Goal: Task Accomplishment & Management: Manage account settings

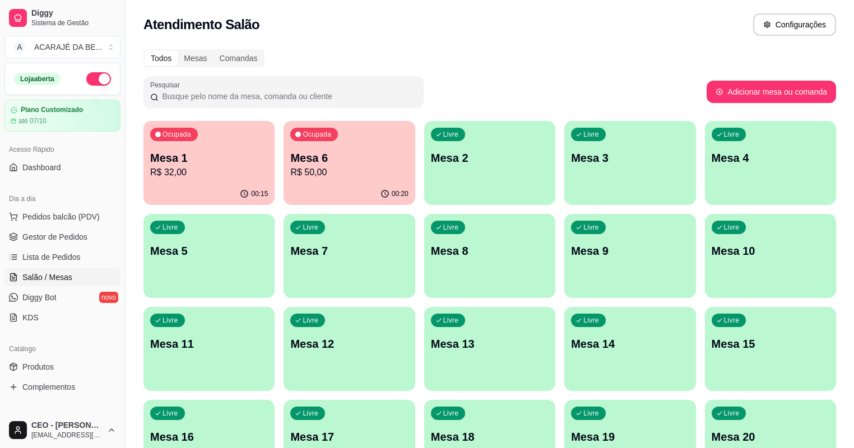
click at [316, 182] on div "Ocupada Mesa 6 R$ 50,00" at bounding box center [349, 152] width 131 height 62
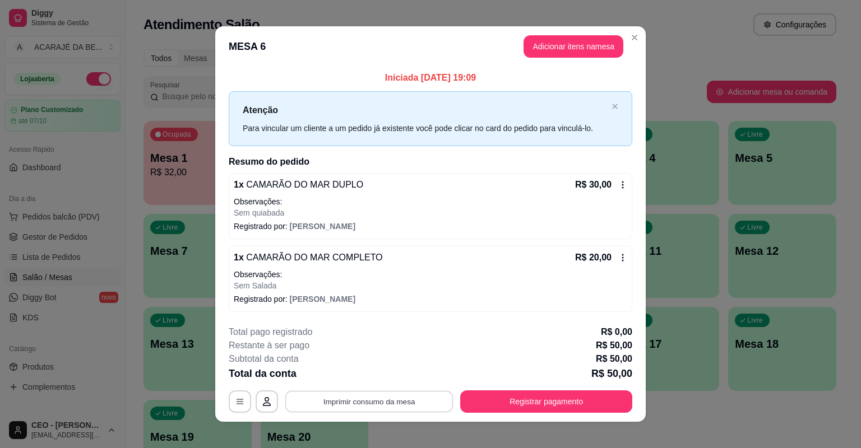
click at [421, 404] on button "Imprimir consumo da mesa" at bounding box center [369, 402] width 168 height 22
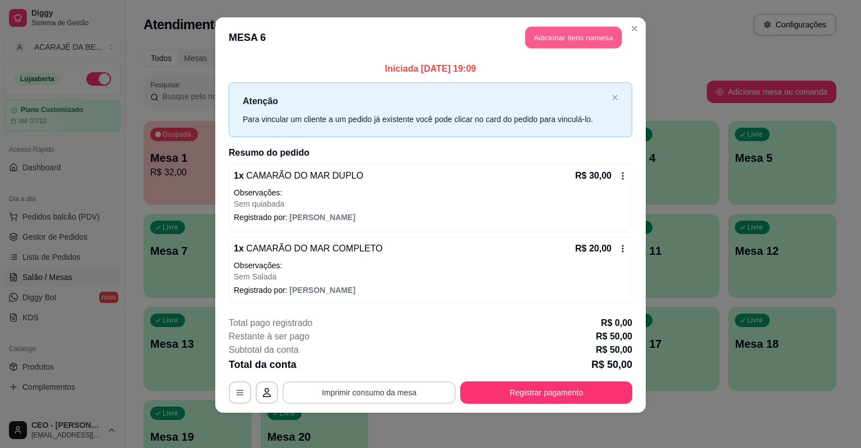
click at [558, 37] on button "Adicionar itens na mesa" at bounding box center [573, 38] width 96 height 22
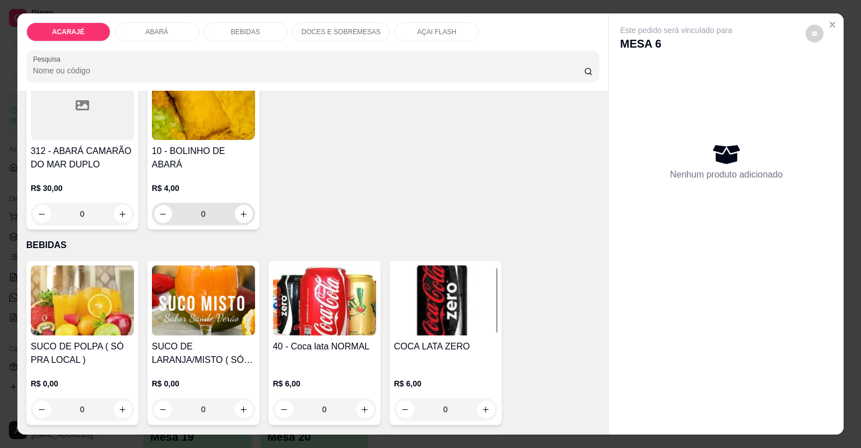
scroll to position [1121, 0]
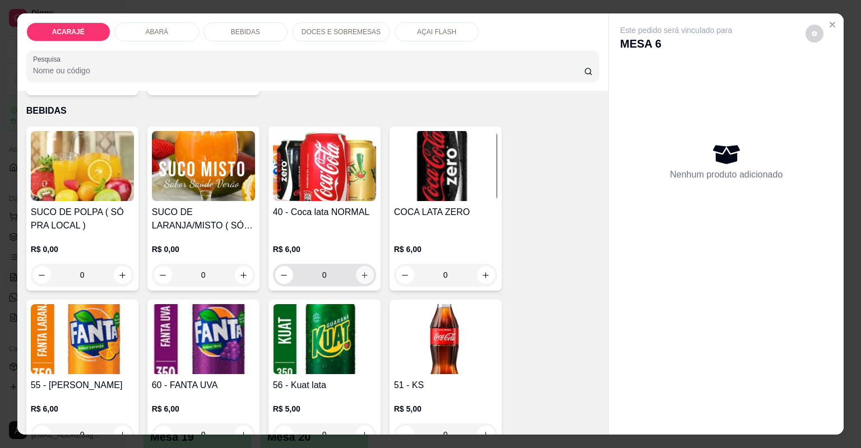
click at [356, 272] on button "increase-product-quantity" at bounding box center [365, 275] width 18 height 18
type input "1"
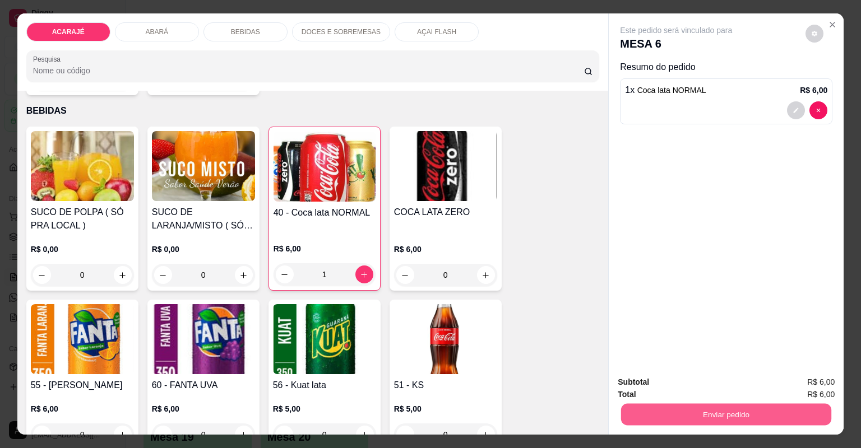
click at [655, 409] on button "Enviar pedido" at bounding box center [726, 415] width 210 height 22
click at [643, 383] on button "Não registrar e enviar pedido" at bounding box center [690, 387] width 117 height 21
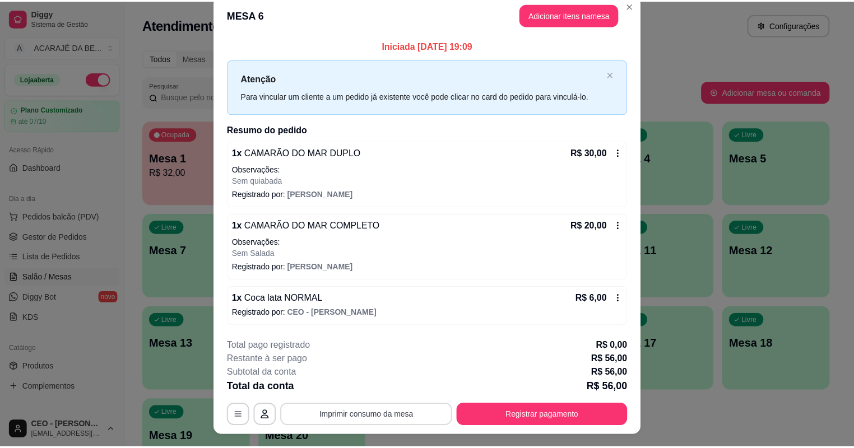
scroll to position [0, 0]
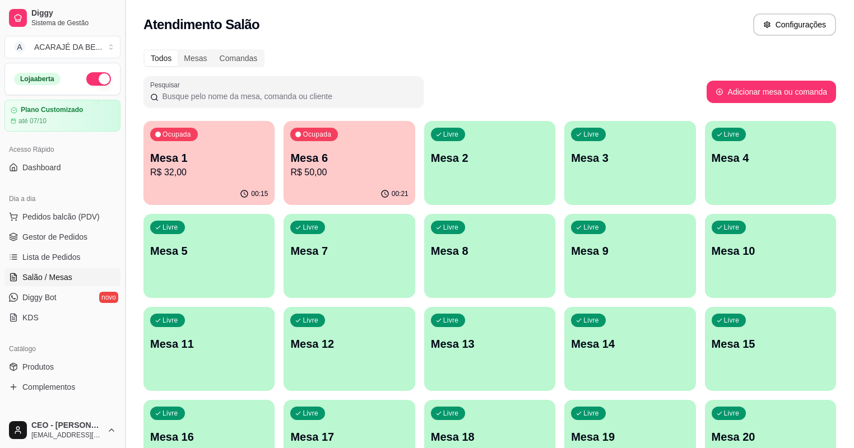
drag, startPoint x: 81, startPoint y: 236, endPoint x: 123, endPoint y: 248, distance: 43.8
click at [80, 236] on span "Gestor de Pedidos" at bounding box center [54, 236] width 65 height 11
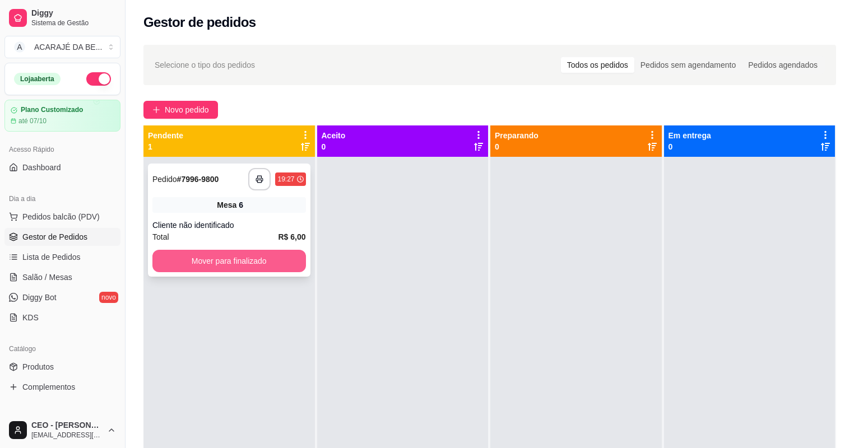
click at [238, 254] on button "Mover para finalizado" at bounding box center [229, 261] width 154 height 22
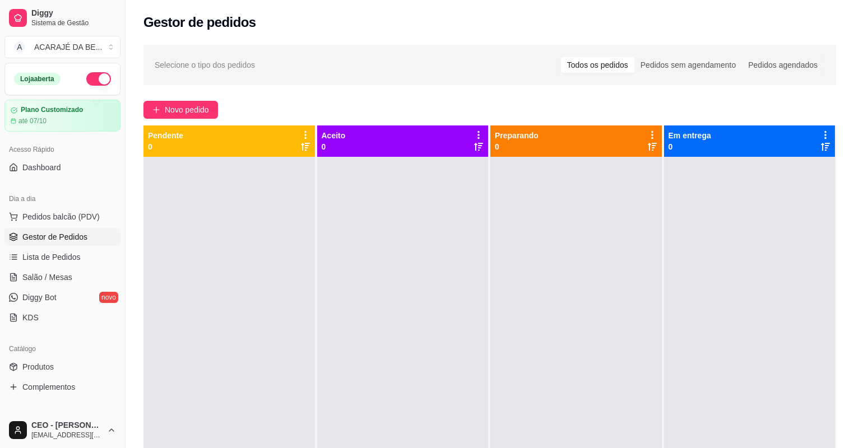
click at [60, 245] on link "Gestor de Pedidos" at bounding box center [62, 237] width 116 height 18
click at [60, 250] on link "Lista de Pedidos" at bounding box center [62, 257] width 116 height 18
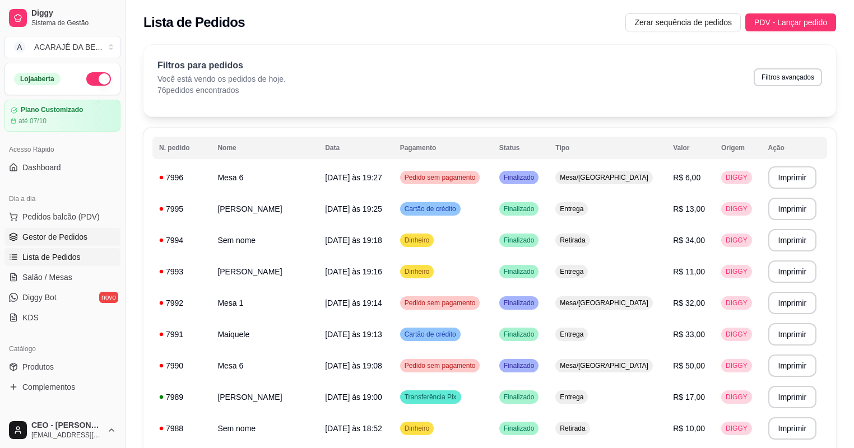
click at [58, 240] on span "Gestor de Pedidos" at bounding box center [54, 236] width 65 height 11
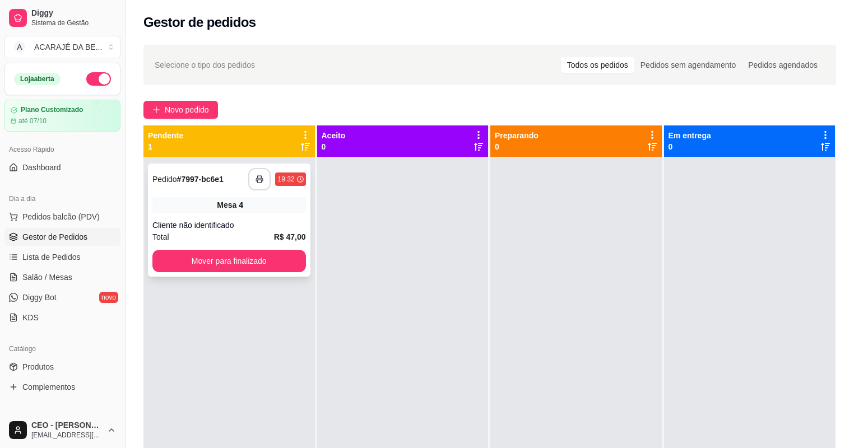
click at [264, 181] on button "button" at bounding box center [259, 179] width 22 height 22
click at [273, 253] on button "Mover para finalizado" at bounding box center [229, 261] width 154 height 22
click at [254, 183] on button "button" at bounding box center [260, 180] width 22 height 22
click at [252, 260] on button "Mover para finalizado" at bounding box center [229, 261] width 154 height 22
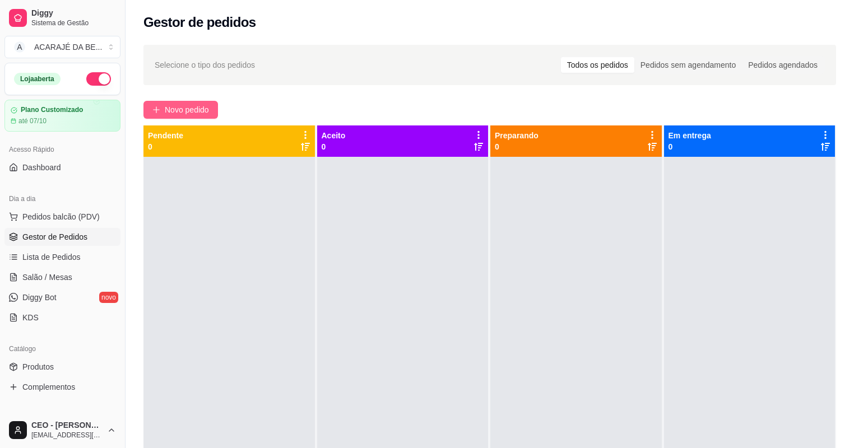
click at [202, 103] on button "Novo pedido" at bounding box center [180, 110] width 75 height 18
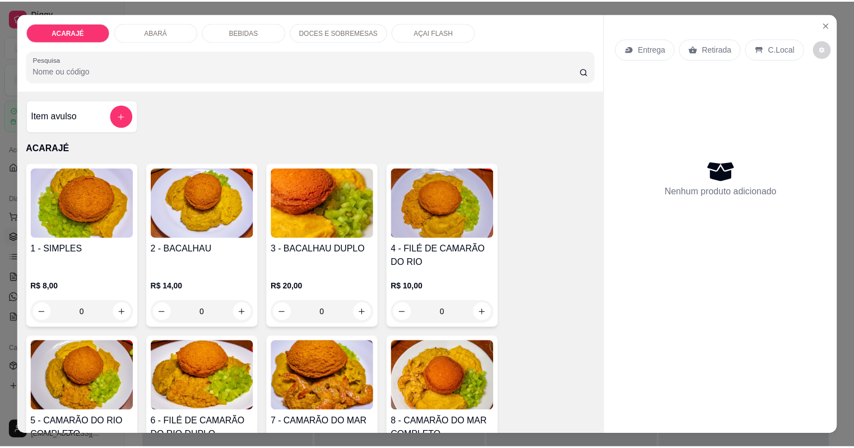
scroll to position [224, 0]
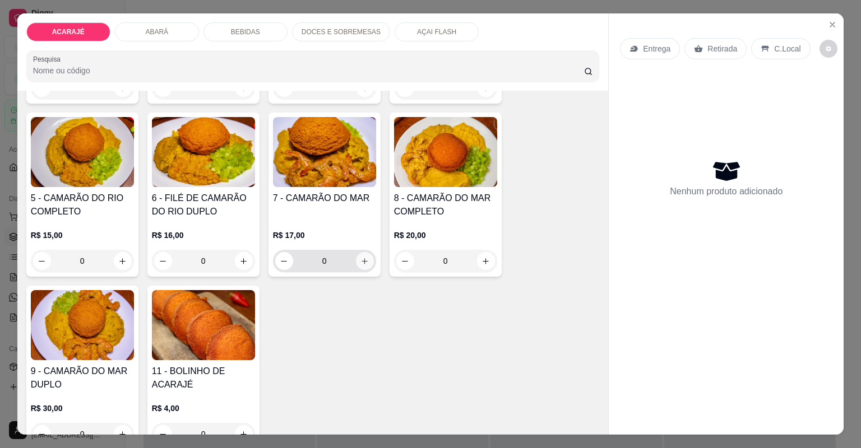
click at [360, 258] on icon "increase-product-quantity" at bounding box center [364, 261] width 8 height 8
type input "1"
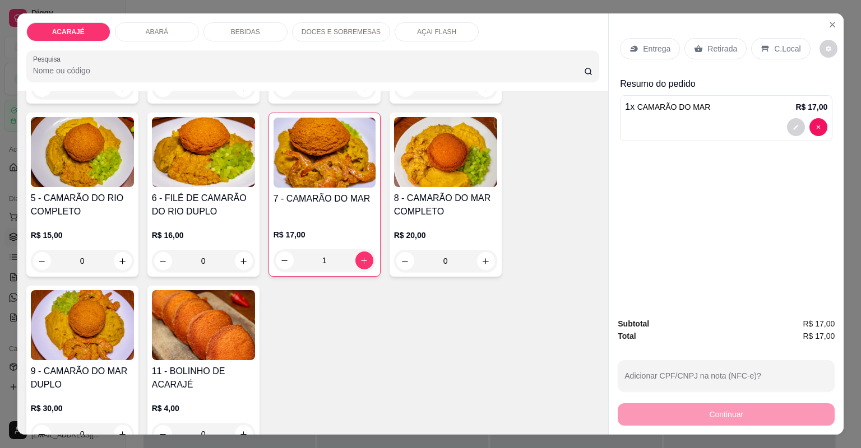
click at [717, 51] on p "Retirada" at bounding box center [722, 48] width 30 height 11
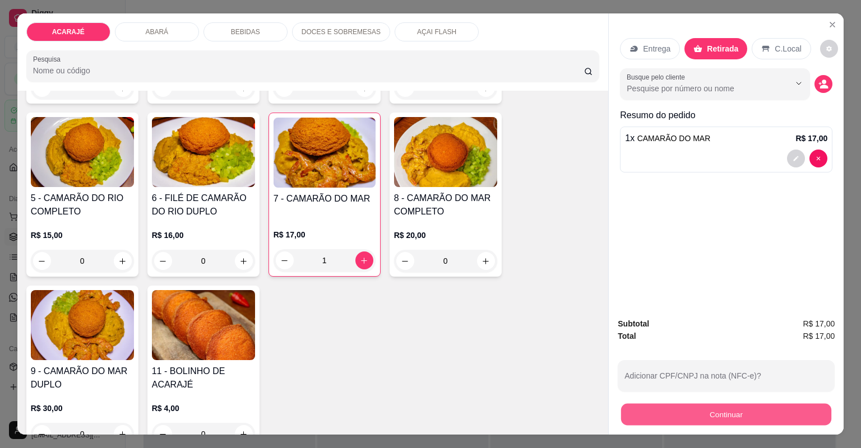
click at [662, 414] on button "Continuar" at bounding box center [726, 415] width 210 height 22
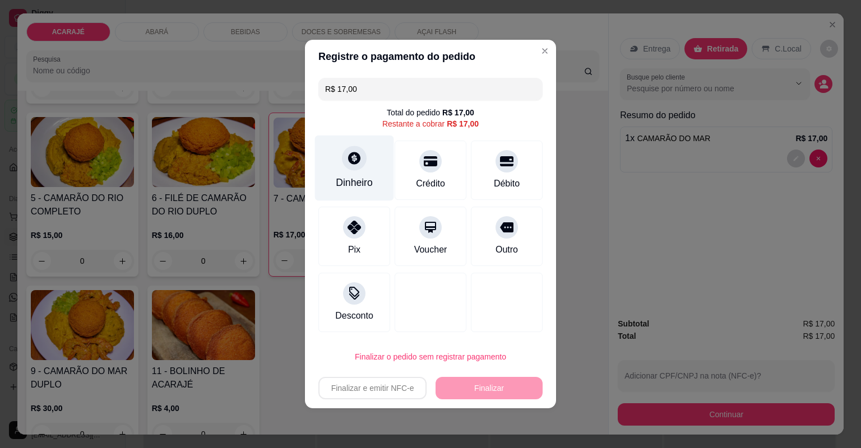
click at [347, 159] on icon at bounding box center [354, 158] width 15 height 15
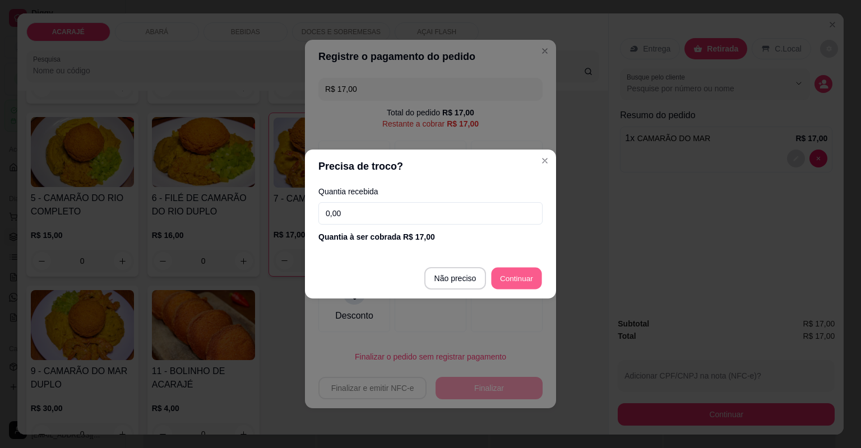
type input "R$ 0,00"
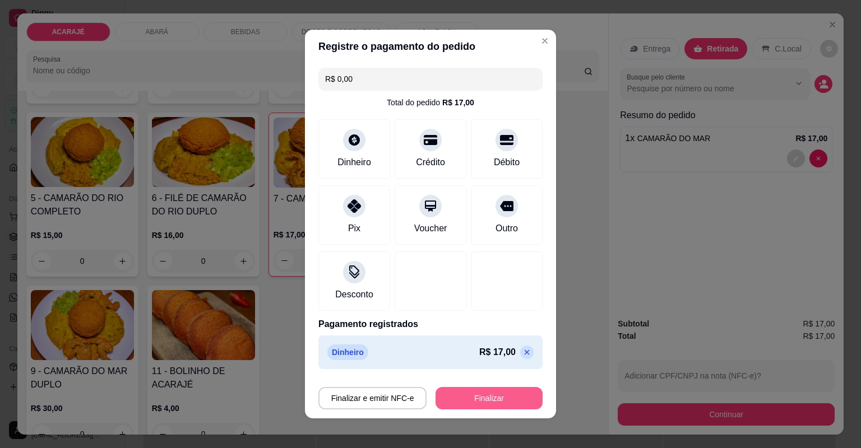
click at [512, 401] on button "Finalizar" at bounding box center [488, 398] width 107 height 22
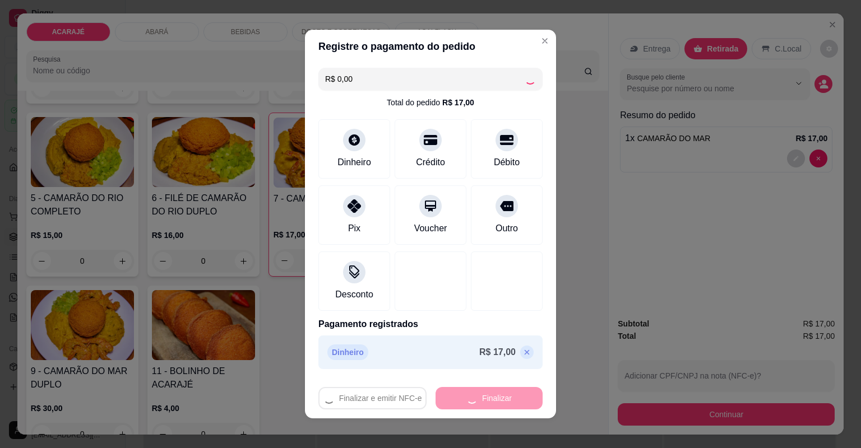
type input "0"
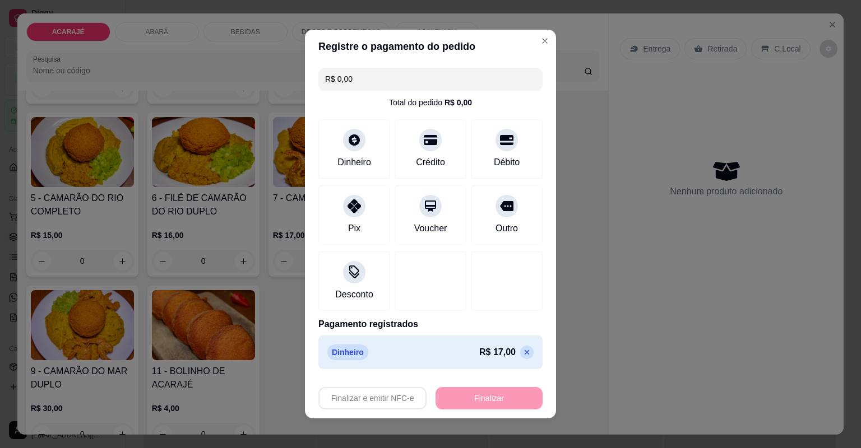
type input "-R$ 17,00"
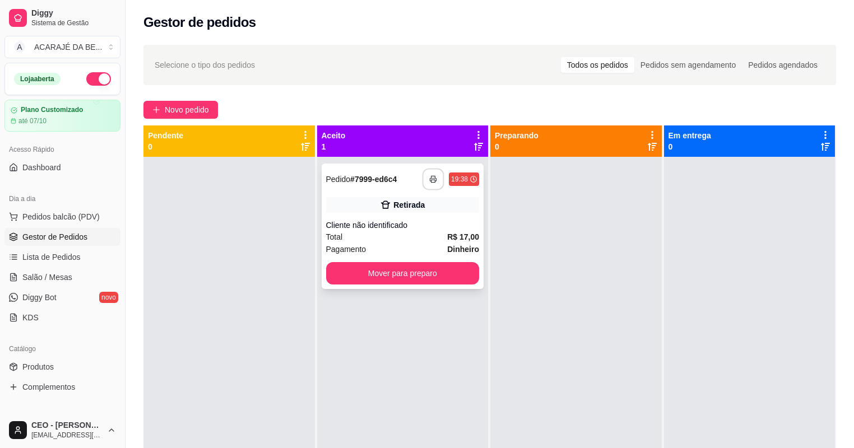
click at [429, 179] on icon "button" at bounding box center [433, 179] width 8 height 8
click at [417, 271] on button "Mover para preparo" at bounding box center [403, 273] width 154 height 22
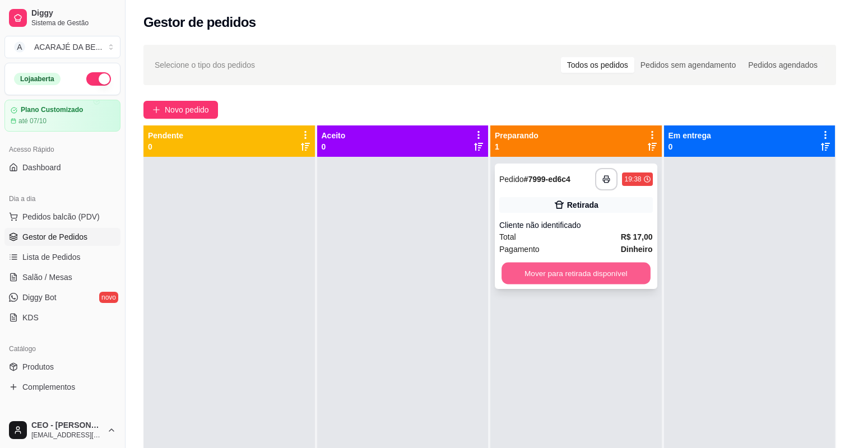
click at [532, 275] on button "Mover para retirada disponível" at bounding box center [576, 274] width 149 height 22
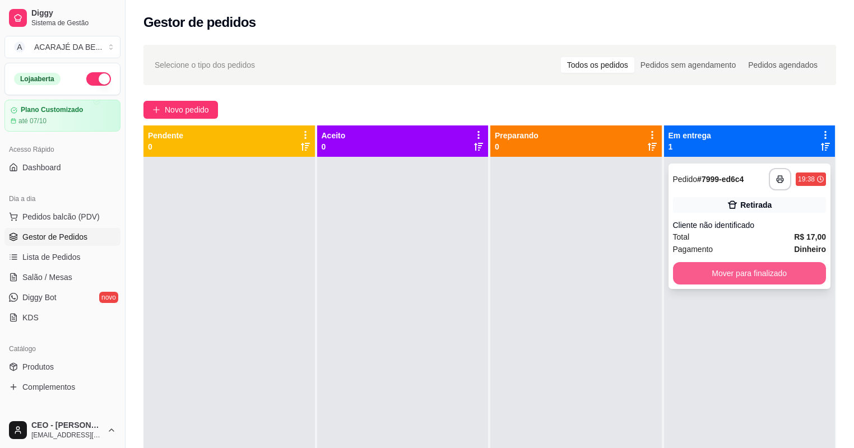
click at [699, 273] on button "Mover para finalizado" at bounding box center [750, 273] width 154 height 22
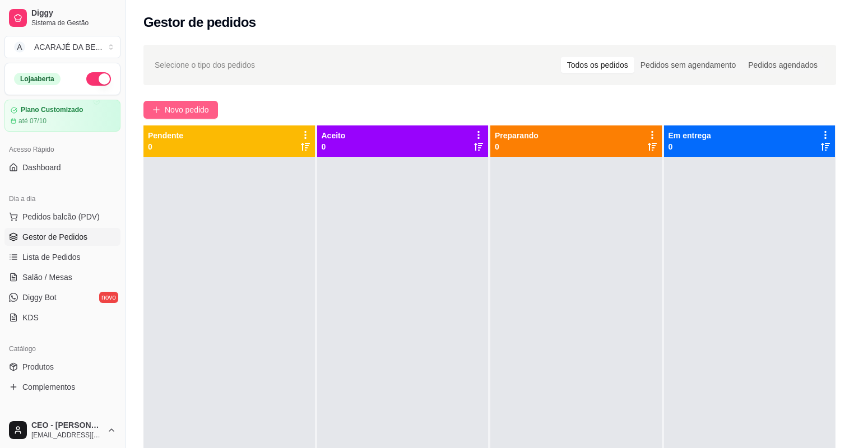
click at [173, 105] on span "Novo pedido" at bounding box center [187, 110] width 44 height 12
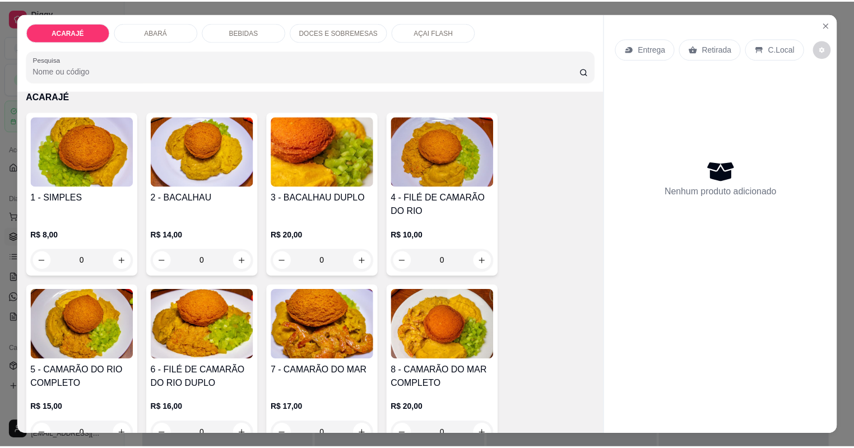
scroll to position [224, 0]
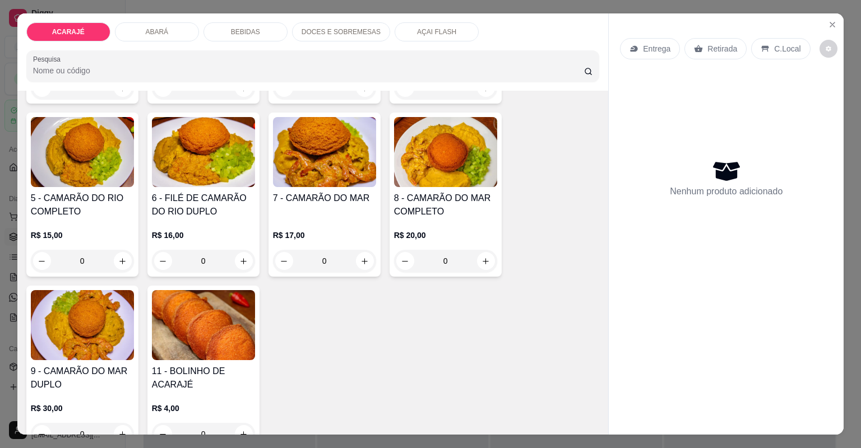
click at [487, 265] on button "increase-product-quantity" at bounding box center [486, 261] width 18 height 18
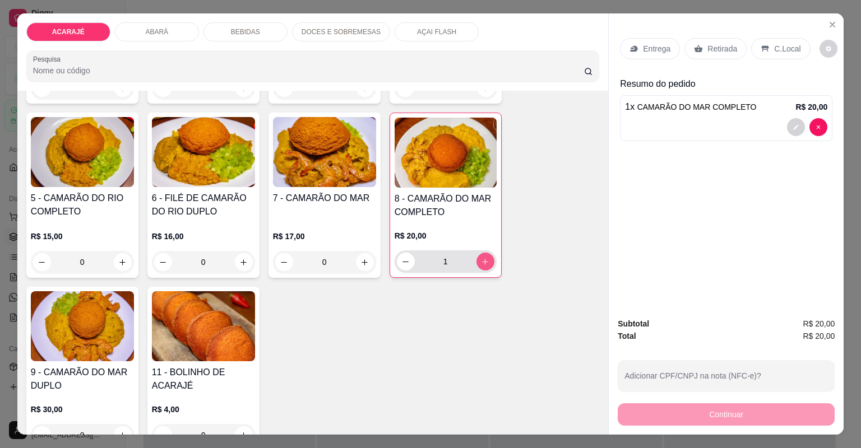
click at [487, 265] on button "increase-product-quantity" at bounding box center [485, 262] width 18 height 18
type input "2"
click at [795, 126] on icon "decrease-product-quantity" at bounding box center [795, 127] width 7 height 7
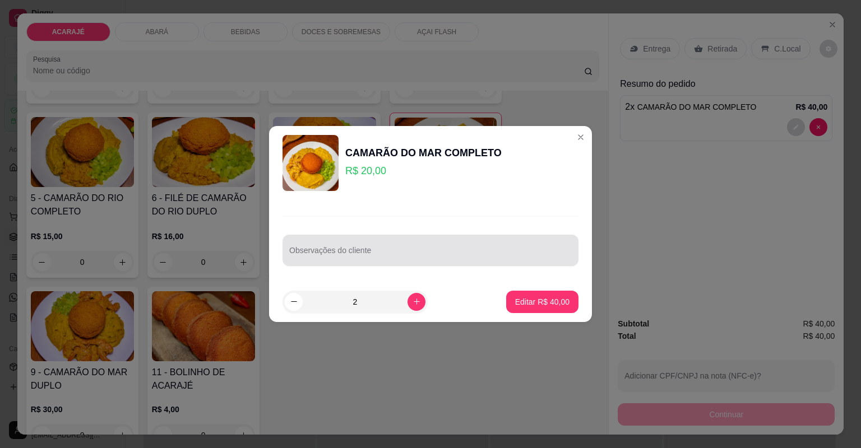
click at [449, 249] on input "Observações do cliente" at bounding box center [430, 254] width 282 height 11
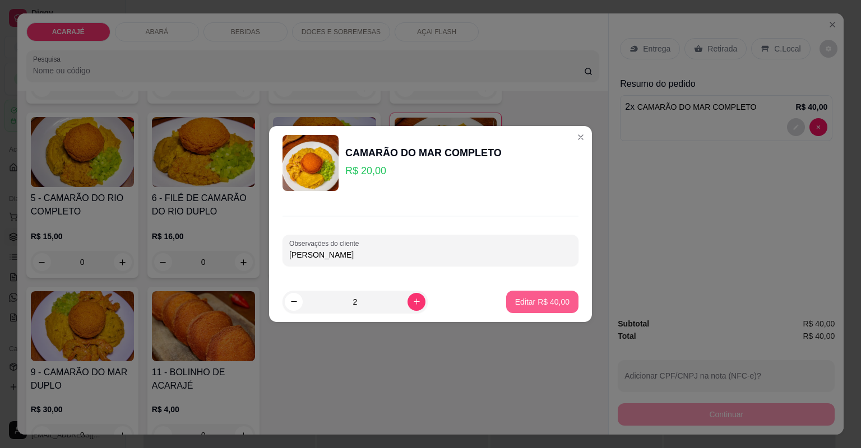
type input "Claudio"
click at [542, 303] on p "Editar R$ 40,00" at bounding box center [542, 301] width 54 height 11
type input "0"
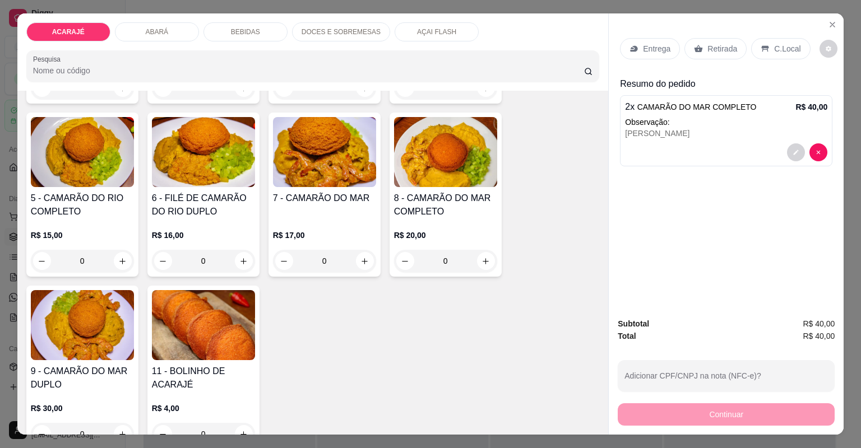
click at [692, 43] on div "Retirada" at bounding box center [715, 48] width 62 height 21
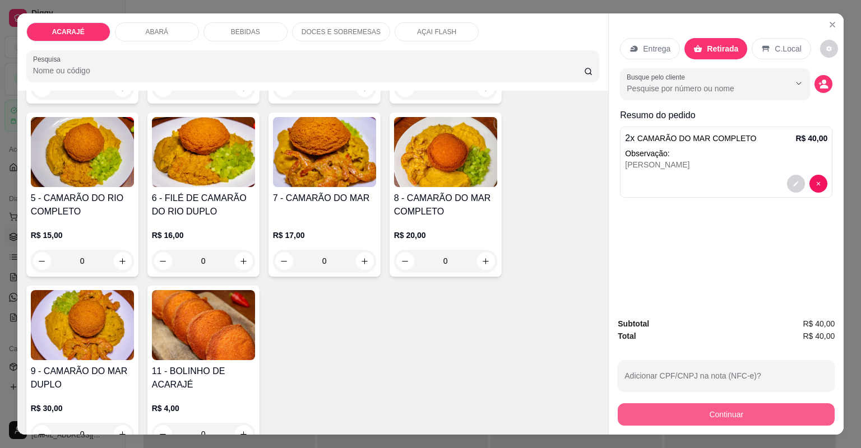
click at [690, 415] on button "Continuar" at bounding box center [726, 414] width 217 height 22
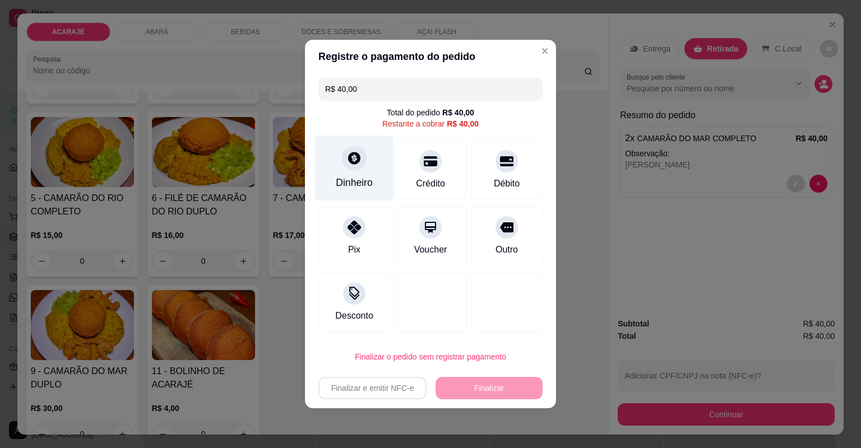
click at [347, 159] on icon at bounding box center [354, 158] width 15 height 15
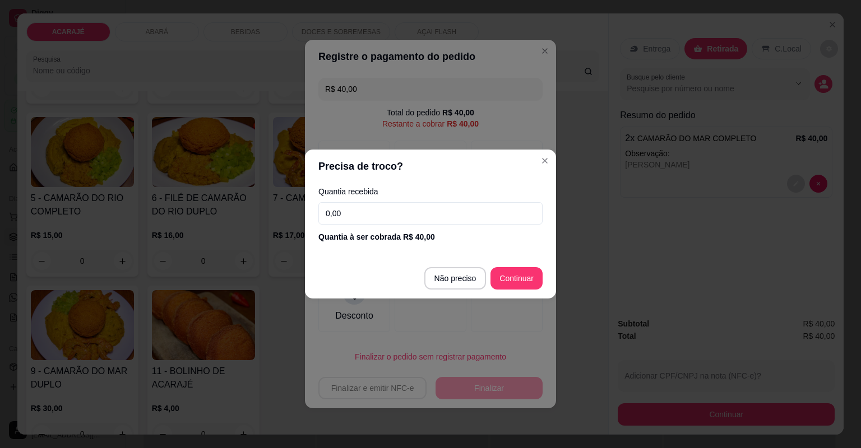
click at [414, 200] on div "Quantia recebida 0,00 Quantia à ser cobrada R$ 40,00" at bounding box center [430, 215] width 251 height 64
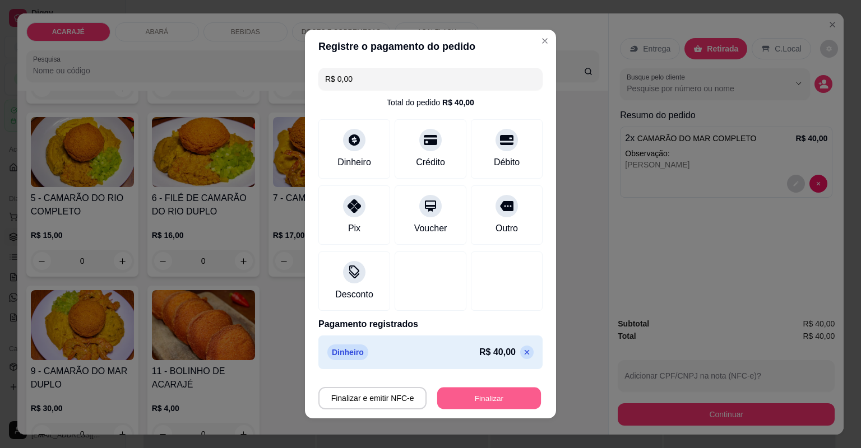
click at [479, 408] on button "Finalizar" at bounding box center [489, 399] width 104 height 22
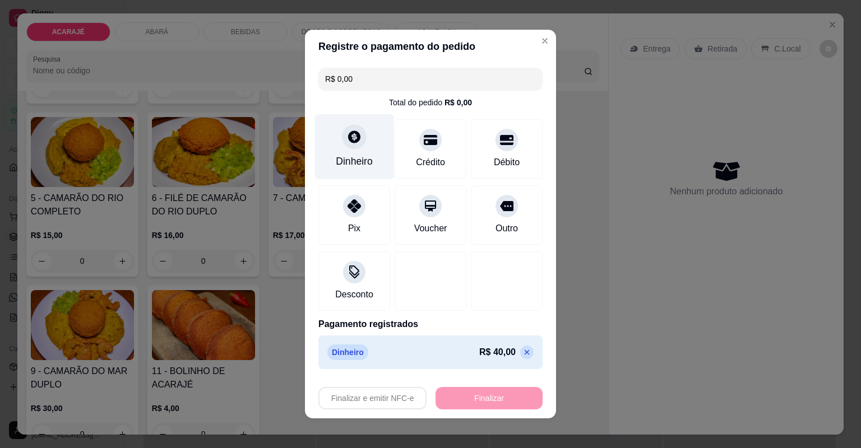
type input "-R$ 40,00"
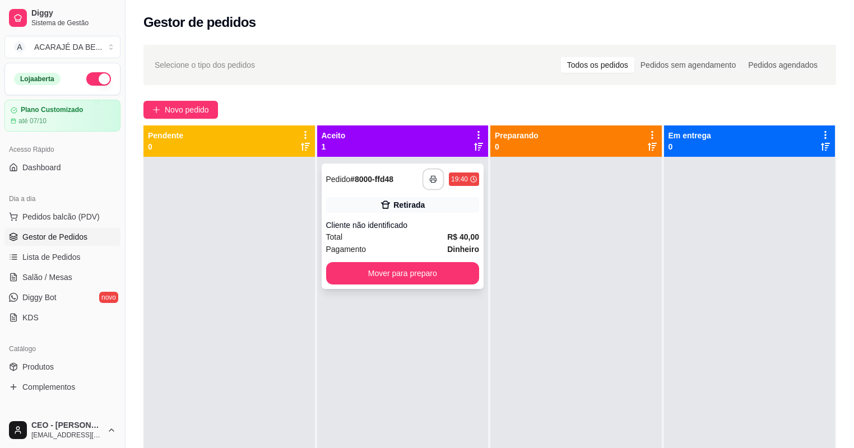
click at [431, 177] on icon "button" at bounding box center [433, 179] width 8 height 8
click at [437, 274] on button "Mover para preparo" at bounding box center [403, 273] width 154 height 22
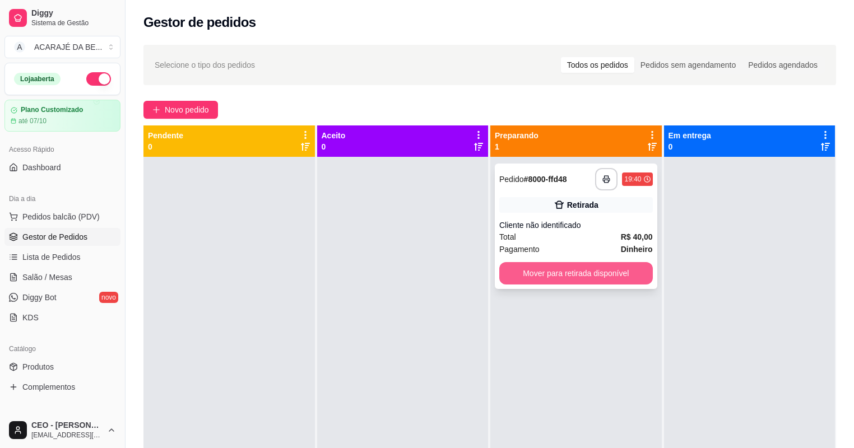
click at [535, 276] on button "Mover para retirada disponível" at bounding box center [576, 273] width 154 height 22
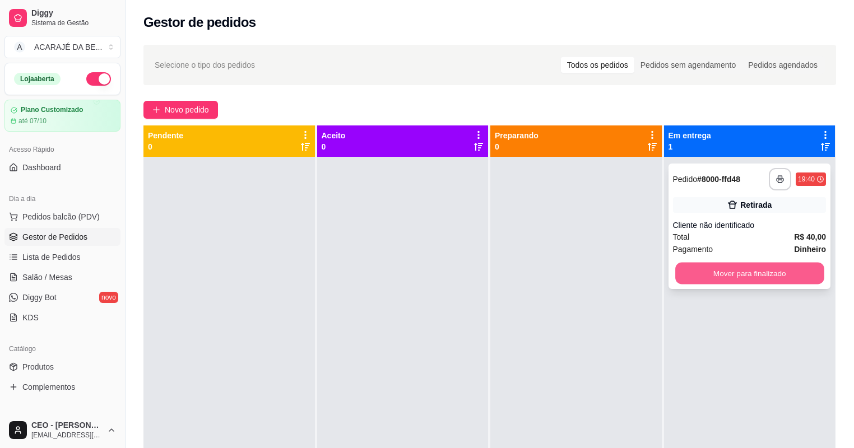
click at [680, 275] on button "Mover para finalizado" at bounding box center [749, 274] width 149 height 22
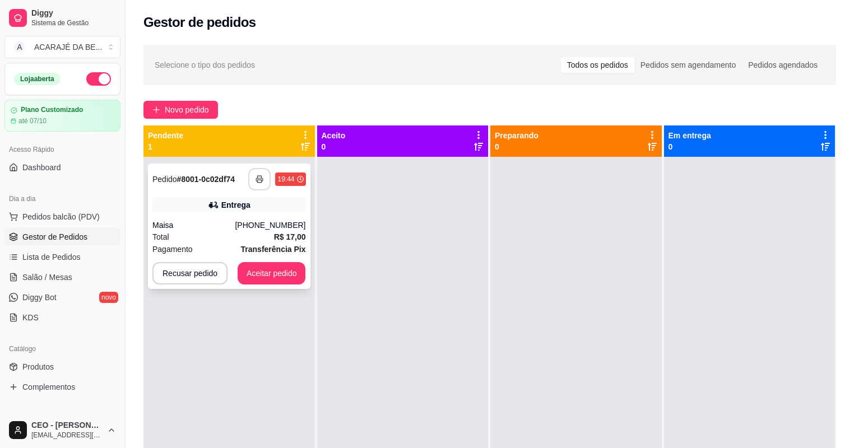
click at [256, 184] on button "button" at bounding box center [259, 179] width 22 height 22
click at [260, 273] on button "Aceitar pedido" at bounding box center [272, 273] width 68 height 22
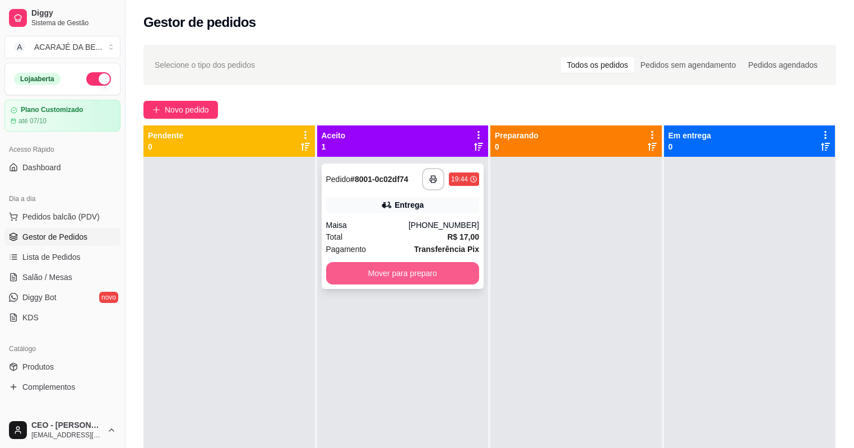
click at [435, 281] on button "Mover para preparo" at bounding box center [403, 273] width 154 height 22
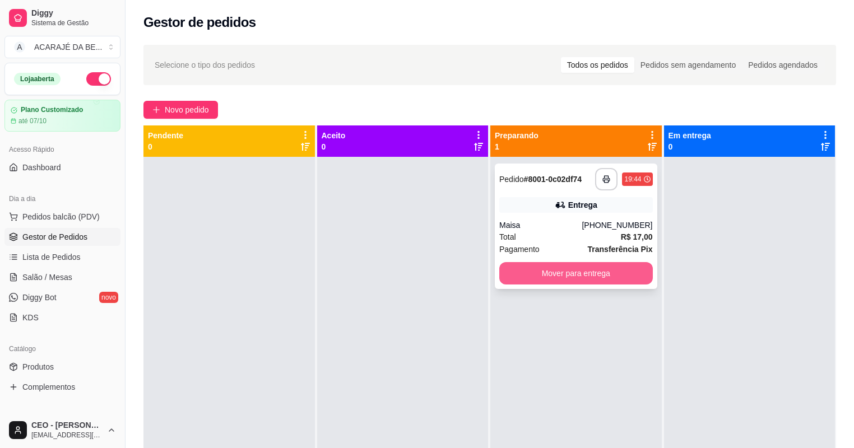
click at [540, 268] on button "Mover para entrega" at bounding box center [576, 273] width 154 height 22
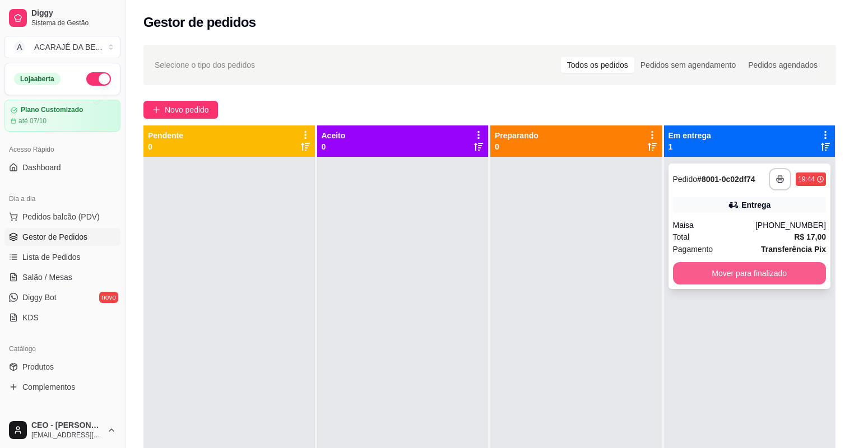
click at [712, 269] on button "Mover para finalizado" at bounding box center [750, 273] width 154 height 22
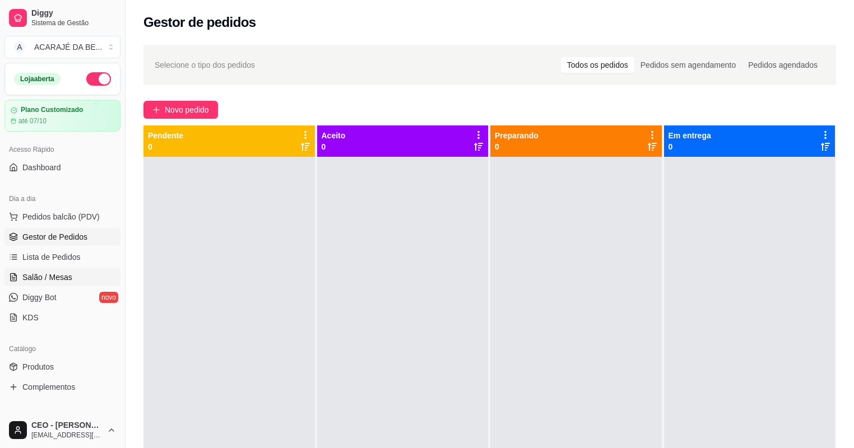
click at [27, 280] on span "Salão / Mesas" at bounding box center [47, 277] width 50 height 11
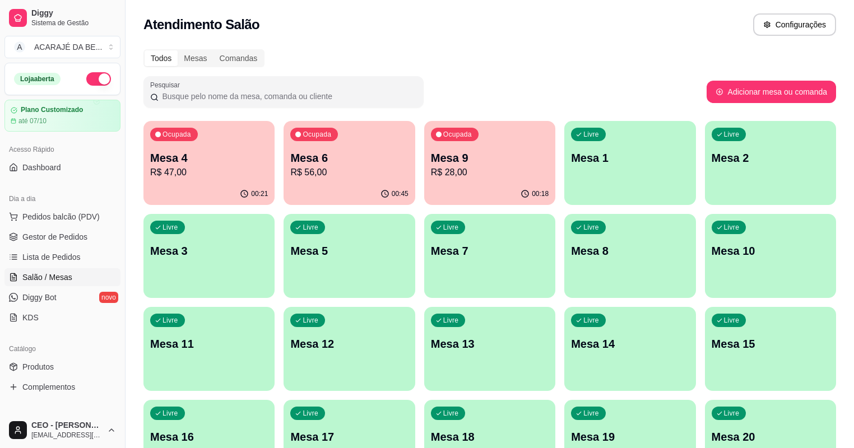
click at [466, 174] on p "R$ 28,00" at bounding box center [490, 172] width 118 height 13
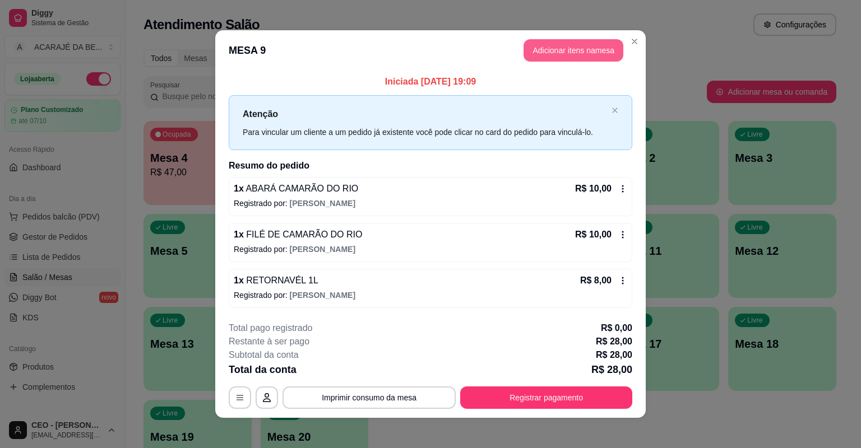
click at [569, 49] on button "Adicionar itens na mesa" at bounding box center [573, 50] width 100 height 22
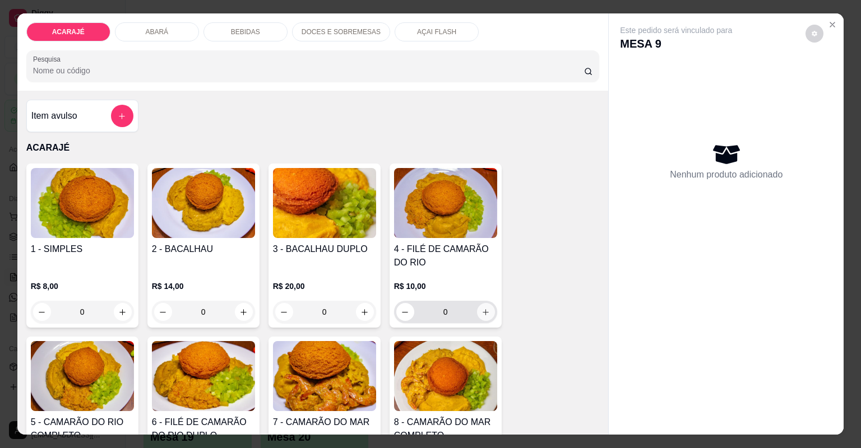
click at [487, 314] on button "increase-product-quantity" at bounding box center [486, 312] width 18 height 18
type input "1"
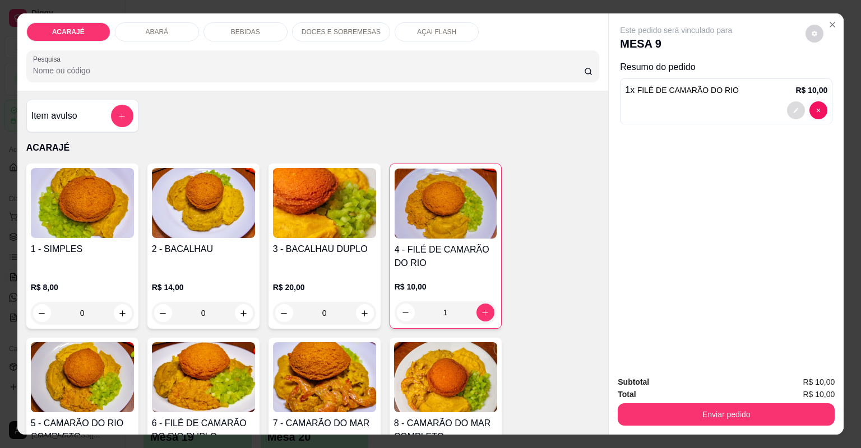
click at [788, 105] on button "decrease-product-quantity" at bounding box center [796, 110] width 18 height 18
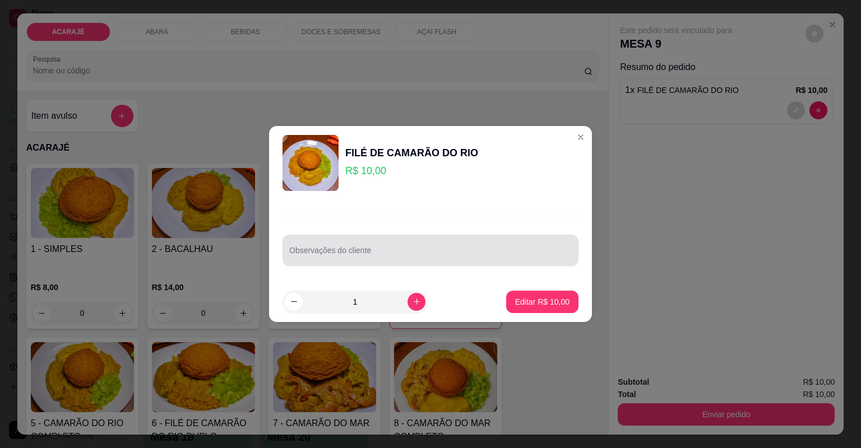
click at [460, 245] on div at bounding box center [430, 250] width 282 height 22
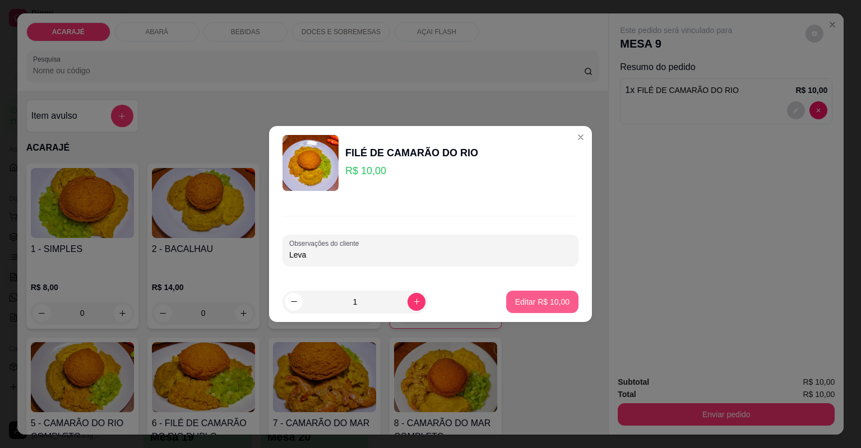
type input "Leva"
click at [527, 301] on p "Editar R$ 10,00" at bounding box center [542, 301] width 53 height 11
type input "0"
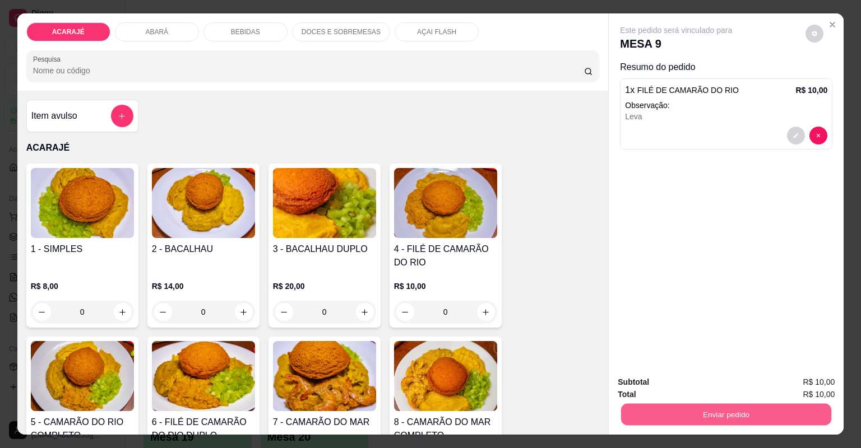
click at [701, 417] on button "Enviar pedido" at bounding box center [726, 415] width 210 height 22
click at [648, 387] on button "Não registrar e enviar pedido" at bounding box center [689, 387] width 113 height 21
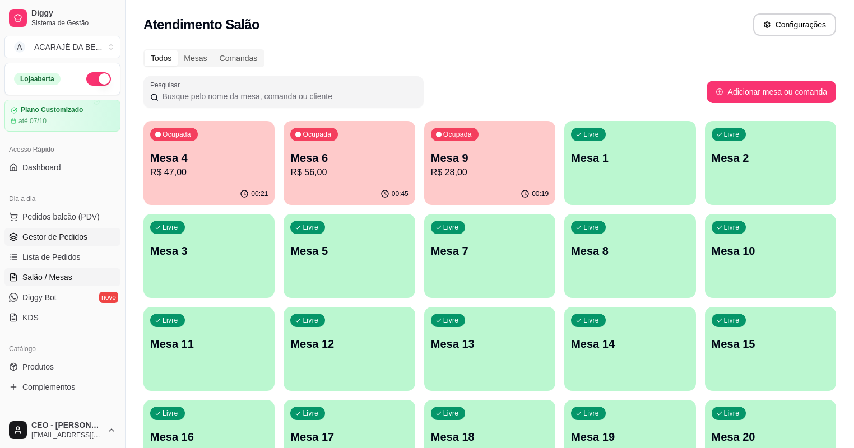
click at [52, 228] on ul "Pedidos balcão (PDV) Gestor de Pedidos Lista de Pedidos Salão / Mesas Diggy Bot…" at bounding box center [62, 267] width 116 height 119
click at [52, 233] on span "Gestor de Pedidos" at bounding box center [54, 236] width 65 height 11
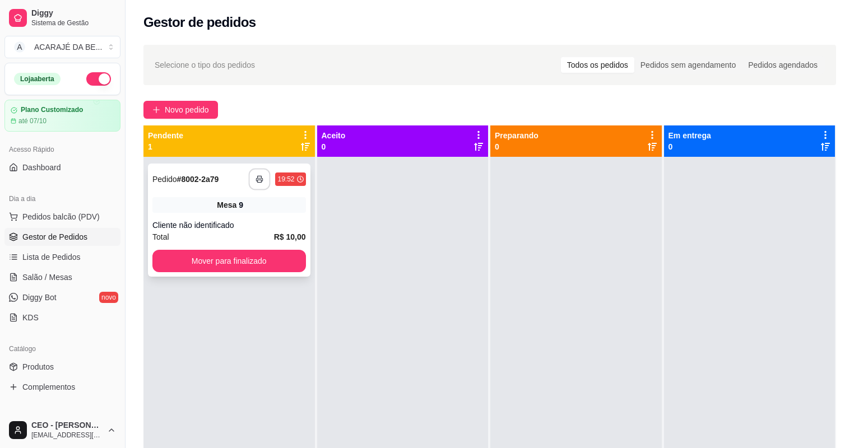
click at [263, 175] on button "button" at bounding box center [260, 180] width 22 height 22
click at [242, 266] on button "Mover para finalizado" at bounding box center [229, 261] width 154 height 22
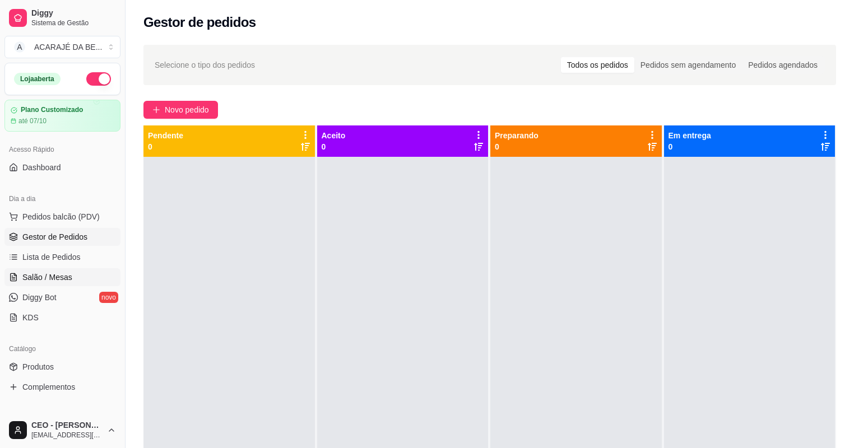
click at [58, 278] on span "Salão / Mesas" at bounding box center [47, 277] width 50 height 11
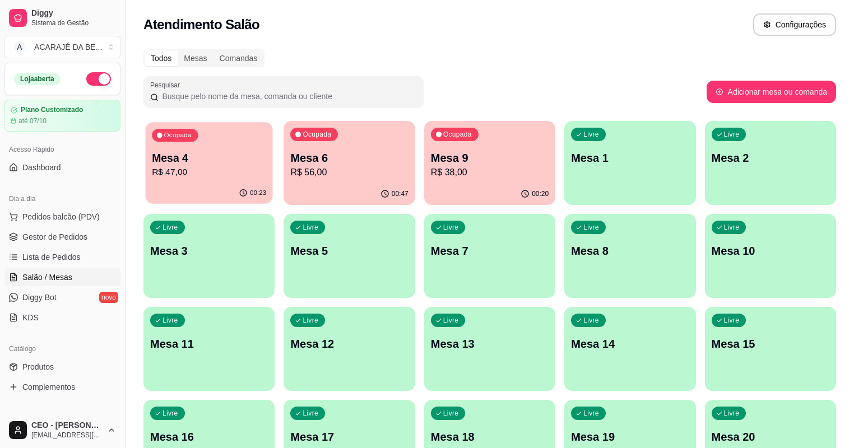
click at [188, 193] on div "00:23" at bounding box center [209, 193] width 127 height 21
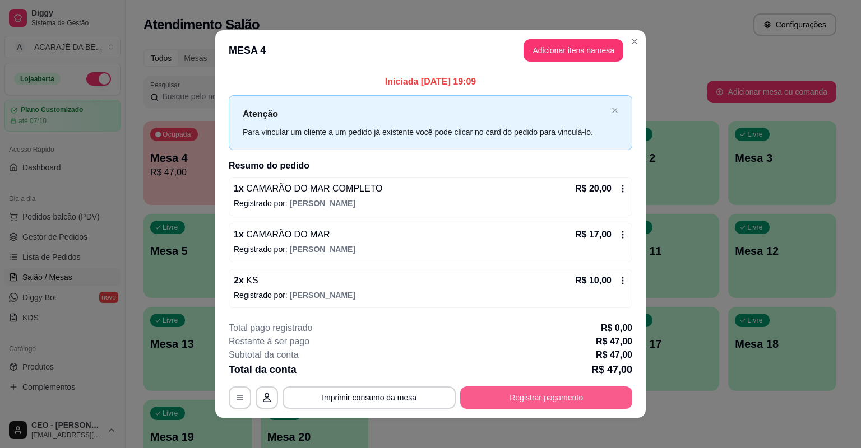
click at [523, 405] on button "Registrar pagamento" at bounding box center [546, 398] width 172 height 22
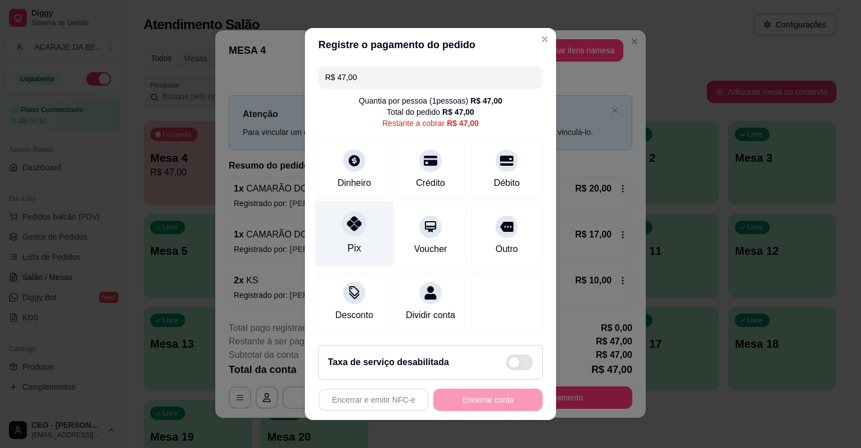
click at [343, 235] on div "Pix" at bounding box center [354, 234] width 79 height 66
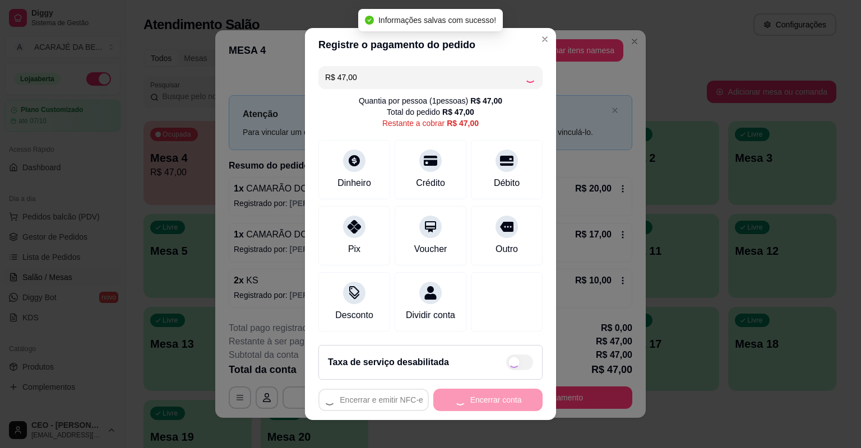
type input "R$ 0,00"
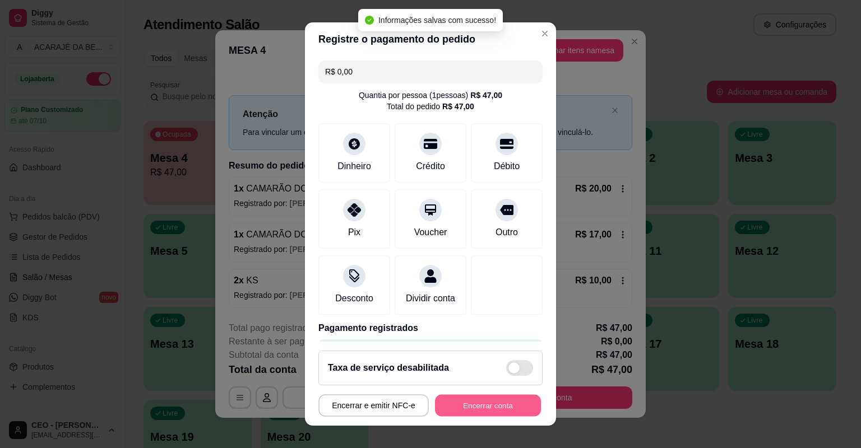
click at [483, 407] on button "Encerrar conta" at bounding box center [488, 406] width 106 height 22
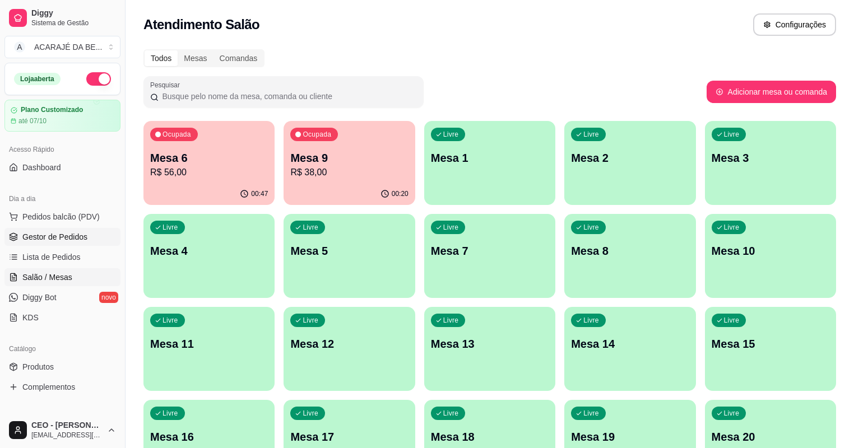
click at [49, 238] on span "Gestor de Pedidos" at bounding box center [54, 236] width 65 height 11
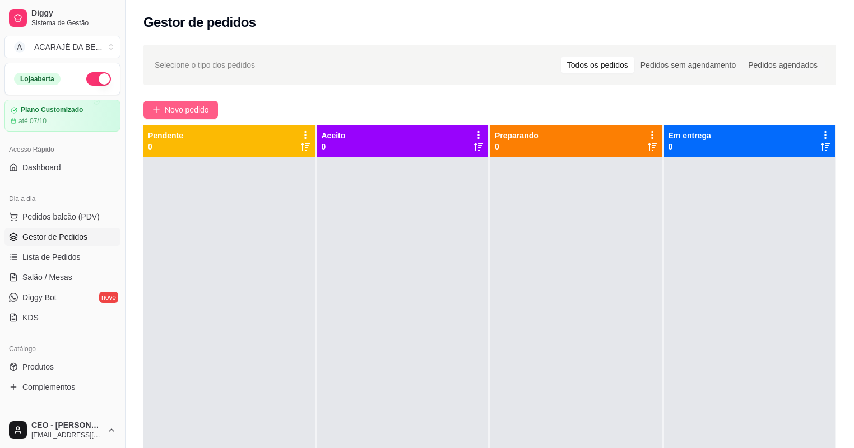
click at [182, 110] on span "Novo pedido" at bounding box center [187, 110] width 44 height 12
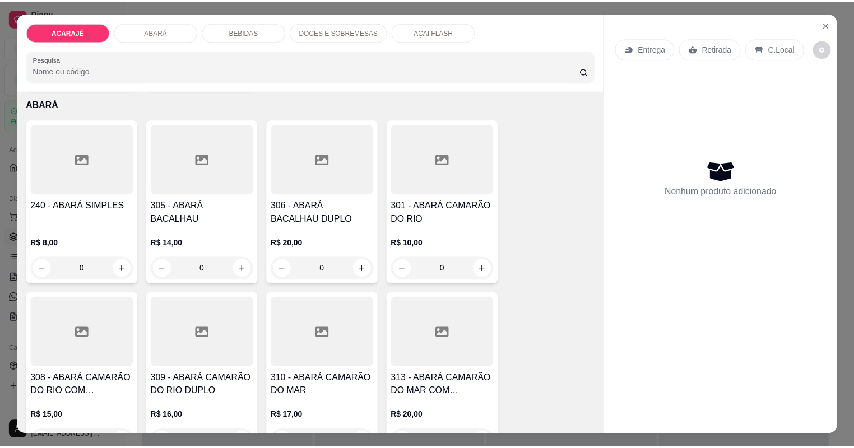
scroll to position [529, 0]
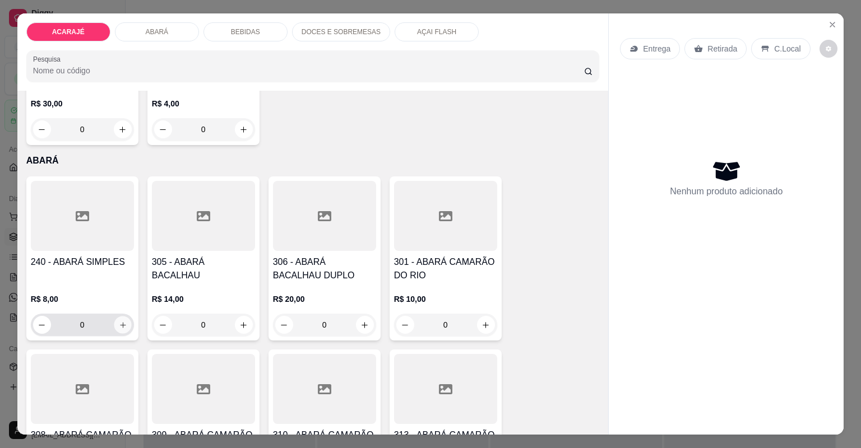
click at [119, 324] on icon "increase-product-quantity" at bounding box center [122, 325] width 8 height 8
type input "1"
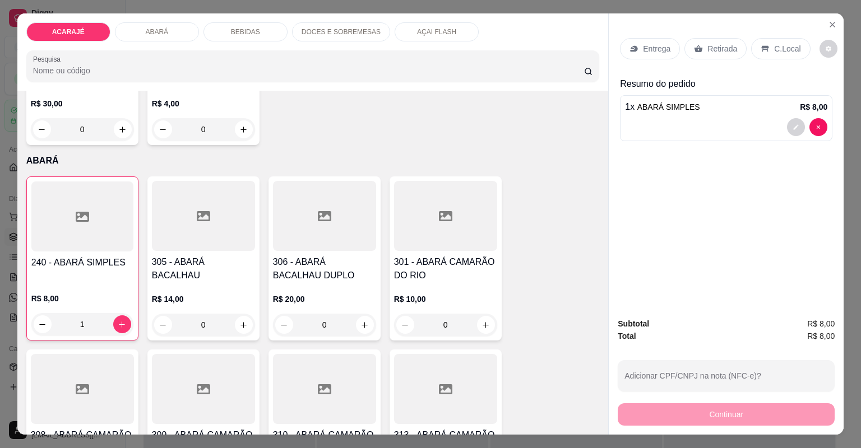
click at [694, 49] on icon at bounding box center [698, 48] width 8 height 7
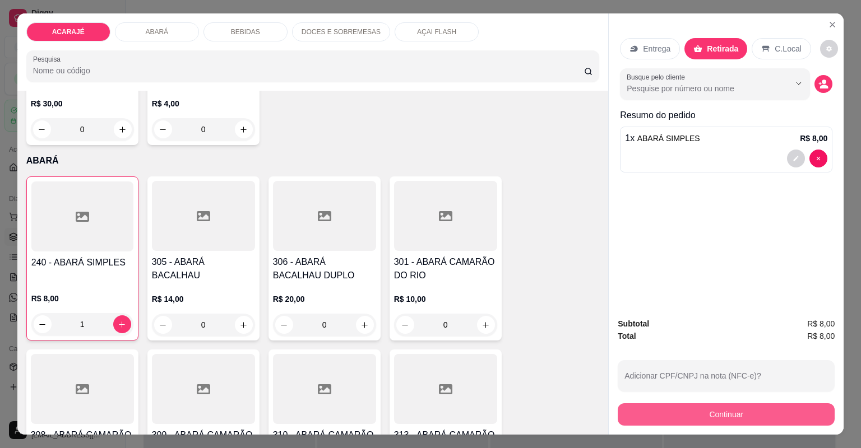
click at [644, 410] on button "Continuar" at bounding box center [726, 414] width 217 height 22
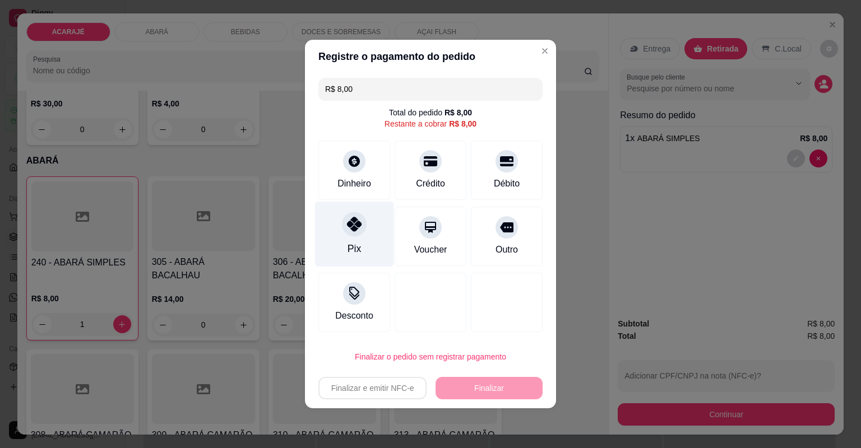
click at [361, 243] on div "Pix" at bounding box center [354, 235] width 79 height 66
type input "R$ 0,00"
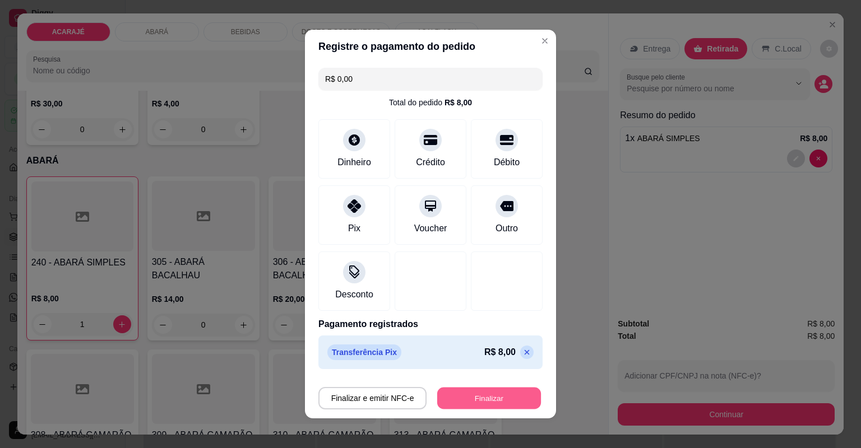
click at [444, 395] on button "Finalizar" at bounding box center [489, 399] width 104 height 22
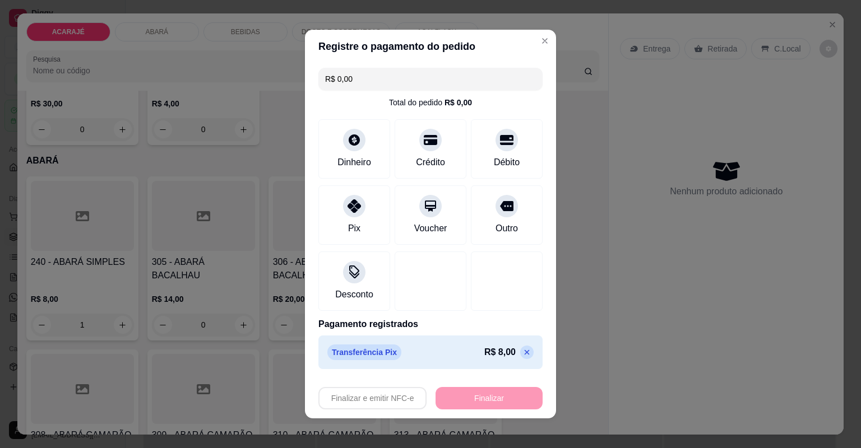
type input "0"
type input "-R$ 8,00"
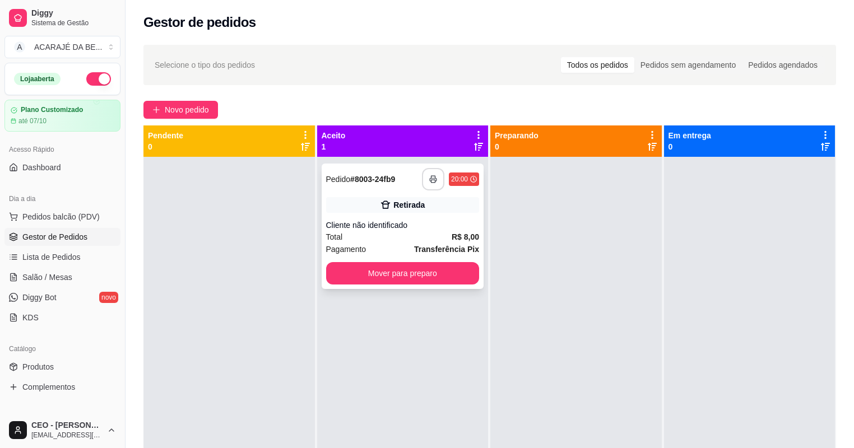
click at [439, 179] on button "button" at bounding box center [433, 179] width 22 height 22
click at [398, 271] on button "Mover para preparo" at bounding box center [402, 274] width 149 height 22
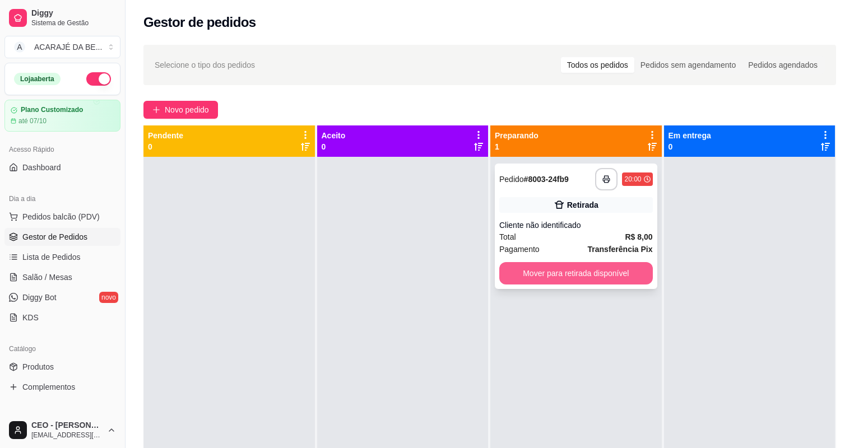
click at [552, 281] on button "Mover para retirada disponível" at bounding box center [576, 273] width 154 height 22
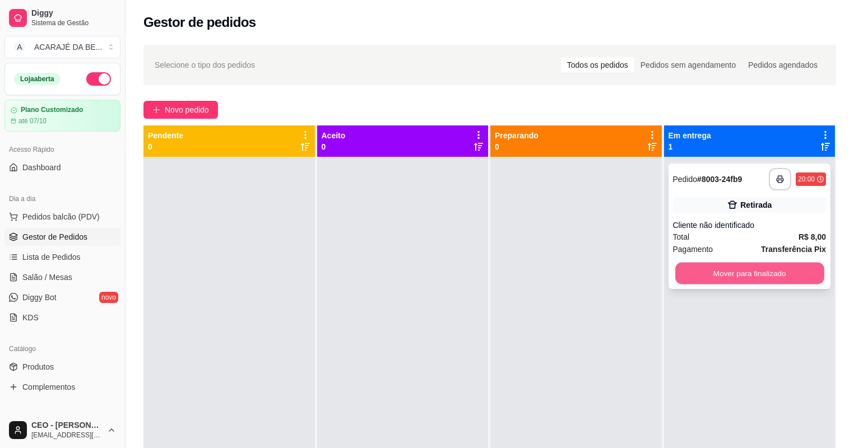
click at [679, 278] on button "Mover para finalizado" at bounding box center [749, 274] width 149 height 22
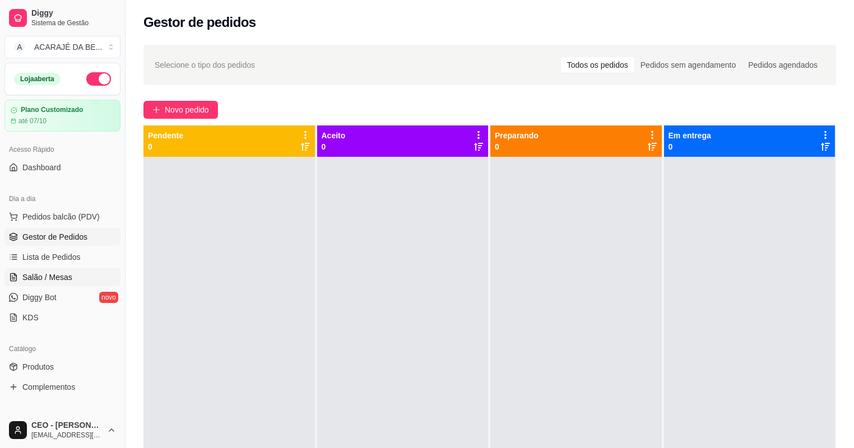
click at [69, 272] on span "Salão / Mesas" at bounding box center [47, 277] width 50 height 11
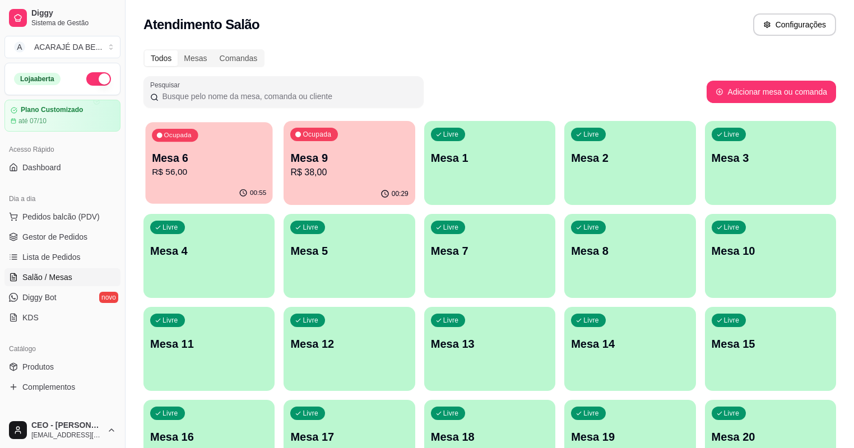
click at [206, 183] on button "Ocupada Mesa 6 R$ 56,00 00:55" at bounding box center [209, 163] width 127 height 82
click at [206, 183] on div "00:55" at bounding box center [209, 193] width 127 height 21
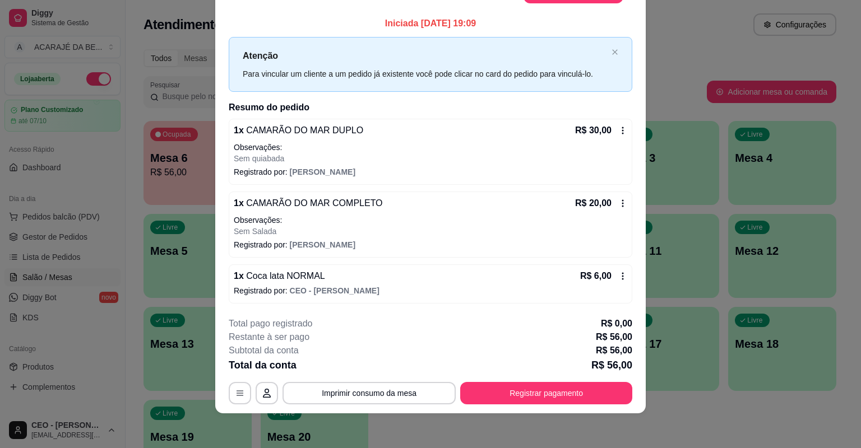
scroll to position [31, 0]
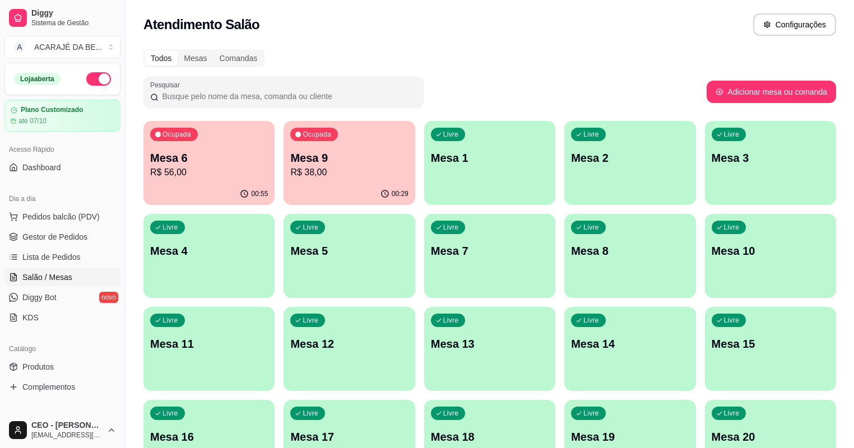
click at [284, 164] on div "Ocupada Mesa 9 R$ 38,00" at bounding box center [349, 152] width 131 height 62
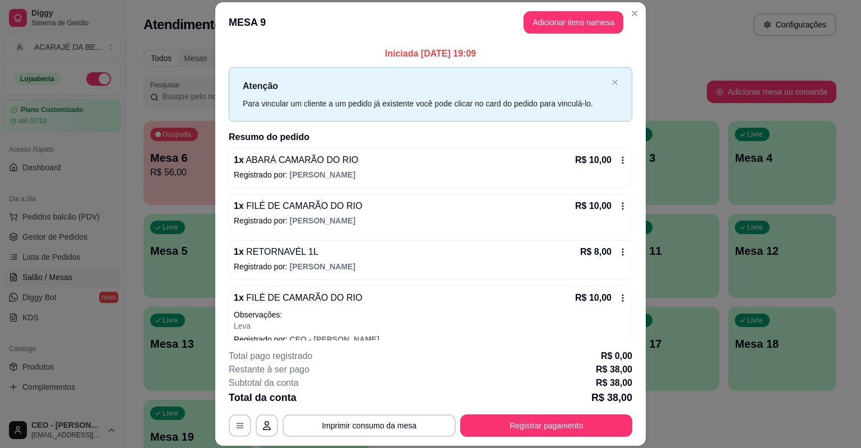
scroll to position [15, 0]
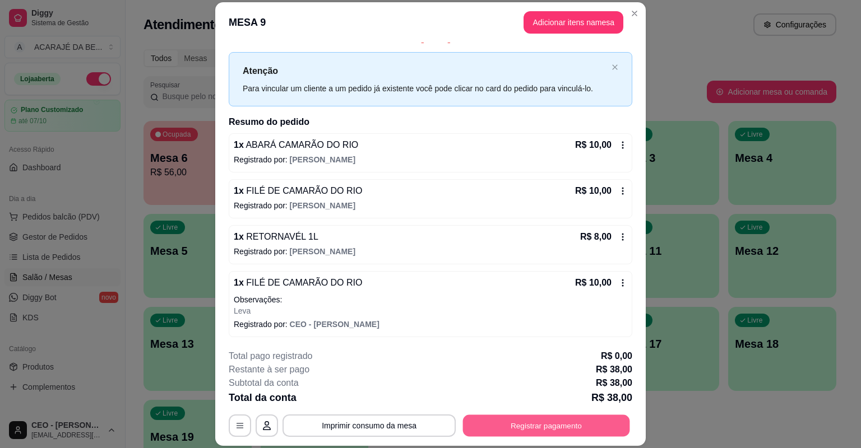
click at [550, 428] on button "Registrar pagamento" at bounding box center [546, 426] width 167 height 22
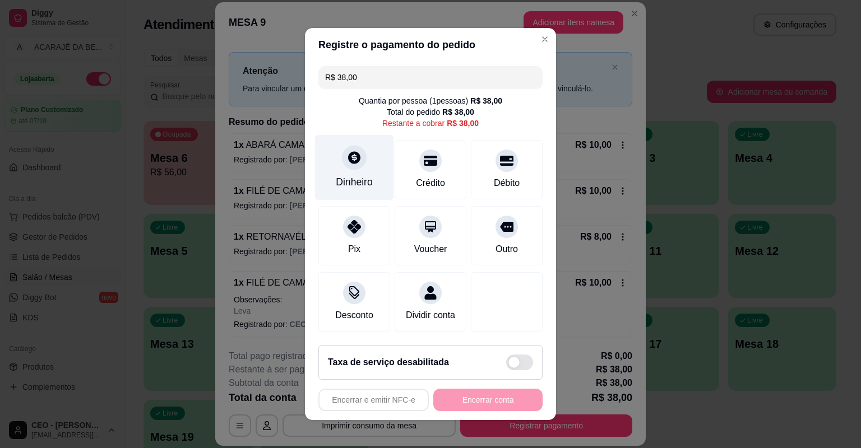
click at [344, 172] on div "Dinheiro" at bounding box center [354, 168] width 79 height 66
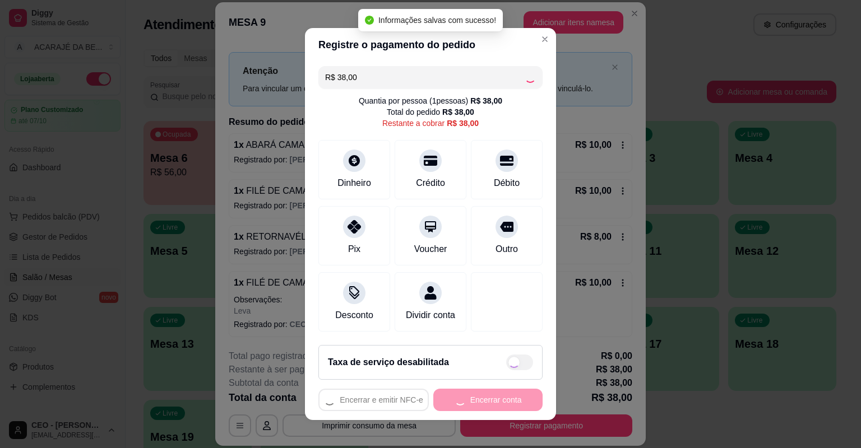
type input "R$ 0,00"
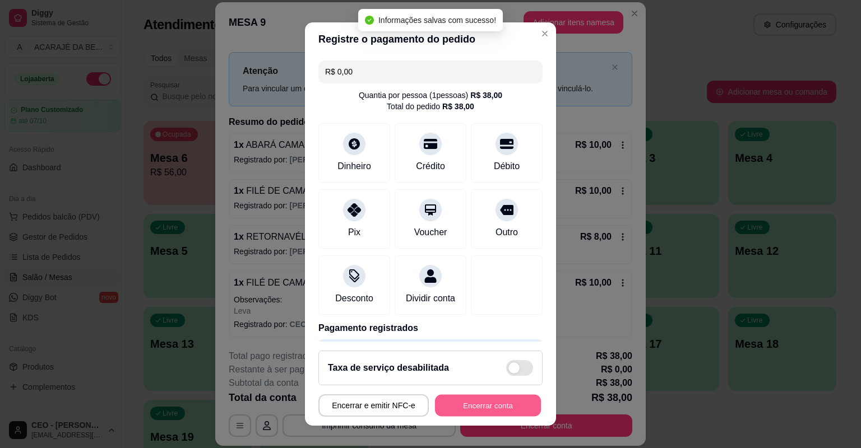
click at [466, 408] on button "Encerrar conta" at bounding box center [488, 406] width 106 height 22
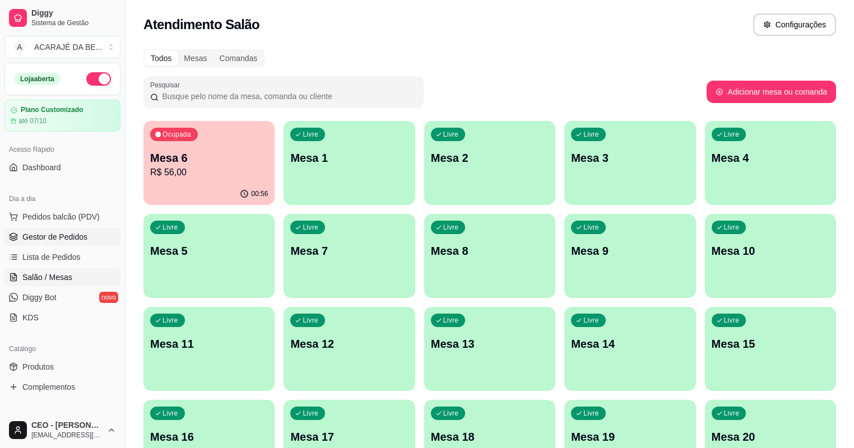
click at [69, 242] on span "Gestor de Pedidos" at bounding box center [54, 236] width 65 height 11
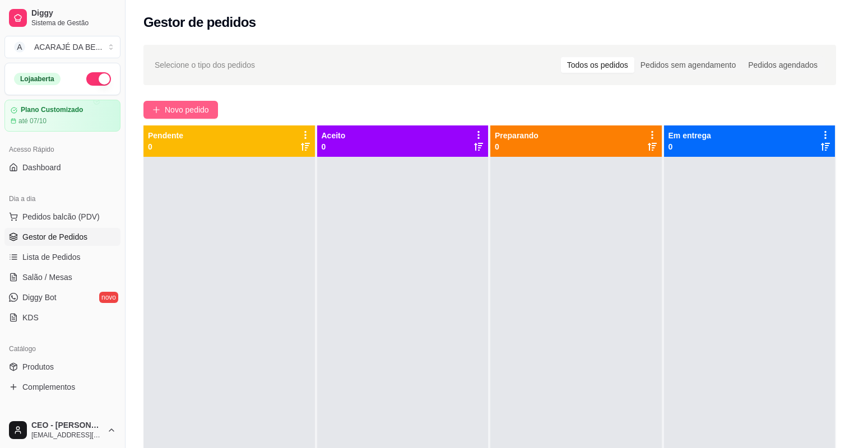
click at [165, 105] on span "Novo pedido" at bounding box center [187, 110] width 44 height 12
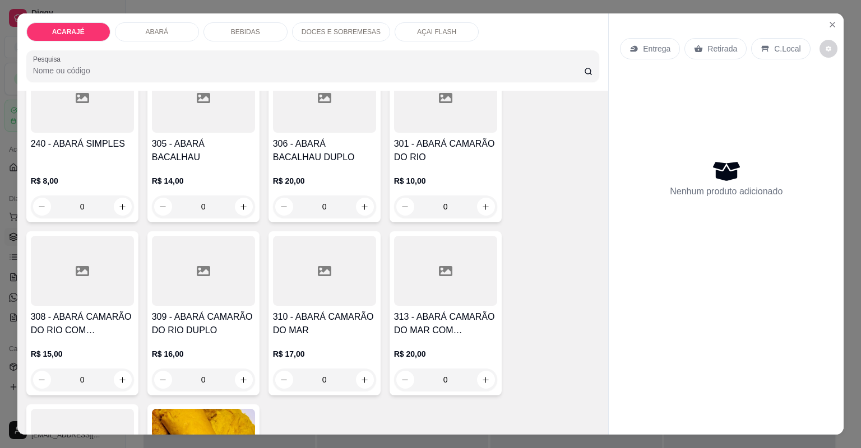
scroll to position [628, 0]
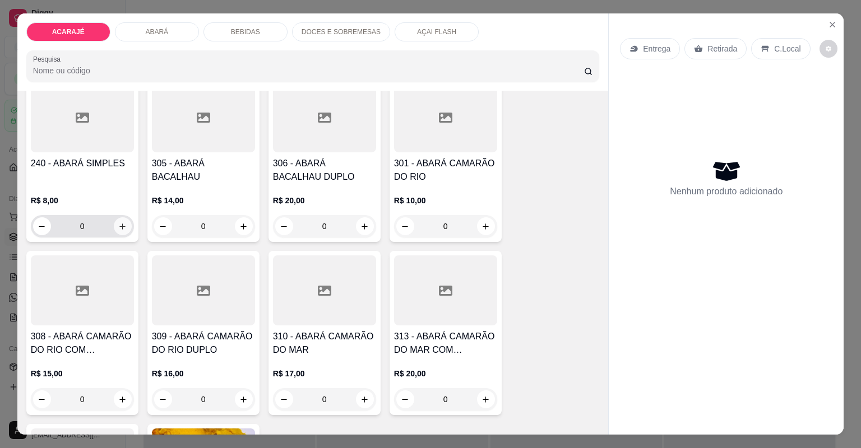
click at [118, 226] on icon "increase-product-quantity" at bounding box center [122, 226] width 8 height 8
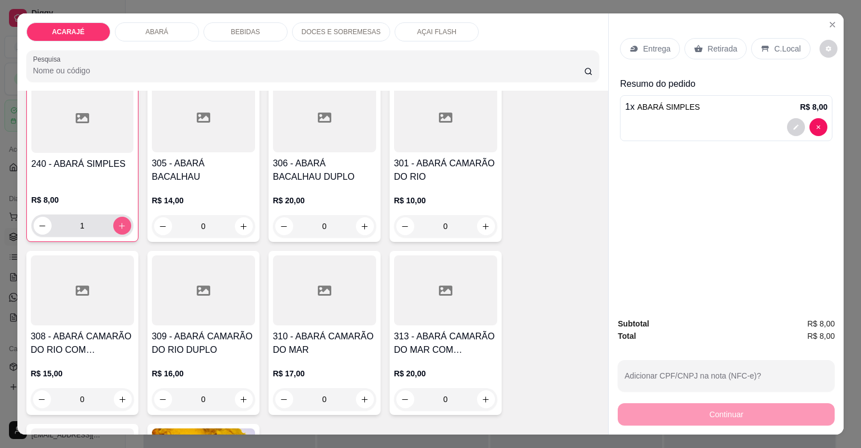
click at [118, 226] on icon "increase-product-quantity" at bounding box center [122, 226] width 8 height 8
type input "2"
click at [792, 128] on icon "decrease-product-quantity" at bounding box center [795, 127] width 7 height 7
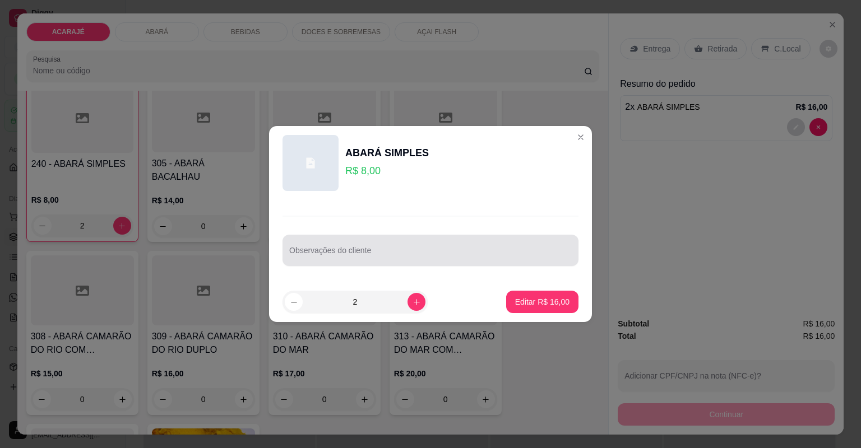
click at [528, 244] on div at bounding box center [430, 250] width 282 height 22
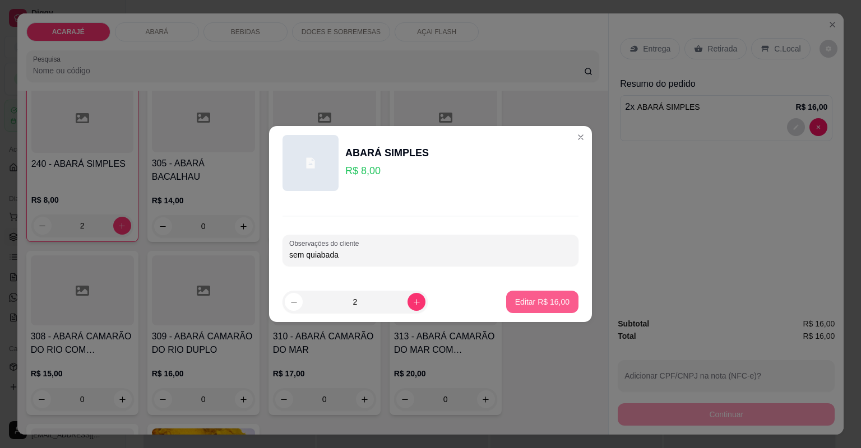
type input "sem quiabada"
click at [521, 300] on p "Editar R$ 16,00" at bounding box center [542, 301] width 53 height 11
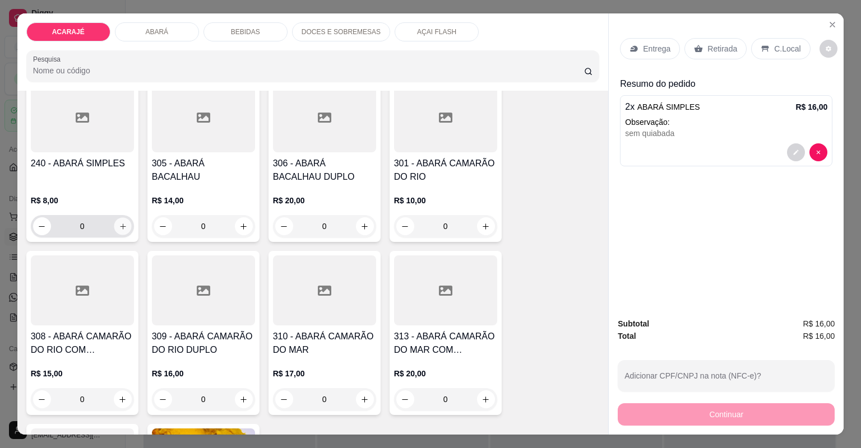
click at [118, 225] on icon "increase-product-quantity" at bounding box center [122, 226] width 8 height 8
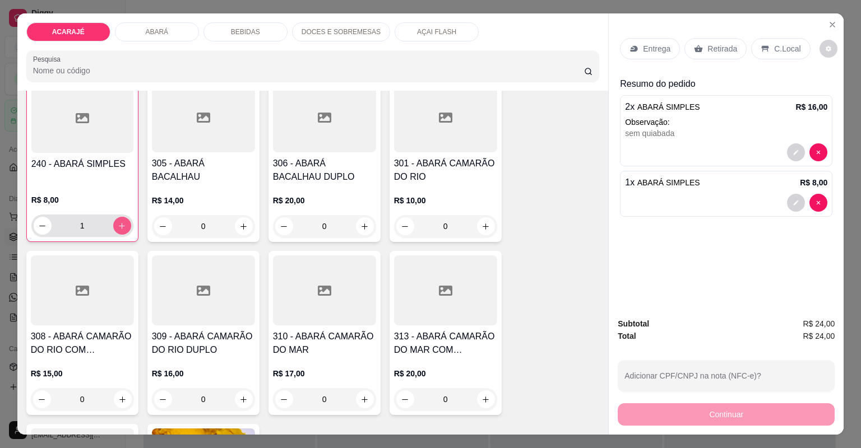
click at [119, 225] on icon "increase-product-quantity" at bounding box center [122, 226] width 6 height 6
type input "2"
click at [643, 50] on p "Entrega" at bounding box center [656, 48] width 27 height 11
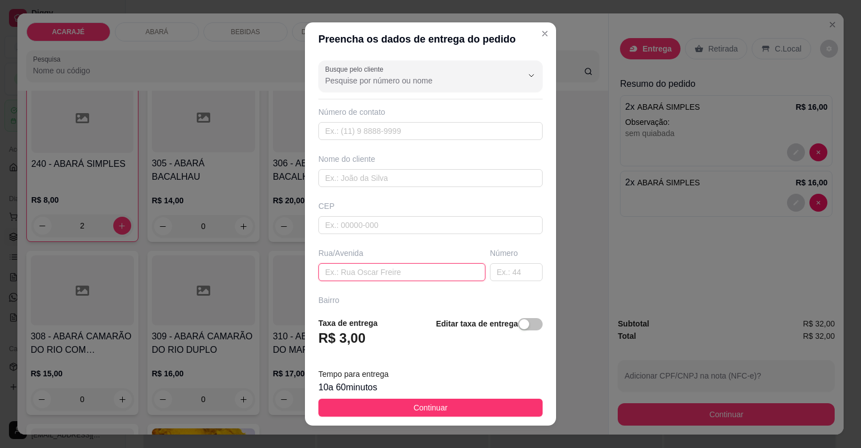
paste input "Rua da várzea"
type input "Rua da várzea"
click at [492, 266] on input "text" at bounding box center [516, 272] width 53 height 18
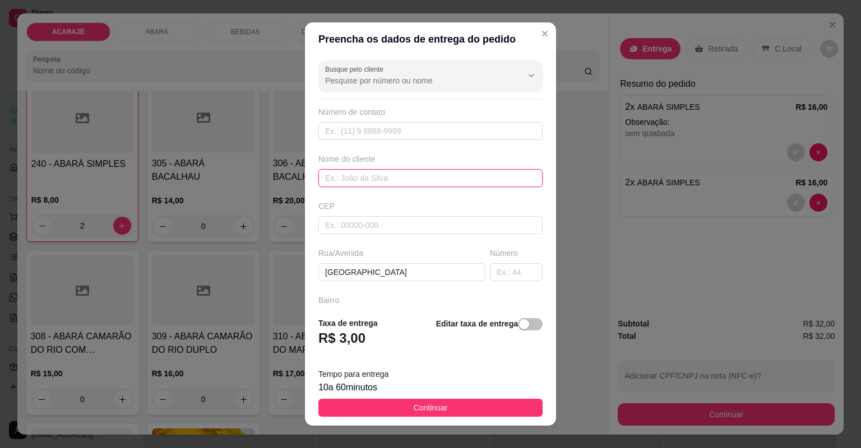
click at [362, 181] on input "text" at bounding box center [430, 178] width 224 height 18
type input "katia"
click at [493, 273] on input "text" at bounding box center [516, 272] width 53 height 18
click at [490, 274] on input "text" at bounding box center [516, 272] width 53 height 18
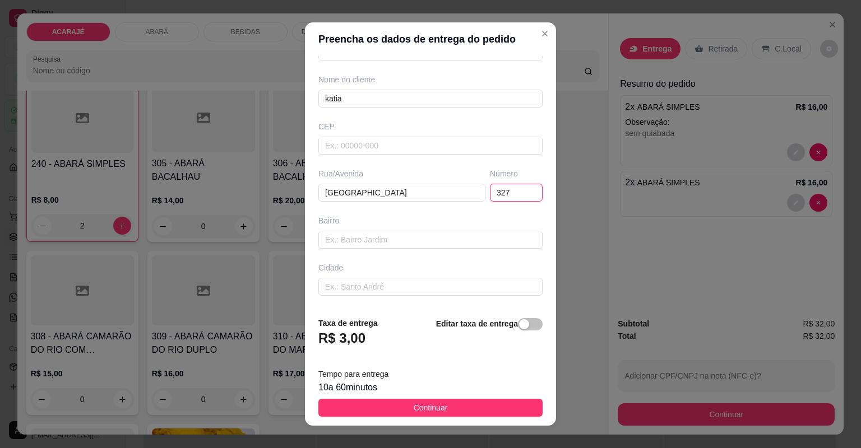
scroll to position [90, 0]
type input "327"
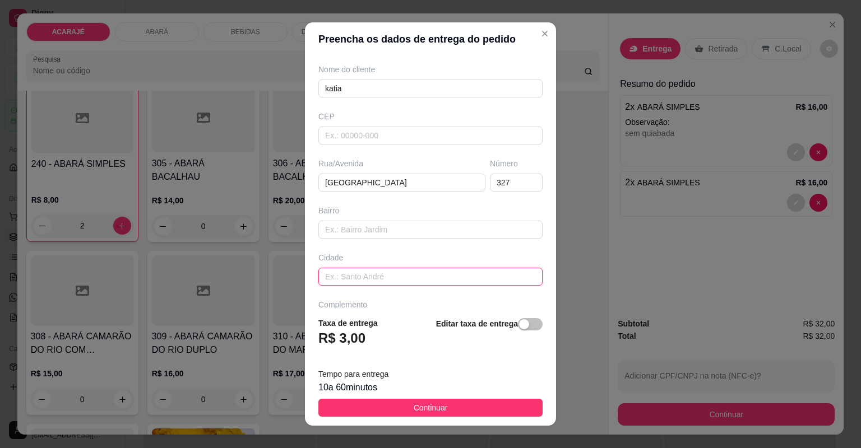
click at [425, 278] on input "text" at bounding box center [430, 277] width 224 height 18
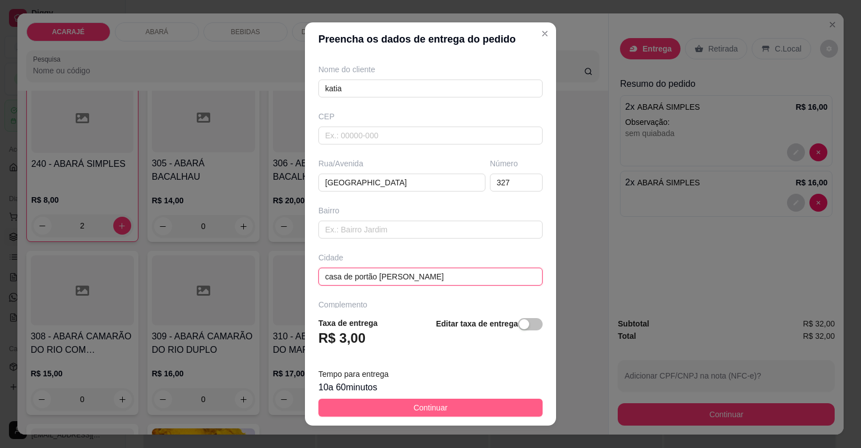
type input "casa de portão branco"
click at [403, 410] on button "Continuar" at bounding box center [430, 408] width 224 height 18
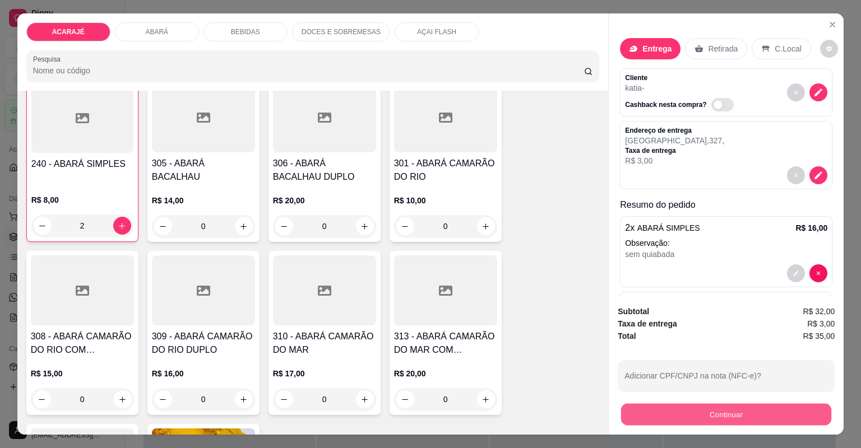
click at [624, 412] on button "Continuar" at bounding box center [726, 415] width 210 height 22
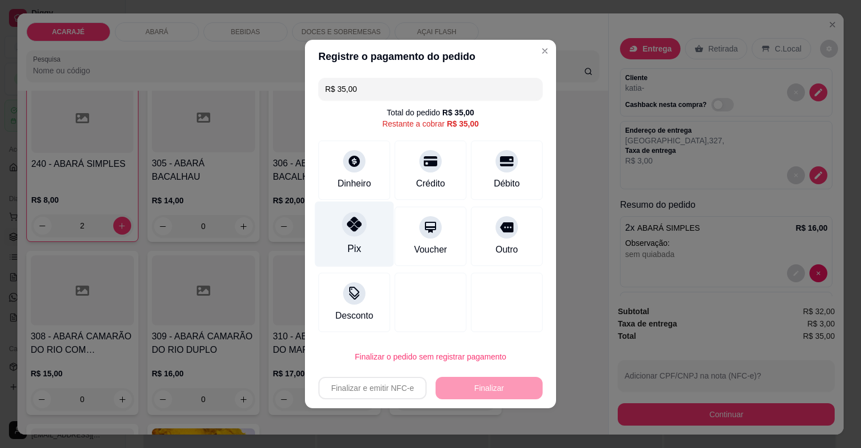
click at [322, 226] on div "Pix" at bounding box center [354, 235] width 79 height 66
type input "R$ 0,00"
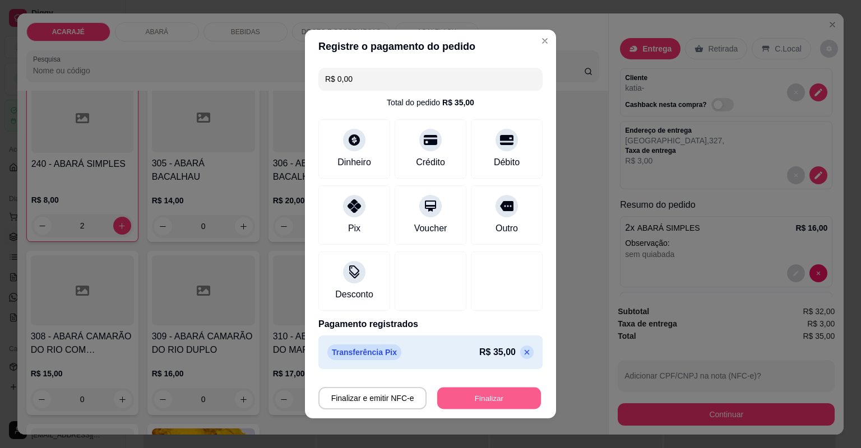
click at [490, 403] on button "Finalizar" at bounding box center [489, 399] width 104 height 22
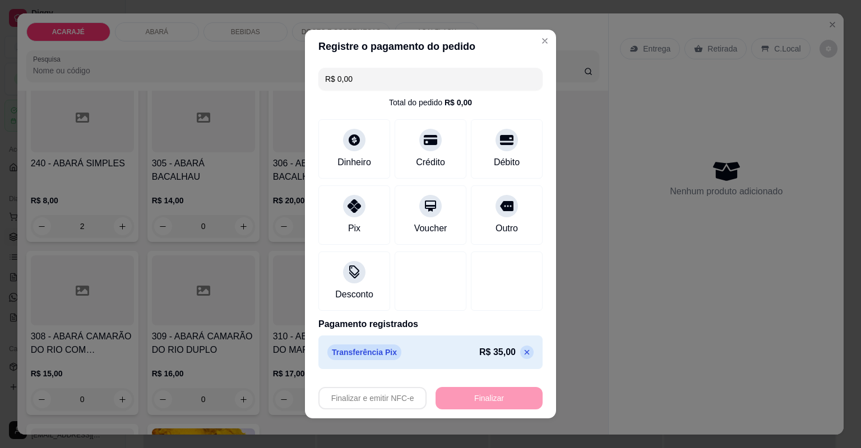
type input "0"
type input "-R$ 35,00"
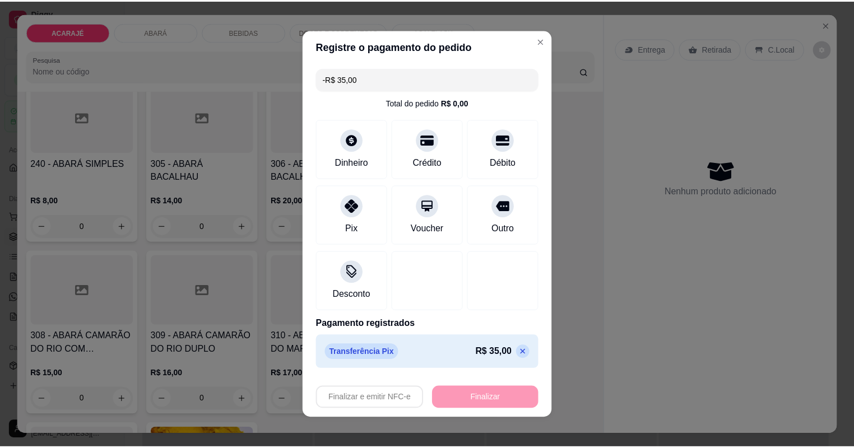
scroll to position [628, 0]
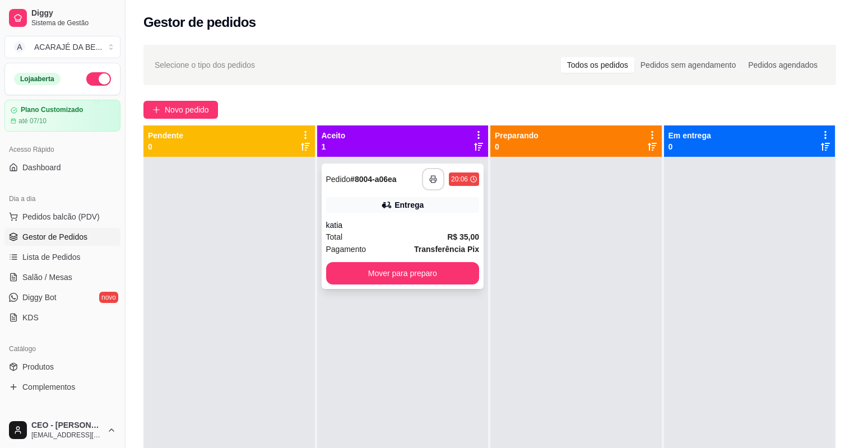
click at [430, 173] on button "button" at bounding box center [433, 179] width 22 height 22
click at [407, 273] on button "Mover para preparo" at bounding box center [403, 273] width 154 height 22
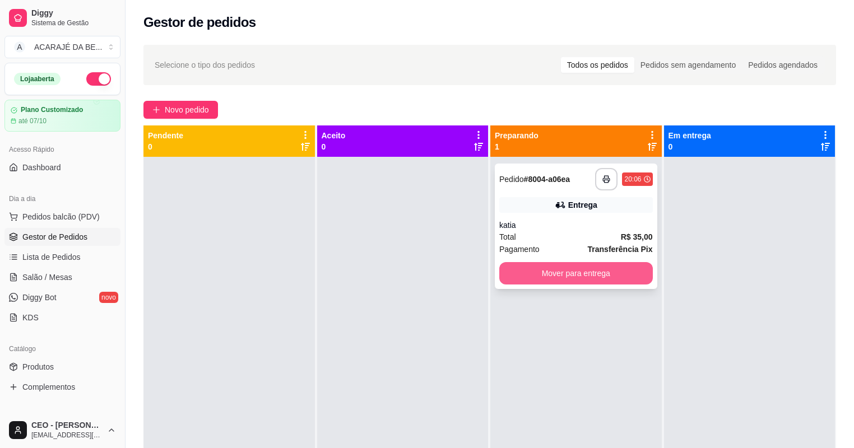
click at [556, 265] on button "Mover para entrega" at bounding box center [576, 273] width 154 height 22
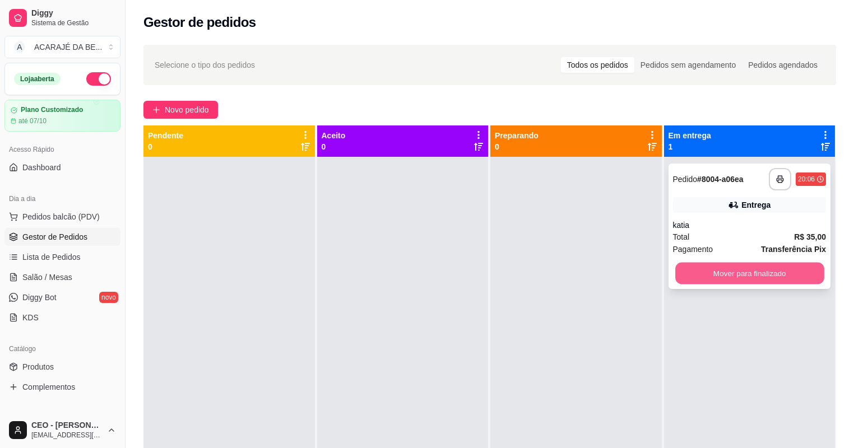
click at [678, 265] on button "Mover para finalizado" at bounding box center [749, 274] width 149 height 22
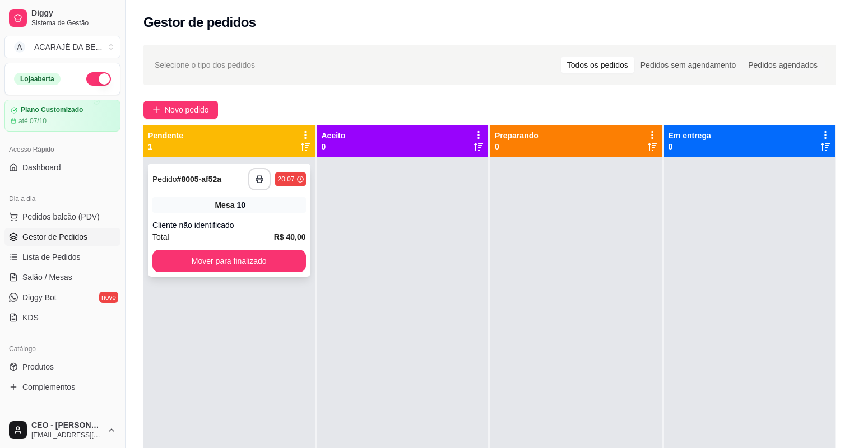
click at [266, 177] on button "button" at bounding box center [259, 179] width 22 height 22
click at [225, 263] on button "Mover para finalizado" at bounding box center [229, 261] width 154 height 22
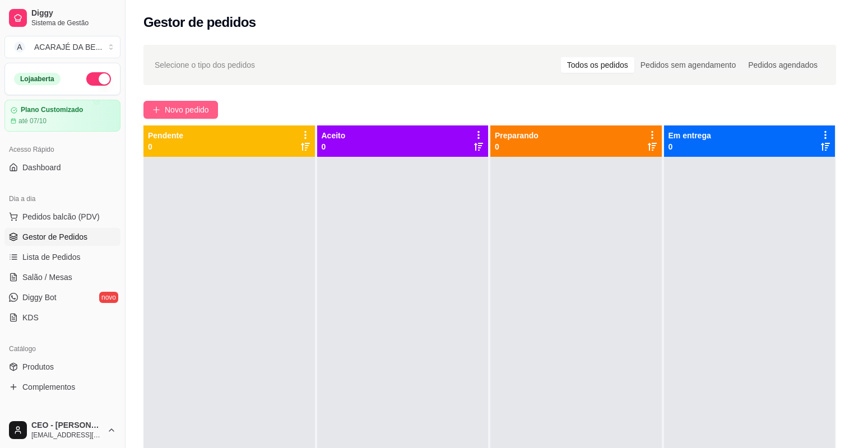
click at [185, 106] on span "Novo pedido" at bounding box center [187, 110] width 44 height 12
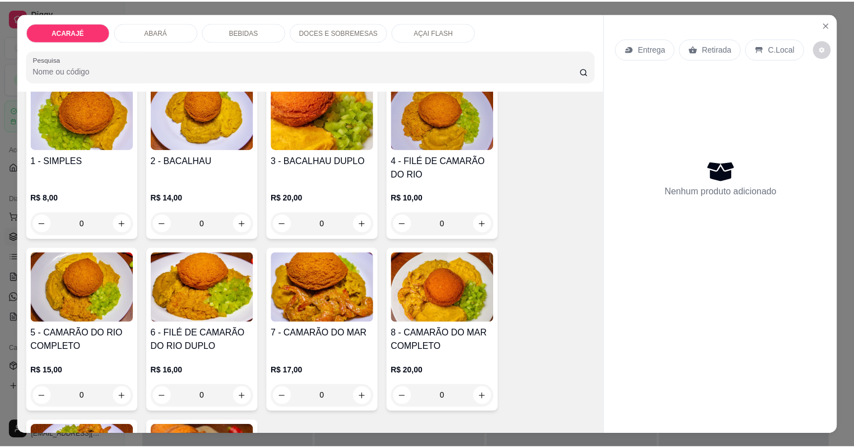
scroll to position [134, 0]
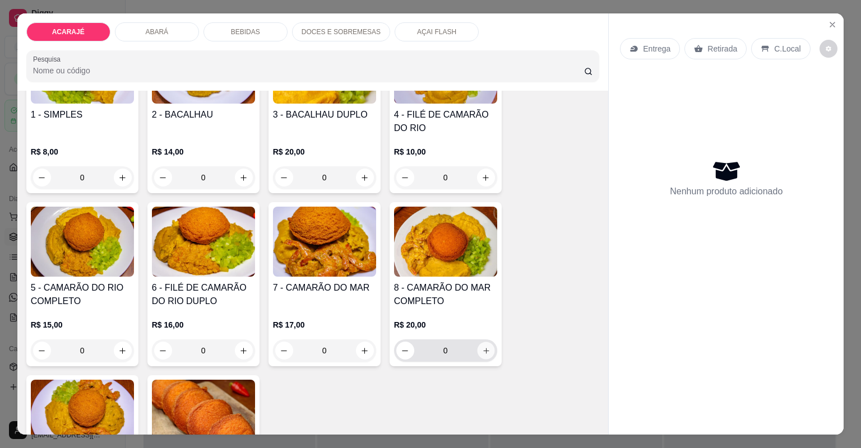
click at [483, 350] on icon "increase-product-quantity" at bounding box center [486, 351] width 6 height 6
type input "1"
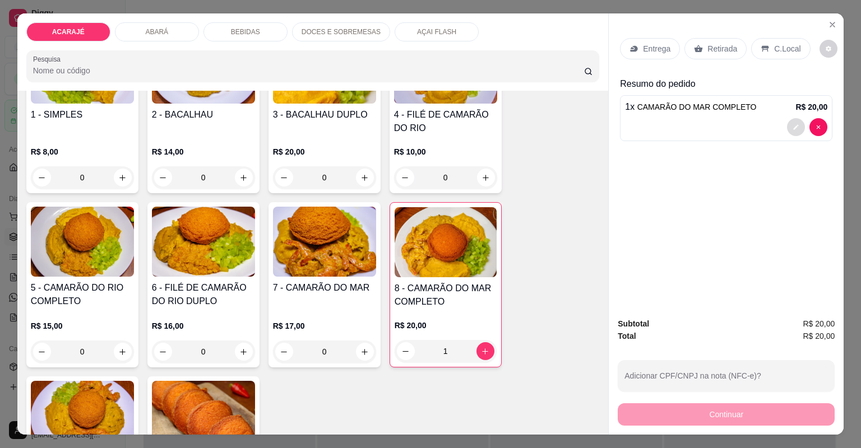
click at [787, 127] on button "decrease-product-quantity" at bounding box center [796, 127] width 18 height 18
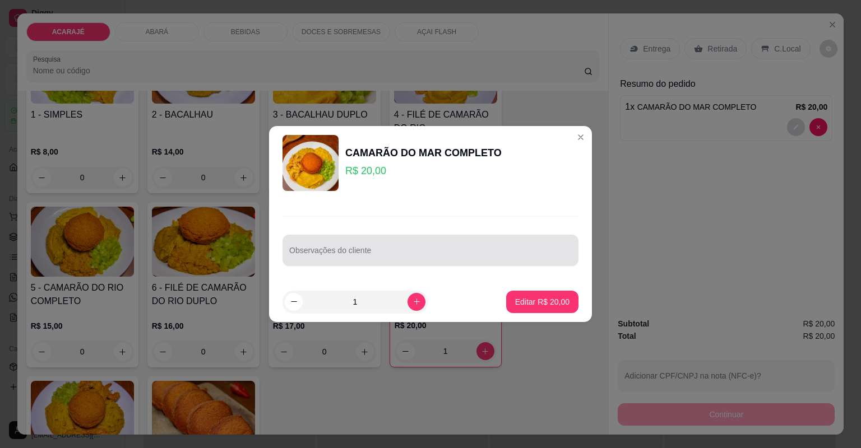
click at [442, 258] on input "Observações do cliente" at bounding box center [430, 254] width 282 height 11
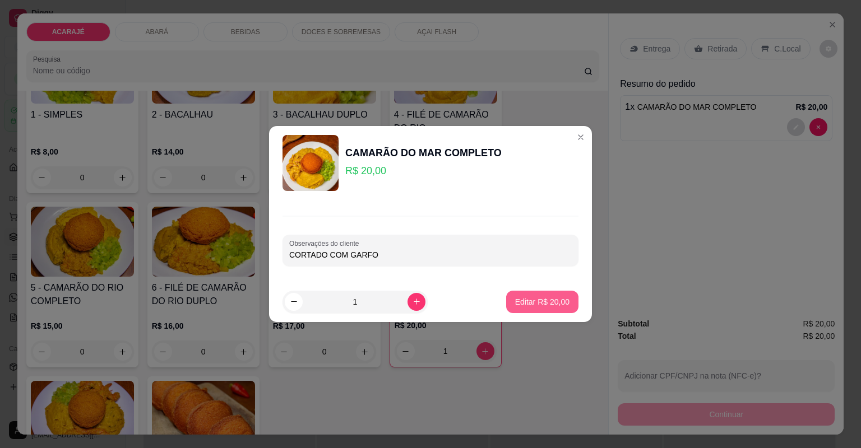
type input "CORTADO COM GARFO"
click at [540, 291] on button "Editar R$ 20,00" at bounding box center [542, 302] width 72 height 22
type input "0"
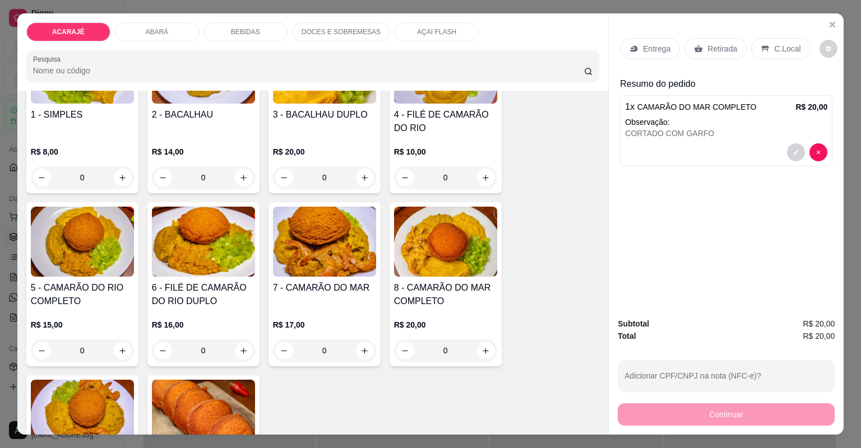
click at [659, 43] on p "Entrega" at bounding box center [656, 48] width 27 height 11
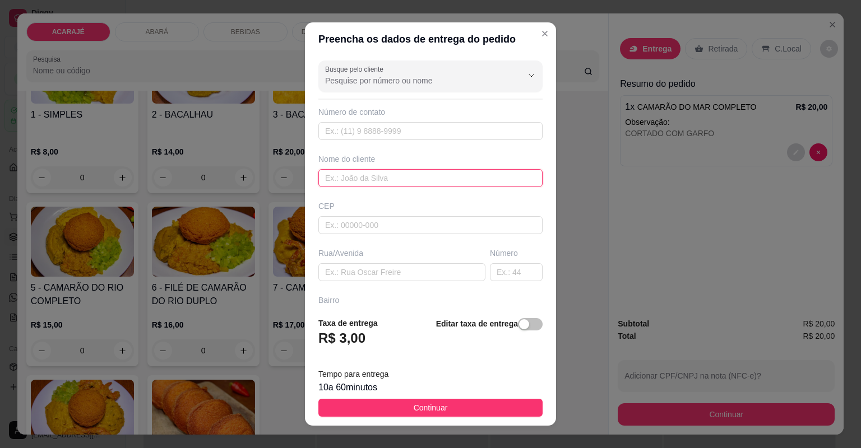
click at [359, 179] on input "text" at bounding box center [430, 178] width 224 height 18
type input "k"
type input "Kaio"
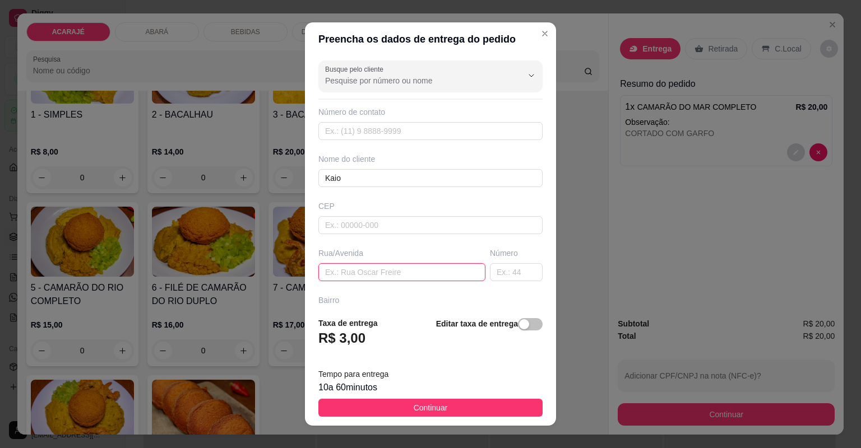
click at [341, 273] on input "text" at bounding box center [401, 272] width 167 height 18
drag, startPoint x: 341, startPoint y: 273, endPoint x: 335, endPoint y: 267, distance: 9.1
click at [335, 267] on input "text" at bounding box center [401, 272] width 167 height 18
type input "no croos fit"
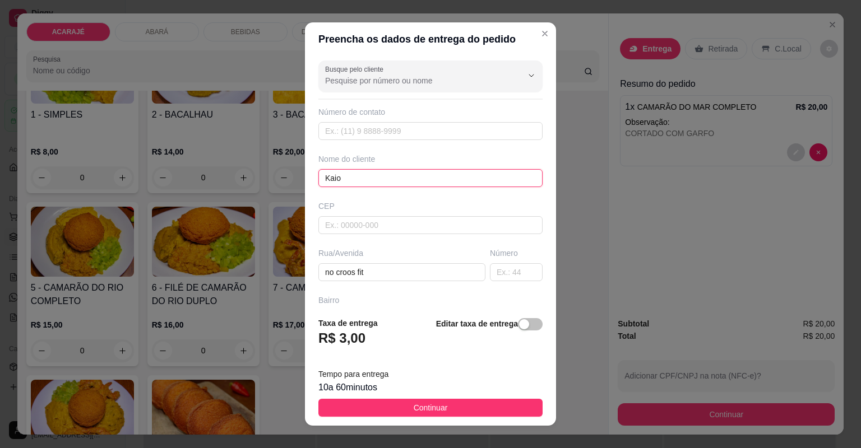
drag, startPoint x: 417, startPoint y: 185, endPoint x: 419, endPoint y: 179, distance: 6.6
click at [419, 182] on input "Kaio" at bounding box center [430, 178] width 224 height 18
click at [419, 179] on input "Kaio" at bounding box center [430, 178] width 224 height 18
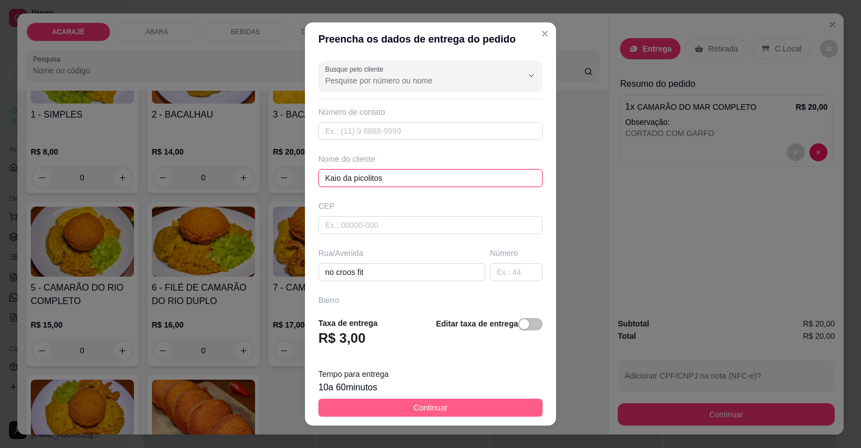
type input "Kaio da picolitos"
click at [420, 410] on span "Continuar" at bounding box center [431, 408] width 34 height 12
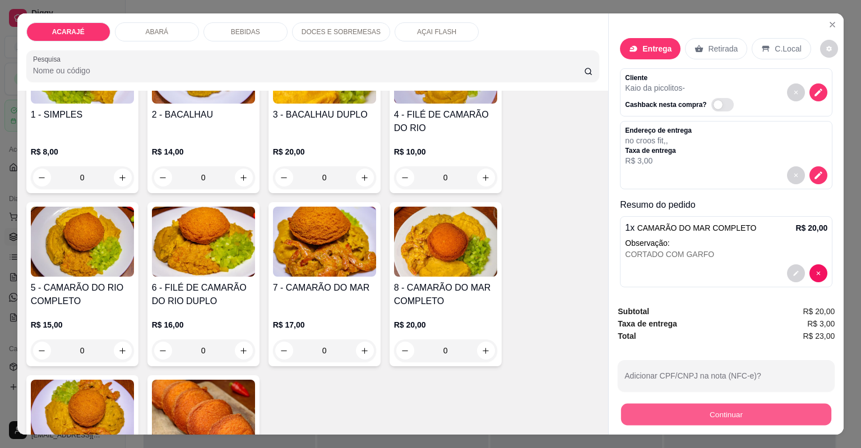
click at [641, 420] on button "Continuar" at bounding box center [726, 415] width 210 height 22
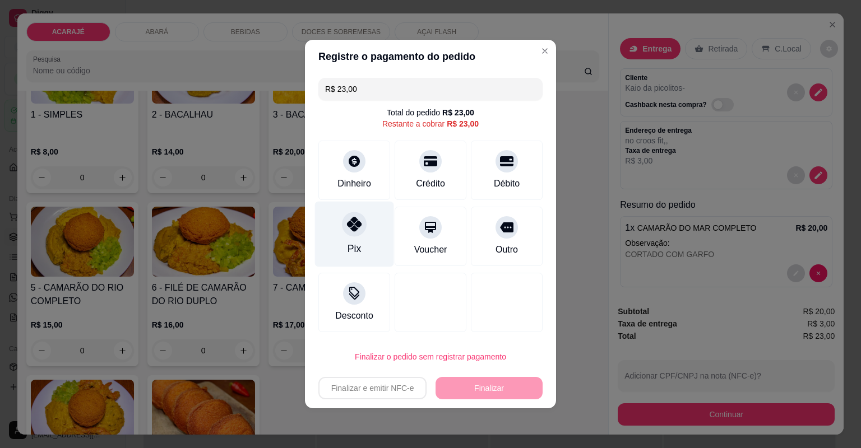
click at [354, 230] on icon at bounding box center [354, 224] width 15 height 15
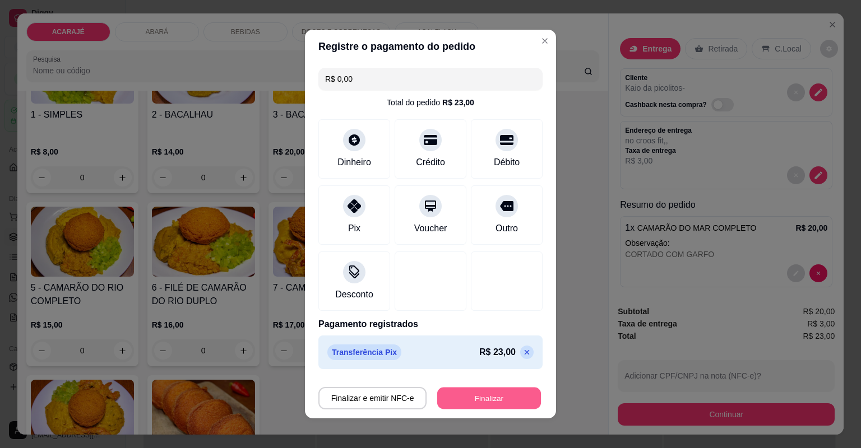
click at [486, 398] on button "Finalizar" at bounding box center [489, 399] width 104 height 22
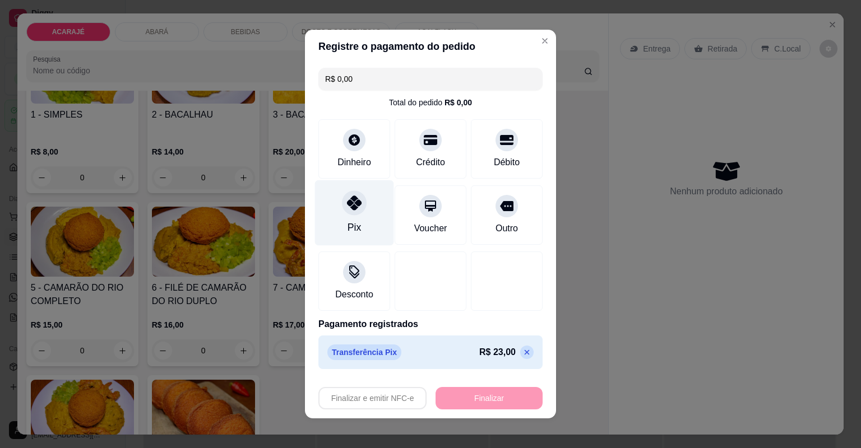
type input "-R$ 23,00"
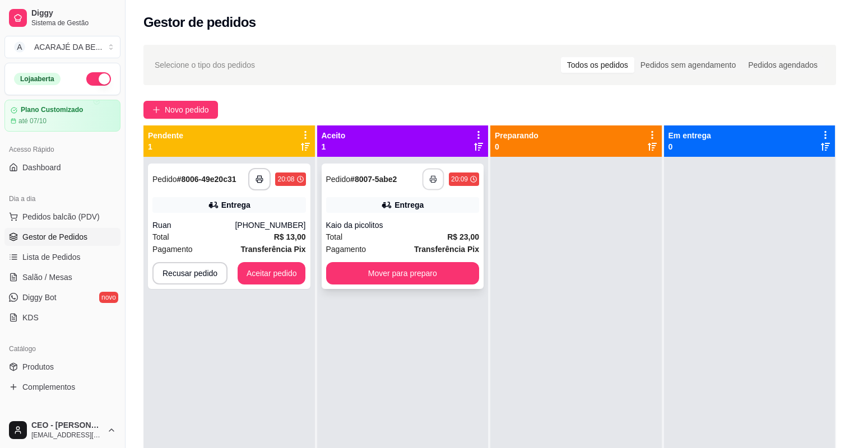
click at [424, 186] on button "button" at bounding box center [434, 180] width 22 height 22
click at [258, 176] on polyline "button" at bounding box center [260, 177] width 4 height 2
click at [392, 267] on button "Mover para preparo" at bounding box center [402, 274] width 149 height 22
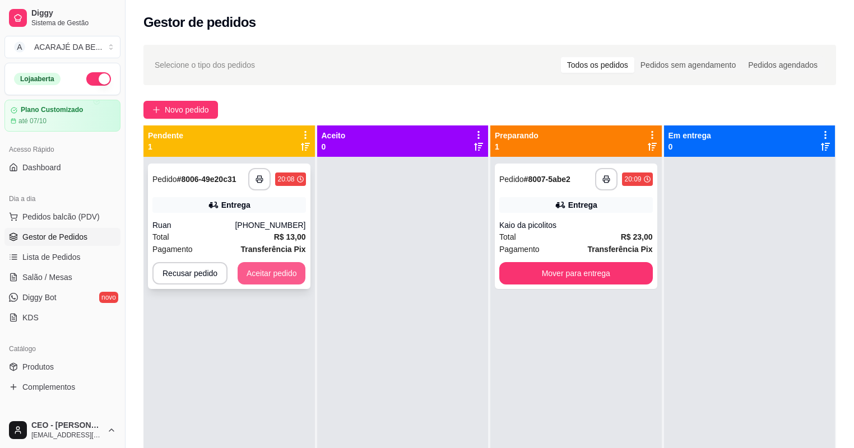
click at [272, 276] on button "Aceitar pedido" at bounding box center [272, 273] width 68 height 22
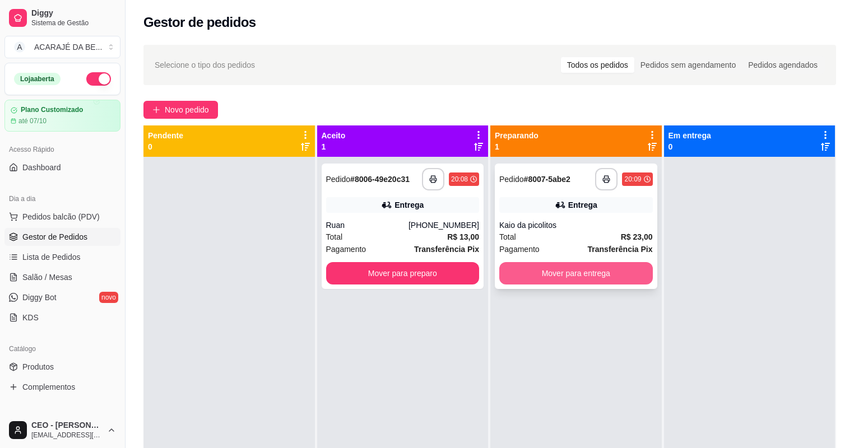
click at [549, 279] on button "Mover para entrega" at bounding box center [576, 273] width 154 height 22
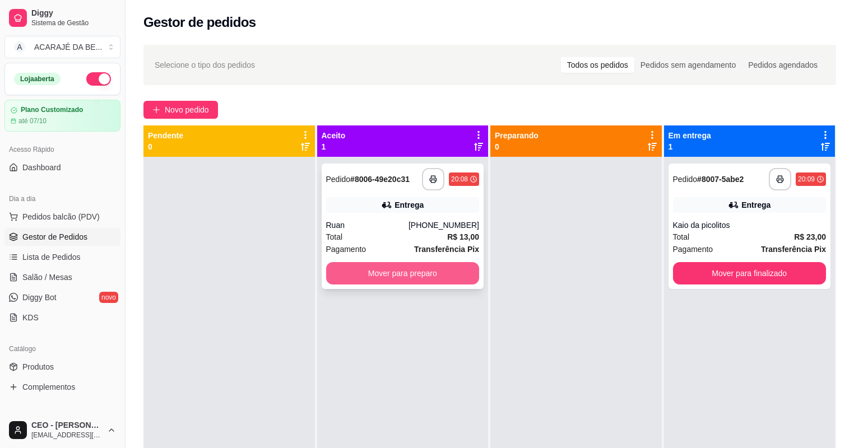
click at [456, 277] on button "Mover para preparo" at bounding box center [403, 273] width 154 height 22
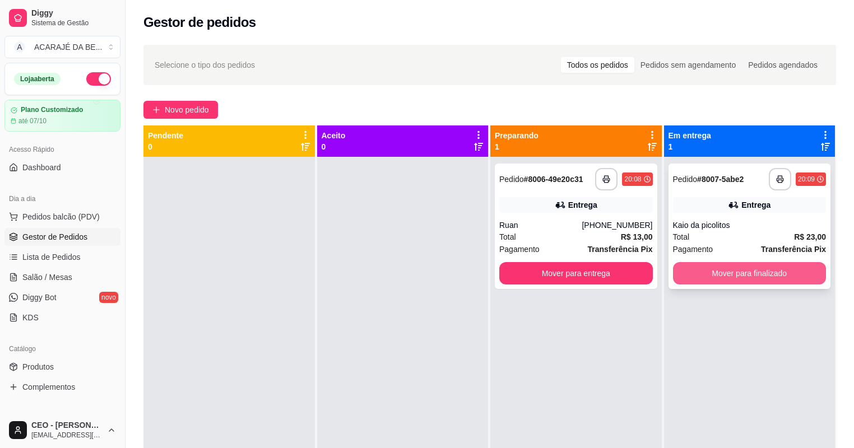
click at [696, 272] on button "Mover para finalizado" at bounding box center [750, 273] width 154 height 22
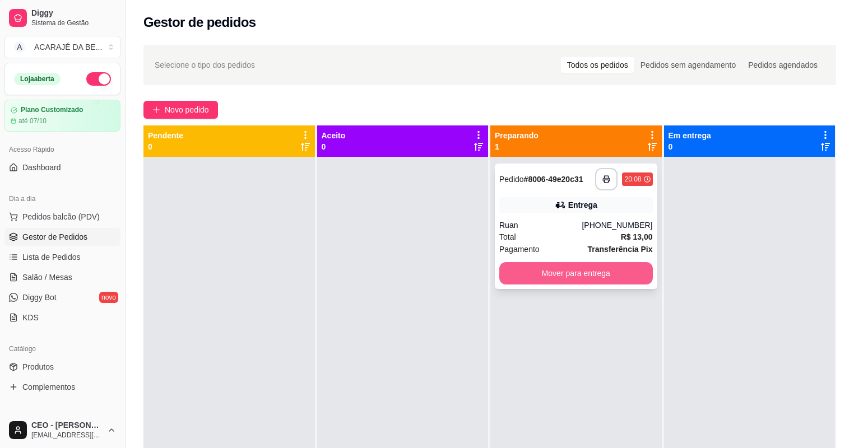
click at [611, 273] on button "Mover para entrega" at bounding box center [576, 273] width 154 height 22
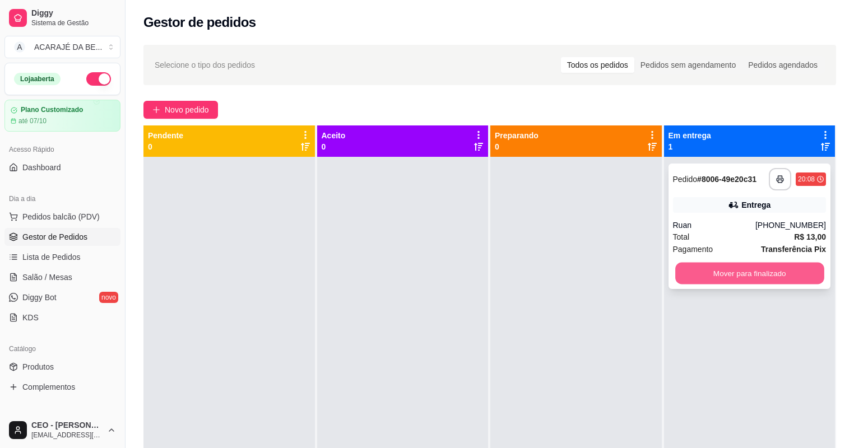
click at [673, 272] on div "Mover para finalizado" at bounding box center [750, 273] width 154 height 22
click at [704, 283] on button "Mover para finalizado" at bounding box center [749, 274] width 149 height 22
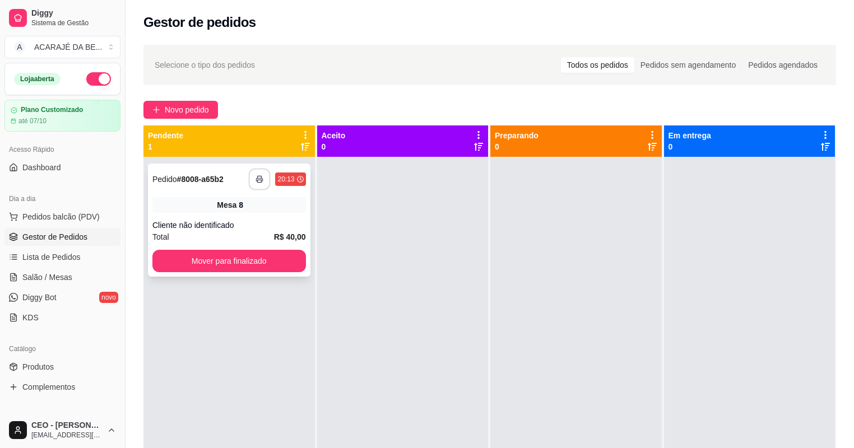
click at [261, 182] on icon "button" at bounding box center [260, 179] width 8 height 8
click at [276, 258] on button "Mover para finalizado" at bounding box center [229, 261] width 154 height 22
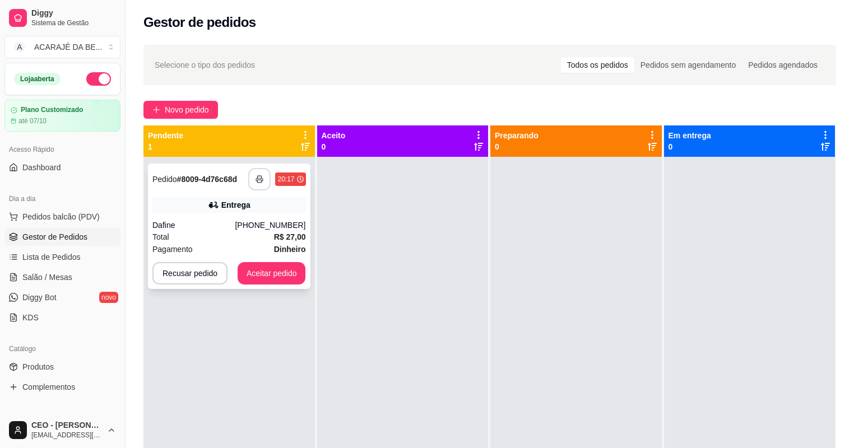
click at [261, 178] on icon "button" at bounding box center [260, 179] width 8 height 8
click at [272, 273] on button "Aceitar pedido" at bounding box center [272, 273] width 68 height 22
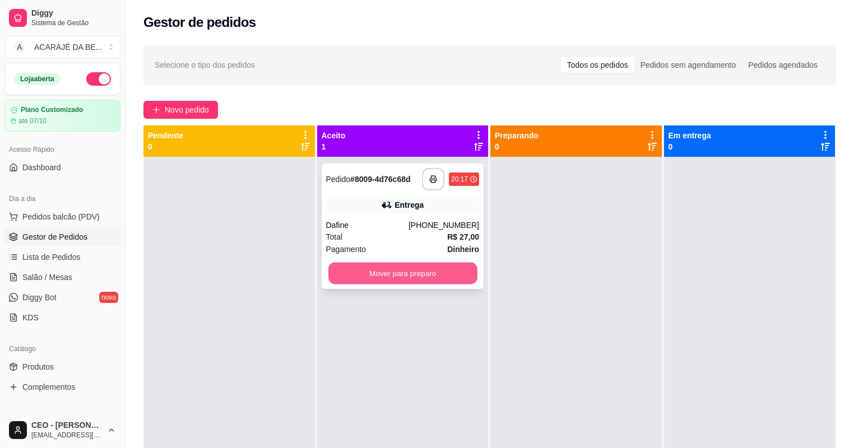
click at [379, 272] on button "Mover para preparo" at bounding box center [402, 274] width 149 height 22
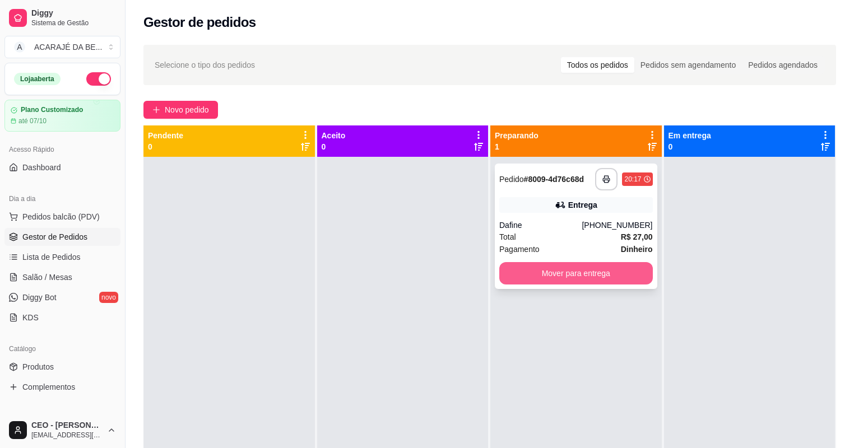
click at [569, 271] on button "Mover para entrega" at bounding box center [576, 273] width 154 height 22
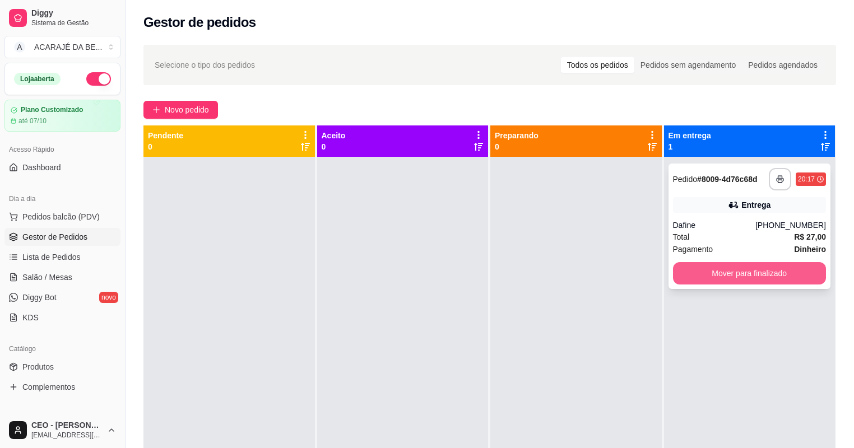
click at [688, 273] on button "Mover para finalizado" at bounding box center [750, 273] width 154 height 22
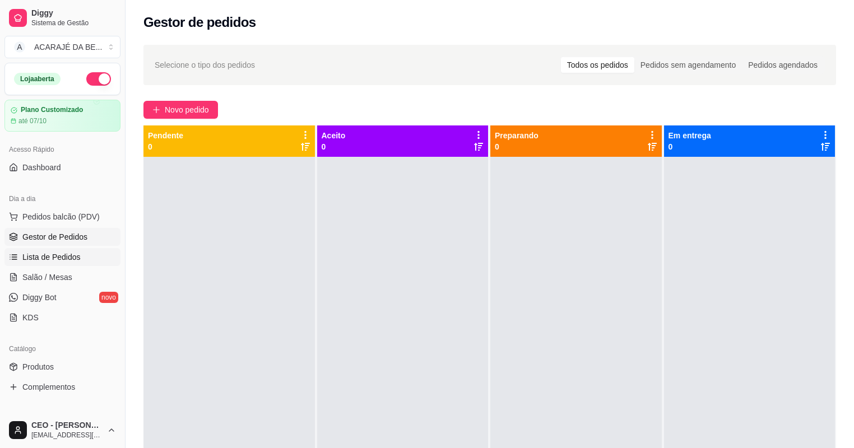
click at [52, 261] on span "Lista de Pedidos" at bounding box center [51, 257] width 58 height 11
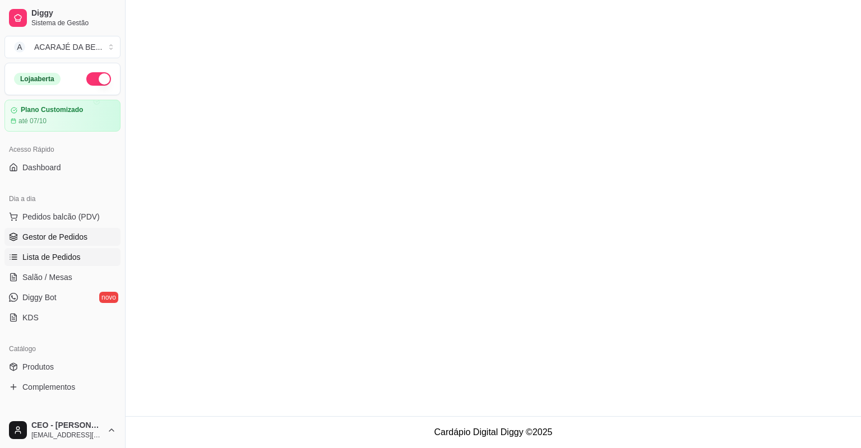
click at [54, 241] on span "Gestor de Pedidos" at bounding box center [54, 236] width 65 height 11
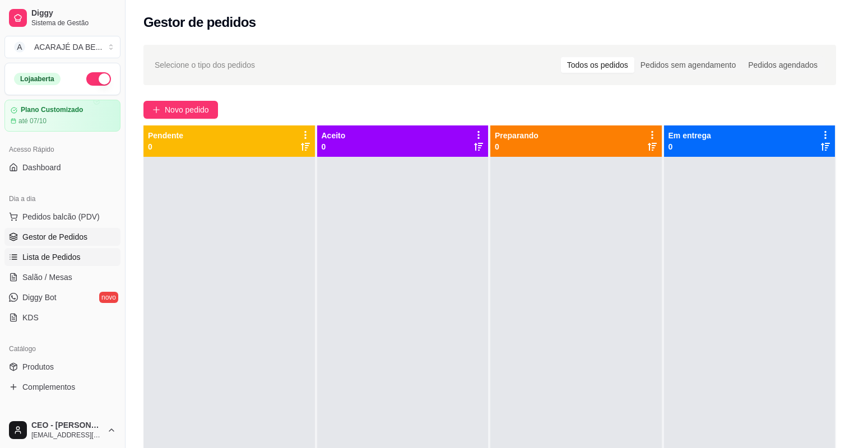
click at [47, 265] on link "Lista de Pedidos" at bounding box center [62, 257] width 116 height 18
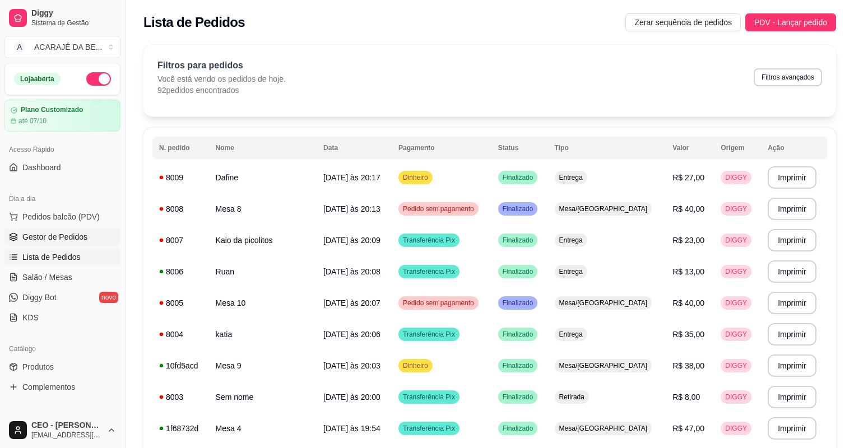
click at [47, 239] on span "Gestor de Pedidos" at bounding box center [54, 236] width 65 height 11
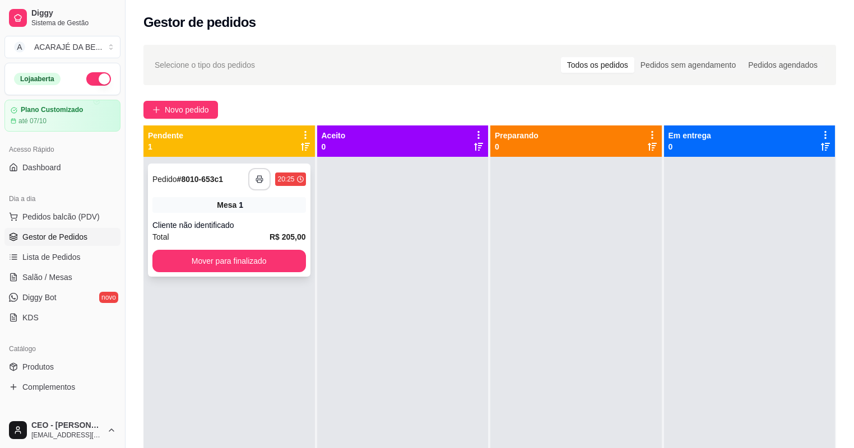
click at [258, 180] on rect "button" at bounding box center [260, 181] width 4 height 3
click at [186, 257] on button "Mover para finalizado" at bounding box center [229, 261] width 149 height 22
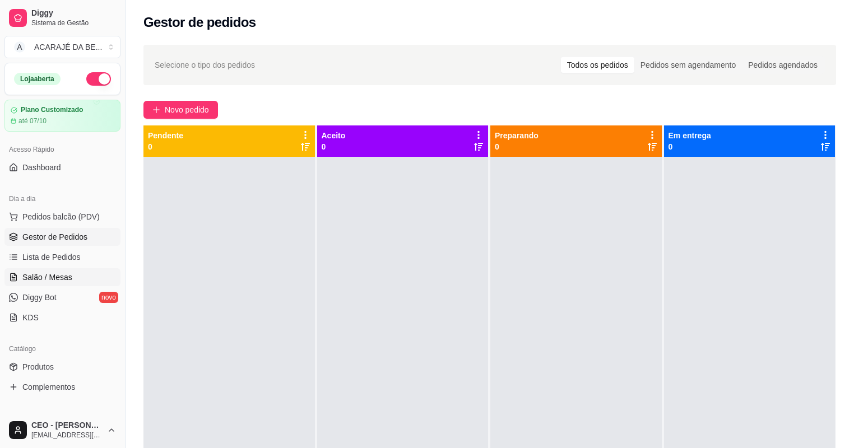
click at [44, 281] on span "Salão / Mesas" at bounding box center [47, 277] width 50 height 11
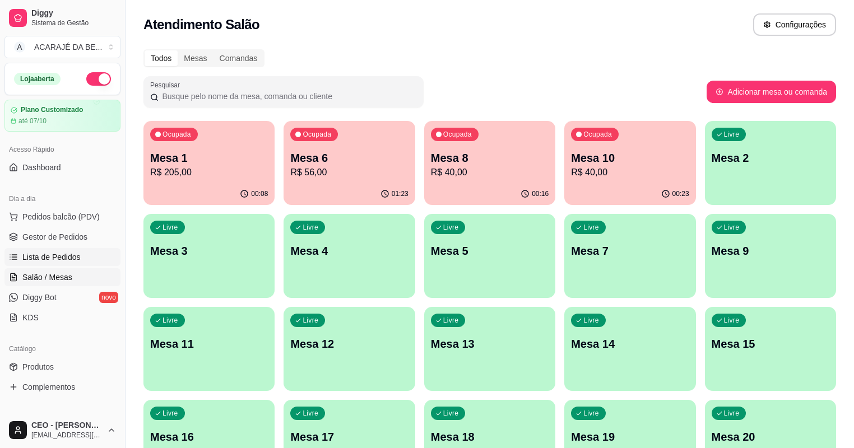
click at [49, 256] on span "Lista de Pedidos" at bounding box center [51, 257] width 58 height 11
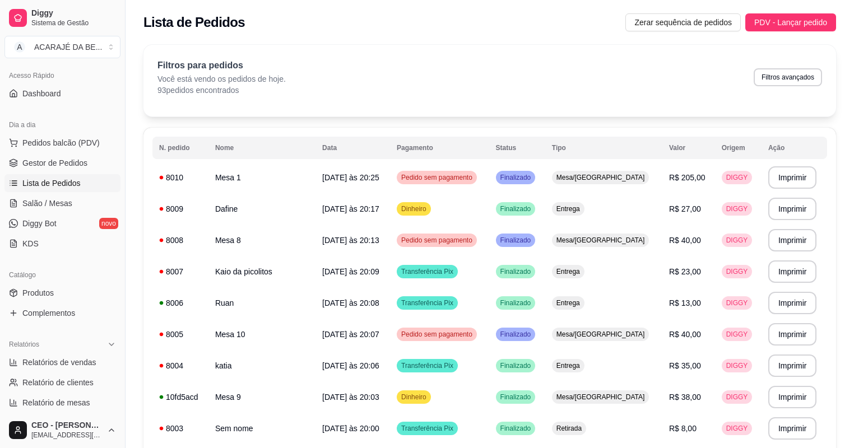
scroll to position [90, 0]
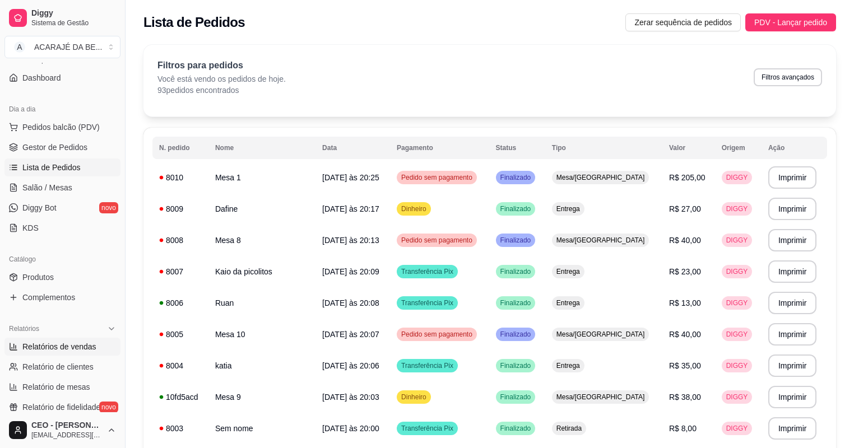
click at [71, 349] on span "Relatórios de vendas" at bounding box center [59, 346] width 74 height 11
select select "ALL"
select select "0"
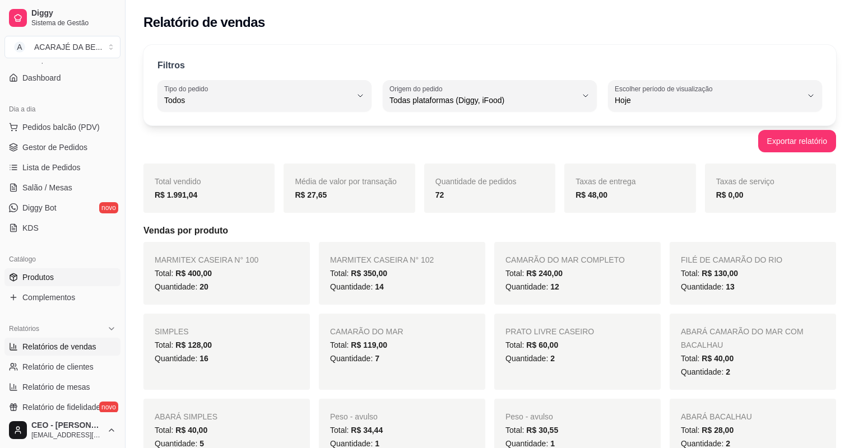
click at [38, 281] on span "Produtos" at bounding box center [37, 277] width 31 height 11
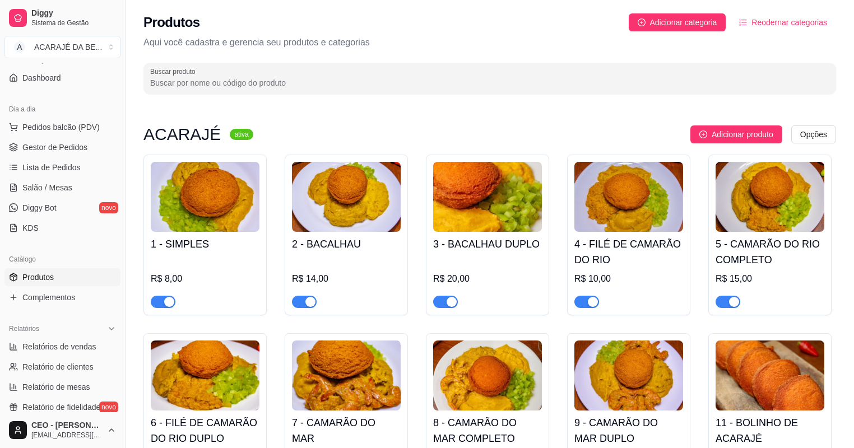
scroll to position [90, 0]
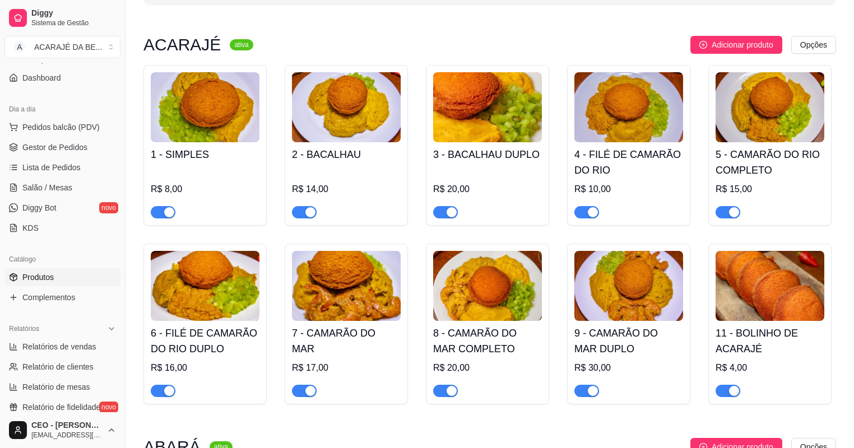
click at [585, 211] on span "button" at bounding box center [586, 212] width 25 height 12
click at [592, 215] on span "button" at bounding box center [586, 212] width 25 height 12
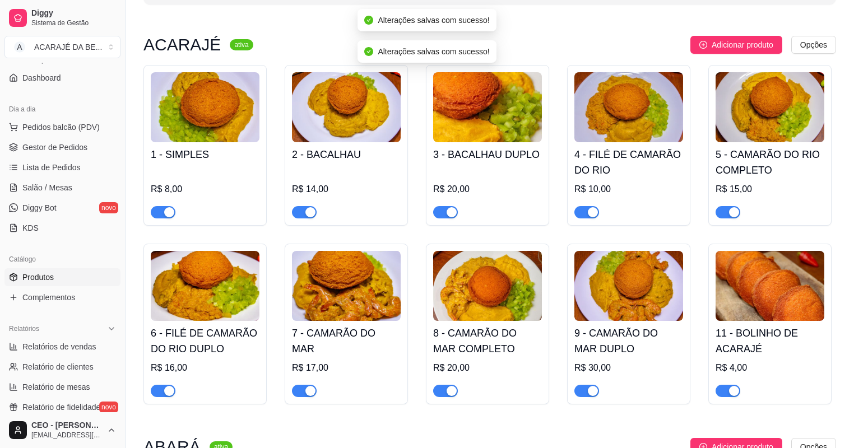
click at [293, 395] on span "button" at bounding box center [304, 391] width 25 height 12
click at [448, 395] on div "button" at bounding box center [452, 391] width 10 height 10
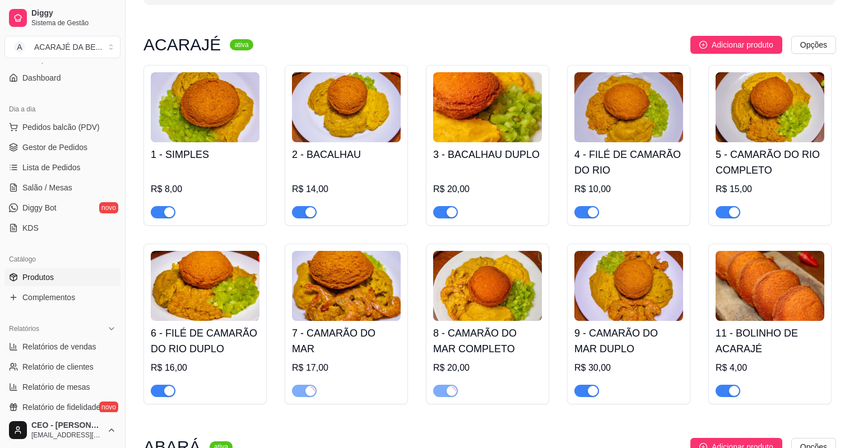
click at [585, 390] on span "button" at bounding box center [586, 391] width 25 height 12
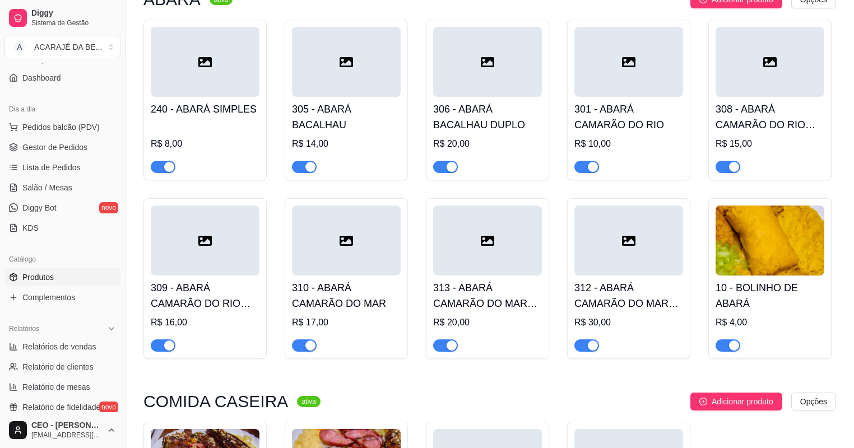
scroll to position [538, 0]
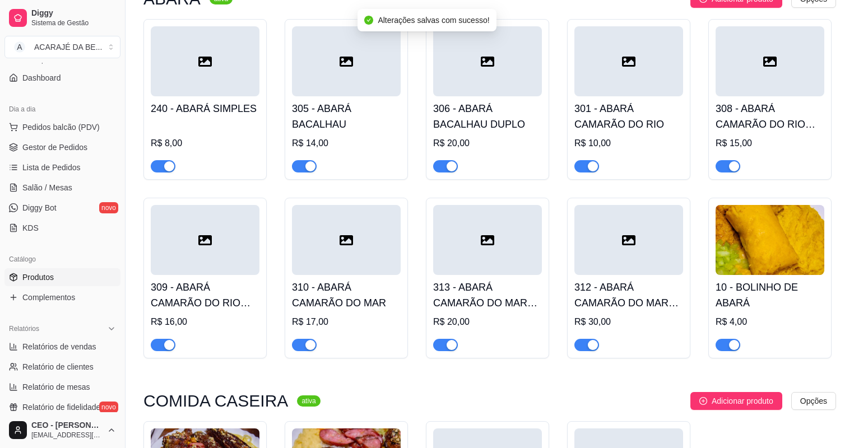
click at [435, 346] on span "button" at bounding box center [445, 345] width 25 height 12
click at [582, 345] on span "button" at bounding box center [586, 345] width 25 height 12
click at [300, 346] on span "button" at bounding box center [304, 345] width 25 height 12
click at [46, 152] on span "Gestor de Pedidos" at bounding box center [54, 147] width 65 height 11
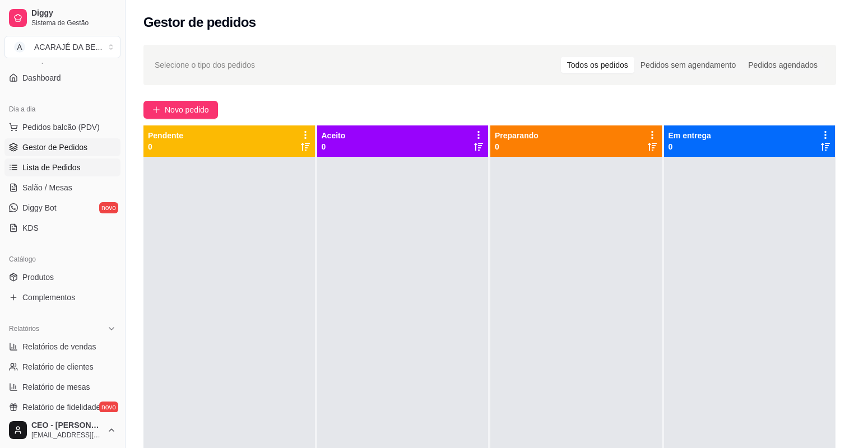
click at [61, 170] on span "Lista de Pedidos" at bounding box center [51, 167] width 58 height 11
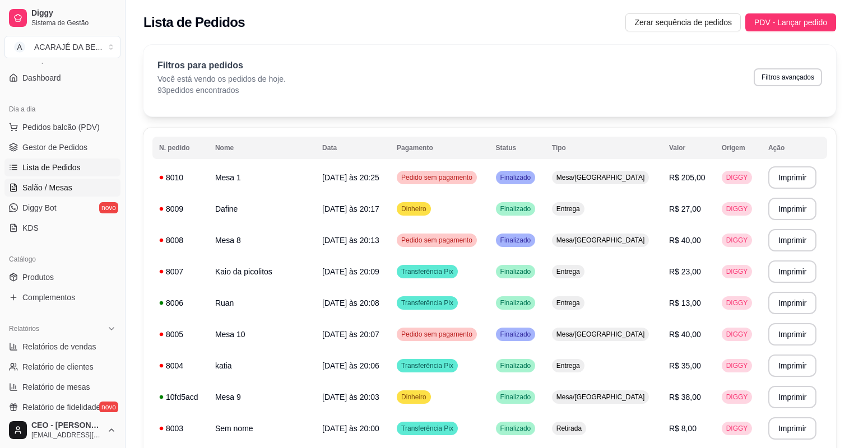
click at [52, 188] on span "Salão / Mesas" at bounding box center [47, 187] width 50 height 11
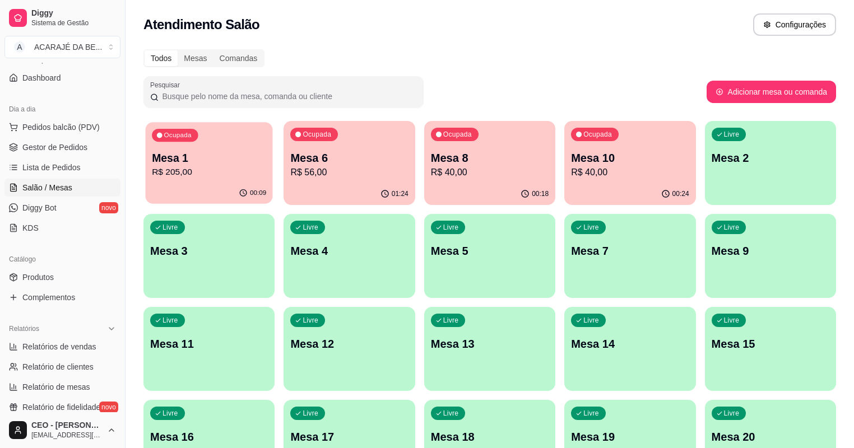
click at [226, 173] on p "R$ 205,00" at bounding box center [209, 172] width 114 height 13
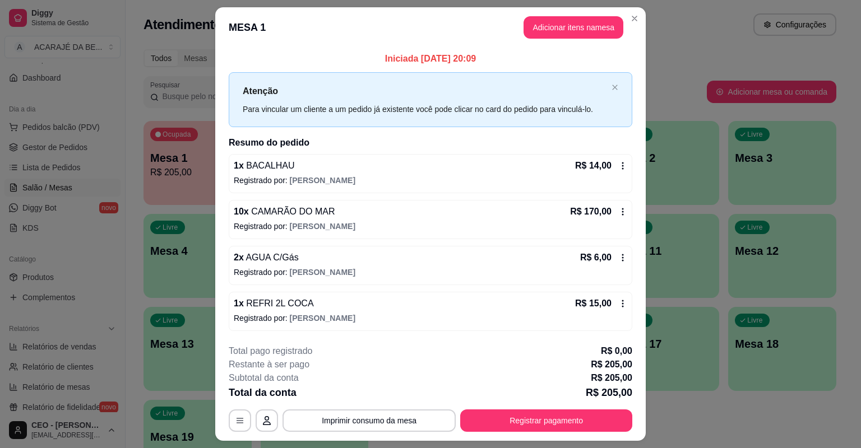
click at [622, 213] on icon at bounding box center [622, 211] width 9 height 9
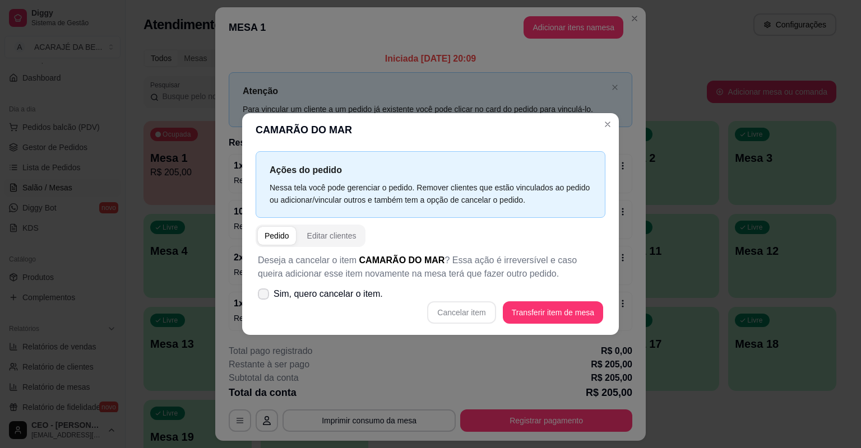
click at [339, 291] on span "Sim, quero cancelar o item." at bounding box center [327, 293] width 109 height 13
click at [265, 296] on input "Sim, quero cancelar o item." at bounding box center [260, 299] width 7 height 7
checkbox input "true"
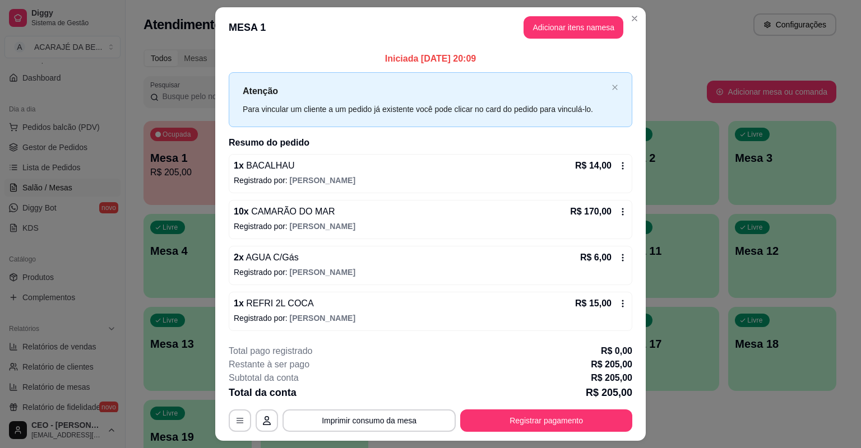
click at [621, 212] on icon at bounding box center [622, 211] width 9 height 9
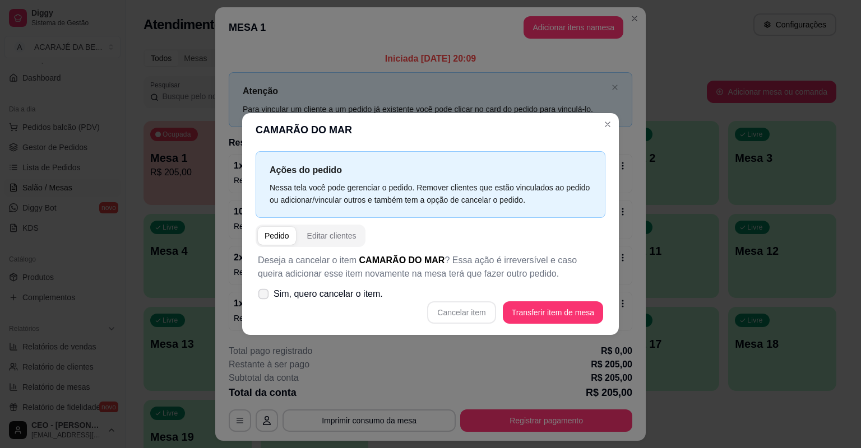
click at [311, 298] on span "Sim, quero cancelar o item." at bounding box center [327, 293] width 109 height 13
click at [265, 298] on input "Sim, quero cancelar o item." at bounding box center [260, 299] width 7 height 7
checkbox input "true"
click at [493, 314] on button "Cancelar item" at bounding box center [461, 313] width 67 height 22
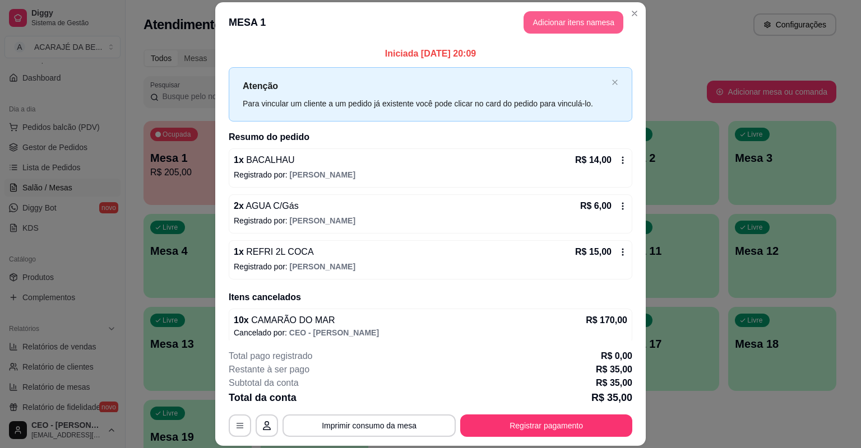
click at [590, 21] on button "Adicionar itens na mesa" at bounding box center [573, 22] width 100 height 22
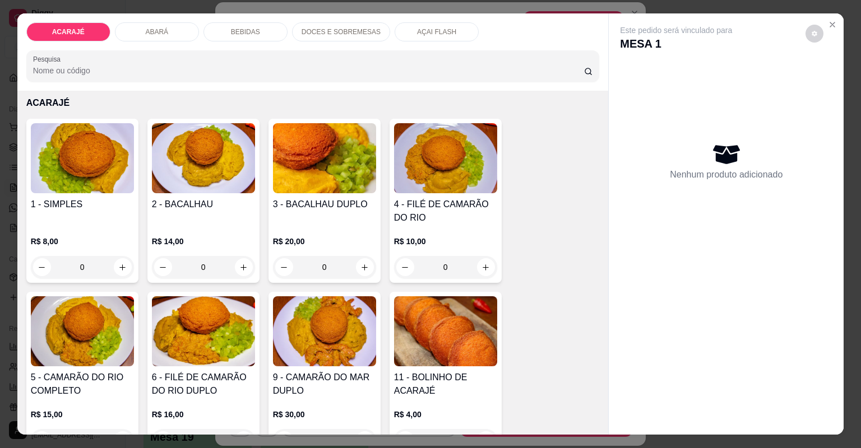
scroll to position [90, 0]
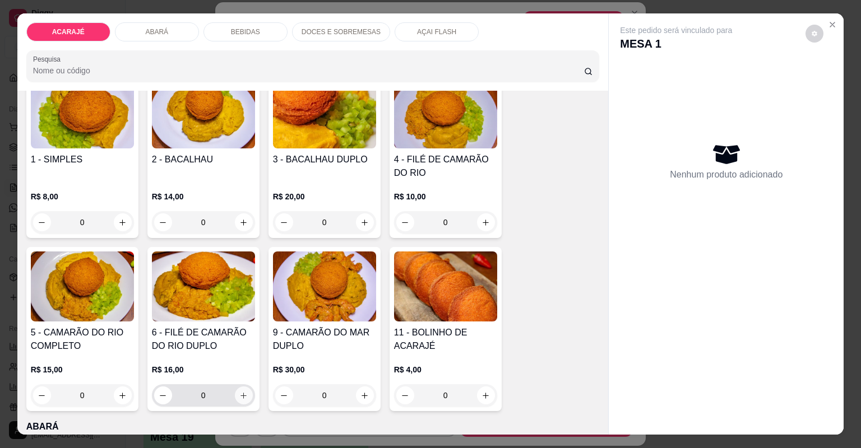
click at [244, 393] on icon "increase-product-quantity" at bounding box center [243, 396] width 8 height 8
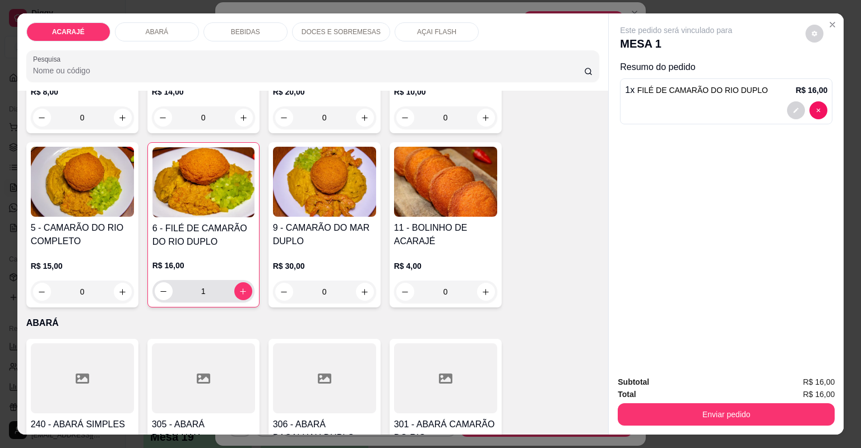
scroll to position [179, 0]
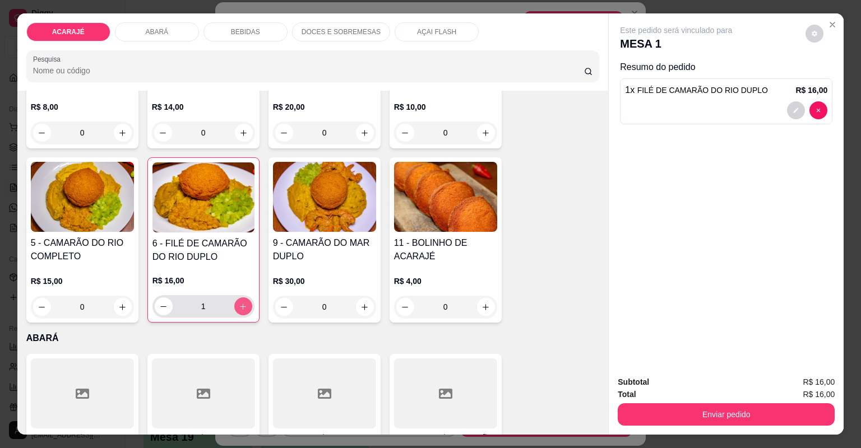
click at [234, 307] on button "increase-product-quantity" at bounding box center [243, 307] width 18 height 18
click at [234, 307] on button "increase-product-quantity" at bounding box center [242, 306] width 17 height 17
click at [234, 307] on button "increase-product-quantity" at bounding box center [243, 307] width 18 height 18
type input "5"
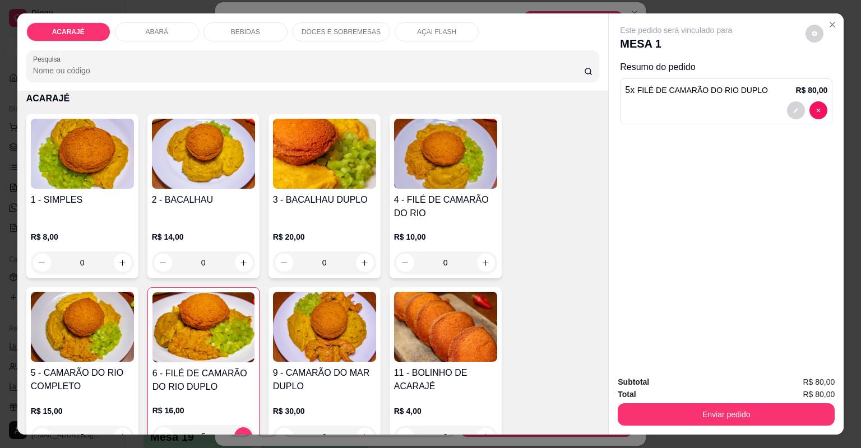
scroll to position [0, 0]
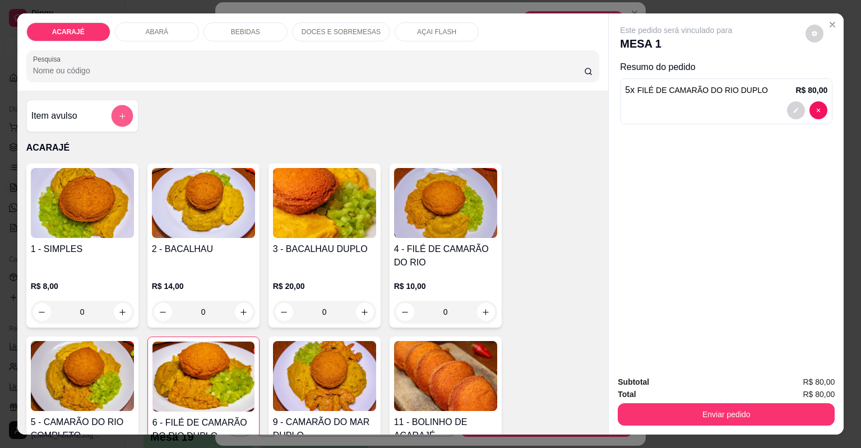
click at [118, 117] on icon "add-separate-item" at bounding box center [122, 116] width 8 height 8
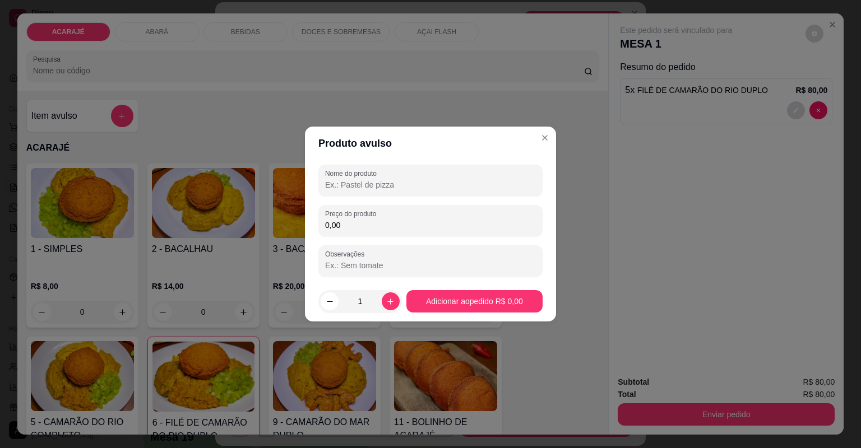
click at [400, 224] on input "0,00" at bounding box center [430, 225] width 211 height 11
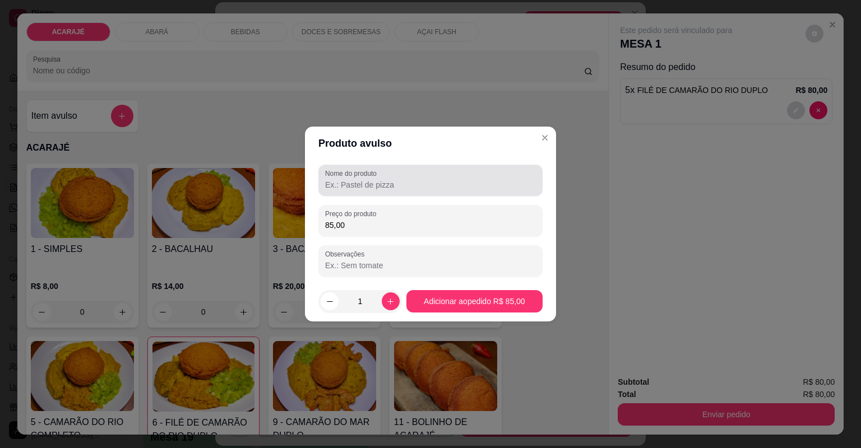
type input "85,00"
click at [367, 187] on input "Nome do produto" at bounding box center [430, 184] width 211 height 11
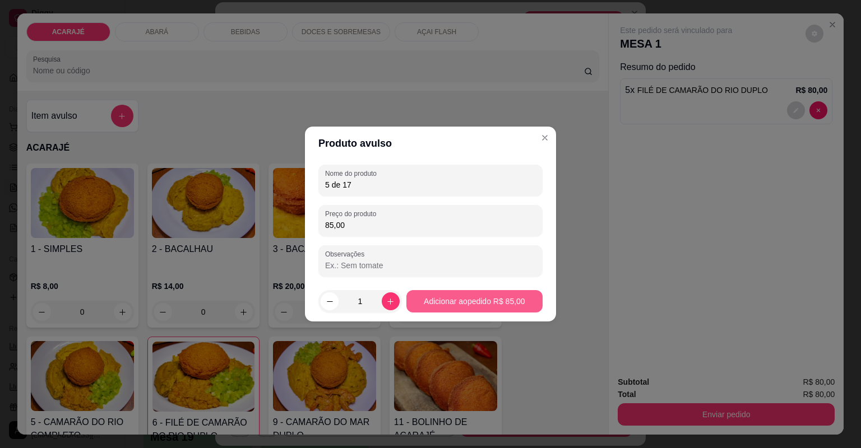
type input "5 de 17"
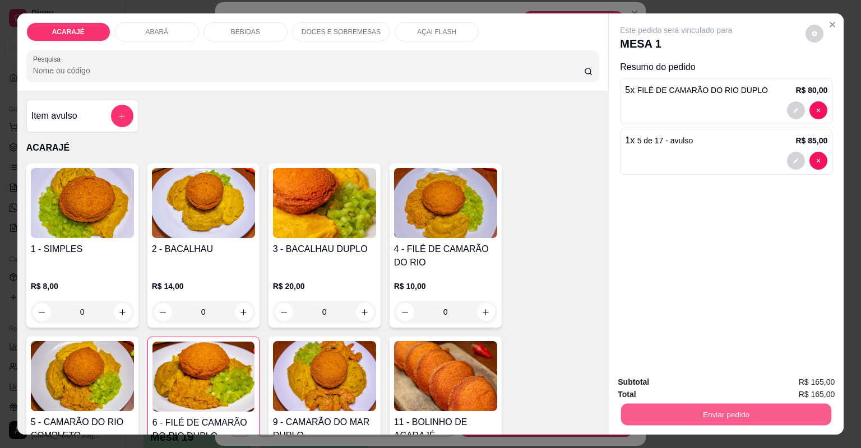
click at [742, 413] on button "Enviar pedido" at bounding box center [726, 415] width 210 height 22
click at [690, 385] on button "Não registrar e enviar pedido" at bounding box center [690, 387] width 117 height 21
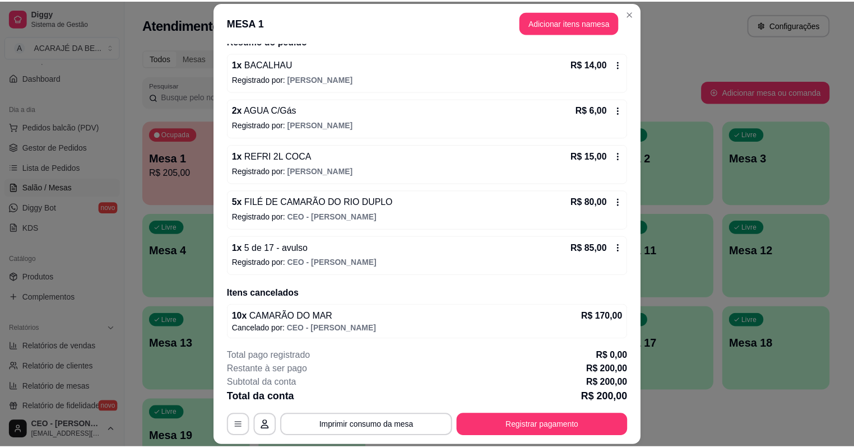
scroll to position [98, 0]
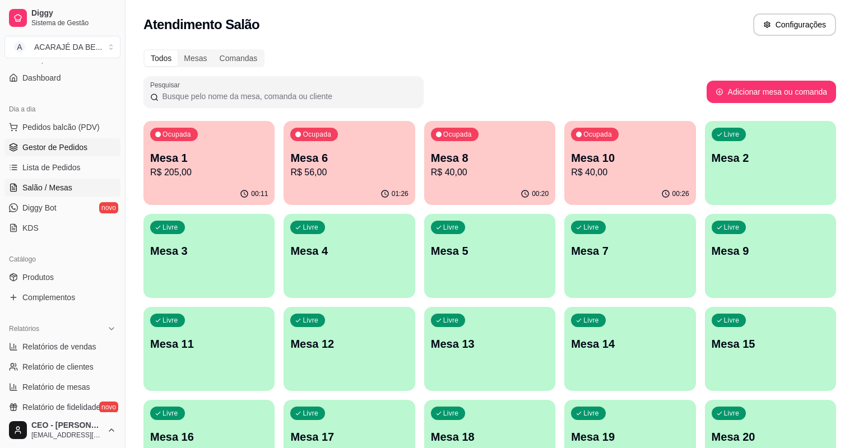
click at [64, 150] on span "Gestor de Pedidos" at bounding box center [54, 147] width 65 height 11
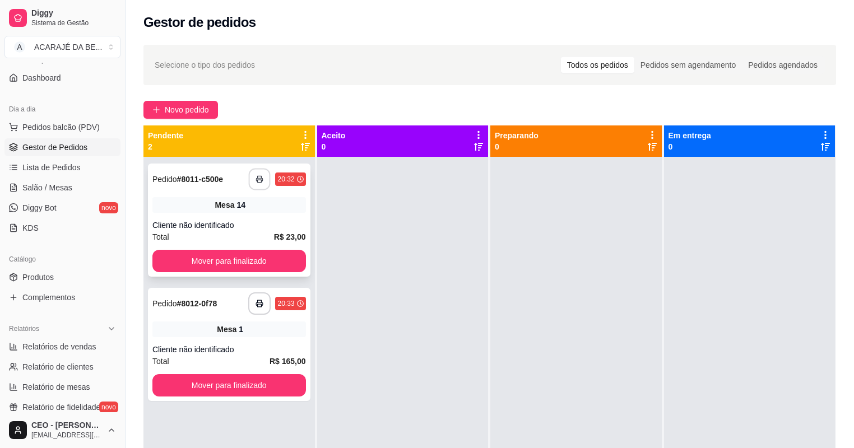
click at [260, 180] on rect "button" at bounding box center [260, 181] width 4 height 3
click at [283, 265] on button "Mover para finalizado" at bounding box center [229, 261] width 154 height 22
click at [254, 383] on button "Mover para finalizado" at bounding box center [229, 385] width 154 height 22
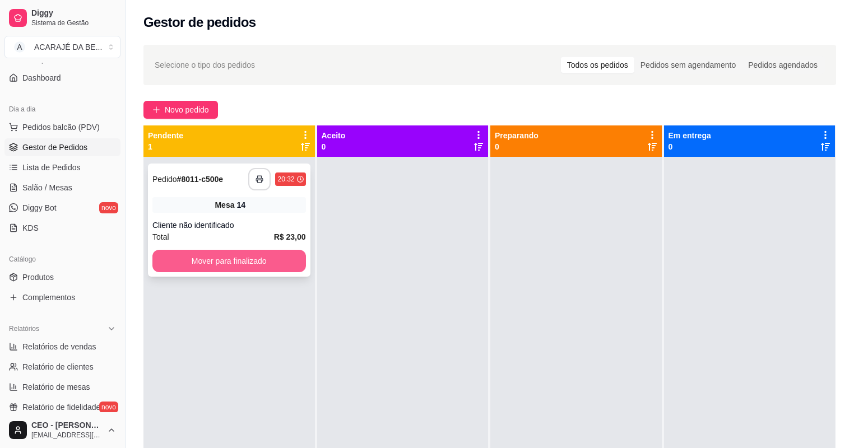
click at [271, 264] on button "Mover para finalizado" at bounding box center [229, 261] width 154 height 22
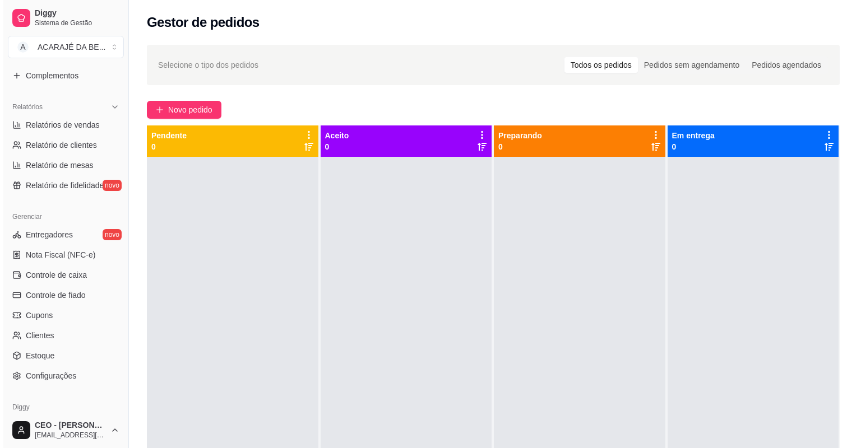
scroll to position [314, 0]
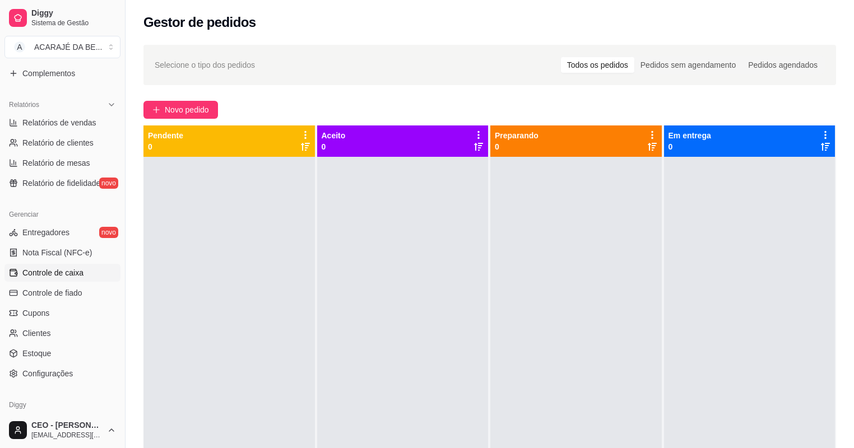
click at [67, 270] on span "Controle de caixa" at bounding box center [52, 272] width 61 height 11
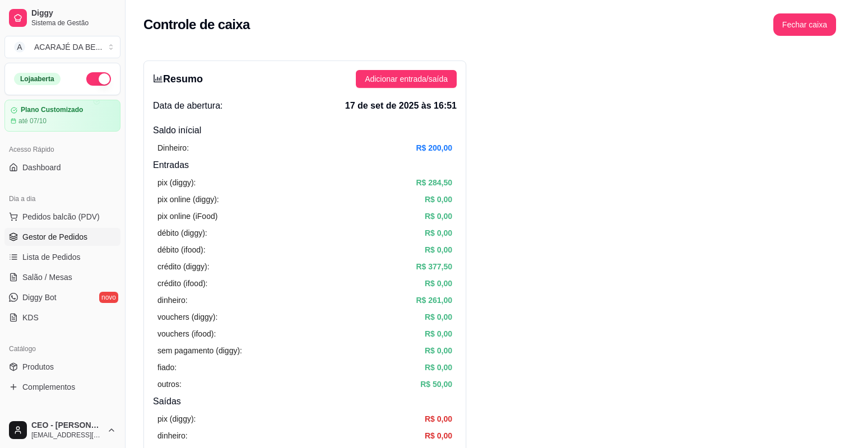
click at [54, 233] on span "Gestor de Pedidos" at bounding box center [54, 236] width 65 height 11
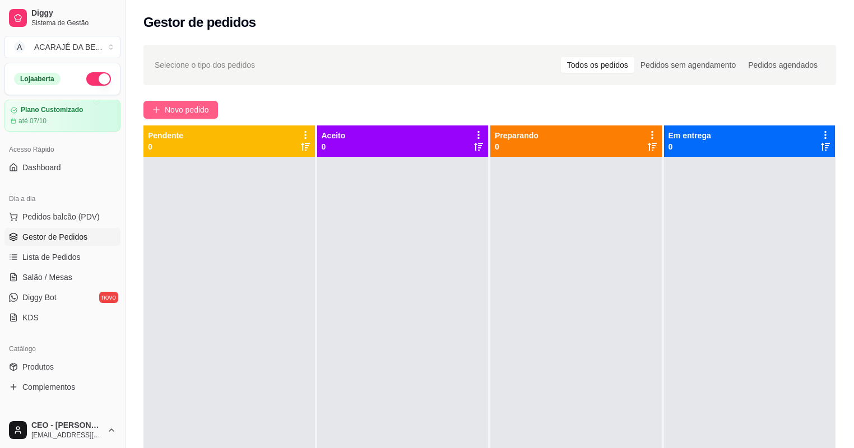
click at [193, 105] on span "Novo pedido" at bounding box center [187, 110] width 44 height 12
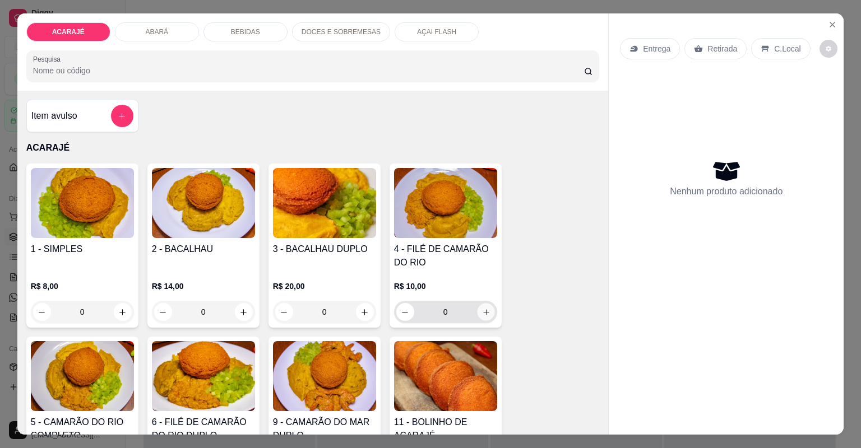
click at [477, 314] on button "increase-product-quantity" at bounding box center [485, 311] width 17 height 17
type input "2"
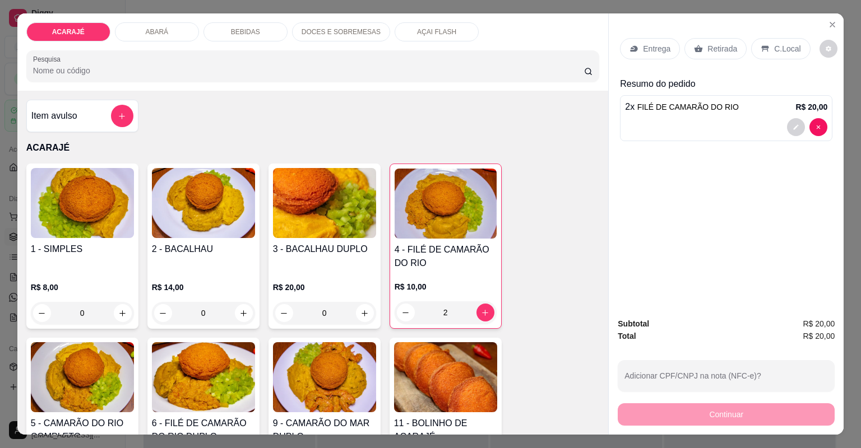
click at [630, 47] on icon at bounding box center [631, 48] width 3 height 2
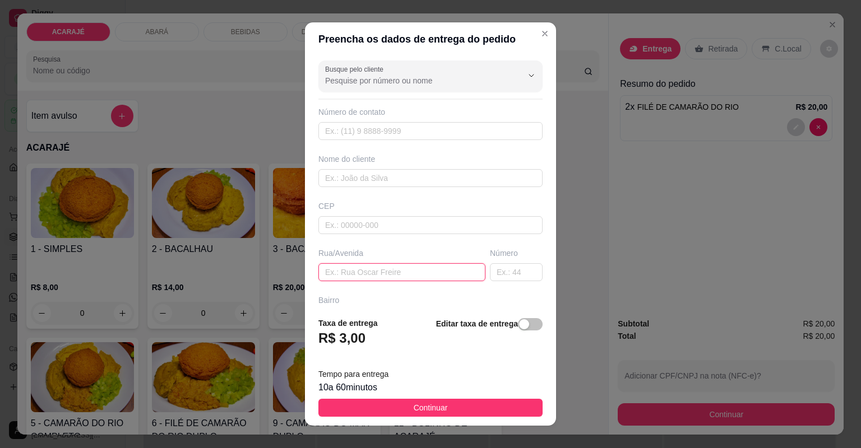
paste input "Casa de [PERSON_NAME] do hambúrguer"
type input "Casa de [PERSON_NAME] do hambúrguer"
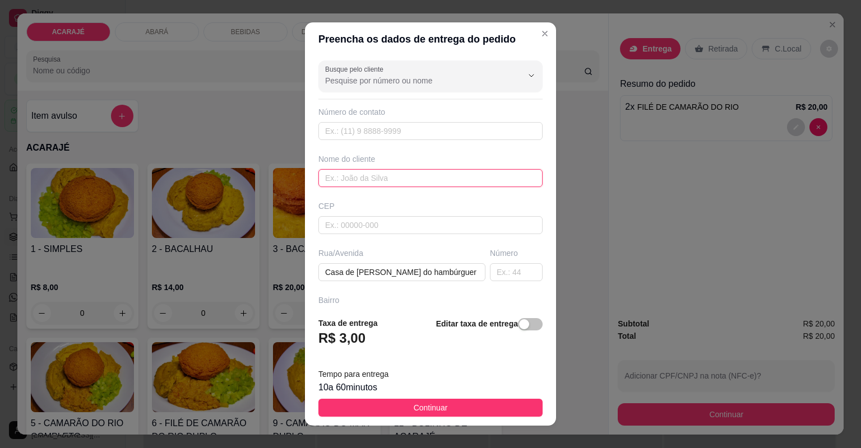
click at [354, 172] on input "text" at bounding box center [430, 178] width 224 height 18
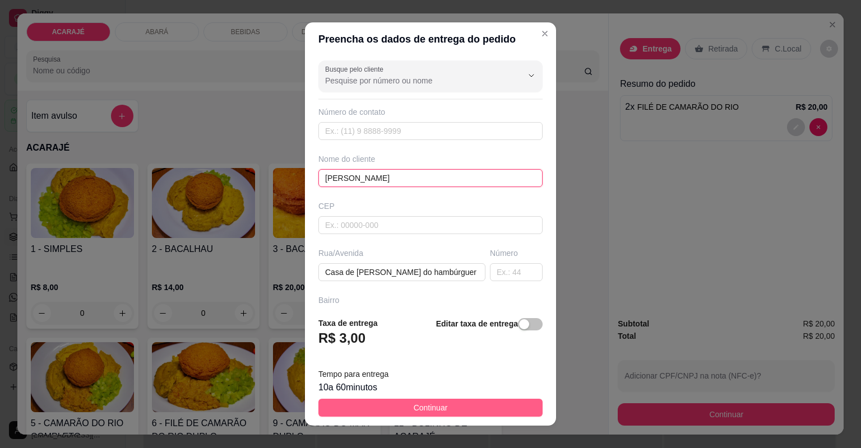
type input "[PERSON_NAME]"
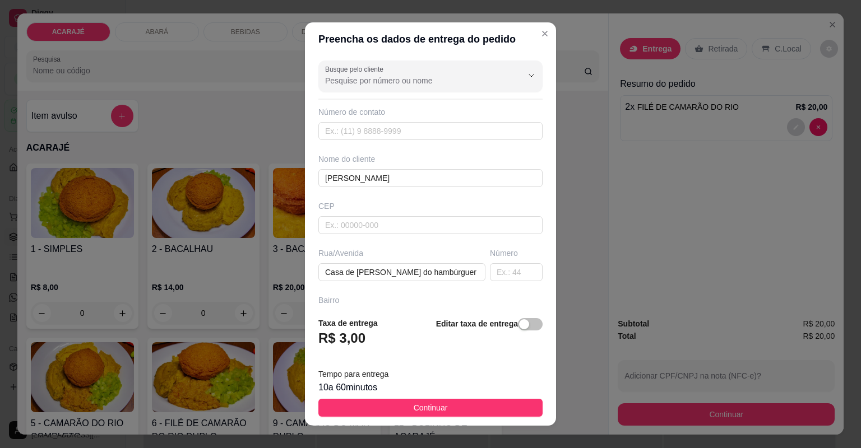
click at [403, 407] on button "Continuar" at bounding box center [430, 408] width 224 height 18
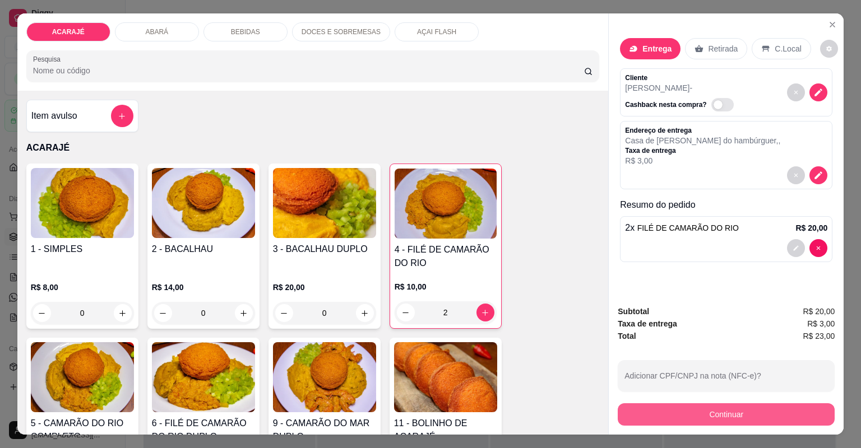
click at [647, 418] on button "Continuar" at bounding box center [726, 414] width 217 height 22
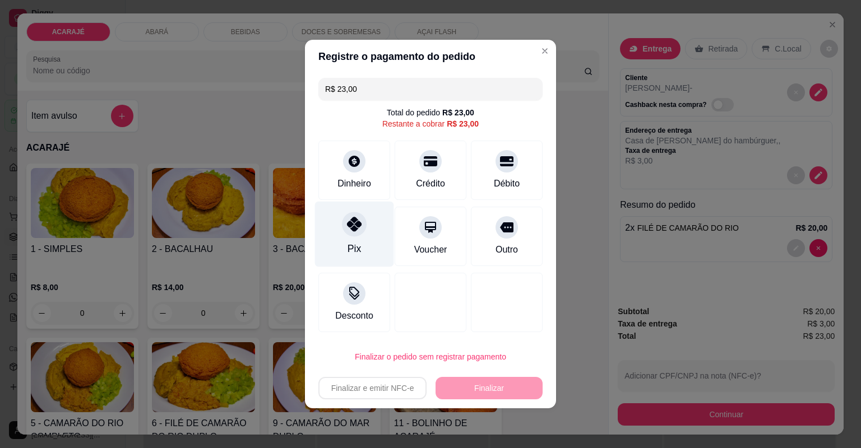
click at [343, 234] on div "Pix" at bounding box center [354, 235] width 79 height 66
type input "R$ 0,00"
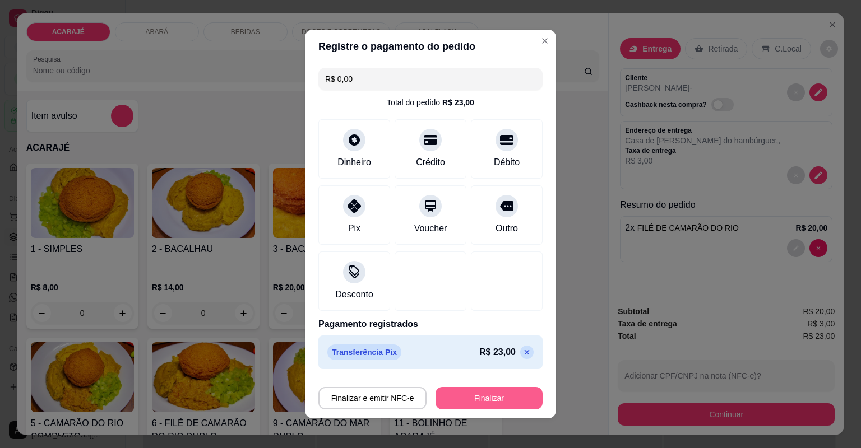
click at [461, 402] on button "Finalizar" at bounding box center [488, 398] width 107 height 22
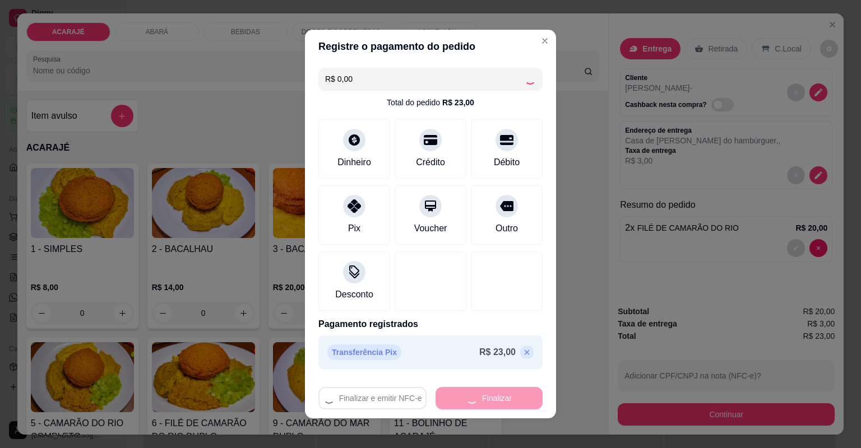
type input "0"
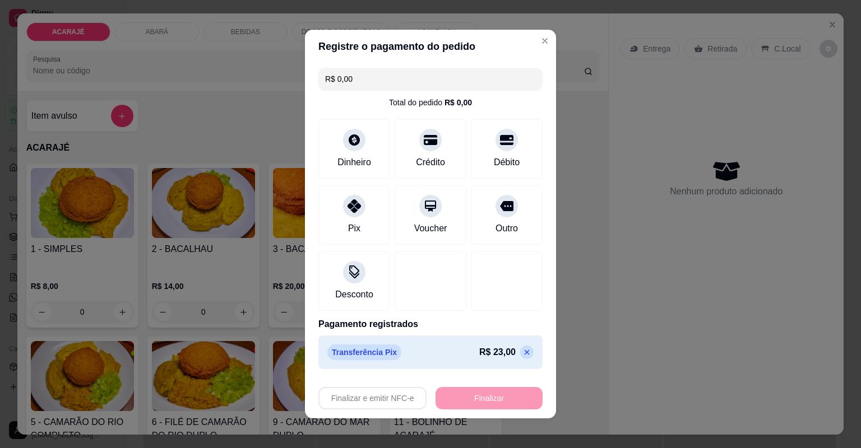
type input "-R$ 23,00"
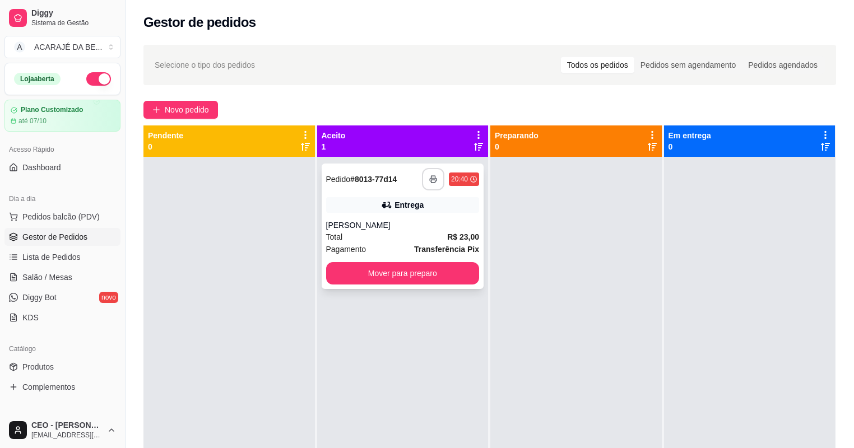
click at [425, 180] on button "button" at bounding box center [433, 179] width 22 height 22
click at [424, 231] on div "Total R$ 23,00" at bounding box center [403, 237] width 154 height 12
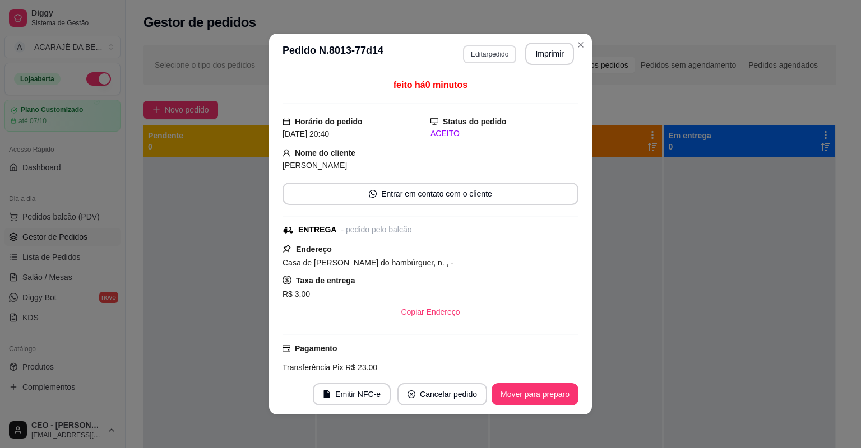
click at [473, 48] on button "Editar pedido" at bounding box center [489, 54] width 53 height 18
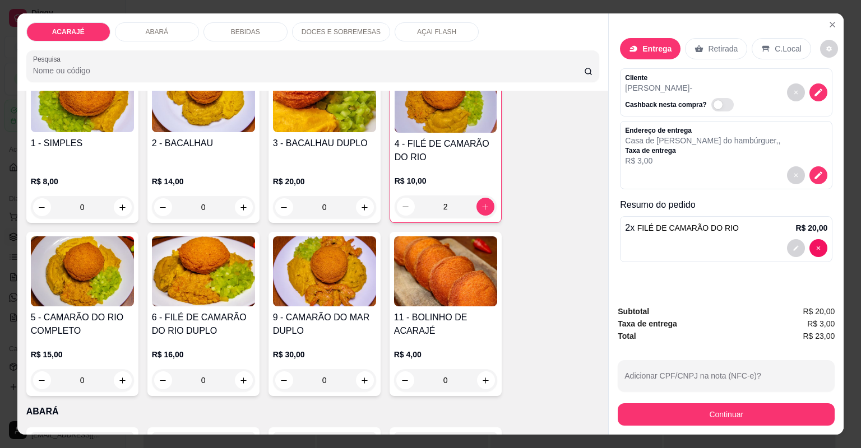
scroll to position [90, 0]
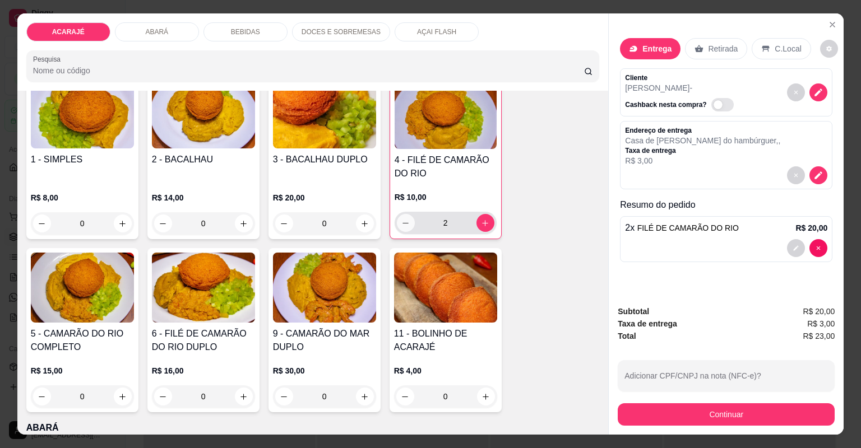
click at [405, 222] on icon "decrease-product-quantity" at bounding box center [405, 223] width 8 height 8
type input "0"
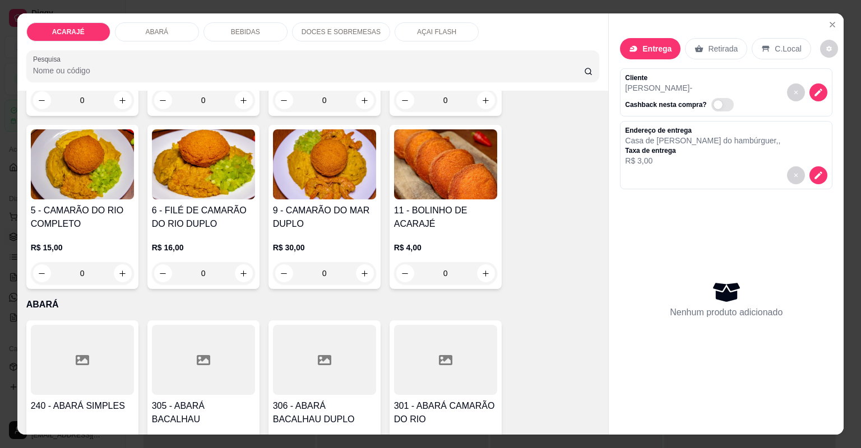
scroll to position [314, 0]
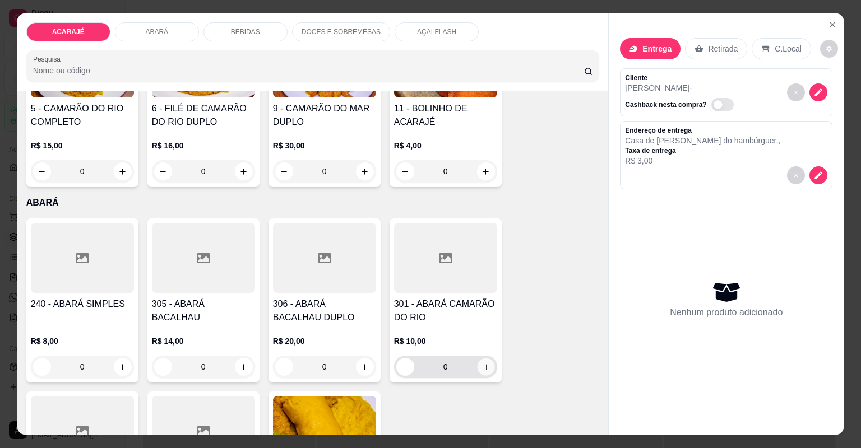
click at [481, 363] on icon "increase-product-quantity" at bounding box center [485, 367] width 8 height 8
click at [479, 362] on button "increase-product-quantity" at bounding box center [485, 366] width 17 height 17
type input "2"
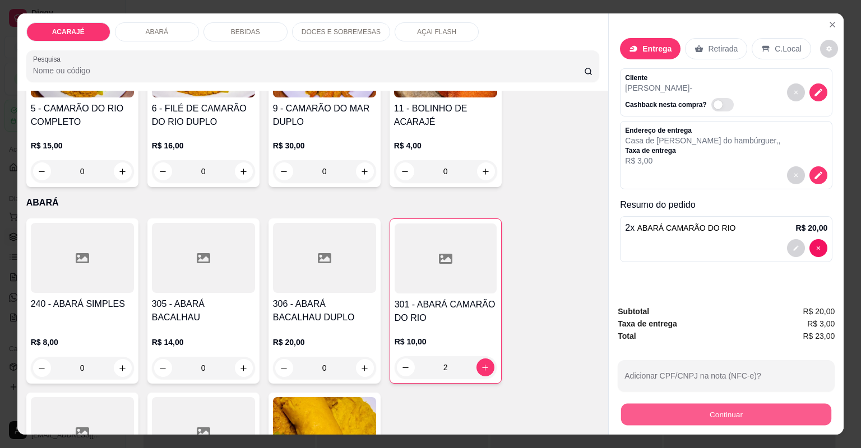
click at [666, 409] on button "Continuar" at bounding box center [726, 415] width 210 height 22
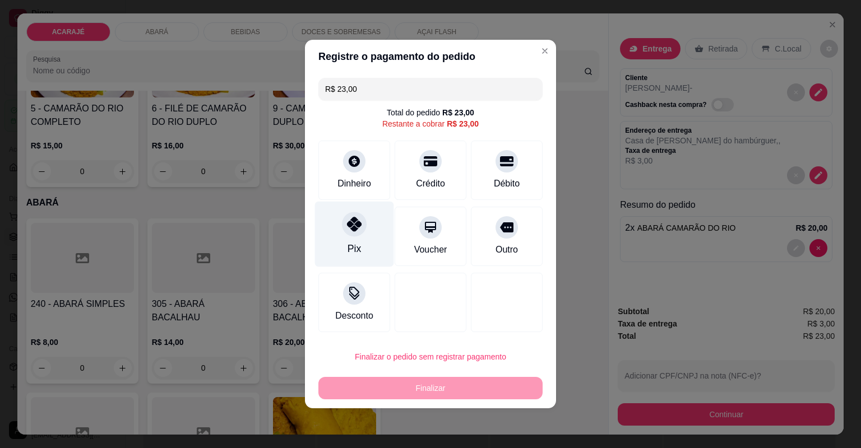
click at [361, 238] on div "Pix" at bounding box center [354, 235] width 79 height 66
type input "R$ 0,00"
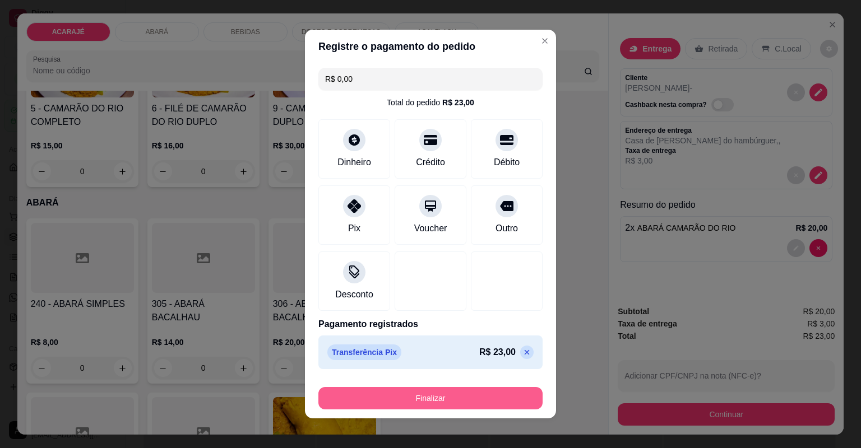
click at [447, 400] on button "Finalizar" at bounding box center [430, 398] width 224 height 22
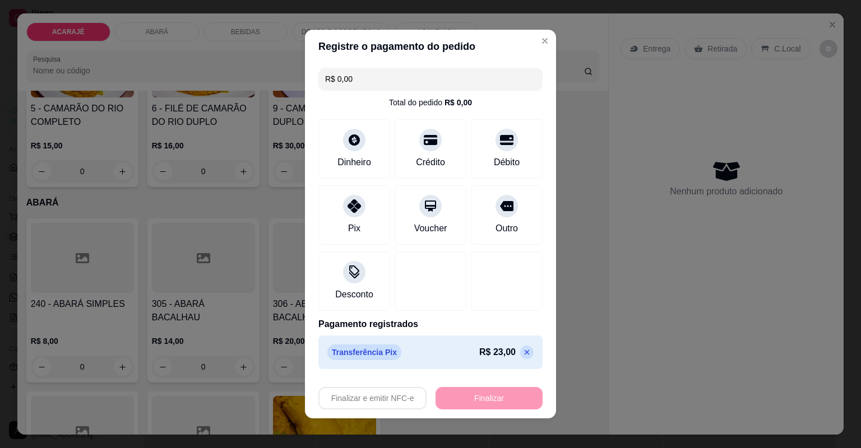
type input "0"
type input "-R$ 23,00"
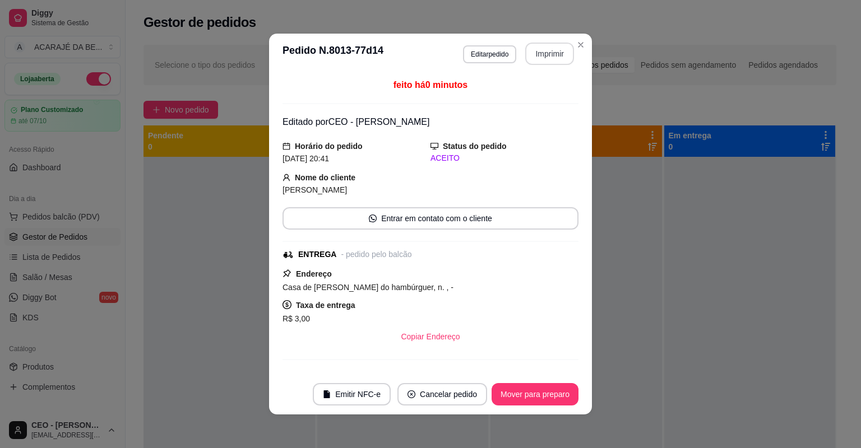
click at [546, 54] on button "Imprimir" at bounding box center [549, 54] width 49 height 22
click at [554, 397] on button "Mover para preparo" at bounding box center [534, 394] width 87 height 22
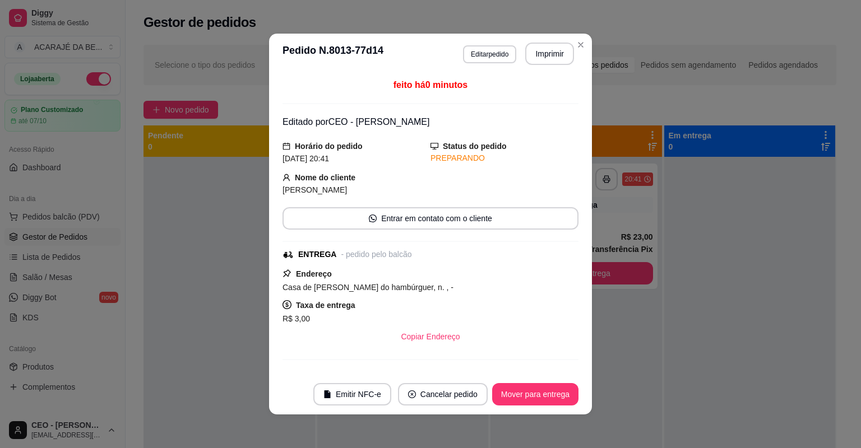
click at [516, 313] on div "R$ 3,00" at bounding box center [430, 318] width 296 height 13
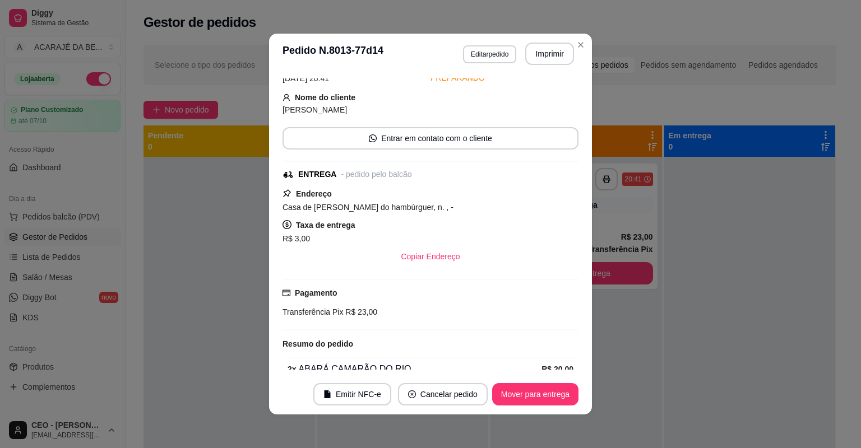
scroll to position [133, 0]
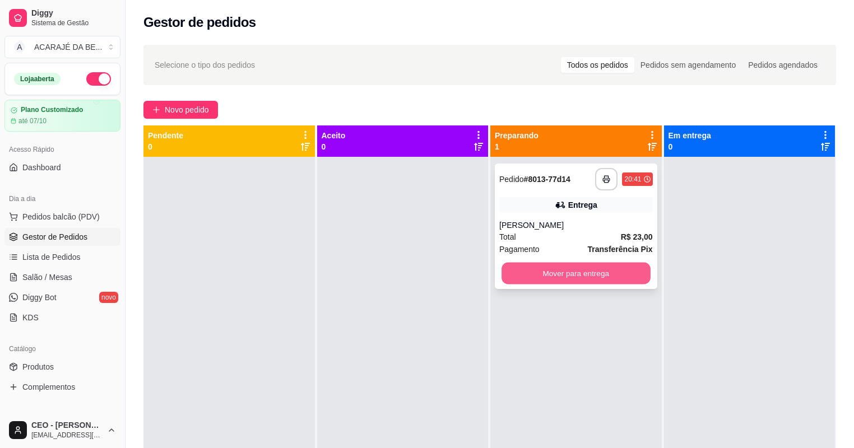
click at [531, 276] on button "Mover para entrega" at bounding box center [576, 274] width 149 height 22
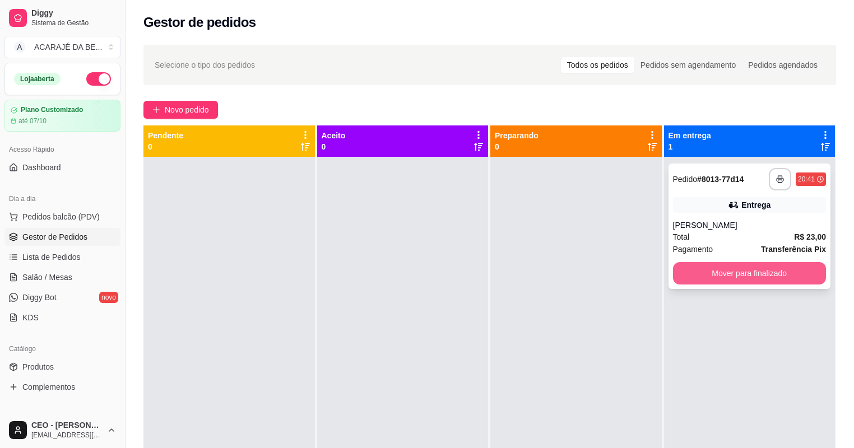
click at [677, 277] on button "Mover para finalizado" at bounding box center [750, 273] width 154 height 22
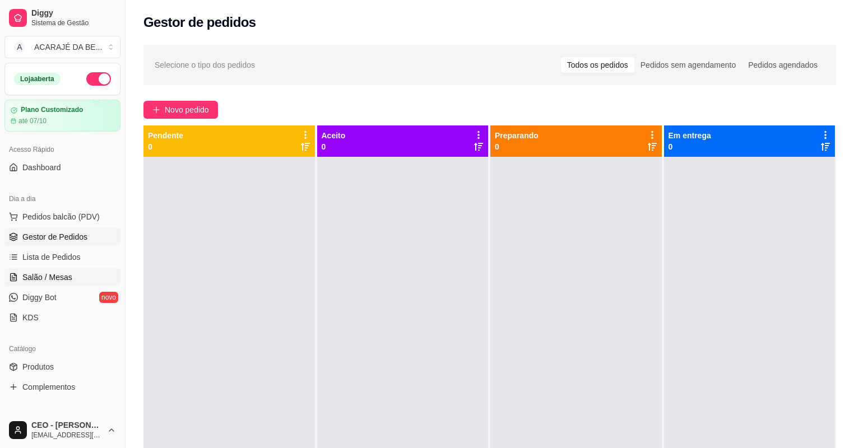
click at [43, 271] on link "Salão / Mesas" at bounding box center [62, 277] width 116 height 18
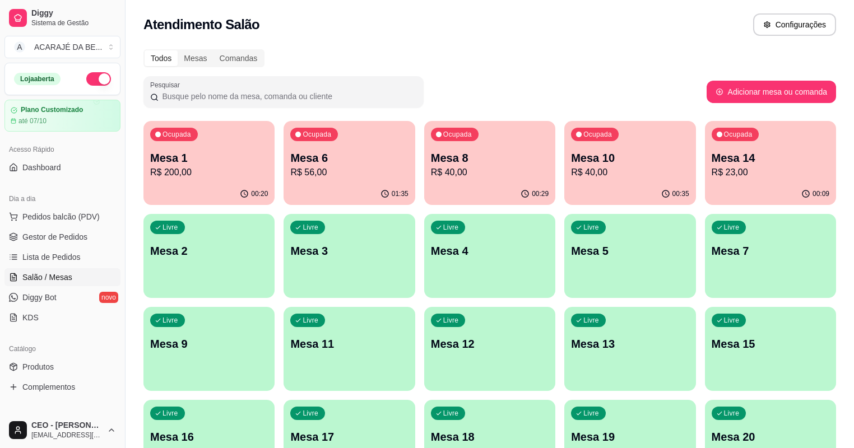
click at [197, 182] on div "Ocupada Mesa 1 R$ 200,00" at bounding box center [208, 152] width 131 height 62
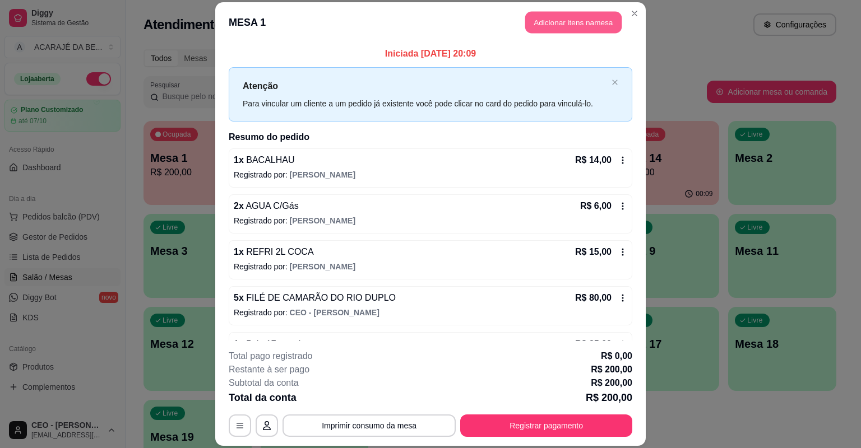
click at [567, 31] on button "Adicionar itens na mesa" at bounding box center [573, 23] width 96 height 22
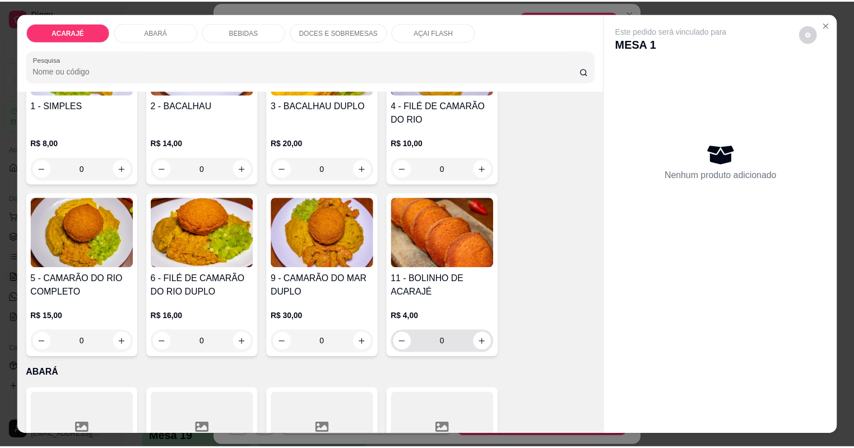
scroll to position [179, 0]
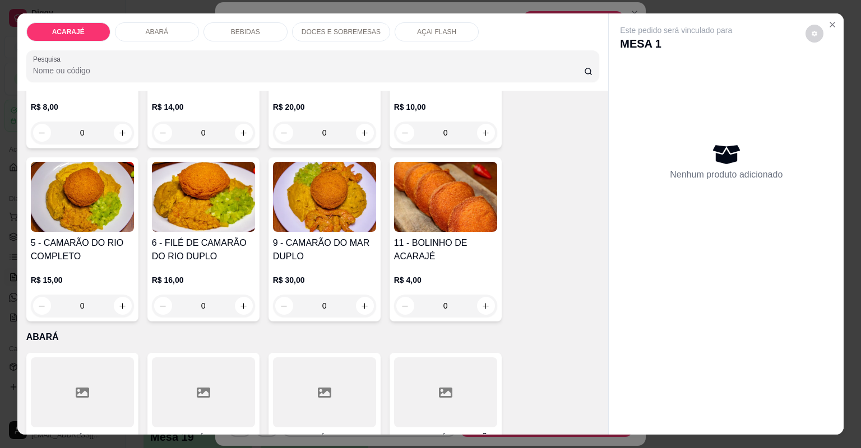
click at [220, 252] on h4 "6 - FILÉ DE CAMARÃO DO RIO DUPLO" at bounding box center [203, 249] width 103 height 27
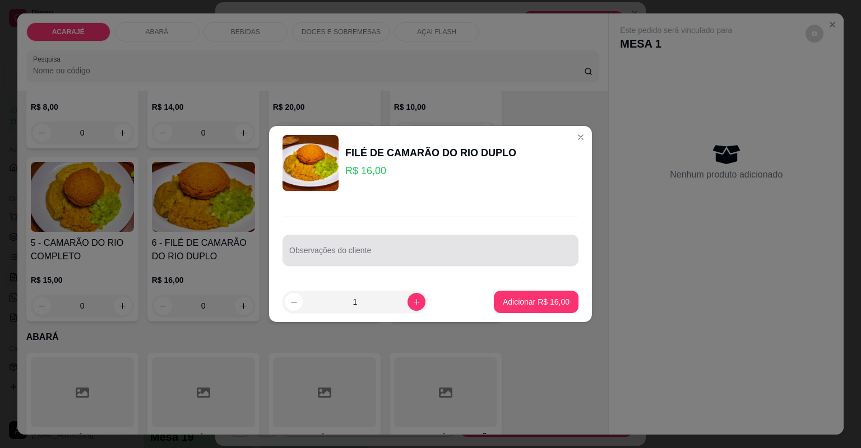
click at [304, 250] on div "Observações do cliente" at bounding box center [430, 250] width 296 height 31
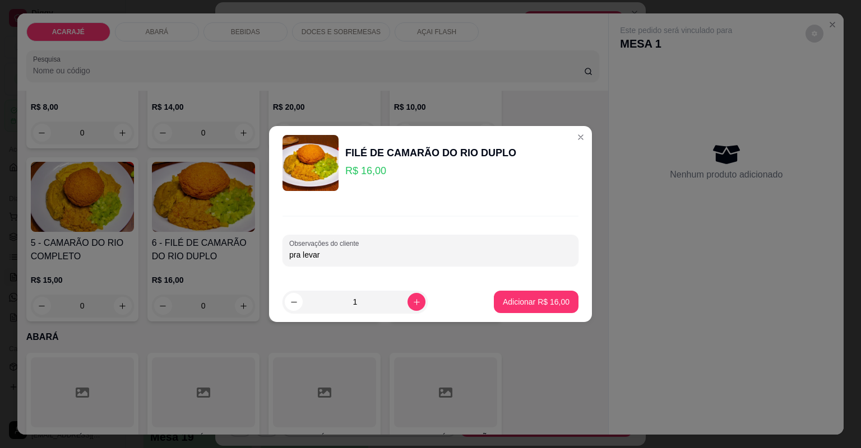
type input "pra levar"
click at [525, 303] on p "Adicionar R$ 16,00" at bounding box center [536, 301] width 67 height 11
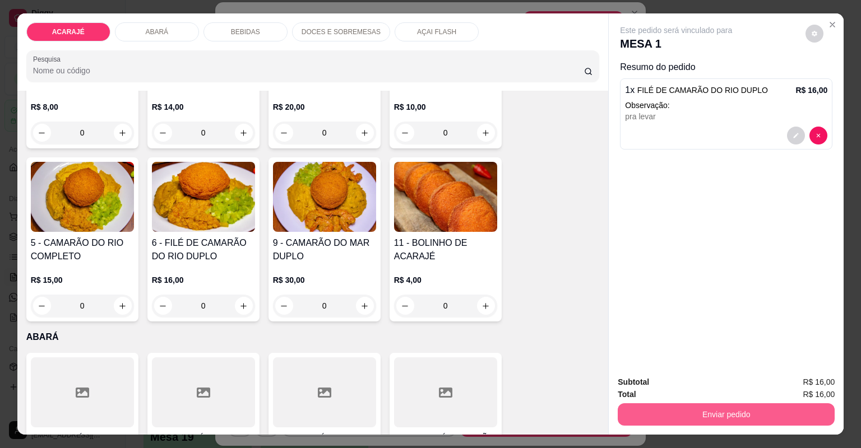
click at [696, 416] on button "Enviar pedido" at bounding box center [726, 414] width 217 height 22
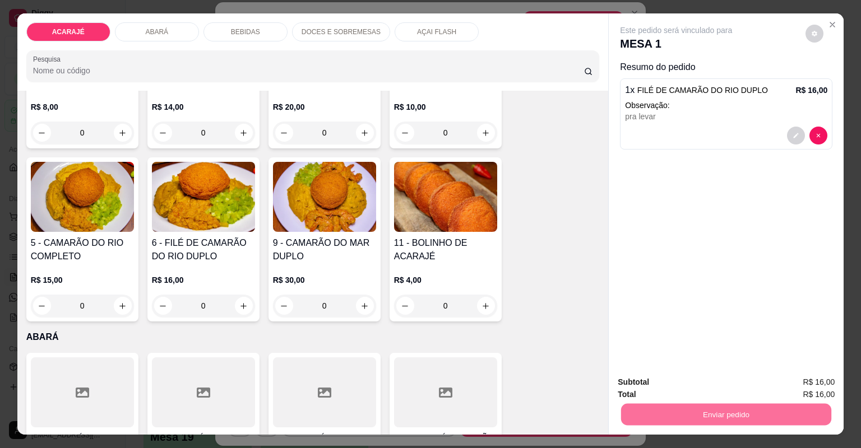
click at [785, 388] on button "Sim, quero registrar" at bounding box center [796, 387] width 81 height 21
click at [737, 418] on button "Enviar pedido" at bounding box center [726, 415] width 210 height 22
click at [738, 385] on button "Não registrar e enviar pedido" at bounding box center [690, 387] width 117 height 21
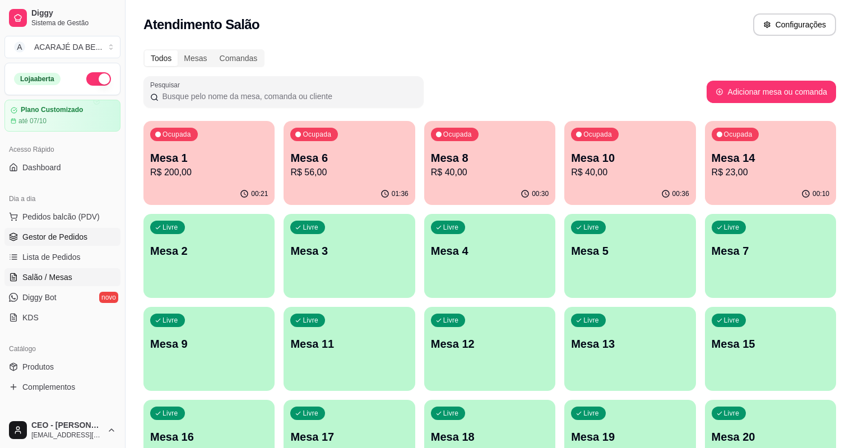
click at [78, 233] on span "Gestor de Pedidos" at bounding box center [54, 236] width 65 height 11
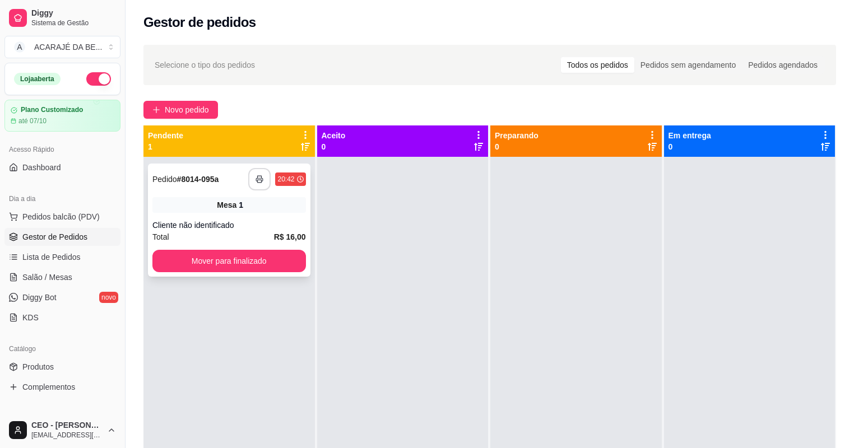
click at [262, 180] on icon "button" at bounding box center [260, 179] width 8 height 8
click at [242, 256] on button "Mover para finalizado" at bounding box center [229, 261] width 154 height 22
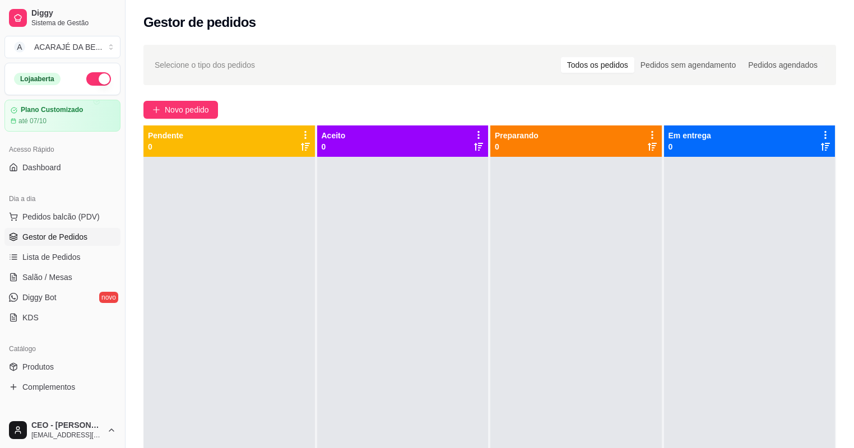
click at [366, 263] on div at bounding box center [402, 381] width 171 height 448
click at [155, 106] on icon "plus" at bounding box center [156, 110] width 8 height 8
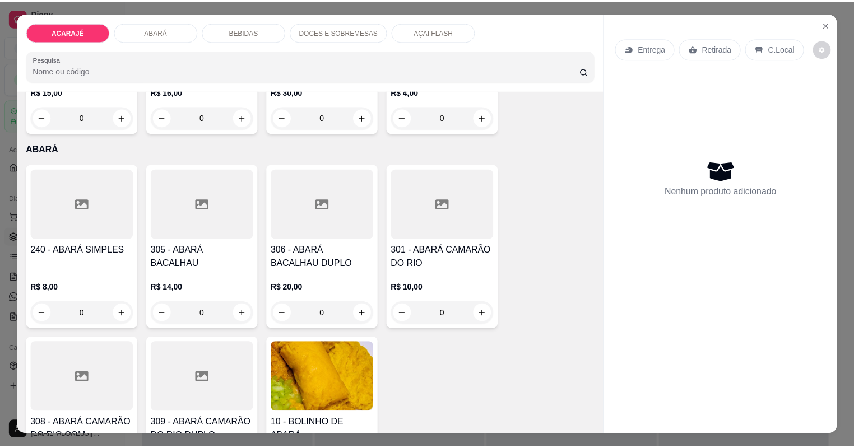
scroll to position [403, 0]
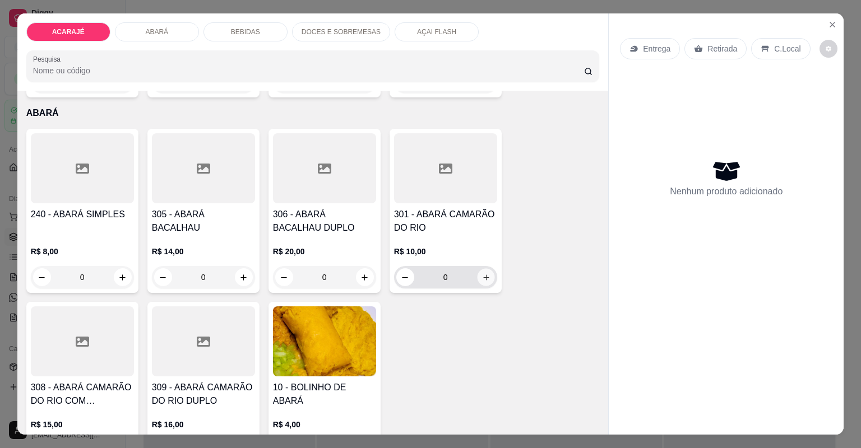
click at [481, 277] on icon "increase-product-quantity" at bounding box center [485, 277] width 8 height 8
type input "1"
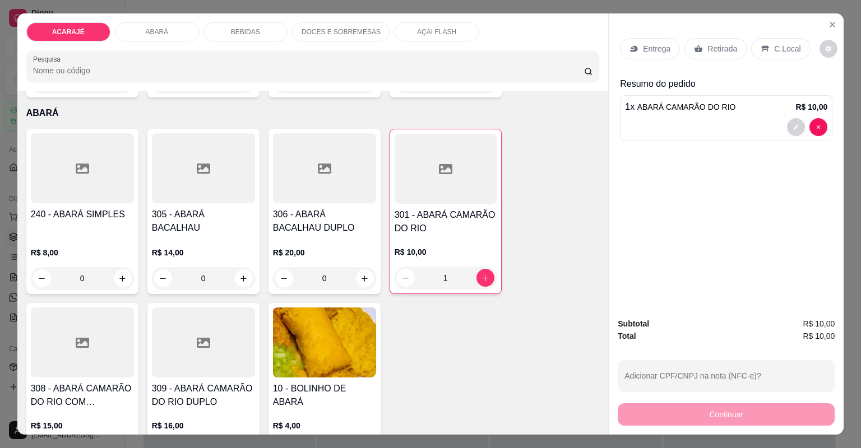
click at [694, 49] on icon at bounding box center [698, 48] width 8 height 7
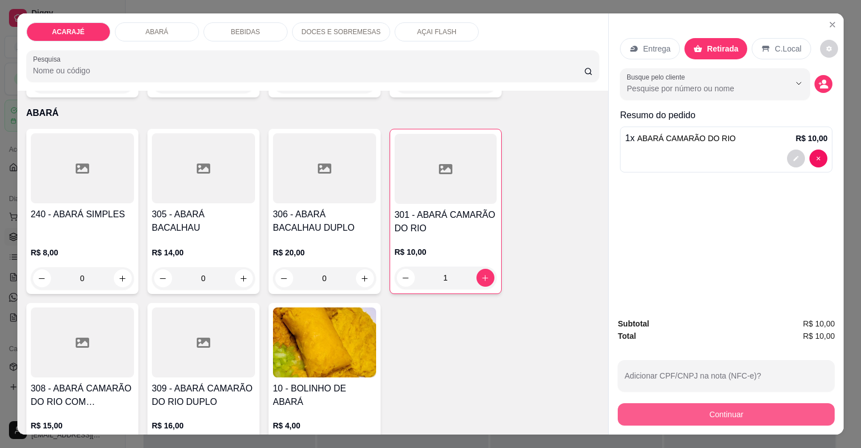
click at [708, 412] on button "Continuar" at bounding box center [726, 414] width 217 height 22
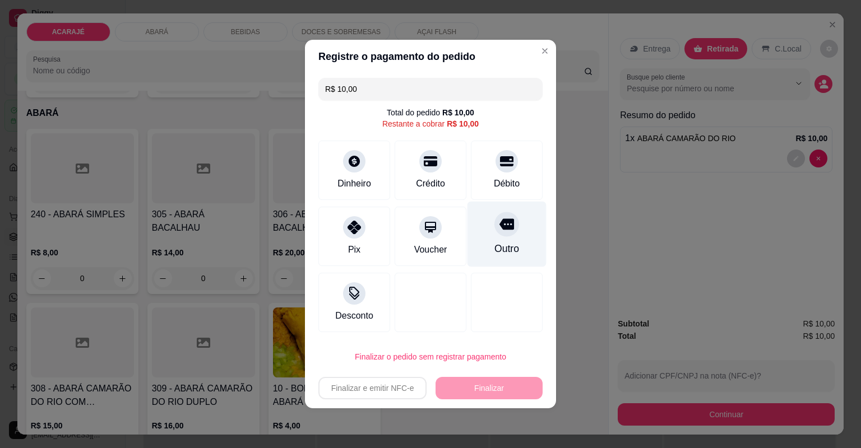
click at [487, 238] on div "Outro" at bounding box center [506, 235] width 79 height 66
type input "R$ 0,00"
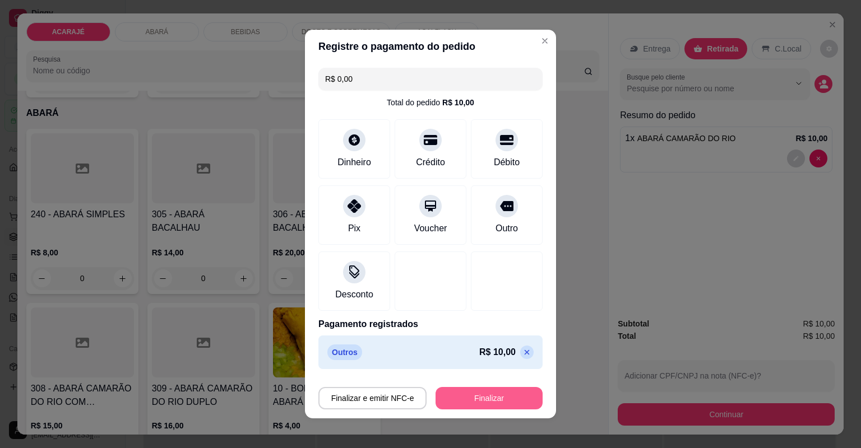
click at [477, 403] on button "Finalizar" at bounding box center [488, 398] width 107 height 22
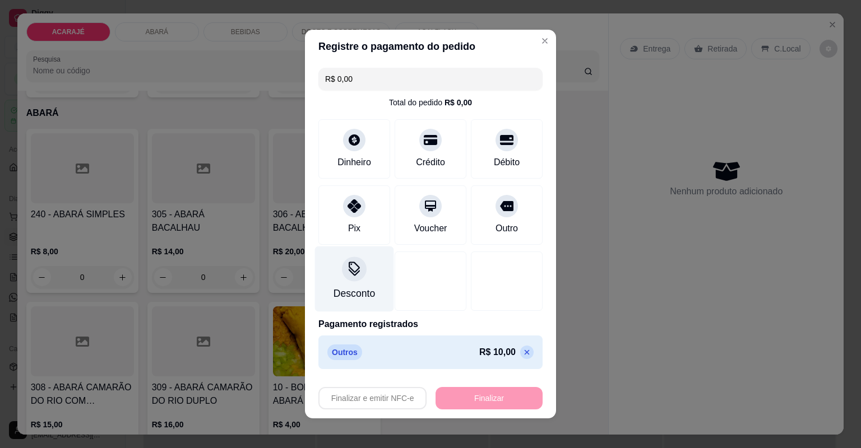
type input "0"
type input "-R$ 10,00"
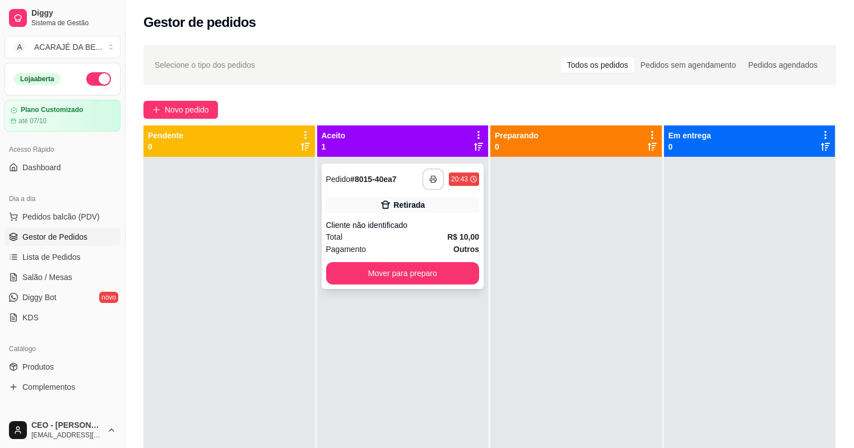
click at [432, 180] on rect "button" at bounding box center [434, 181] width 4 height 3
click at [459, 272] on button "Mover para preparo" at bounding box center [403, 273] width 154 height 22
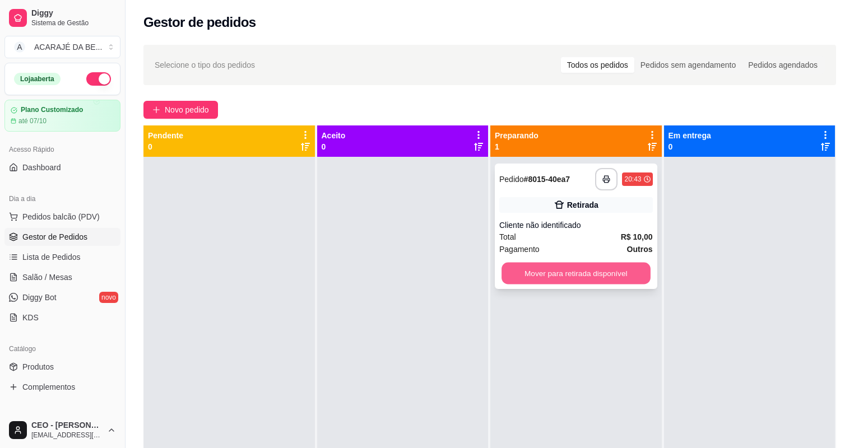
click at [565, 267] on button "Mover para retirada disponível" at bounding box center [576, 274] width 149 height 22
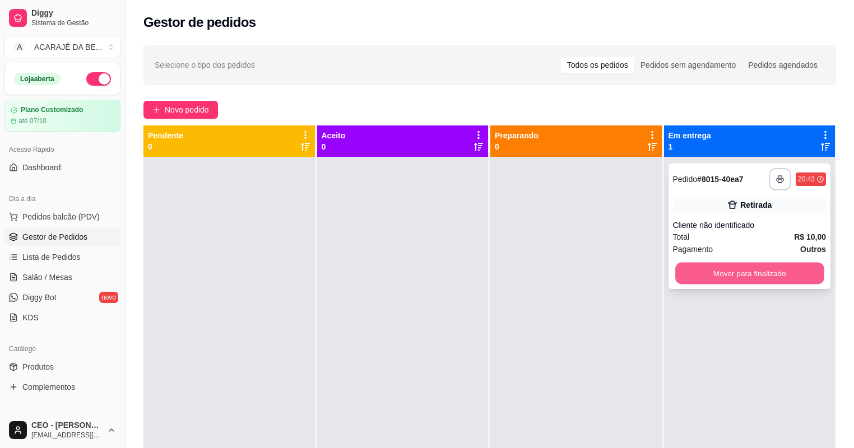
click at [699, 274] on button "Mover para finalizado" at bounding box center [749, 274] width 149 height 22
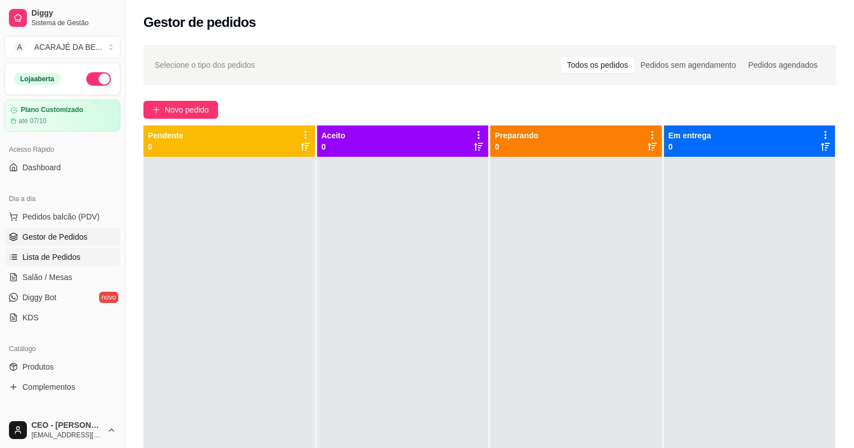
click at [46, 252] on span "Lista de Pedidos" at bounding box center [51, 257] width 58 height 11
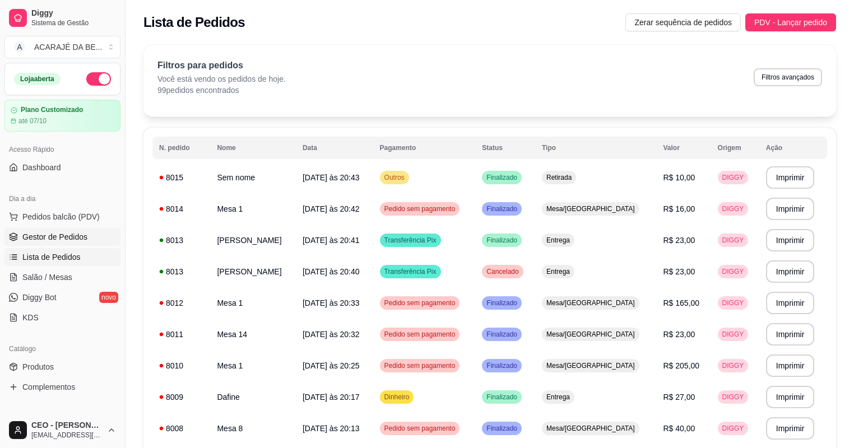
click at [53, 235] on span "Gestor de Pedidos" at bounding box center [54, 236] width 65 height 11
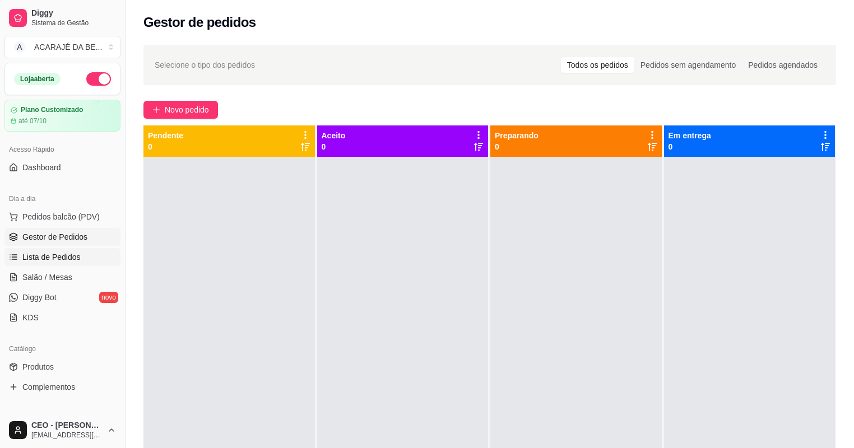
click at [51, 256] on span "Lista de Pedidos" at bounding box center [51, 257] width 58 height 11
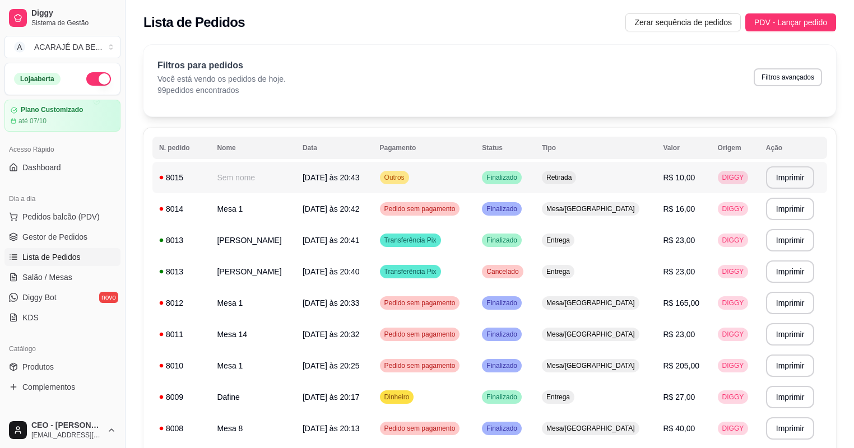
click at [476, 177] on td "Outros" at bounding box center [424, 177] width 103 height 31
click at [49, 231] on span "Gestor de Pedidos" at bounding box center [54, 236] width 65 height 11
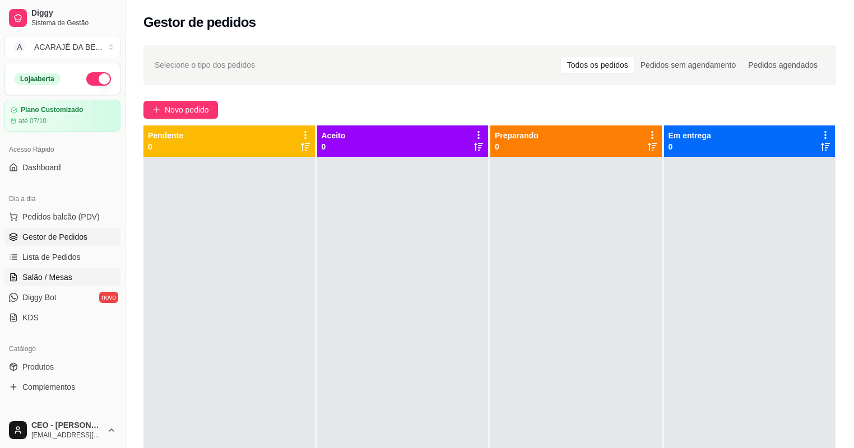
click at [54, 278] on span "Salão / Mesas" at bounding box center [47, 277] width 50 height 11
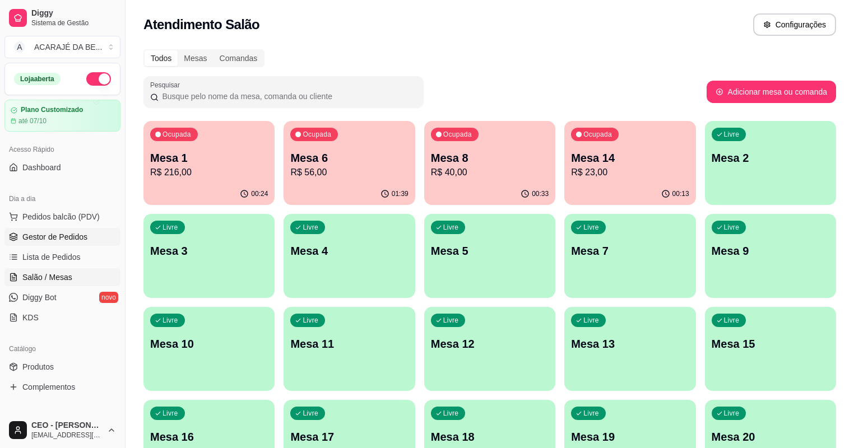
click at [36, 238] on span "Gestor de Pedidos" at bounding box center [54, 236] width 65 height 11
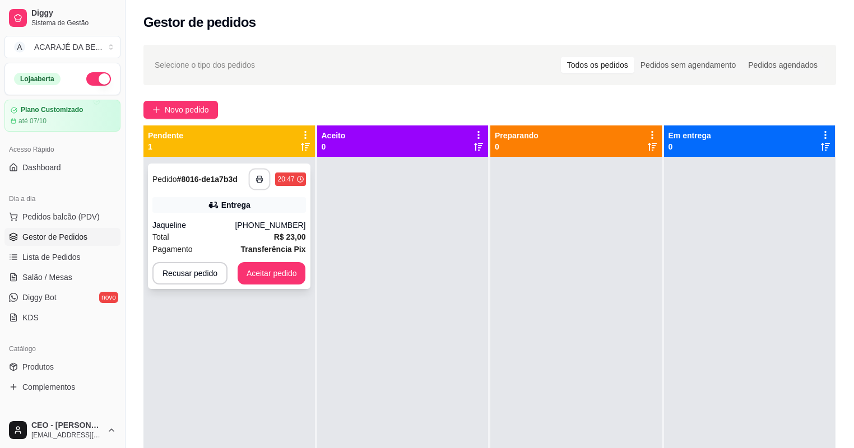
click at [261, 181] on icon "button" at bounding box center [260, 179] width 8 height 8
click at [281, 280] on button "Aceitar pedido" at bounding box center [272, 274] width 66 height 22
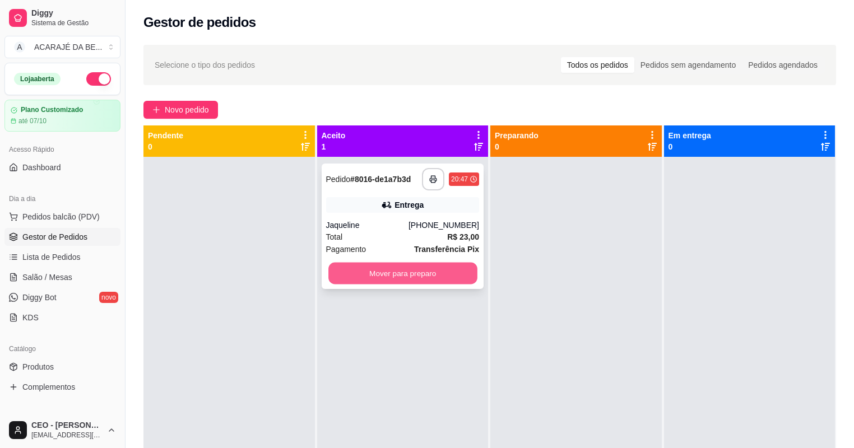
click at [444, 268] on button "Mover para preparo" at bounding box center [402, 274] width 149 height 22
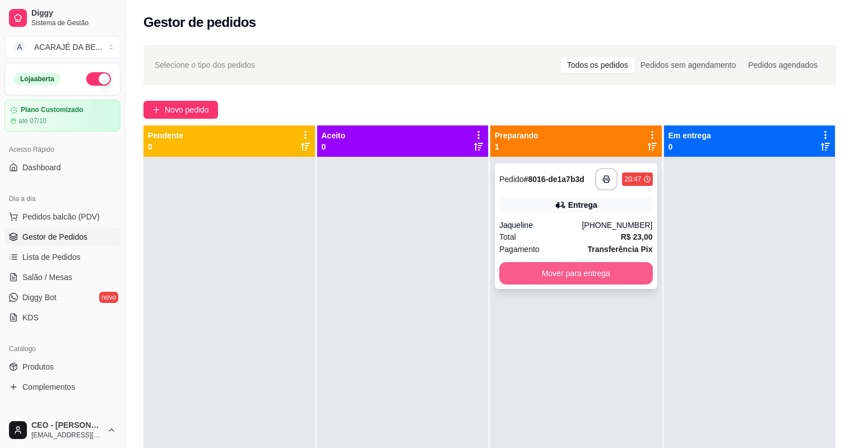
click at [630, 274] on button "Mover para entrega" at bounding box center [576, 273] width 154 height 22
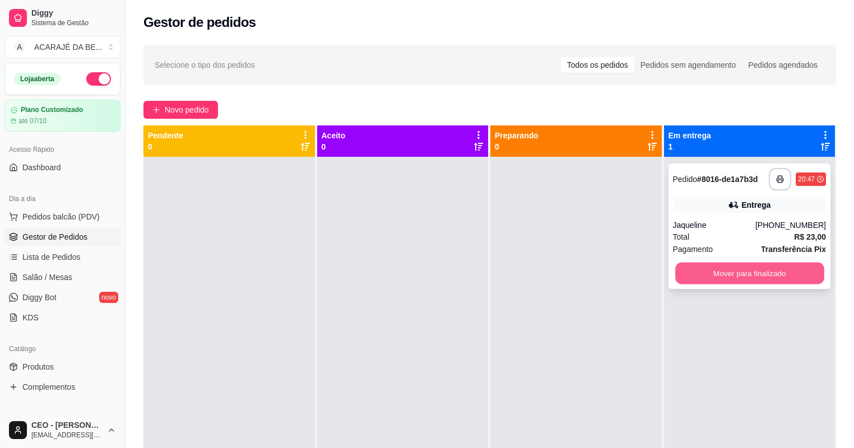
click at [715, 266] on button "Mover para finalizado" at bounding box center [749, 274] width 149 height 22
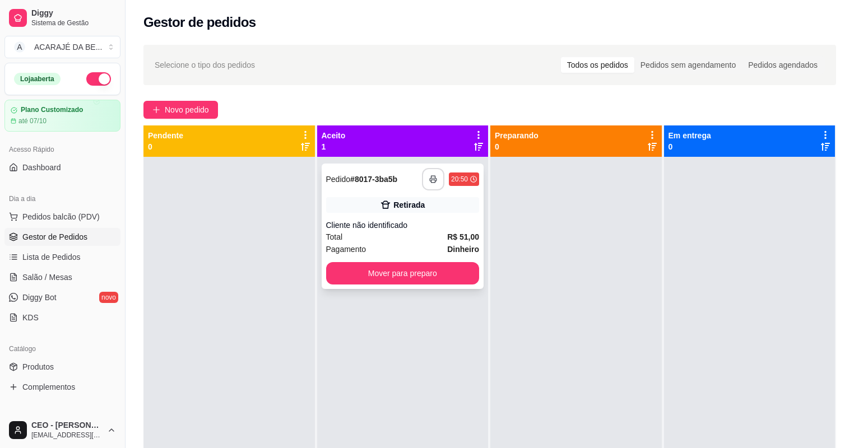
click at [434, 182] on icon "button" at bounding box center [433, 179] width 8 height 8
click at [441, 276] on button "Mover para preparo" at bounding box center [403, 273] width 154 height 22
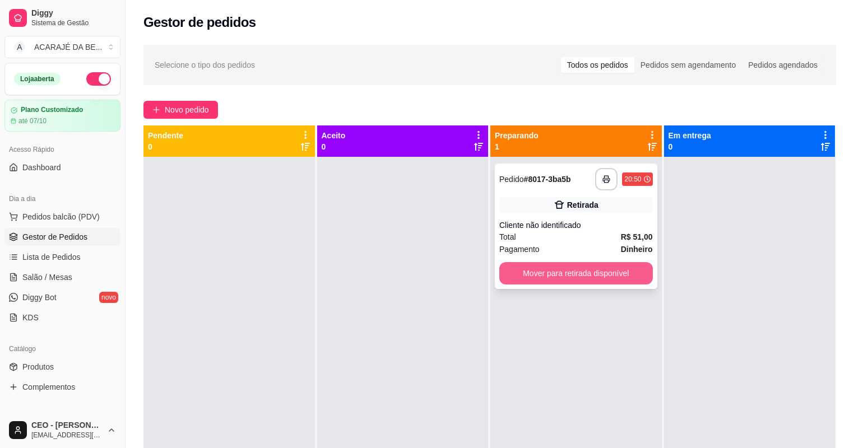
click at [554, 268] on button "Mover para retirada disponível" at bounding box center [576, 273] width 154 height 22
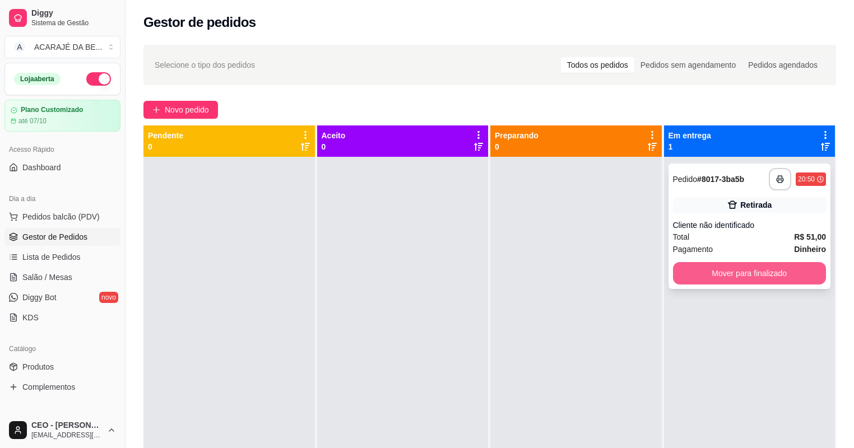
click at [699, 272] on button "Mover para finalizado" at bounding box center [750, 273] width 154 height 22
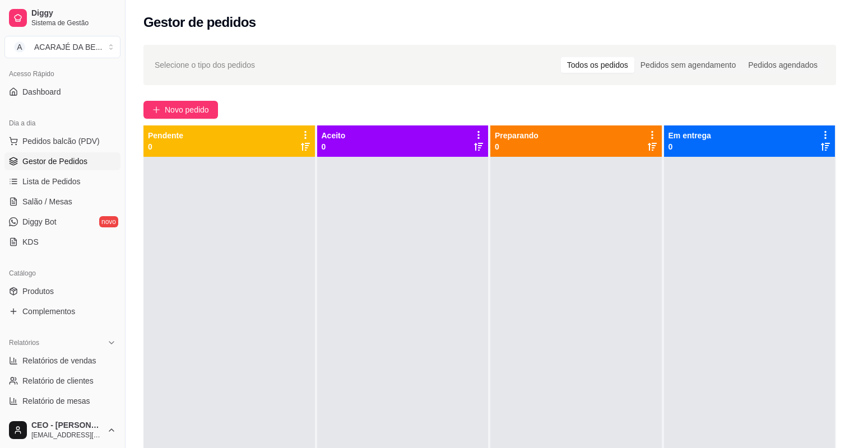
scroll to position [90, 0]
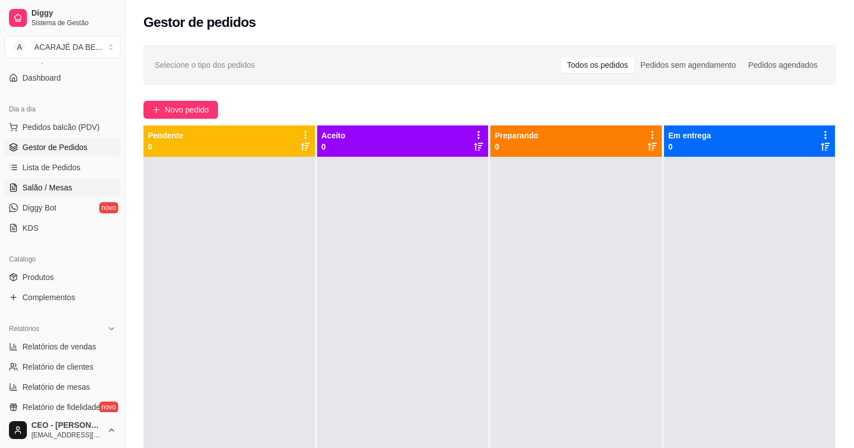
click at [58, 191] on span "Salão / Mesas" at bounding box center [47, 187] width 50 height 11
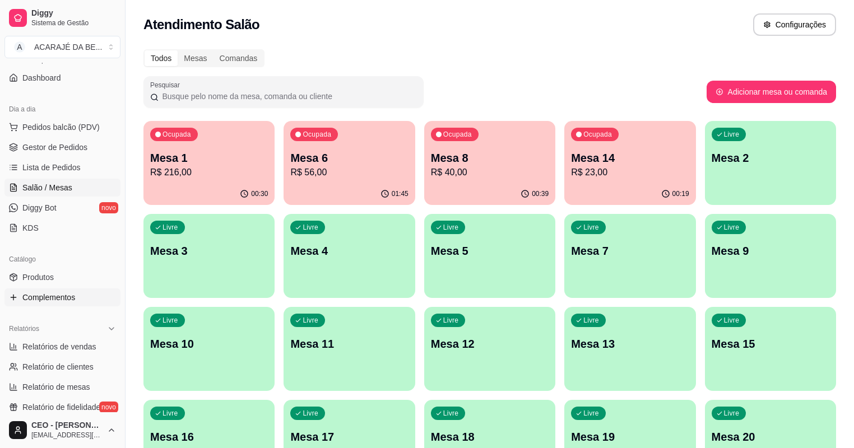
drag, startPoint x: 48, startPoint y: 295, endPoint x: 45, endPoint y: 283, distance: 12.5
click at [48, 295] on span "Complementos" at bounding box center [48, 297] width 53 height 11
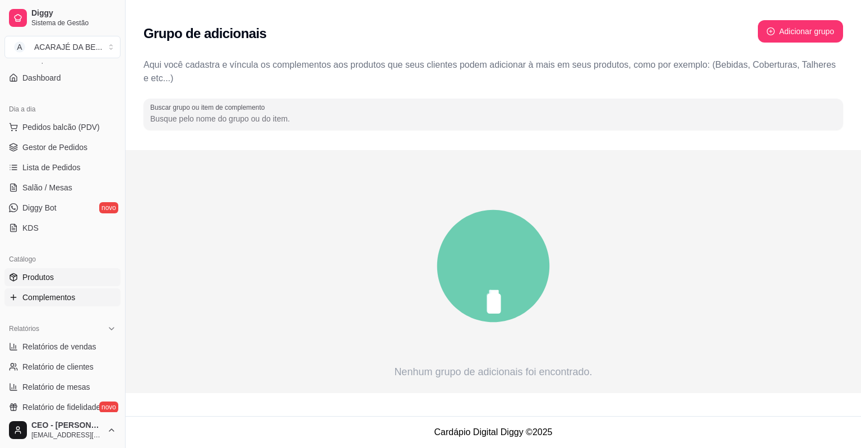
click at [45, 279] on span "Produtos" at bounding box center [37, 277] width 31 height 11
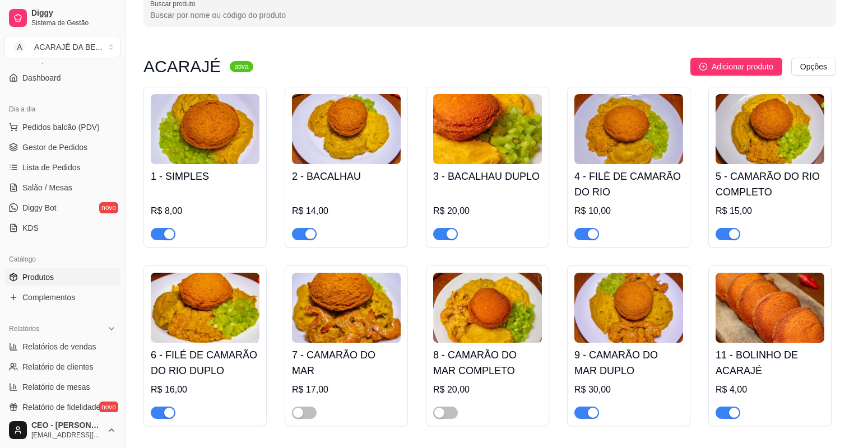
scroll to position [134, 0]
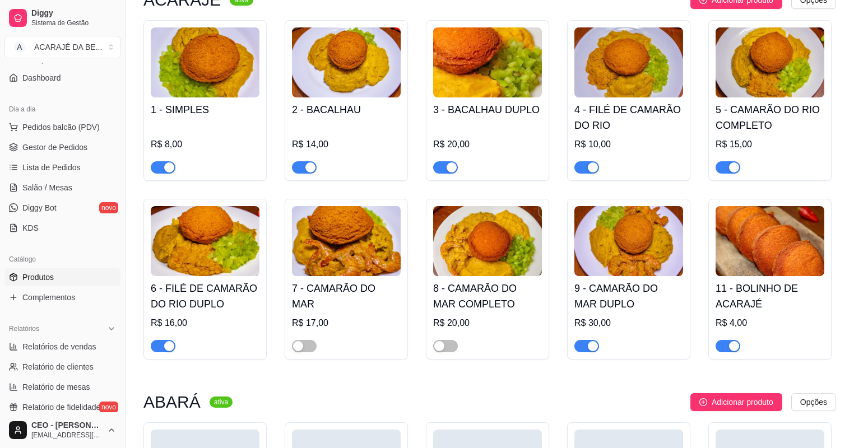
click at [308, 168] on div "button" at bounding box center [310, 168] width 10 height 10
click at [442, 168] on span "button" at bounding box center [445, 167] width 25 height 12
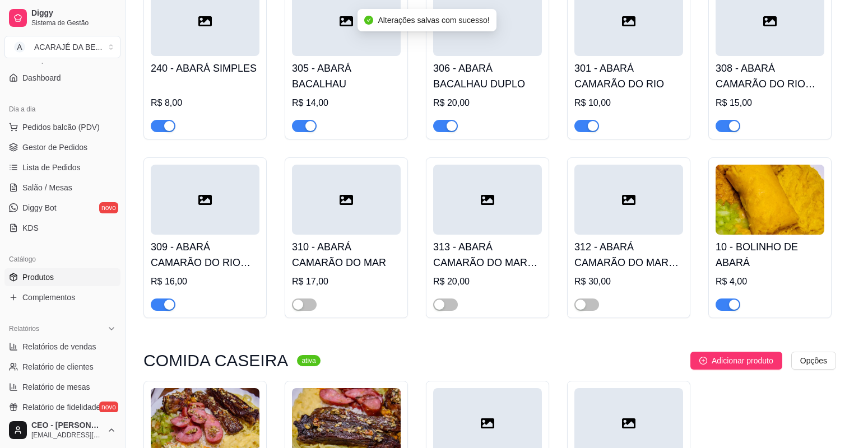
scroll to position [583, 0]
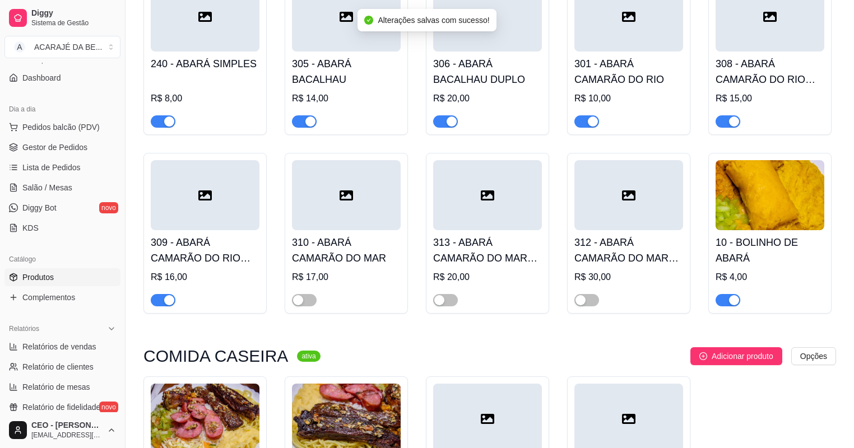
click at [303, 123] on span "button" at bounding box center [304, 121] width 25 height 12
click at [441, 121] on span "button" at bounding box center [445, 121] width 25 height 12
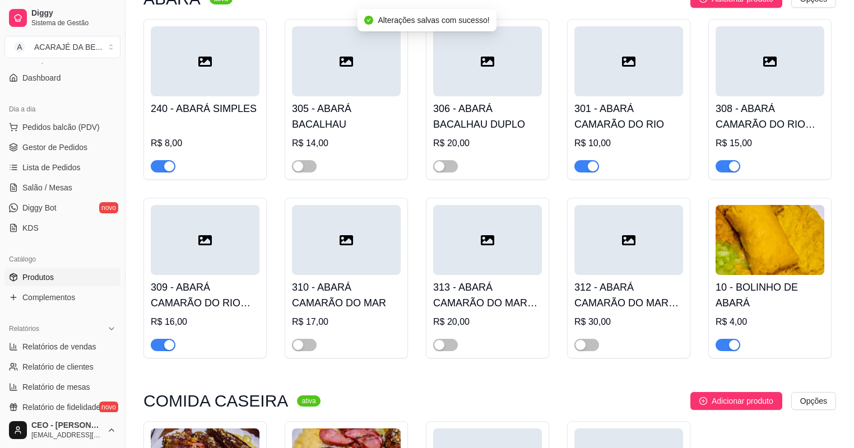
click at [729, 166] on div "button" at bounding box center [734, 166] width 10 height 10
click at [586, 168] on span "button" at bounding box center [586, 166] width 25 height 12
click at [162, 168] on span "button" at bounding box center [163, 166] width 25 height 12
click at [157, 351] on span "button" at bounding box center [163, 345] width 25 height 12
click at [730, 349] on div "button" at bounding box center [734, 345] width 10 height 10
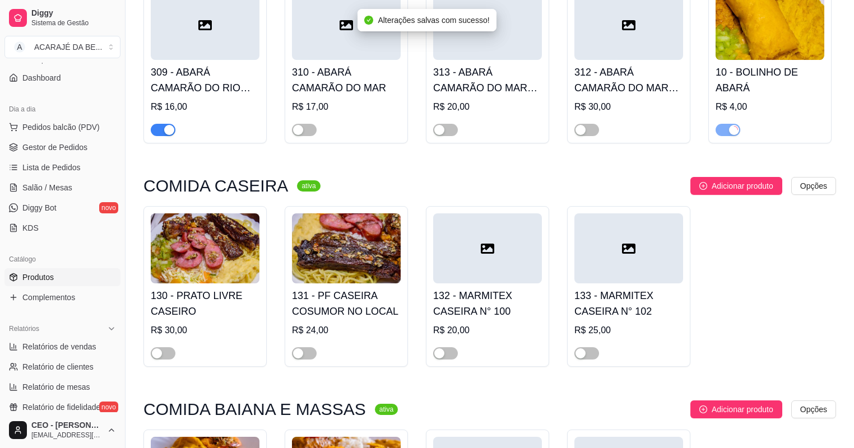
scroll to position [762, 0]
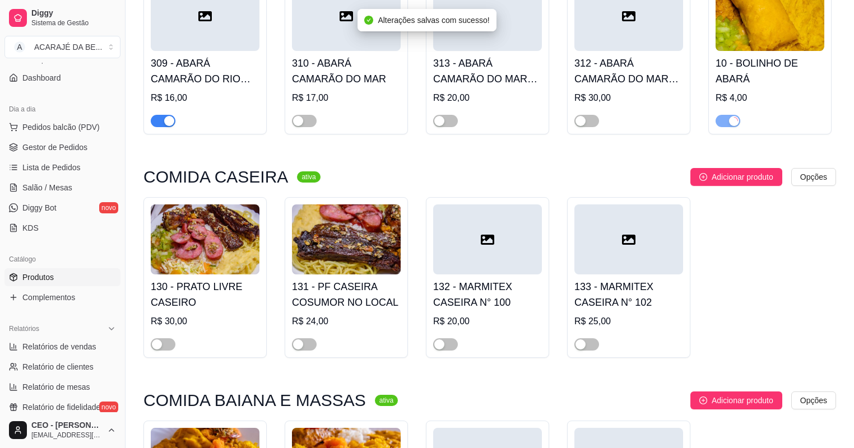
click at [168, 121] on div "button" at bounding box center [169, 121] width 10 height 10
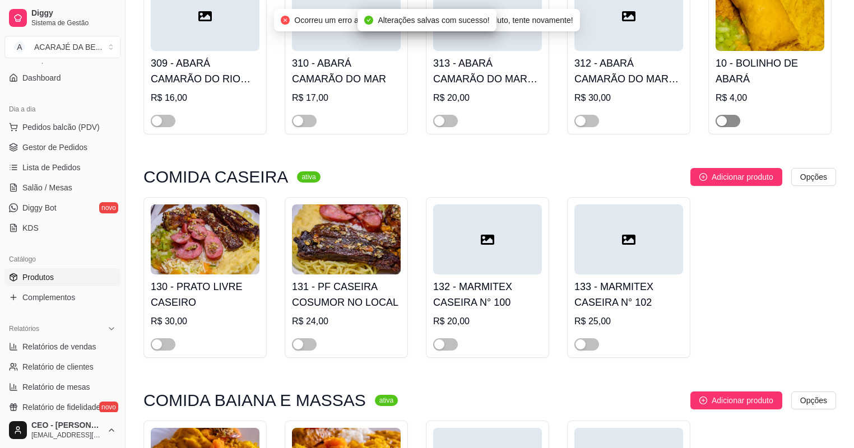
click at [722, 121] on div "button" at bounding box center [722, 121] width 10 height 10
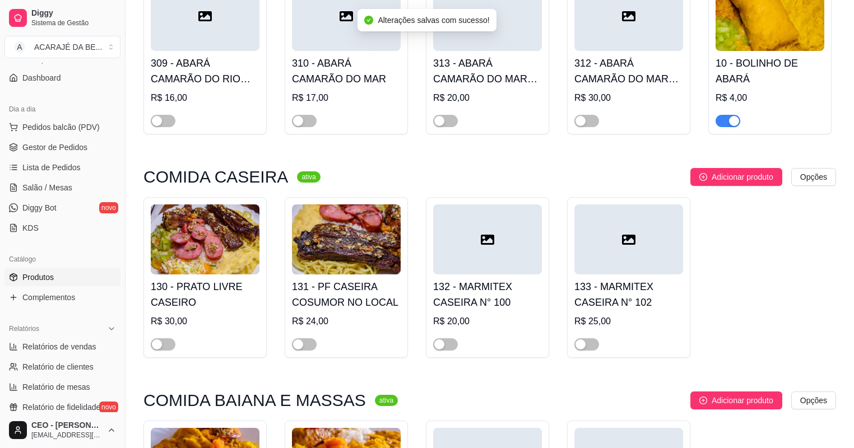
click at [722, 125] on span "button" at bounding box center [728, 121] width 25 height 12
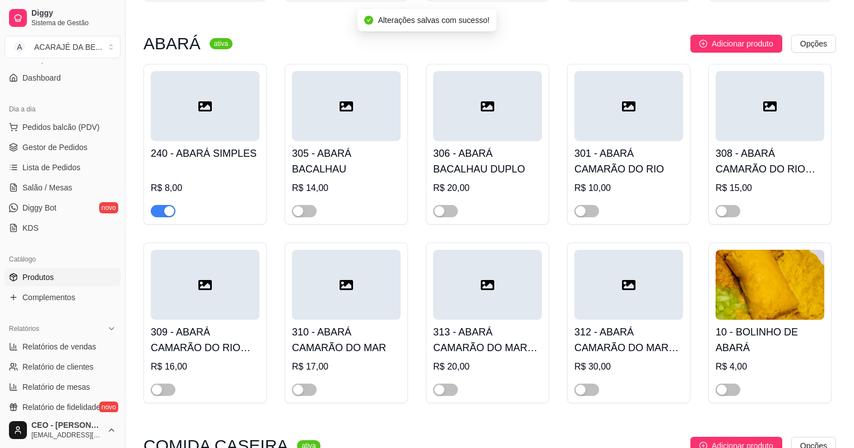
scroll to position [448, 0]
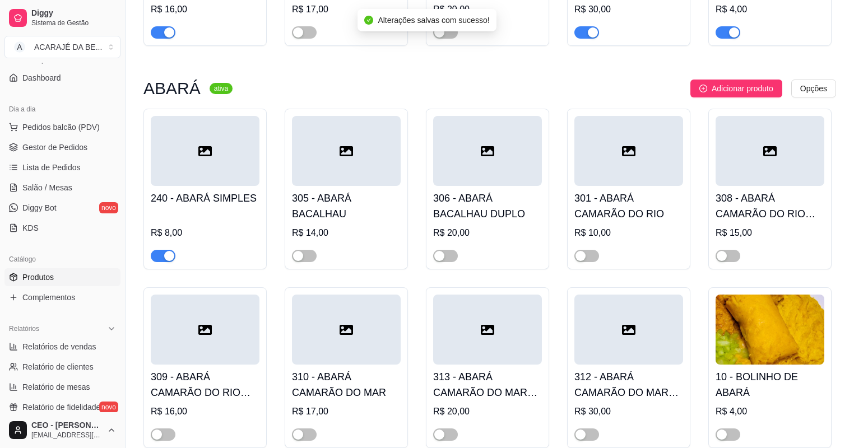
click at [160, 252] on span "button" at bounding box center [163, 256] width 25 height 12
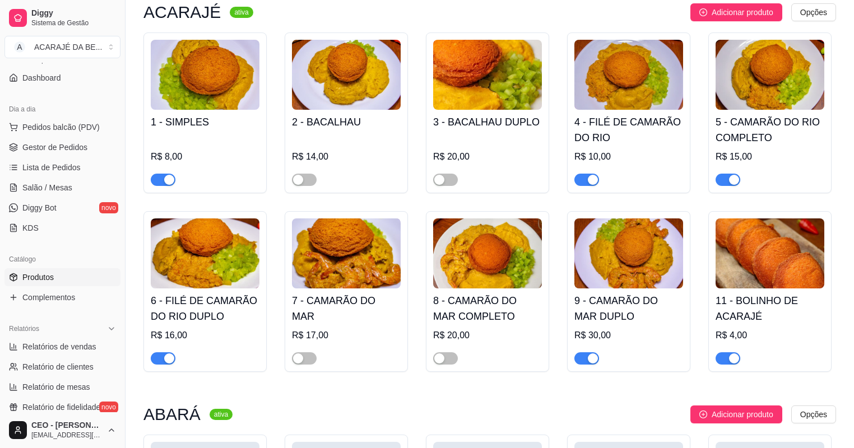
scroll to position [90, 0]
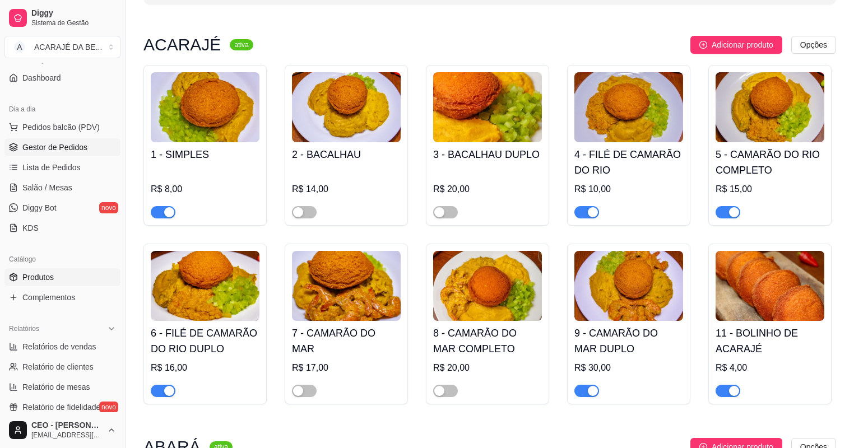
click at [54, 152] on span "Gestor de Pedidos" at bounding box center [54, 147] width 65 height 11
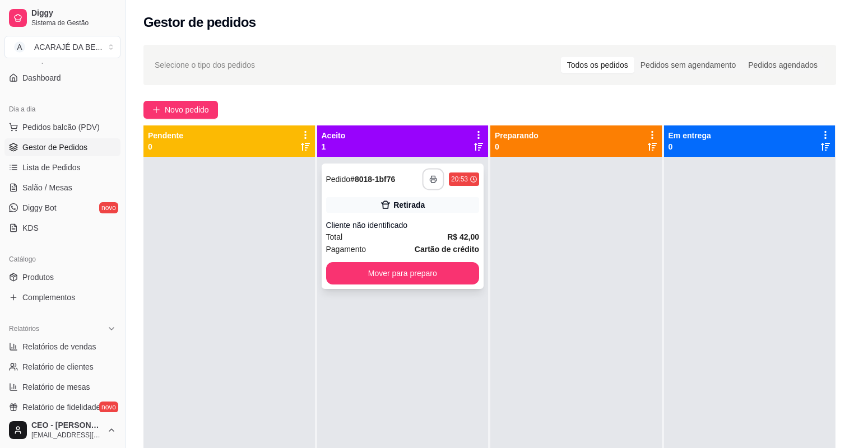
click at [427, 186] on button "button" at bounding box center [434, 180] width 22 height 22
click at [418, 278] on button "Mover para preparo" at bounding box center [403, 273] width 154 height 22
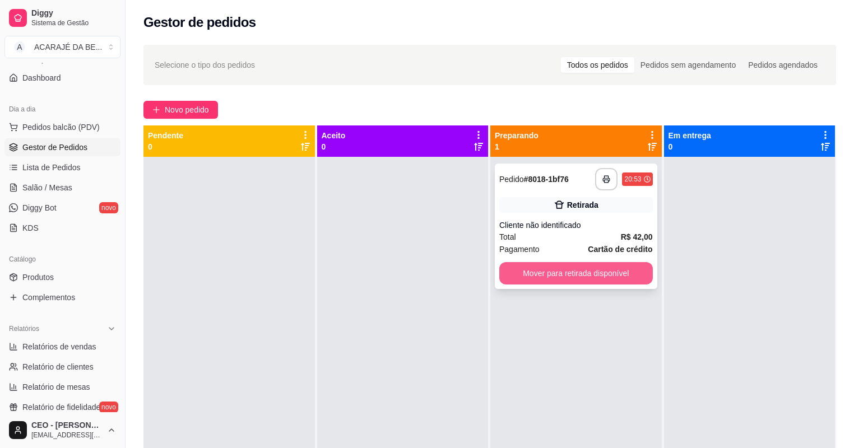
click at [554, 280] on button "Mover para retirada disponível" at bounding box center [576, 273] width 154 height 22
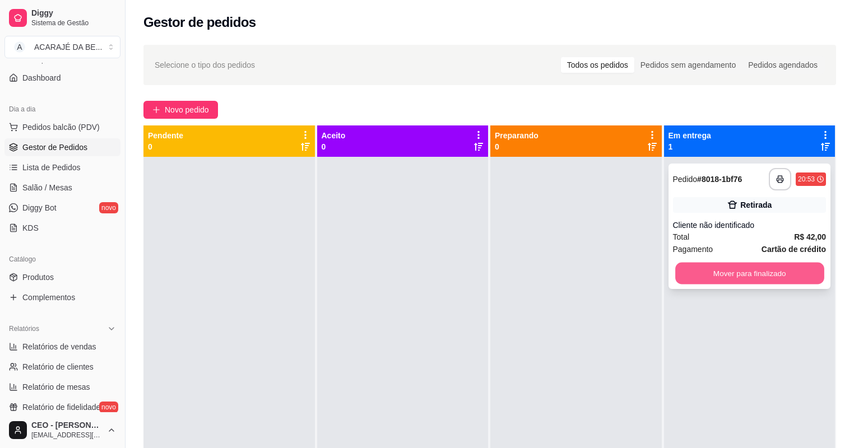
click at [762, 273] on button "Mover para finalizado" at bounding box center [749, 274] width 149 height 22
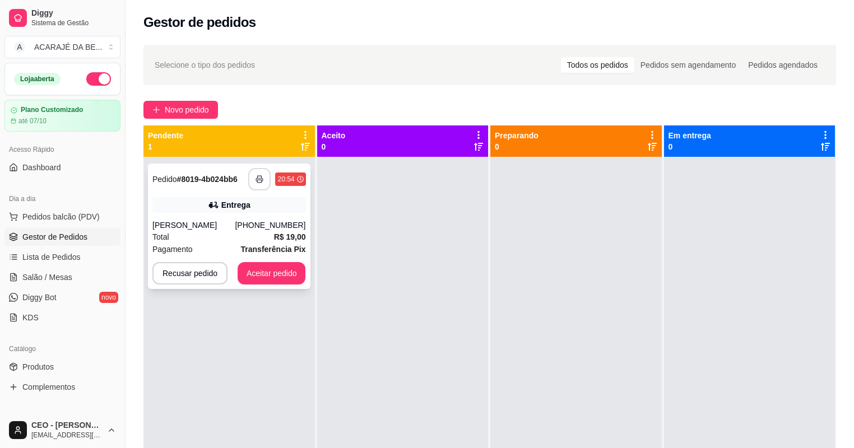
click at [262, 183] on button "button" at bounding box center [259, 179] width 22 height 22
click at [286, 285] on div "**********" at bounding box center [229, 227] width 163 height 126
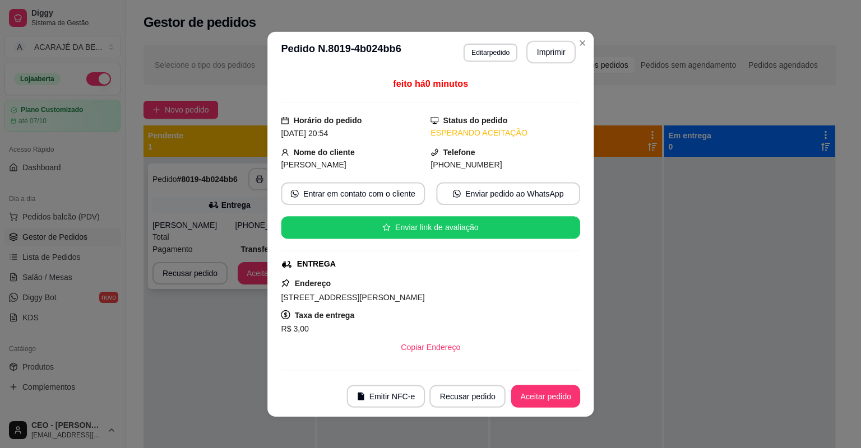
click at [286, 267] on icon at bounding box center [286, 263] width 11 height 11
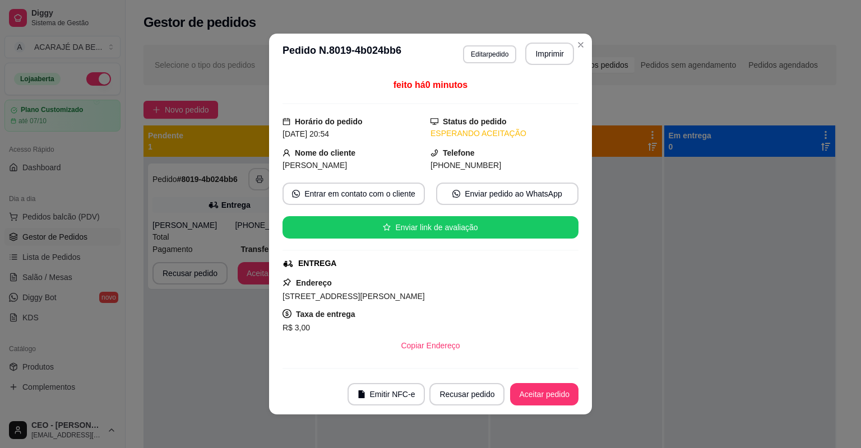
drag, startPoint x: 409, startPoint y: 272, endPoint x: 457, endPoint y: 274, distance: 48.2
click at [409, 271] on div "feito há 0 minutos Horário do pedido 17/09/2025 20:54 Status do pedido ESPERAND…" at bounding box center [430, 223] width 296 height 291
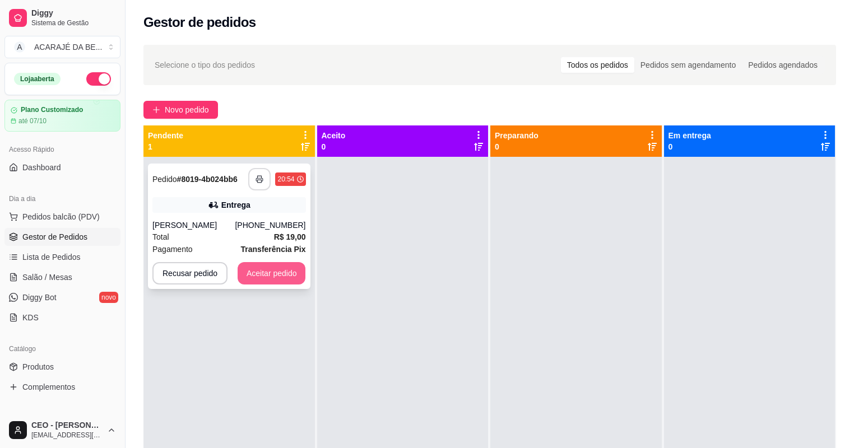
click at [286, 277] on button "Aceitar pedido" at bounding box center [272, 273] width 68 height 22
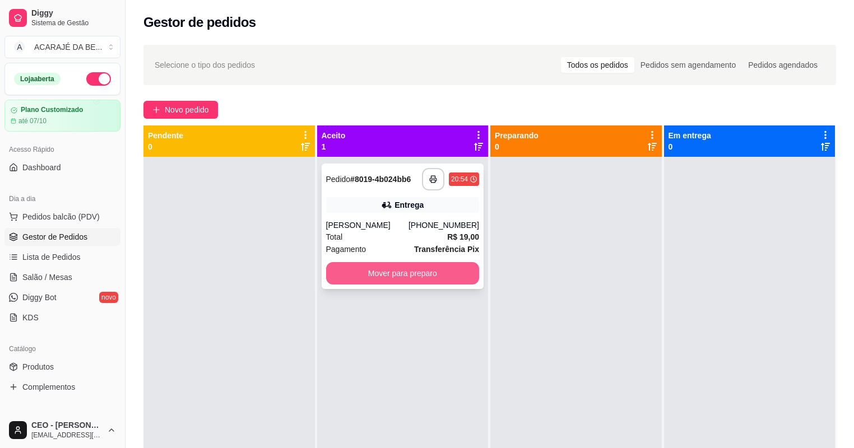
click at [377, 272] on button "Mover para preparo" at bounding box center [403, 273] width 154 height 22
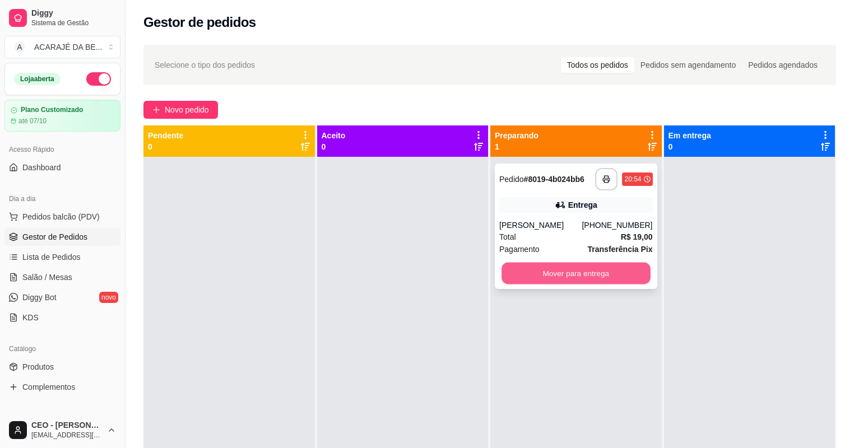
click at [612, 268] on button "Mover para entrega" at bounding box center [576, 274] width 149 height 22
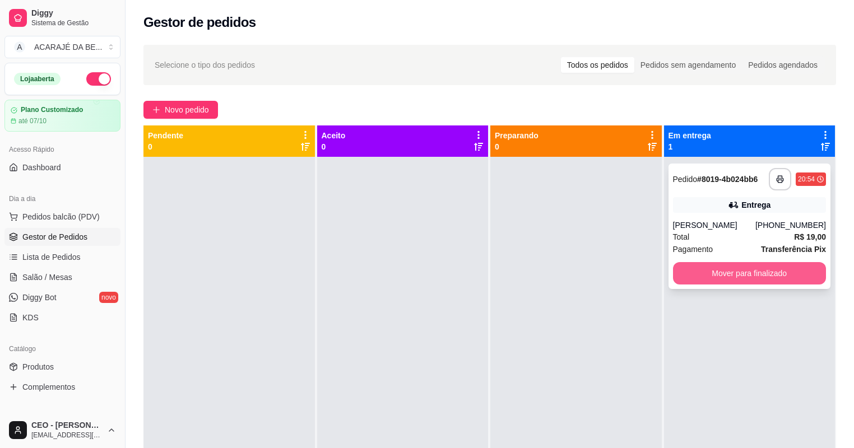
click at [707, 267] on button "Mover para finalizado" at bounding box center [750, 273] width 154 height 22
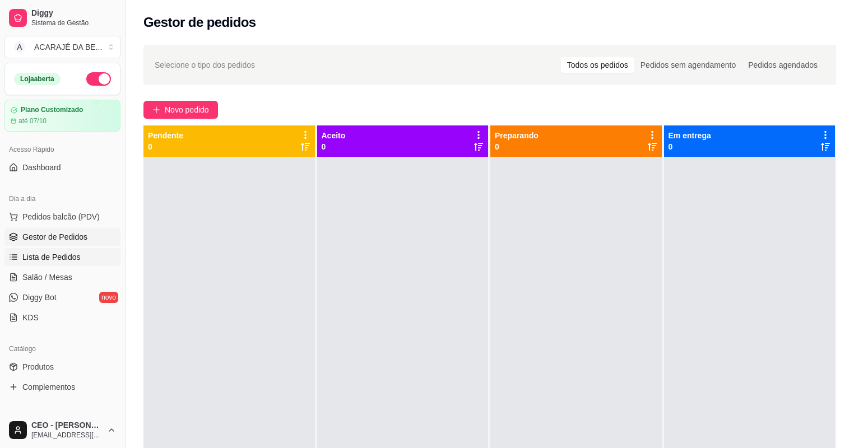
click at [45, 257] on span "Lista de Pedidos" at bounding box center [51, 257] width 58 height 11
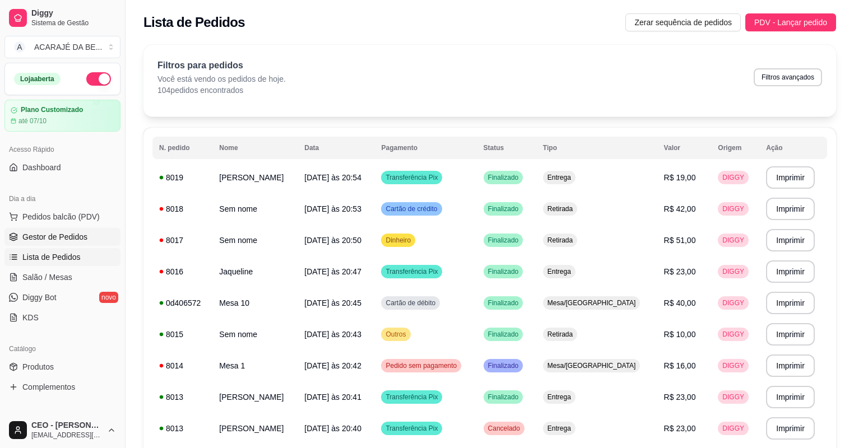
click at [47, 233] on span "Gestor de Pedidos" at bounding box center [54, 236] width 65 height 11
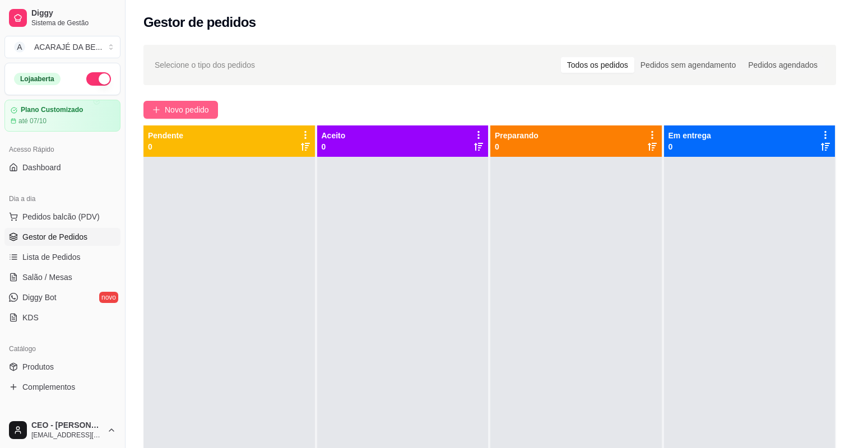
click at [203, 110] on span "Novo pedido" at bounding box center [187, 110] width 44 height 12
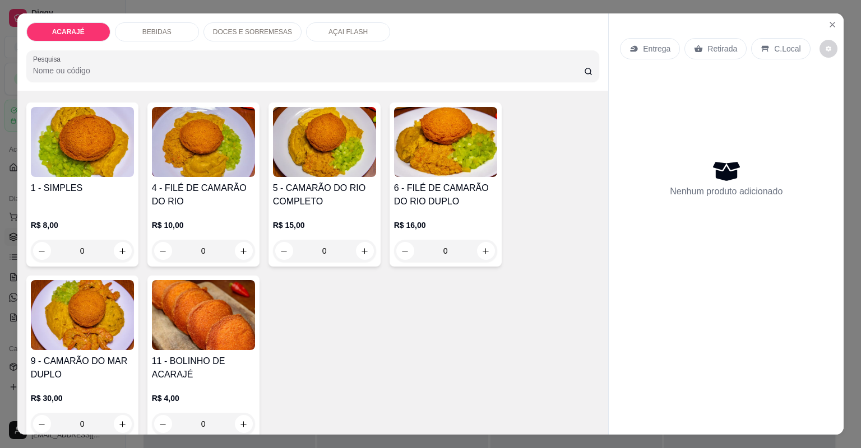
scroll to position [90, 0]
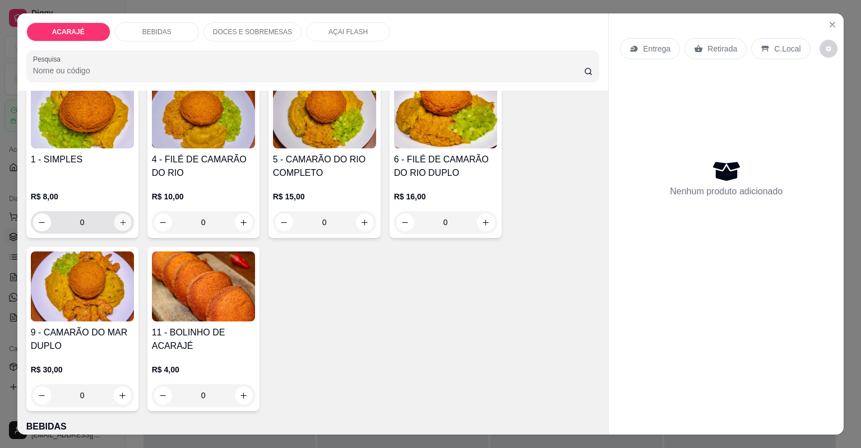
click at [121, 224] on icon "increase-product-quantity" at bounding box center [122, 223] width 8 height 8
type input "1"
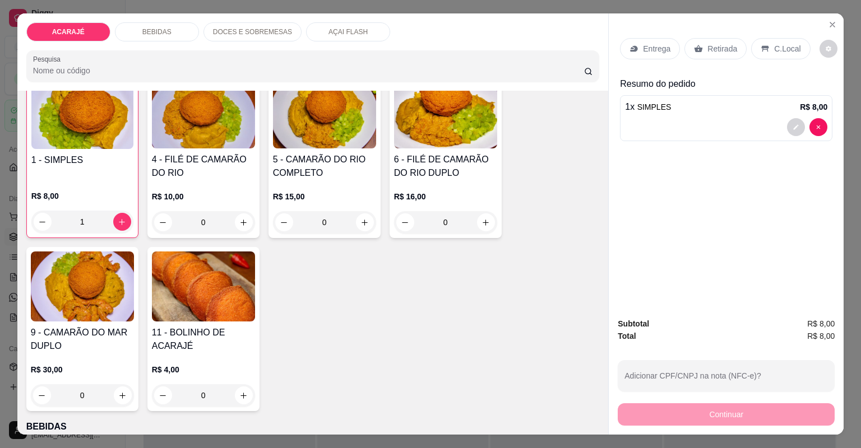
click at [696, 52] on icon at bounding box center [698, 48] width 9 height 9
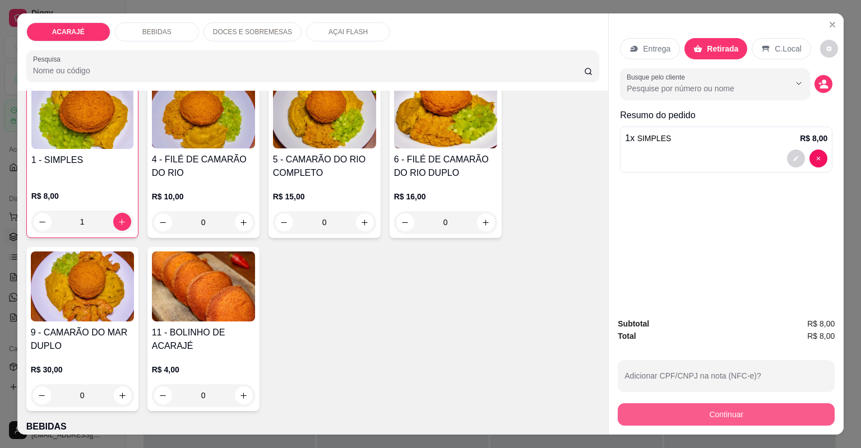
click at [671, 408] on button "Continuar" at bounding box center [726, 414] width 217 height 22
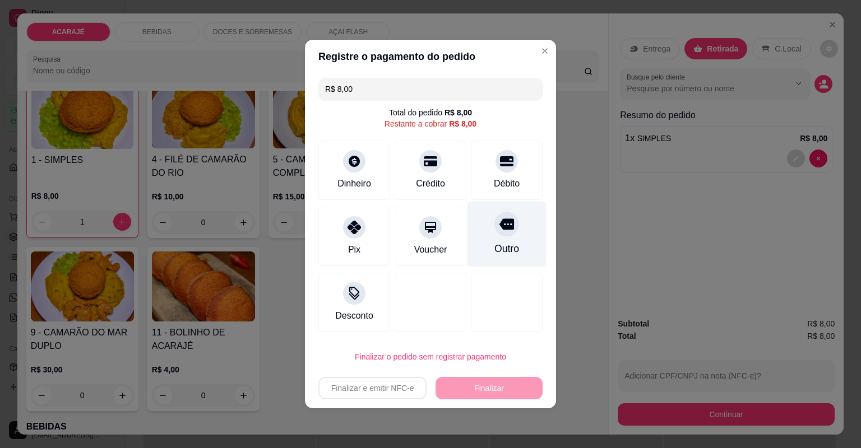
click at [494, 243] on div "Outro" at bounding box center [506, 249] width 25 height 15
type input "R$ 0,00"
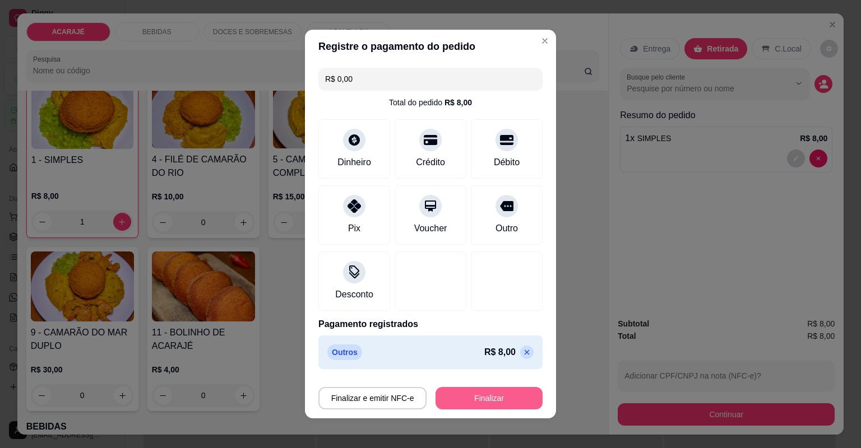
click at [478, 397] on button "Finalizar" at bounding box center [488, 398] width 107 height 22
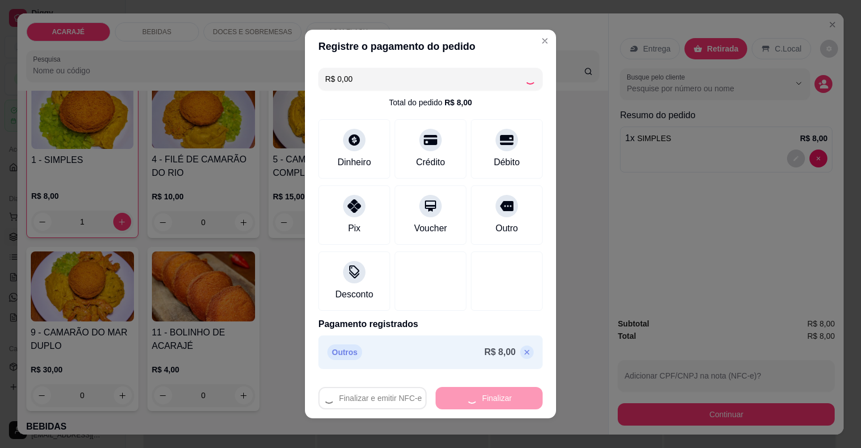
type input "0"
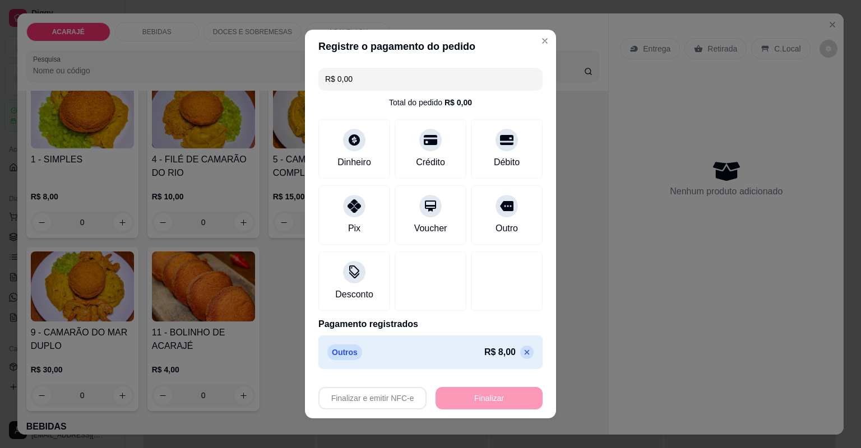
type input "-R$ 8,00"
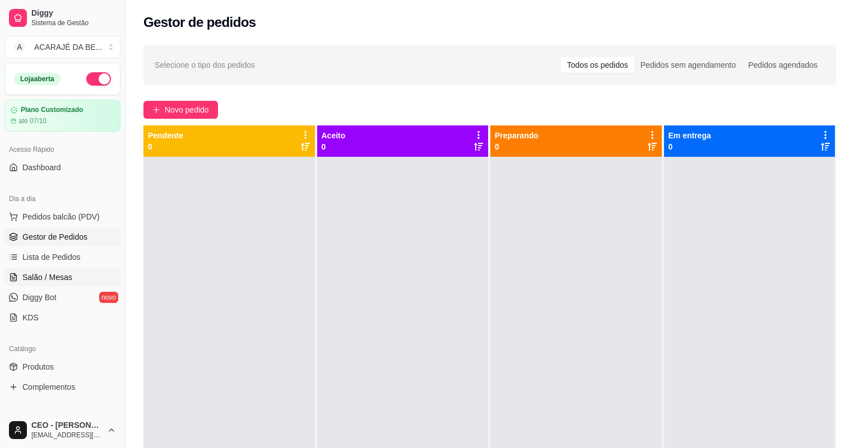
click at [55, 269] on link "Salão / Mesas" at bounding box center [62, 277] width 116 height 18
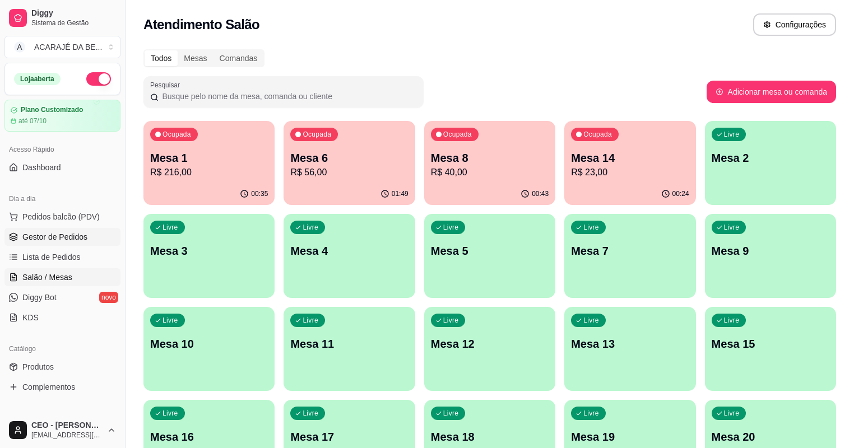
click at [48, 243] on link "Gestor de Pedidos" at bounding box center [62, 237] width 116 height 18
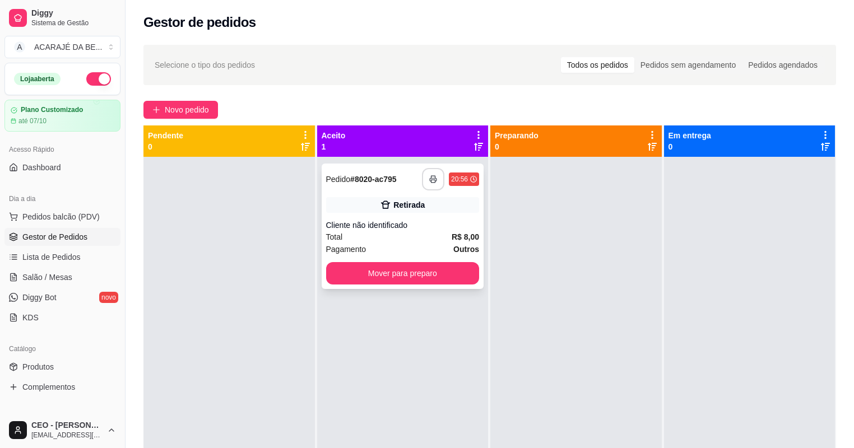
click at [429, 179] on icon "button" at bounding box center [433, 179] width 8 height 8
click at [400, 271] on button "Mover para preparo" at bounding box center [403, 273] width 154 height 22
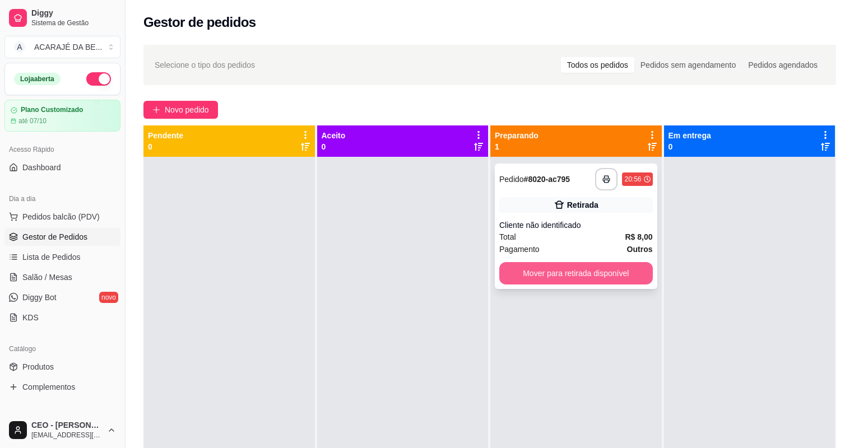
click at [513, 281] on button "Mover para retirada disponível" at bounding box center [576, 273] width 154 height 22
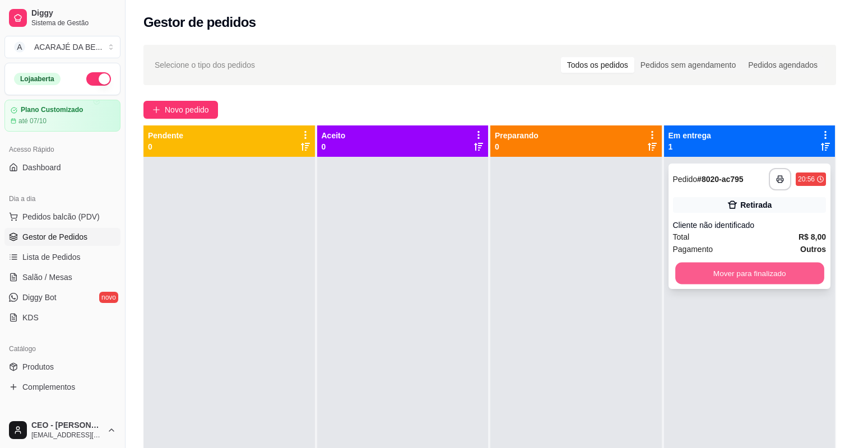
click at [680, 274] on button "Mover para finalizado" at bounding box center [749, 274] width 149 height 22
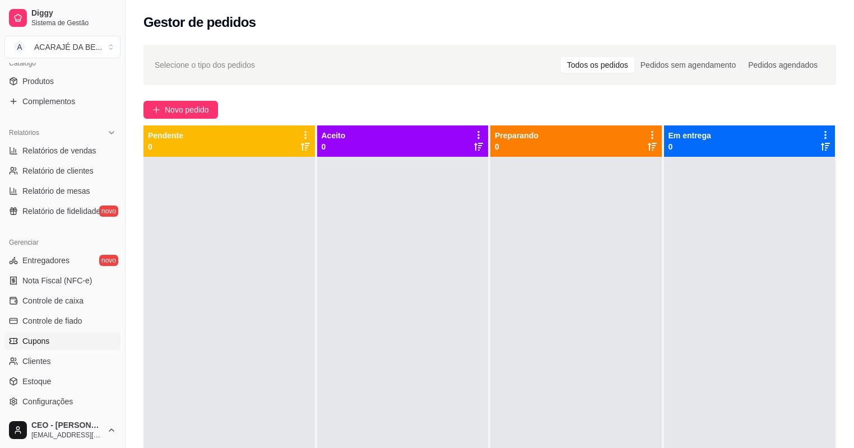
scroll to position [314, 0]
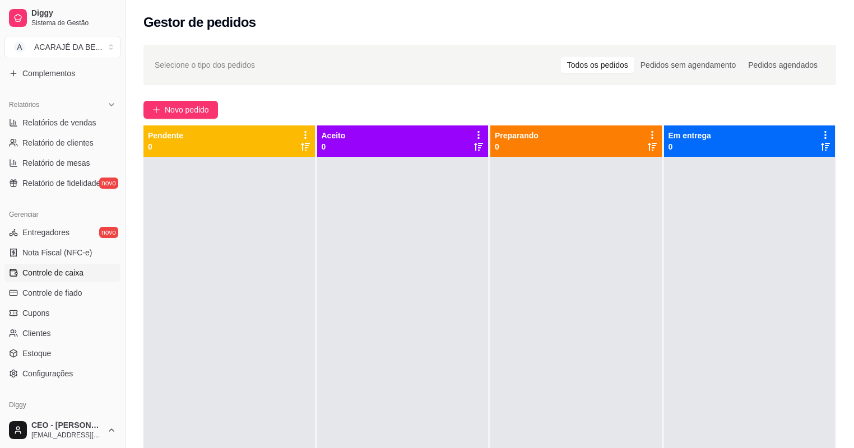
click at [78, 273] on span "Controle de caixa" at bounding box center [52, 272] width 61 height 11
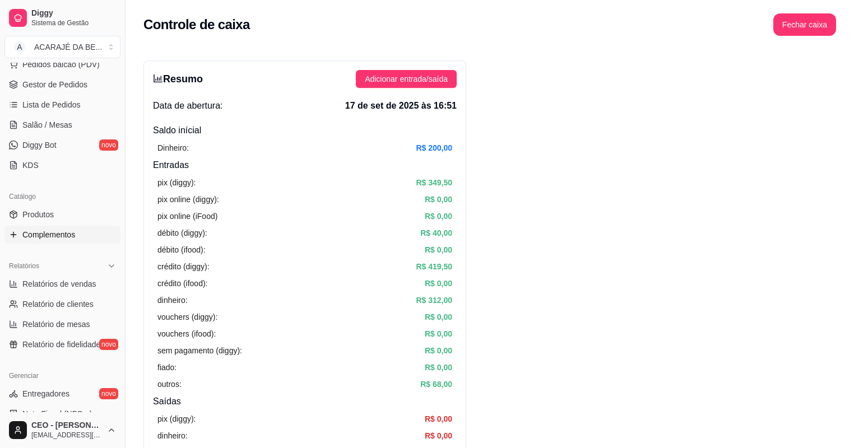
scroll to position [134, 0]
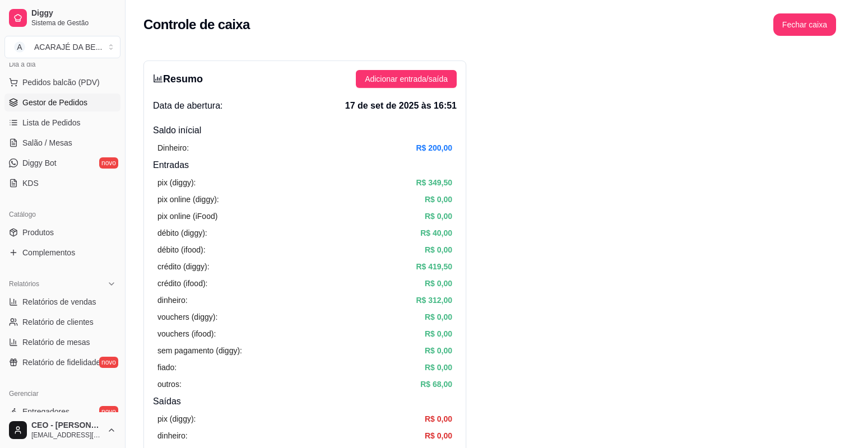
click at [57, 106] on span "Gestor de Pedidos" at bounding box center [54, 102] width 65 height 11
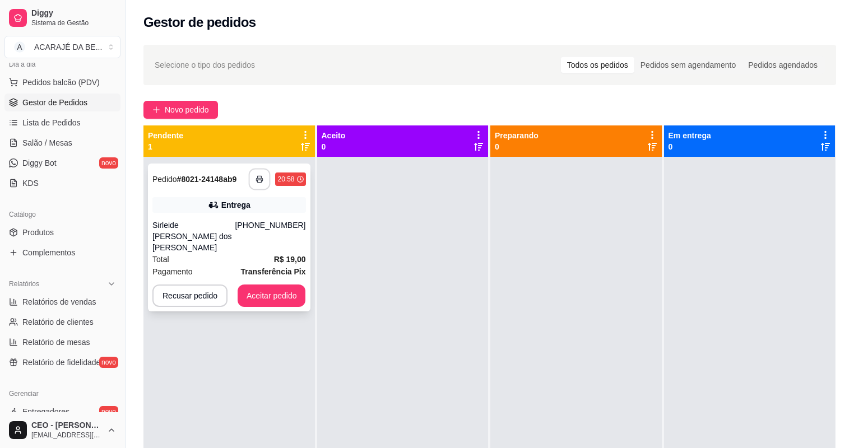
click at [262, 179] on icon "button" at bounding box center [260, 179] width 8 height 8
click at [283, 285] on button "Aceitar pedido" at bounding box center [272, 296] width 68 height 22
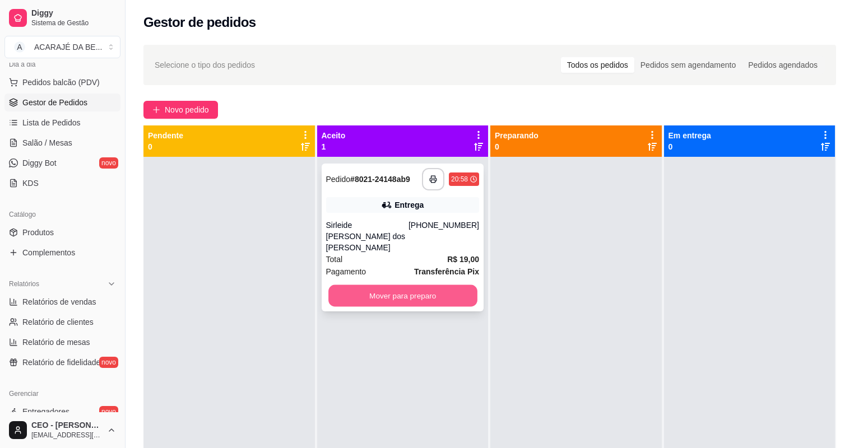
click at [388, 285] on button "Mover para preparo" at bounding box center [402, 296] width 149 height 22
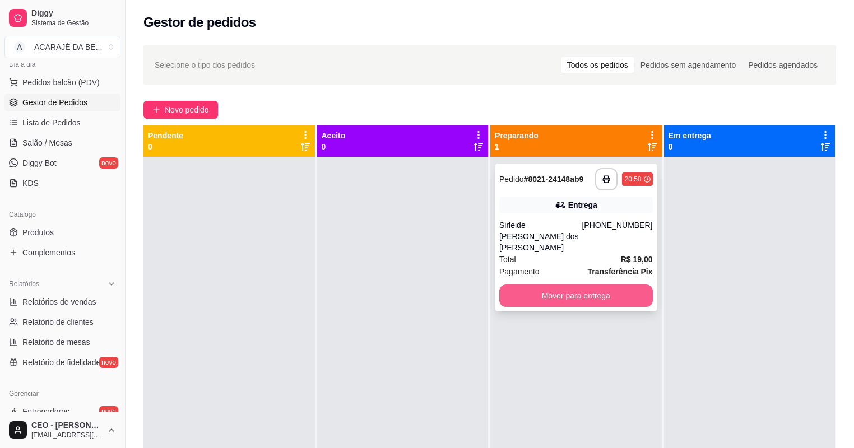
click at [560, 285] on button "Mover para entrega" at bounding box center [576, 296] width 154 height 22
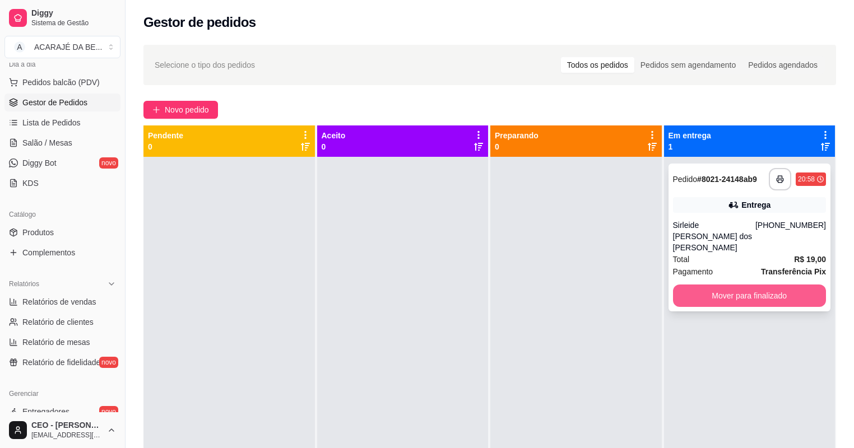
click at [695, 285] on button "Mover para finalizado" at bounding box center [750, 296] width 154 height 22
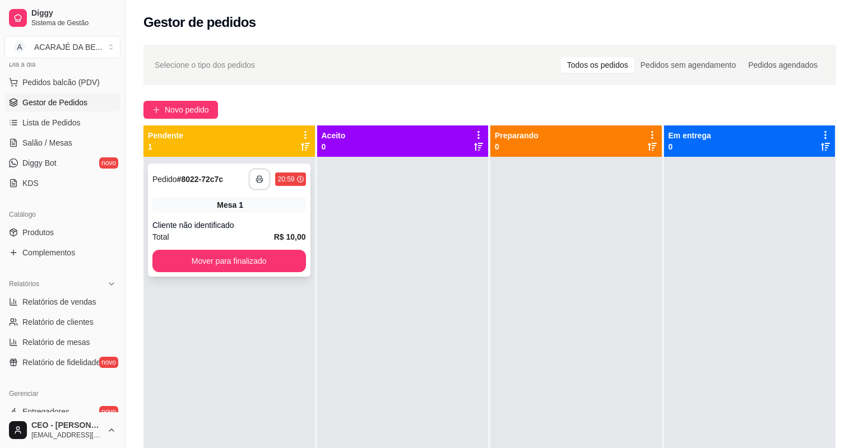
click at [253, 185] on button "button" at bounding box center [260, 180] width 22 height 22
click at [240, 257] on button "Mover para finalizado" at bounding box center [229, 261] width 149 height 22
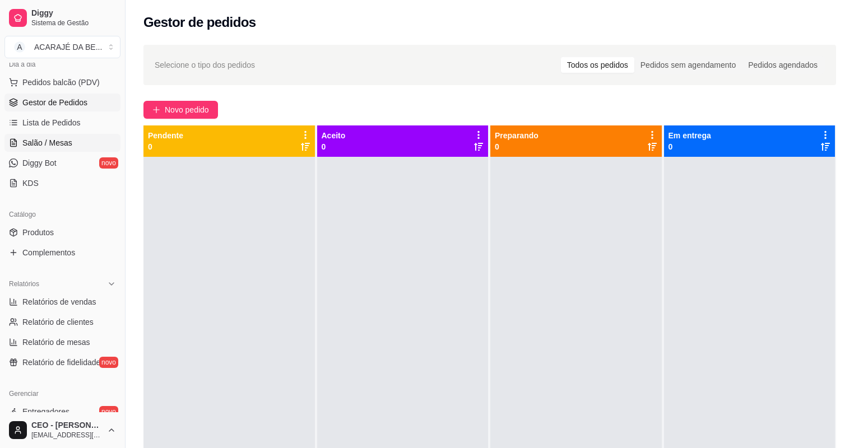
click at [56, 140] on span "Salão / Mesas" at bounding box center [47, 142] width 50 height 11
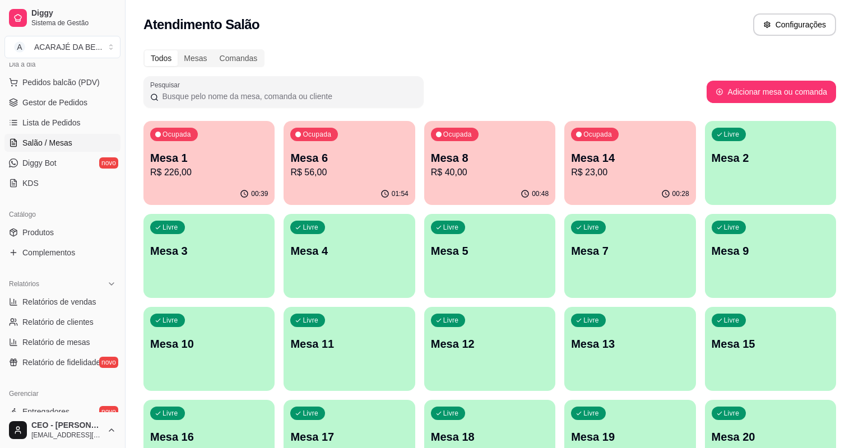
click at [200, 166] on p "R$ 226,00" at bounding box center [209, 172] width 118 height 13
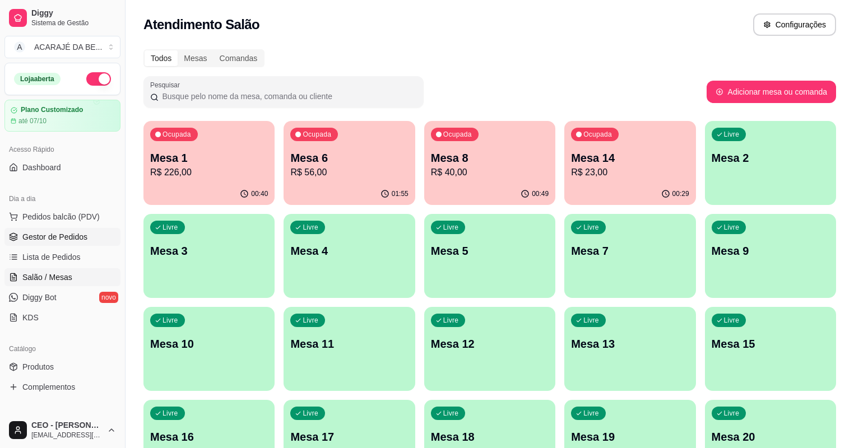
click at [61, 235] on span "Gestor de Pedidos" at bounding box center [54, 236] width 65 height 11
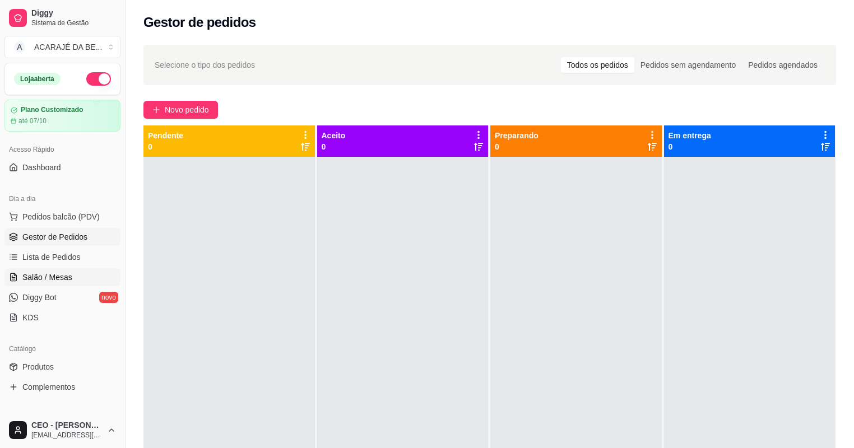
click at [48, 278] on span "Salão / Mesas" at bounding box center [47, 277] width 50 height 11
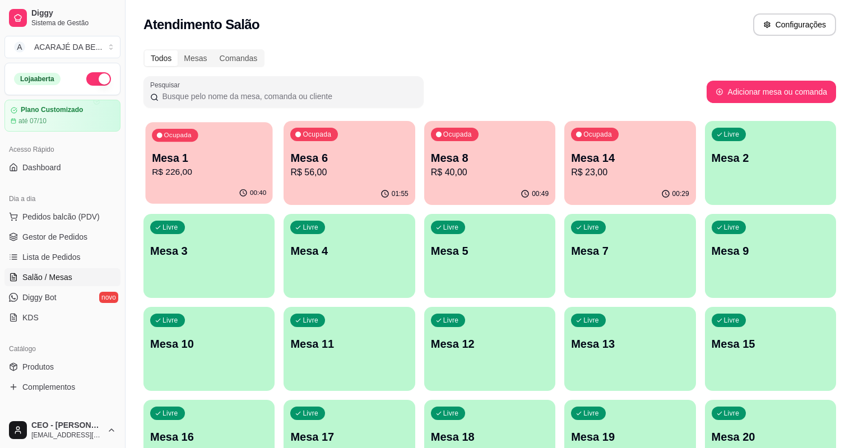
click at [211, 182] on div "Ocupada Mesa 1 R$ 226,00" at bounding box center [209, 152] width 127 height 61
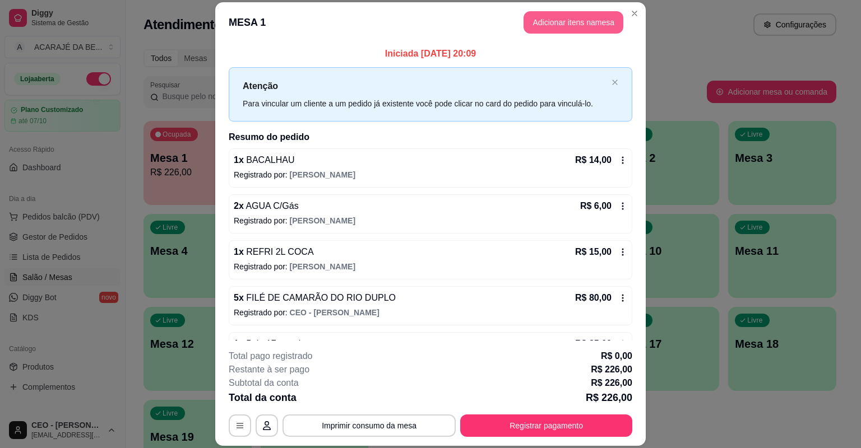
click at [577, 19] on button "Adicionar itens na mesa" at bounding box center [573, 22] width 100 height 22
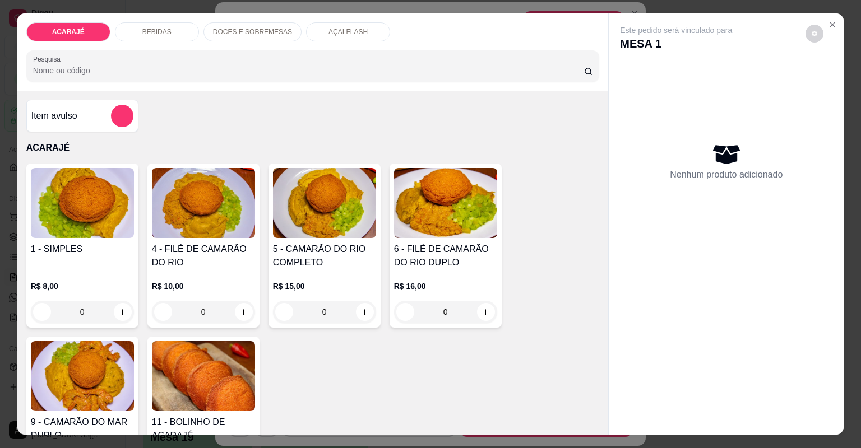
click at [109, 309] on input "0" at bounding box center [82, 312] width 63 height 22
click at [122, 309] on icon "increase-product-quantity" at bounding box center [122, 312] width 8 height 8
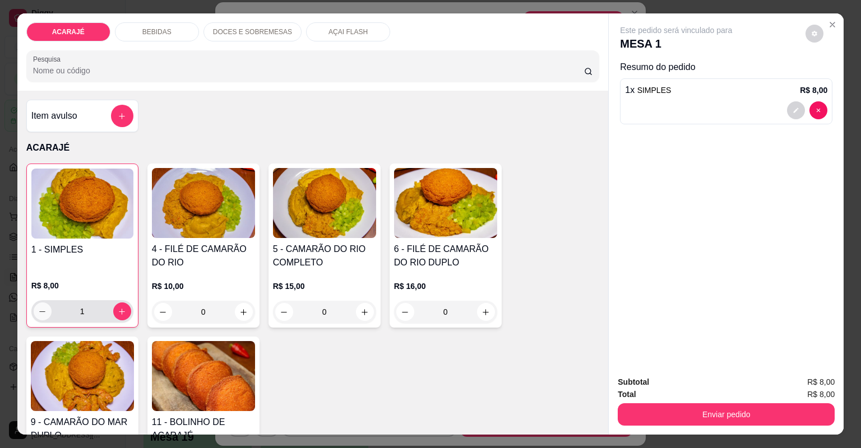
click at [38, 308] on icon "decrease-product-quantity" at bounding box center [42, 312] width 8 height 8
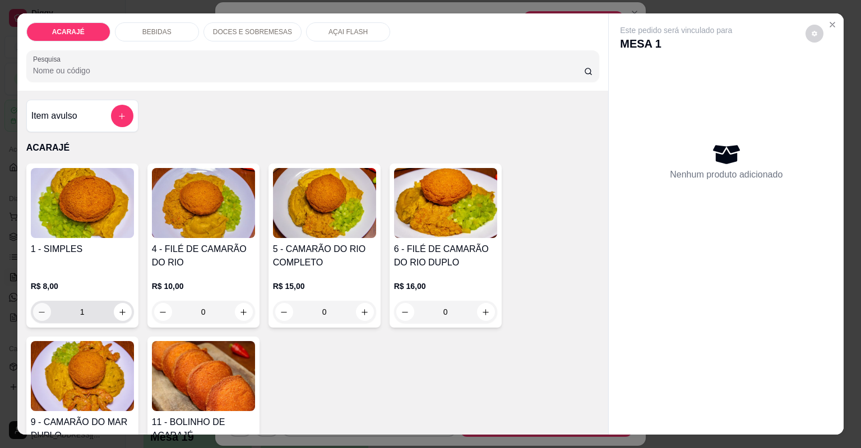
type input "0"
click at [245, 309] on button "increase-product-quantity" at bounding box center [243, 311] width 17 height 17
type input "1"
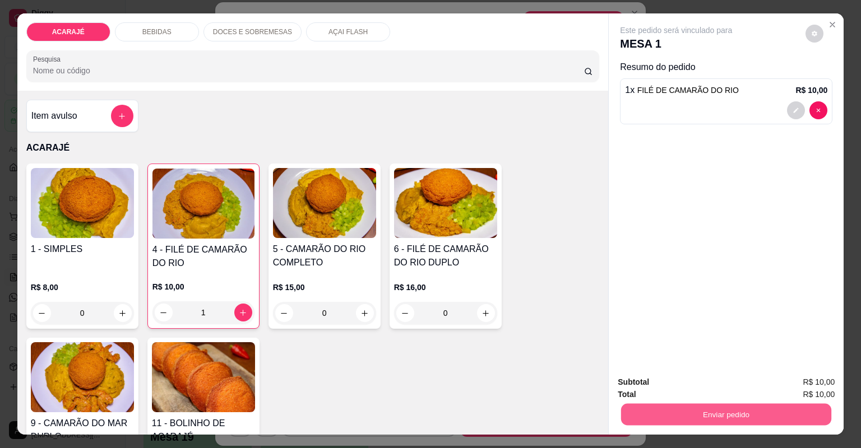
click at [686, 414] on button "Enviar pedido" at bounding box center [726, 415] width 210 height 22
click at [714, 386] on button "Não registrar e enviar pedido" at bounding box center [689, 387] width 113 height 21
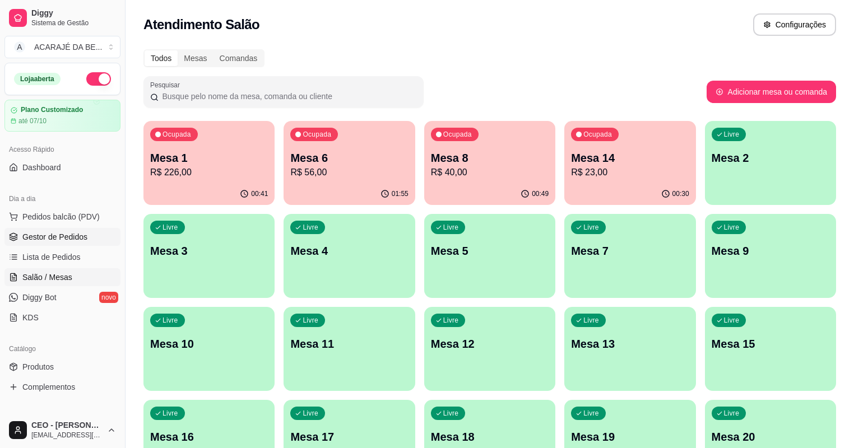
click at [39, 236] on span "Gestor de Pedidos" at bounding box center [54, 236] width 65 height 11
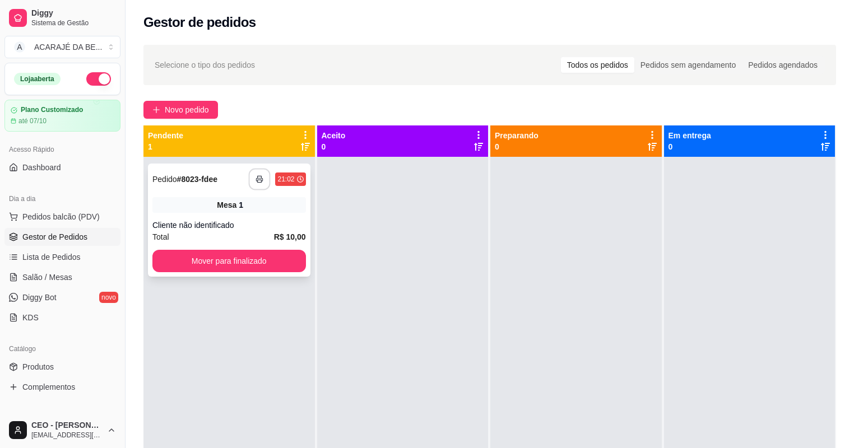
click at [265, 183] on button "button" at bounding box center [260, 180] width 22 height 22
click at [256, 257] on button "Mover para finalizado" at bounding box center [229, 261] width 149 height 22
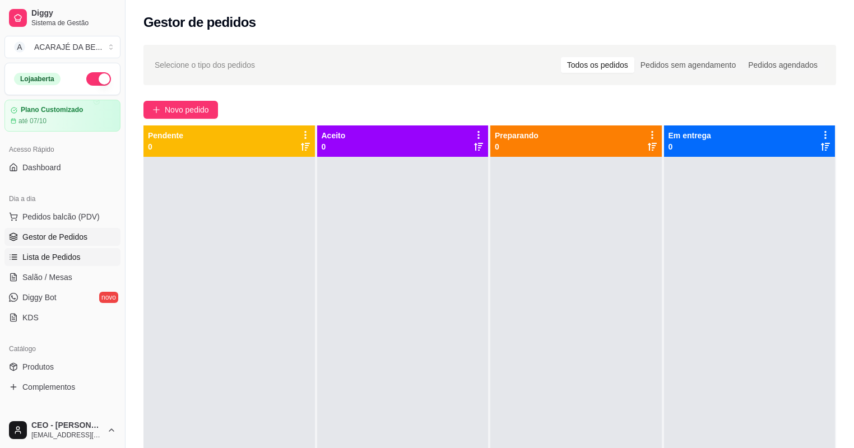
click at [90, 259] on link "Lista de Pedidos" at bounding box center [62, 257] width 116 height 18
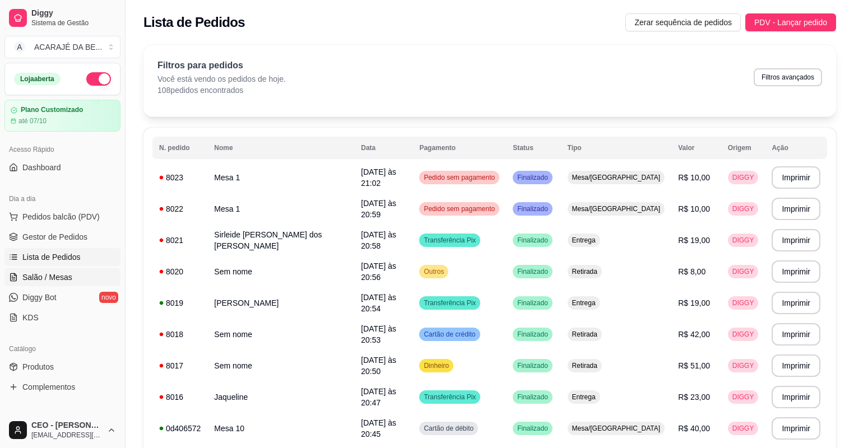
click at [35, 274] on span "Salão / Mesas" at bounding box center [47, 277] width 50 height 11
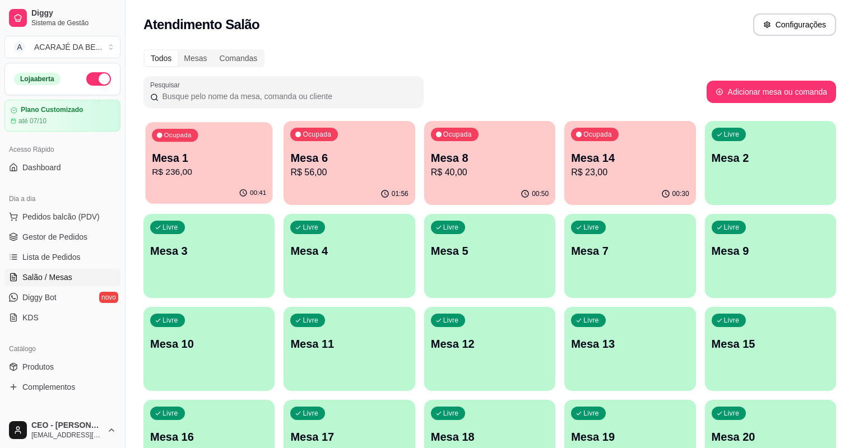
click at [208, 176] on p "R$ 236,00" at bounding box center [209, 172] width 114 height 13
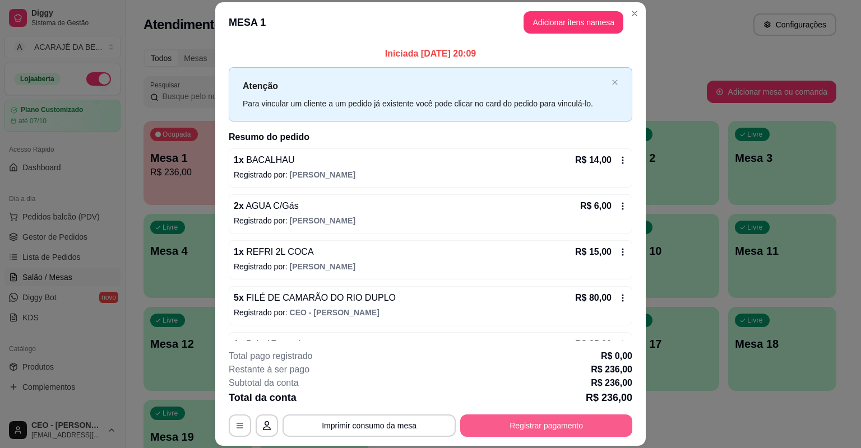
click at [558, 431] on button "Registrar pagamento" at bounding box center [546, 426] width 172 height 22
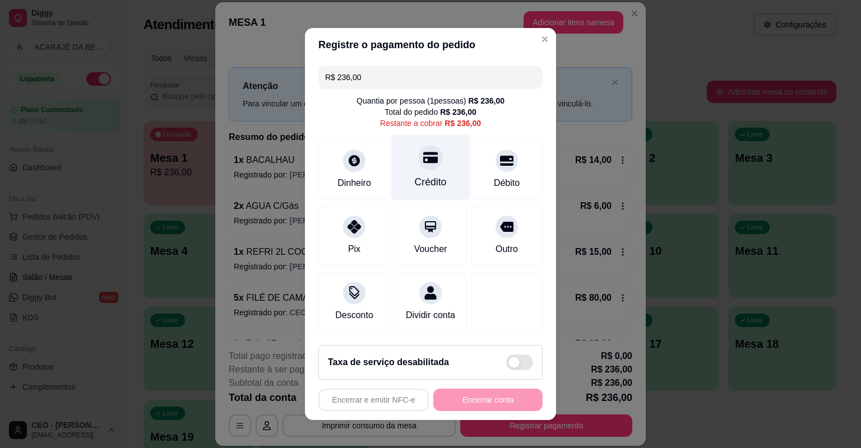
click at [416, 178] on div "Crédito" at bounding box center [431, 182] width 32 height 15
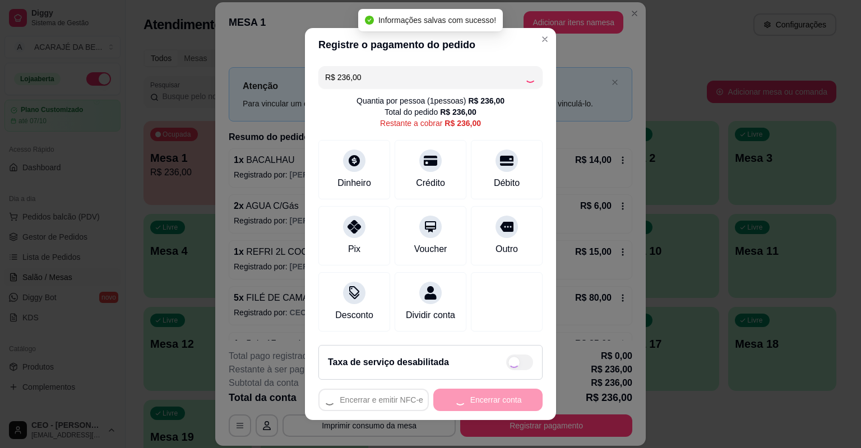
type input "R$ 0,00"
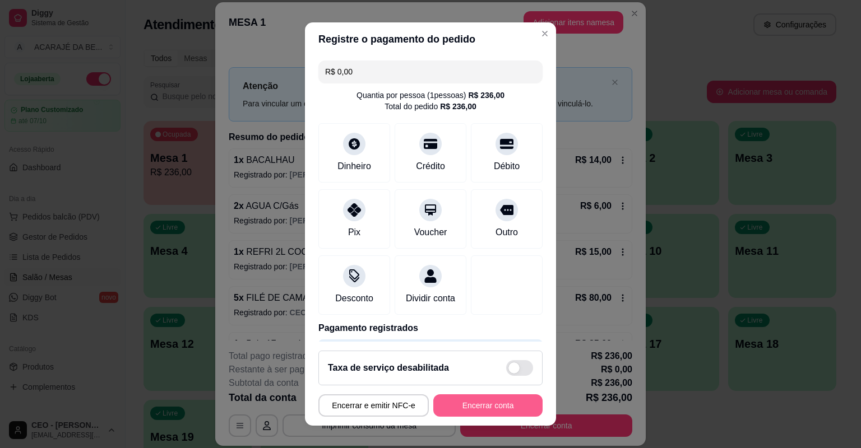
click at [467, 404] on button "Encerrar conta" at bounding box center [487, 406] width 109 height 22
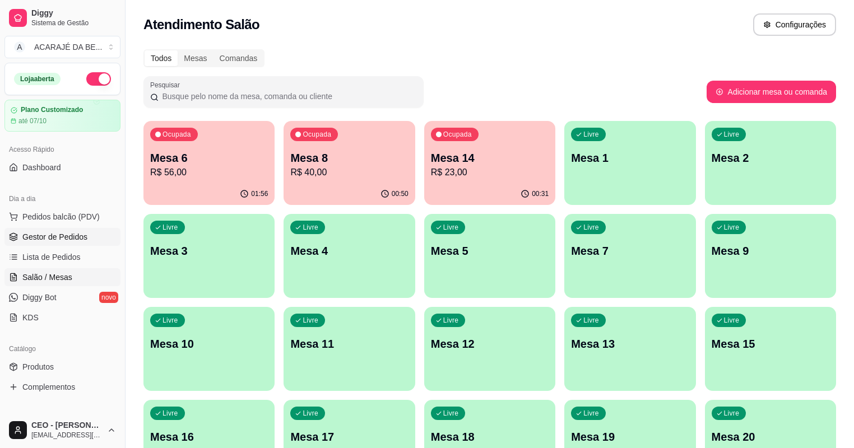
click at [55, 229] on link "Gestor de Pedidos" at bounding box center [62, 237] width 116 height 18
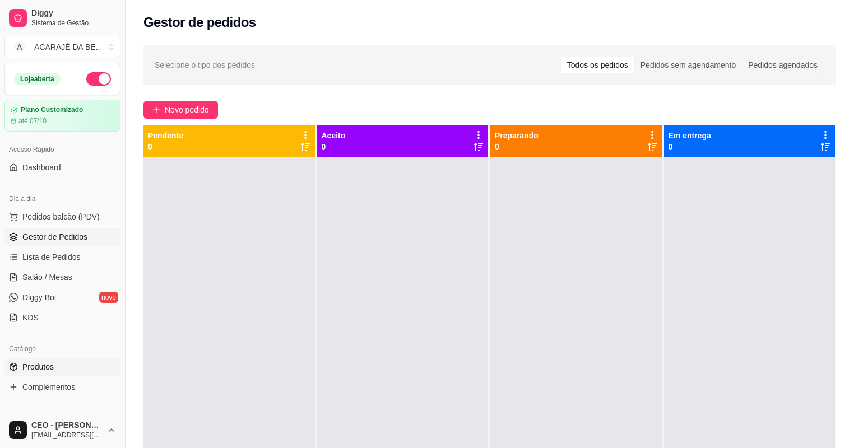
click at [47, 368] on span "Produtos" at bounding box center [37, 366] width 31 height 11
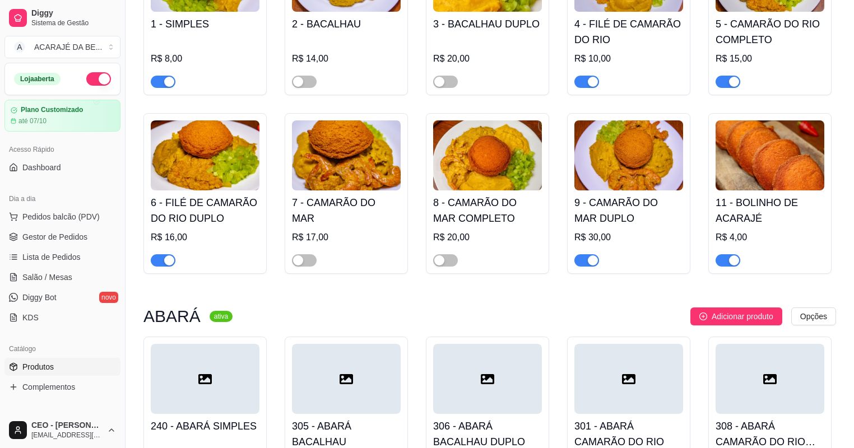
scroll to position [224, 0]
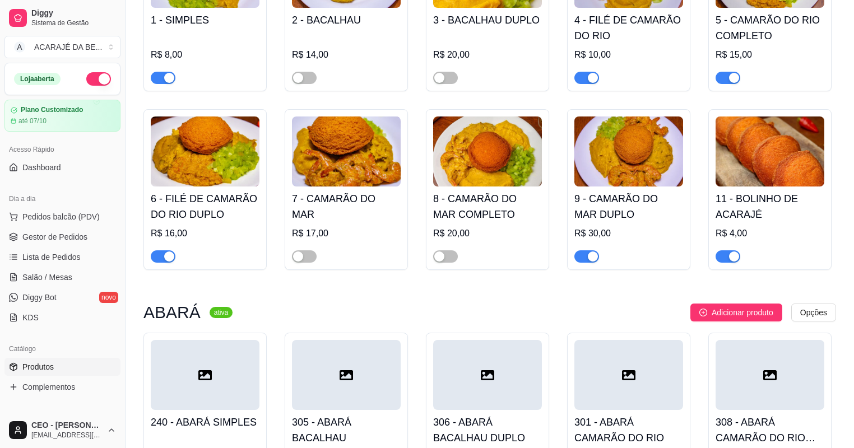
click at [583, 253] on span "button" at bounding box center [586, 256] width 25 height 12
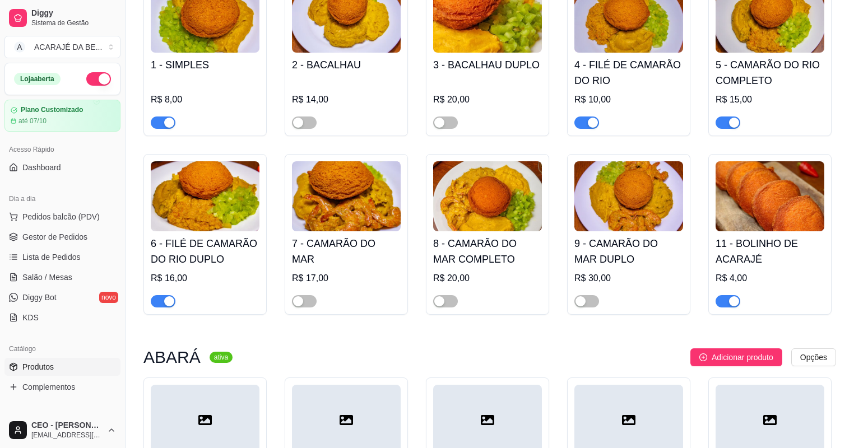
scroll to position [134, 0]
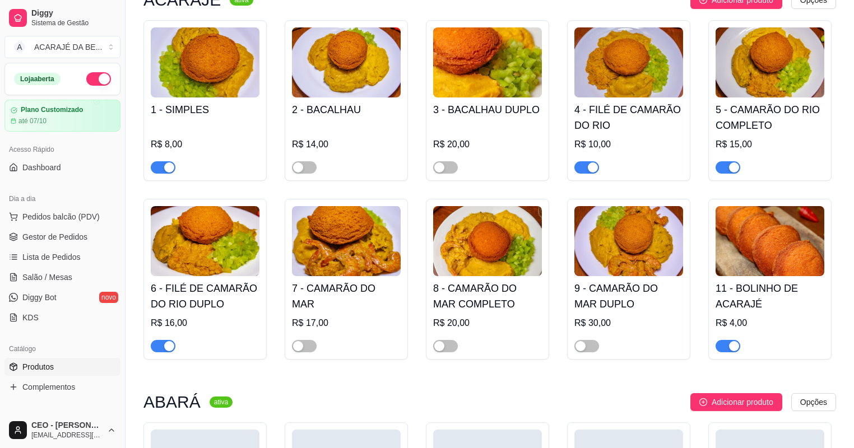
click at [724, 164] on span "button" at bounding box center [728, 167] width 25 height 12
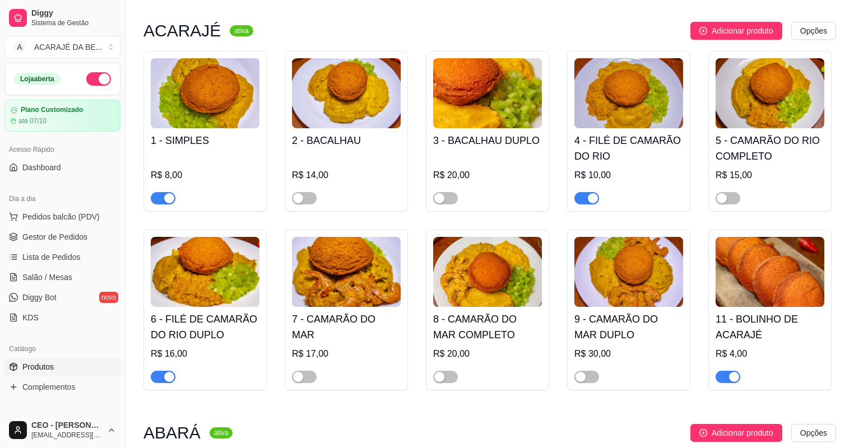
scroll to position [90, 0]
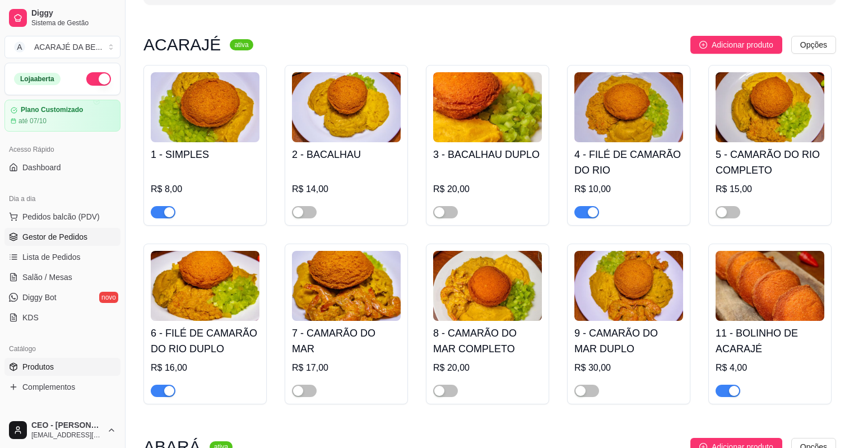
click at [39, 231] on span "Gestor de Pedidos" at bounding box center [54, 236] width 65 height 11
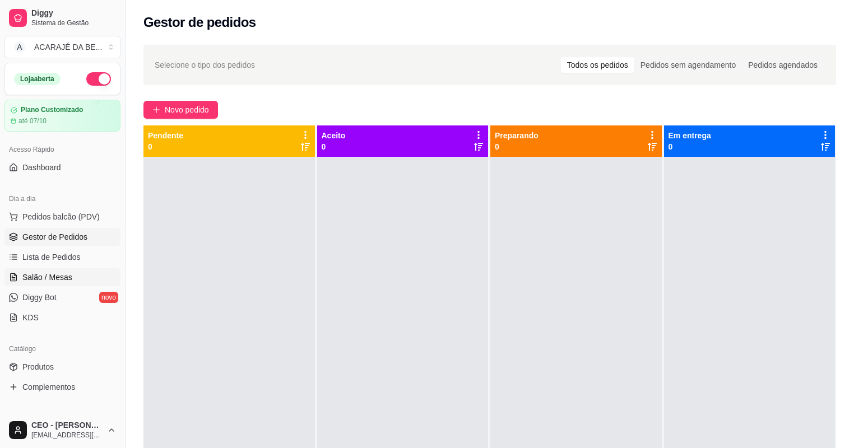
click at [44, 274] on span "Salão / Mesas" at bounding box center [47, 277] width 50 height 11
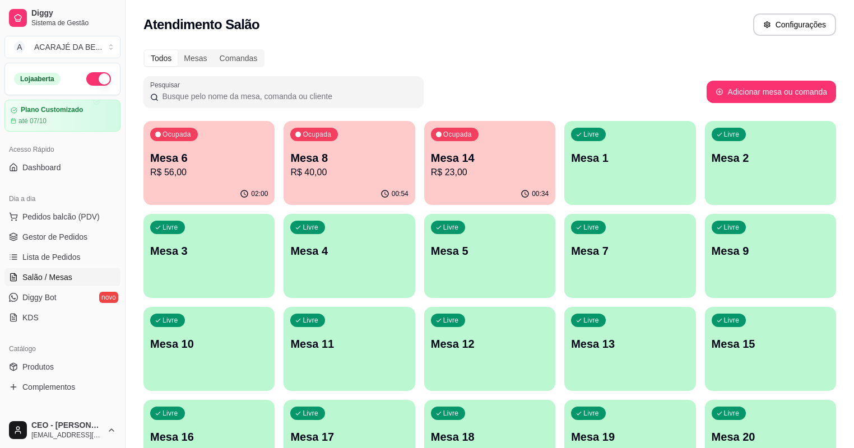
click at [300, 172] on p "R$ 40,00" at bounding box center [349, 172] width 118 height 13
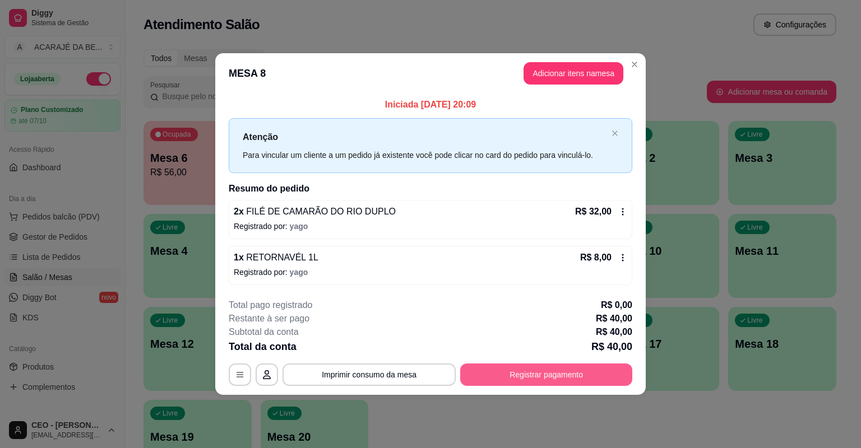
click at [543, 381] on button "Registrar pagamento" at bounding box center [546, 375] width 172 height 22
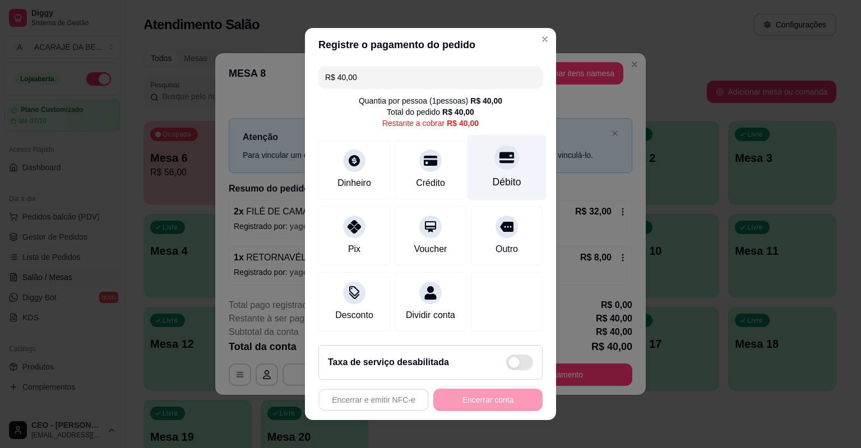
click at [502, 177] on div "Débito" at bounding box center [507, 182] width 29 height 15
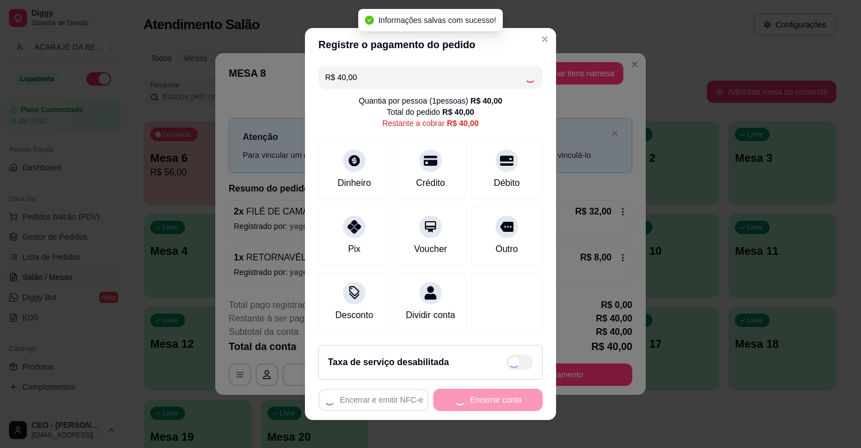
type input "R$ 0,00"
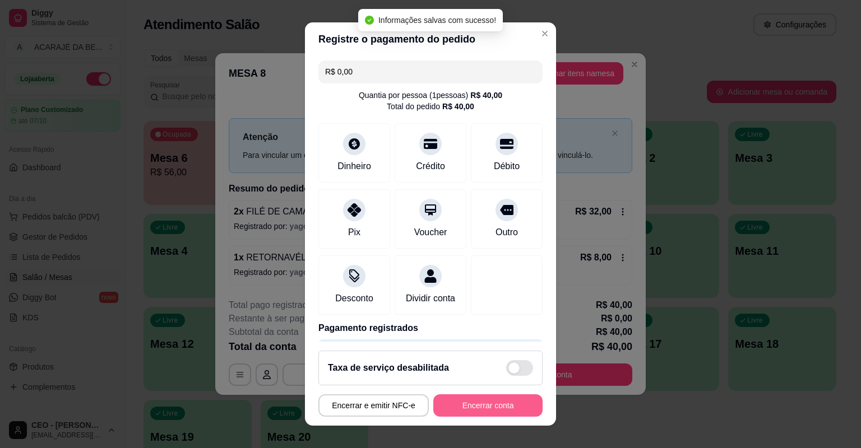
click at [472, 404] on button "Encerrar conta" at bounding box center [487, 406] width 109 height 22
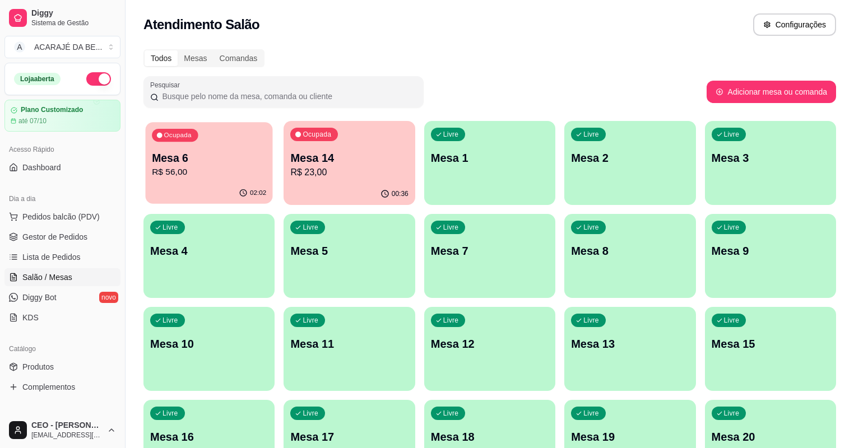
click at [211, 187] on div "02:02" at bounding box center [209, 193] width 127 height 21
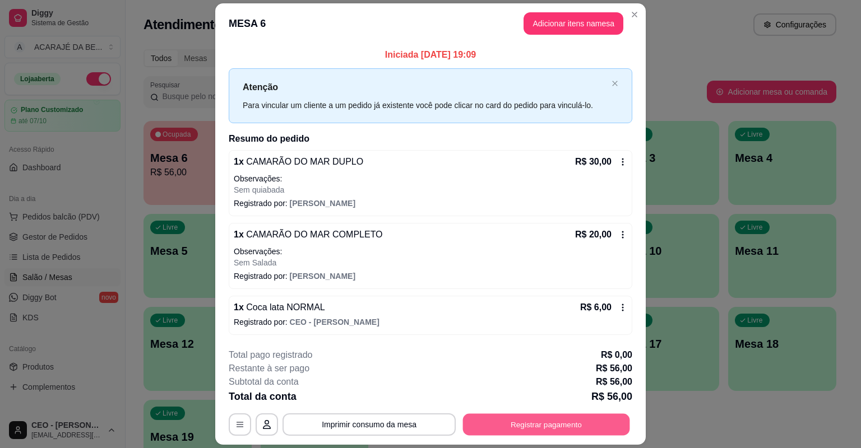
click at [553, 427] on button "Registrar pagamento" at bounding box center [546, 425] width 167 height 22
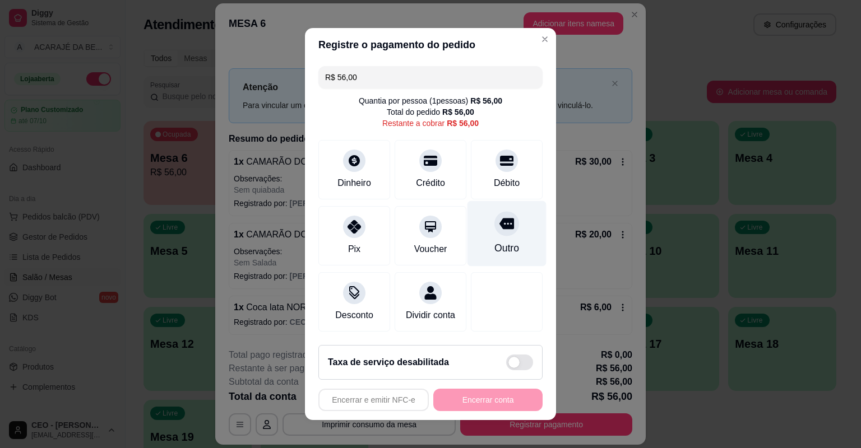
click at [499, 249] on div "Outro" at bounding box center [506, 248] width 25 height 15
type input "R$ 0,00"
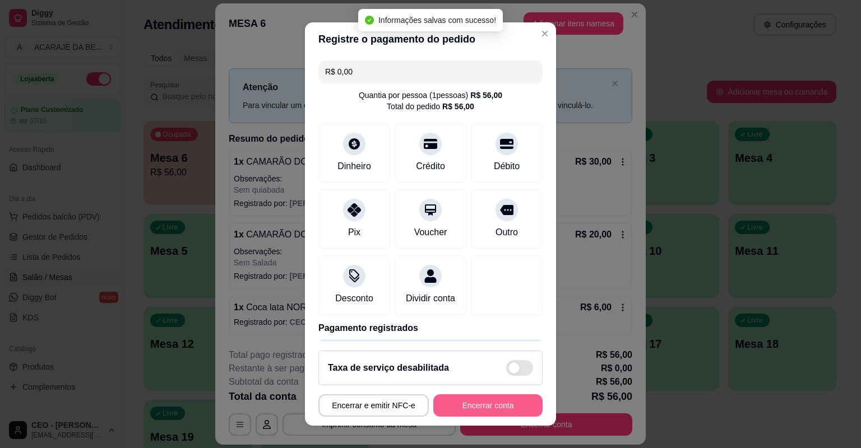
click at [473, 406] on button "Encerrar conta" at bounding box center [487, 406] width 109 height 22
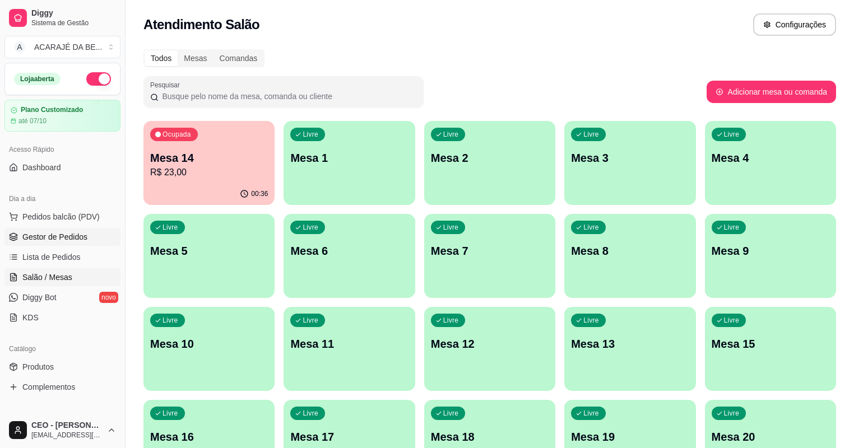
click at [38, 234] on span "Gestor de Pedidos" at bounding box center [54, 236] width 65 height 11
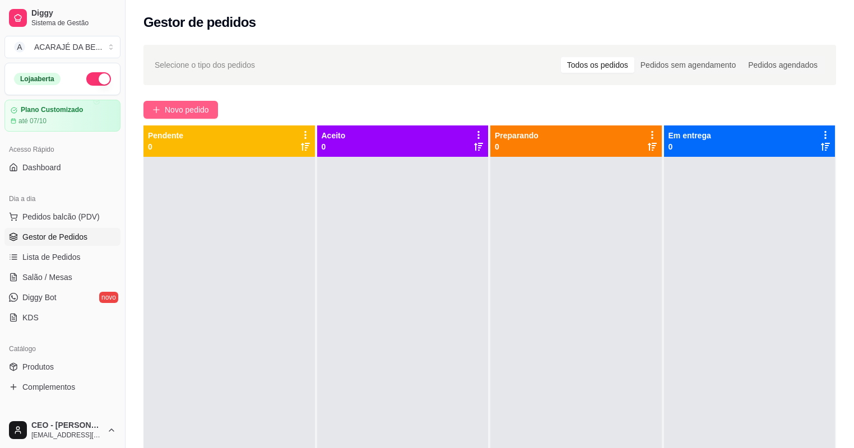
click at [178, 105] on span "Novo pedido" at bounding box center [187, 110] width 44 height 12
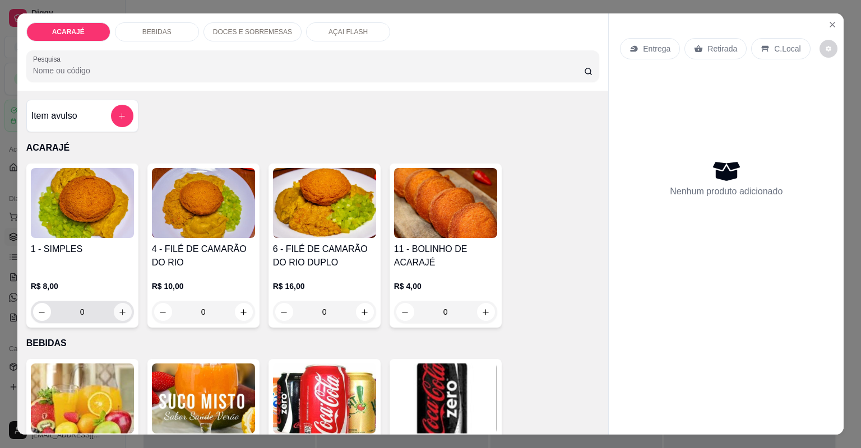
click at [121, 308] on icon "increase-product-quantity" at bounding box center [122, 312] width 8 height 8
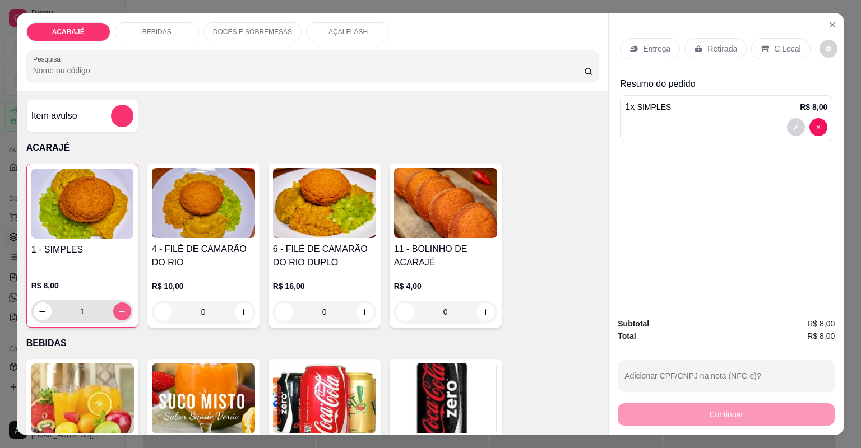
click at [122, 309] on icon "increase-product-quantity" at bounding box center [122, 312] width 8 height 8
click at [45, 312] on button "decrease-product-quantity" at bounding box center [43, 312] width 18 height 18
type input "1"
click at [788, 131] on button "decrease-product-quantity" at bounding box center [796, 127] width 18 height 18
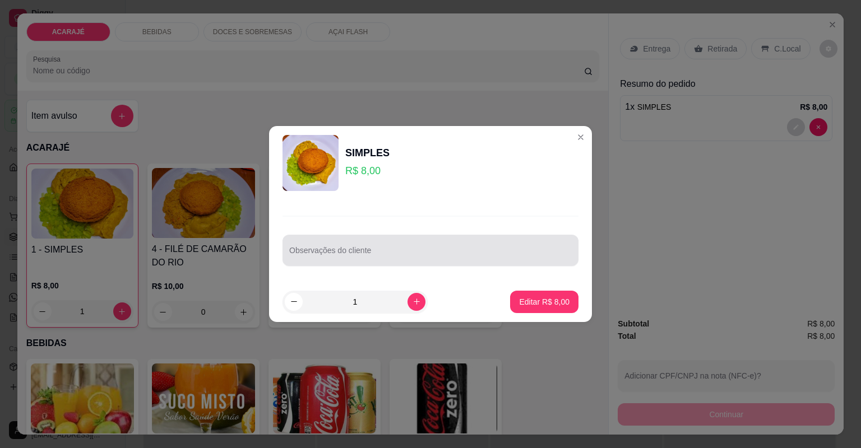
click at [355, 248] on div at bounding box center [430, 250] width 282 height 22
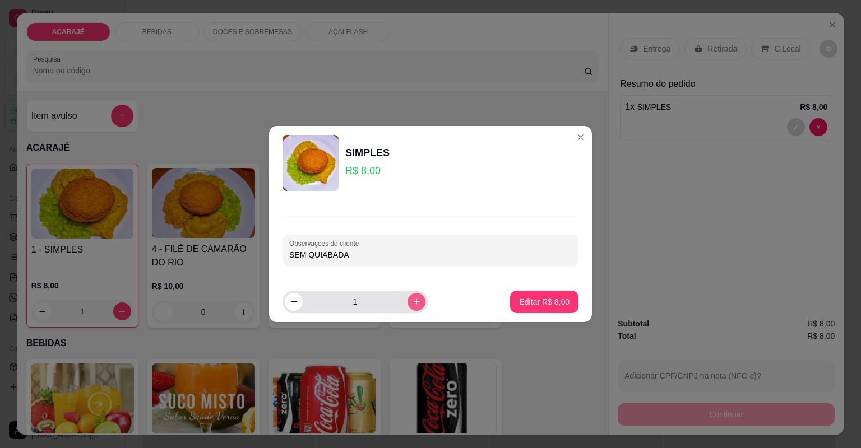
type input "SEM QUIABADA"
click at [407, 307] on button "increase-product-quantity" at bounding box center [415, 301] width 17 height 17
click at [407, 307] on button "increase-product-quantity" at bounding box center [416, 302] width 18 height 18
type input "3"
click at [532, 300] on p "Editar R$ 24,00" at bounding box center [542, 301] width 53 height 11
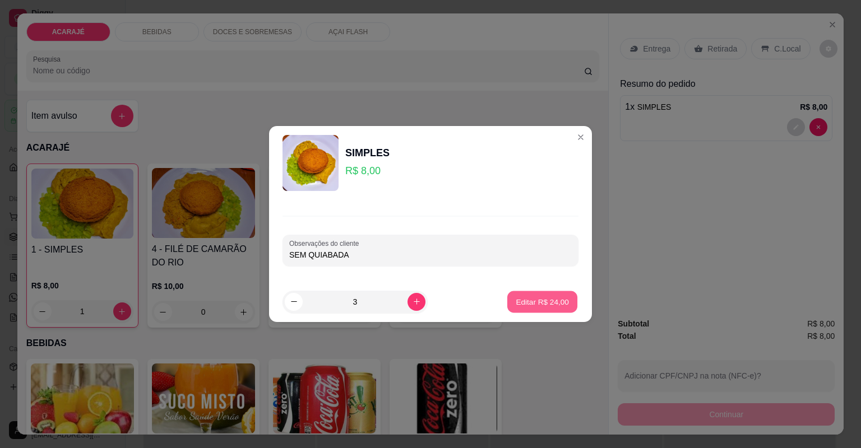
type input "0"
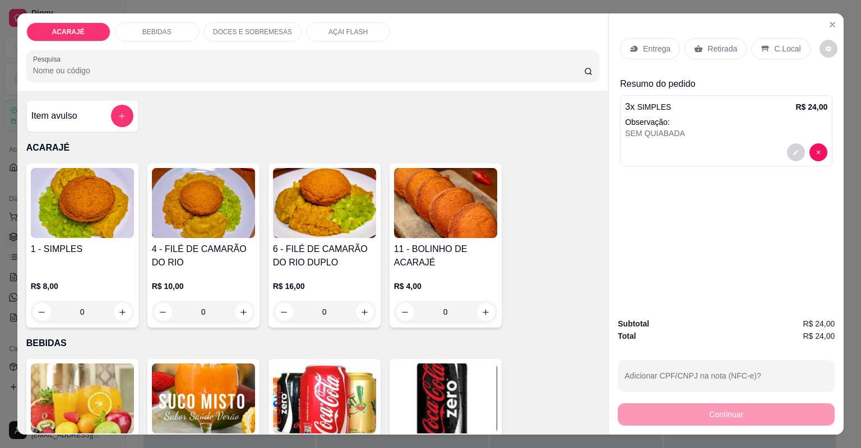
click at [716, 48] on p "Retirada" at bounding box center [722, 48] width 30 height 11
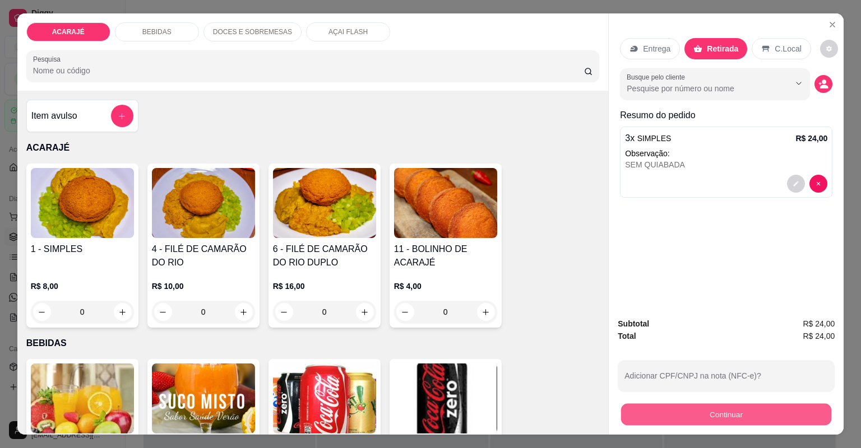
click at [701, 414] on button "Continuar" at bounding box center [726, 415] width 210 height 22
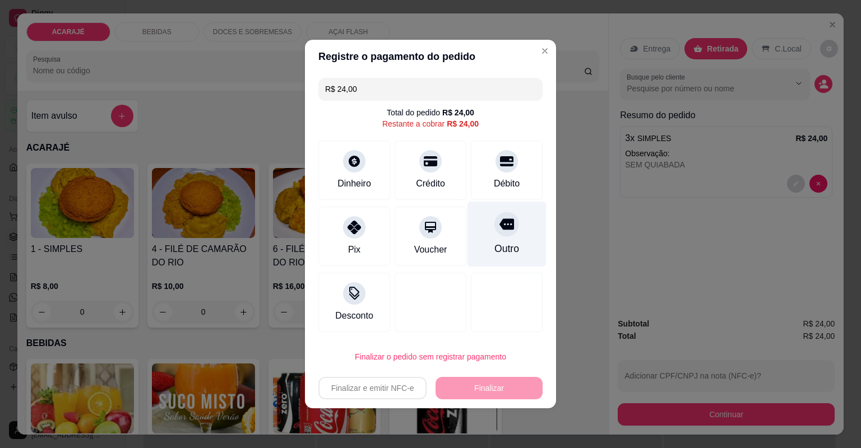
click at [500, 243] on div "Outro" at bounding box center [506, 249] width 25 height 15
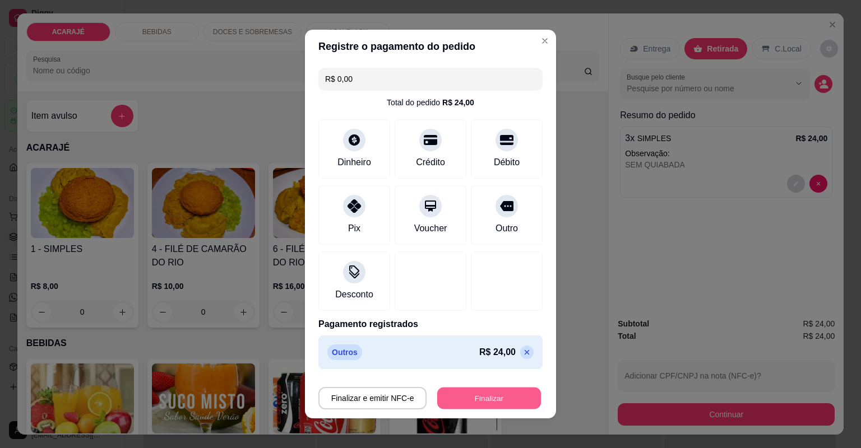
click at [484, 395] on button "Finalizar" at bounding box center [489, 399] width 104 height 22
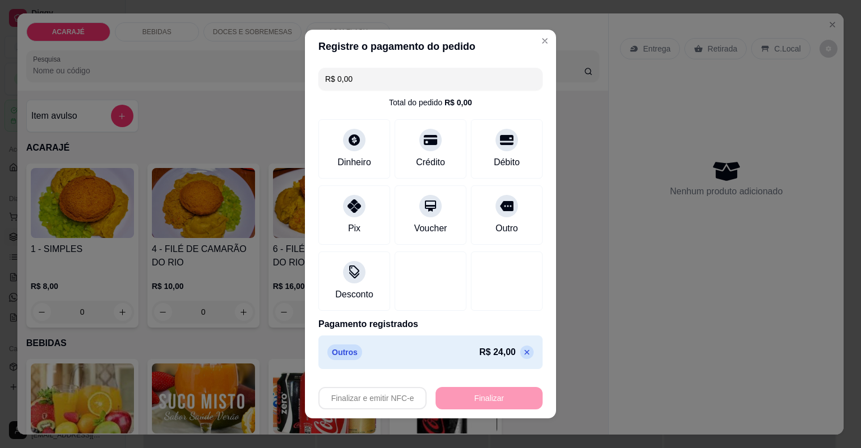
type input "-R$ 24,00"
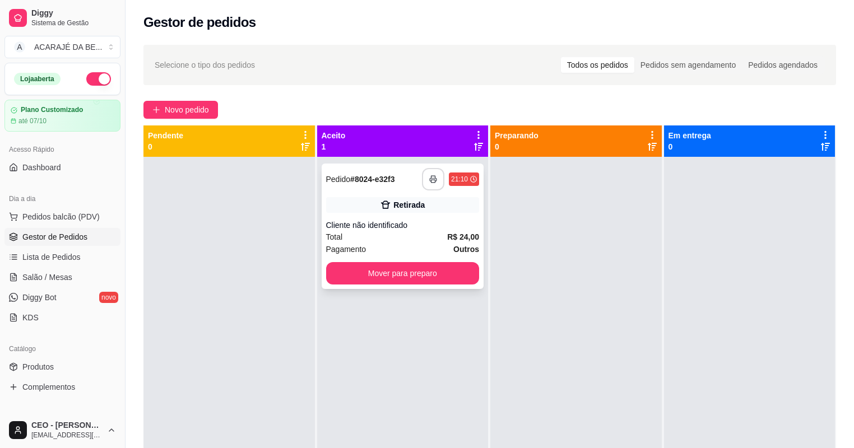
click at [436, 169] on button "button" at bounding box center [433, 179] width 22 height 22
click at [378, 279] on button "Mover para preparo" at bounding box center [403, 273] width 154 height 22
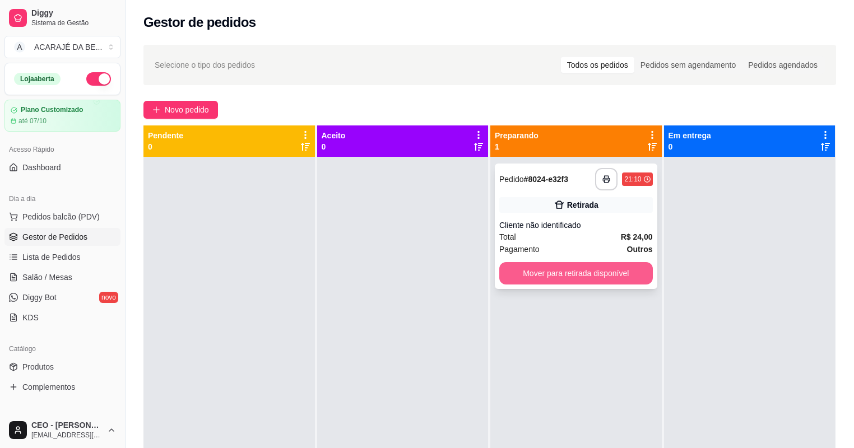
click at [526, 279] on button "Mover para retirada disponível" at bounding box center [576, 273] width 154 height 22
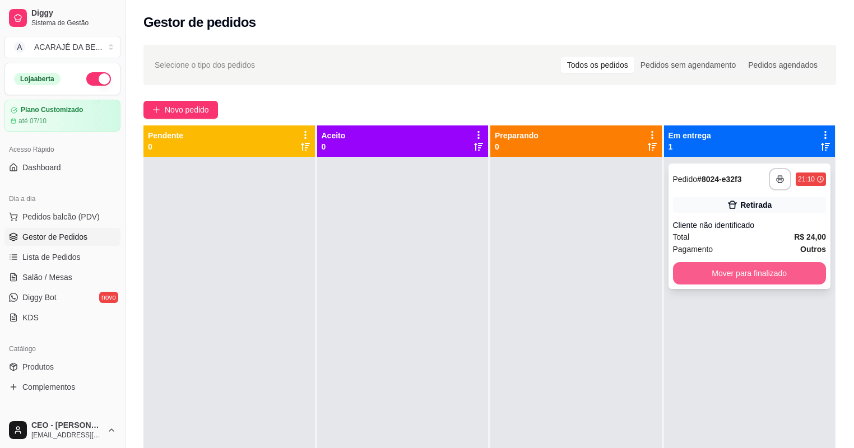
click at [681, 268] on button "Mover para finalizado" at bounding box center [750, 273] width 154 height 22
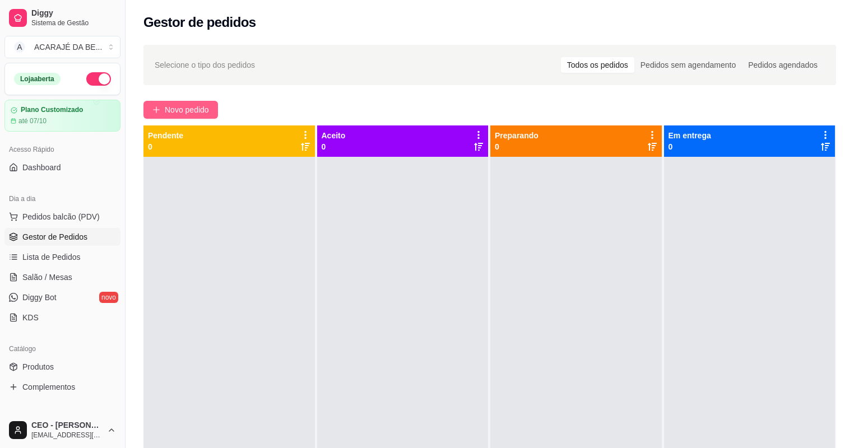
click at [188, 106] on span "Novo pedido" at bounding box center [187, 110] width 44 height 12
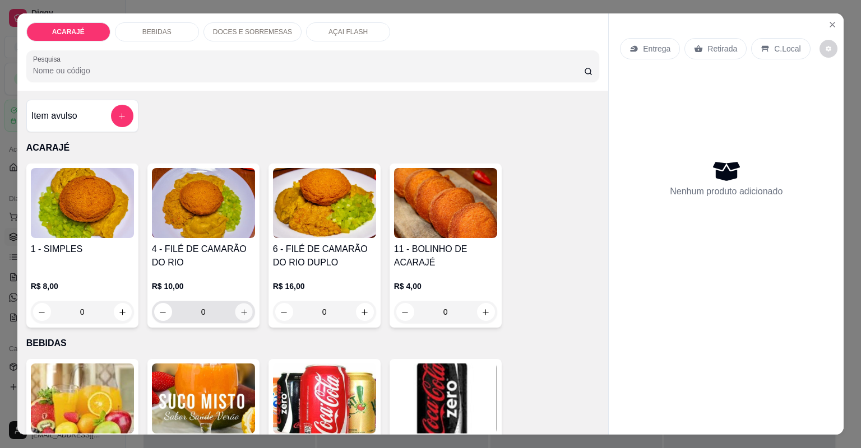
click at [236, 316] on button "increase-product-quantity" at bounding box center [243, 311] width 17 height 17
type input "1"
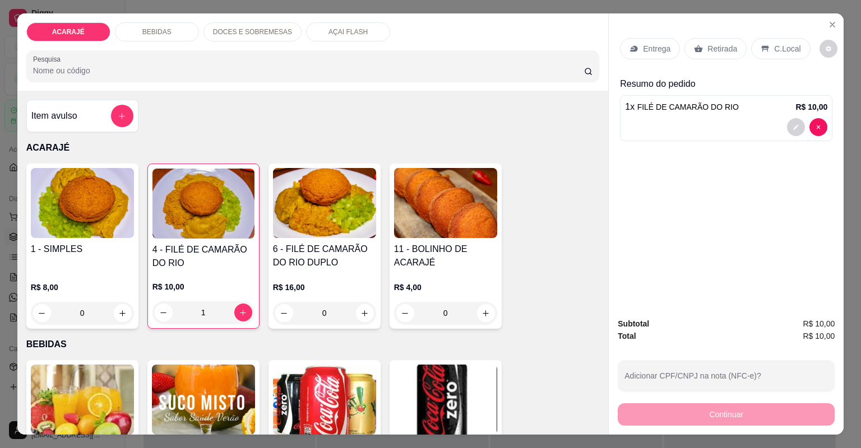
click at [653, 49] on p "Entrega" at bounding box center [656, 48] width 27 height 11
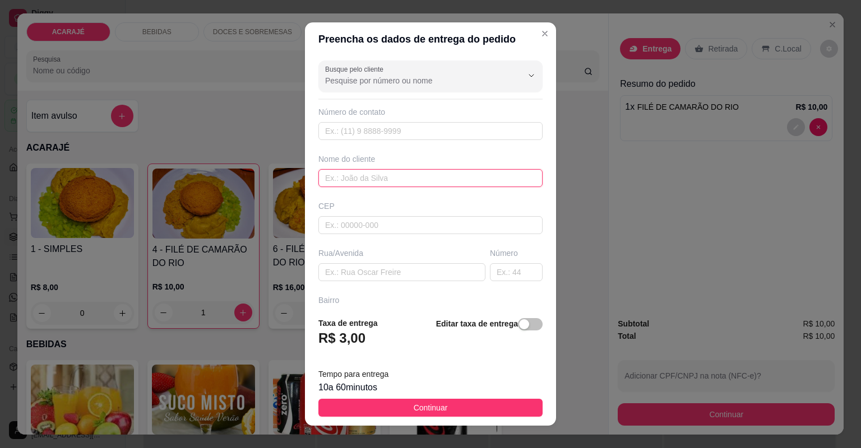
click at [372, 175] on input "text" at bounding box center [430, 178] width 224 height 18
type input "m"
type input "Maduh"
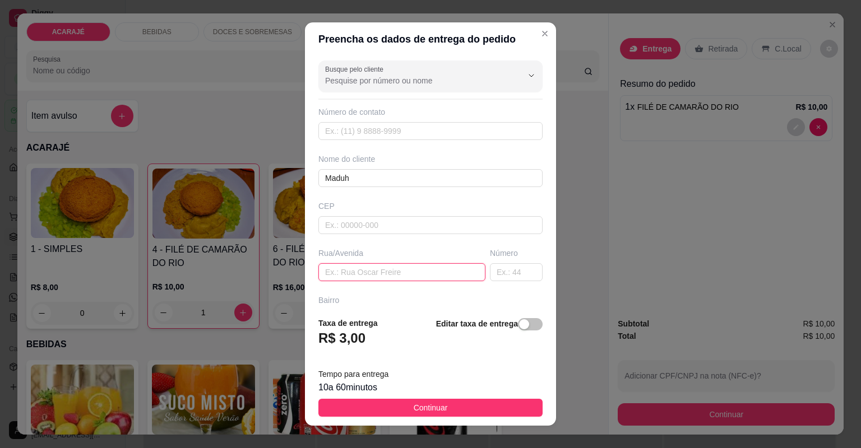
click at [343, 271] on input "text" at bounding box center [401, 272] width 167 height 18
type input "rua do Leblon"
click at [495, 274] on input "text" at bounding box center [516, 272] width 53 height 18
type input "45"
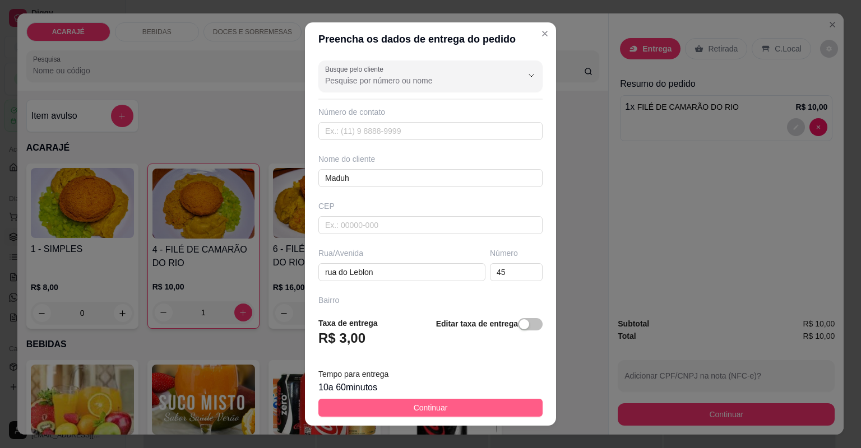
click at [457, 411] on button "Continuar" at bounding box center [430, 408] width 224 height 18
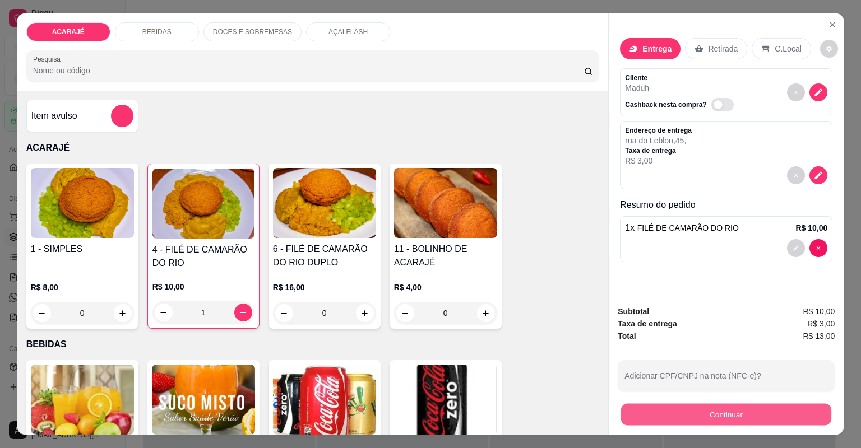
click at [661, 417] on button "Continuar" at bounding box center [726, 415] width 210 height 22
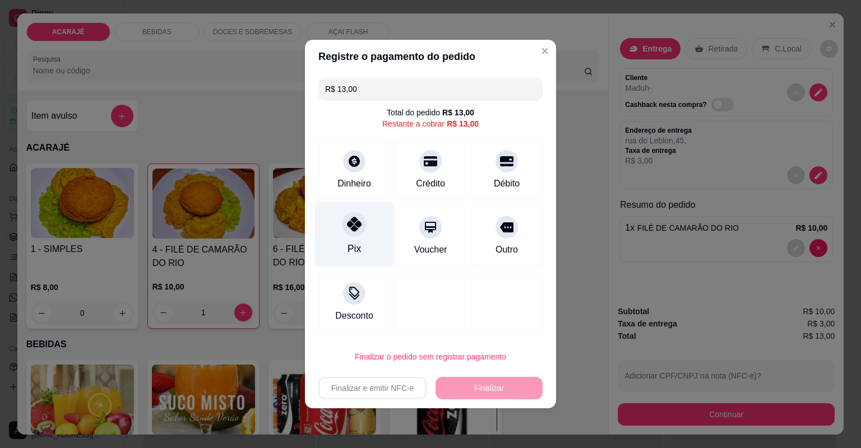
click at [347, 240] on div "Pix" at bounding box center [354, 235] width 79 height 66
type input "R$ 0,00"
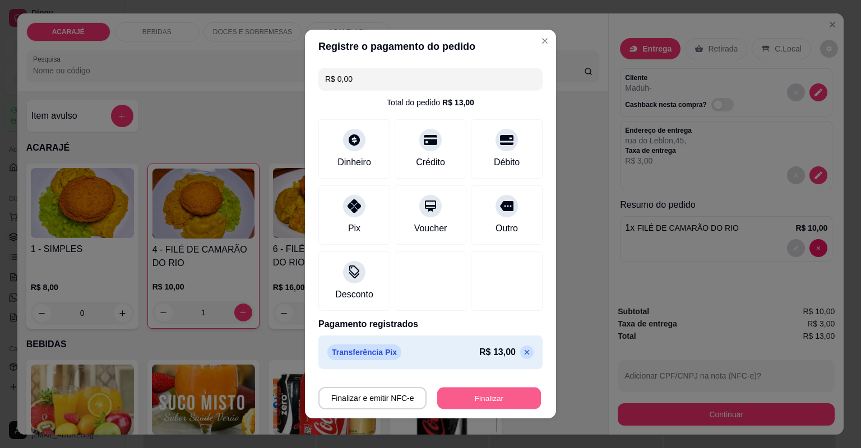
click at [469, 396] on button "Finalizar" at bounding box center [489, 399] width 104 height 22
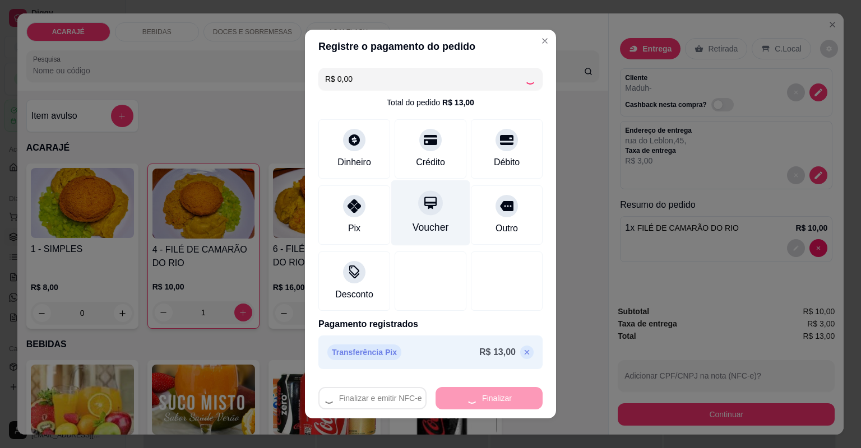
type input "0"
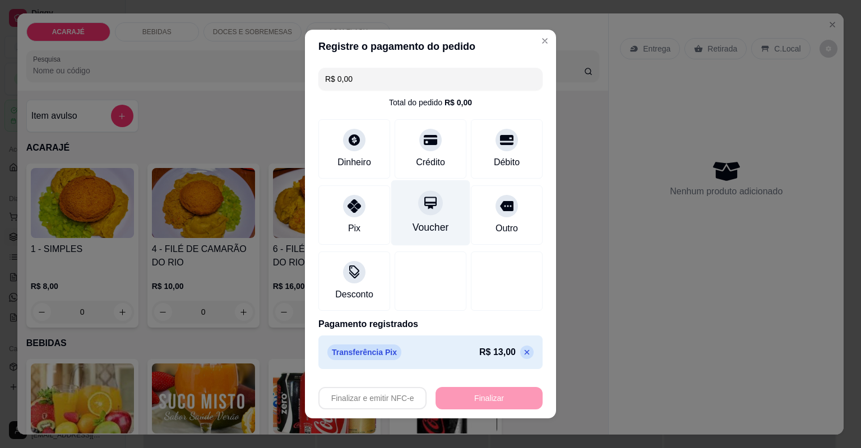
type input "-R$ 13,00"
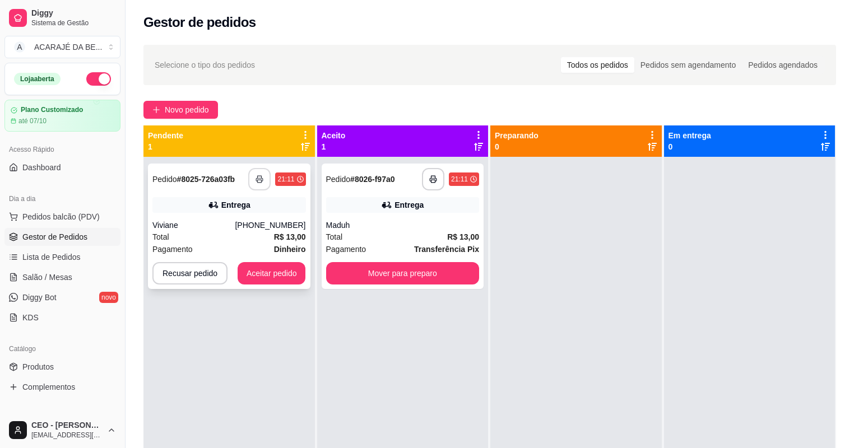
click at [262, 182] on icon "button" at bounding box center [260, 179] width 8 height 8
click at [429, 177] on icon "button" at bounding box center [433, 179] width 8 height 8
click at [271, 269] on button "Aceitar pedido" at bounding box center [272, 274] width 66 height 22
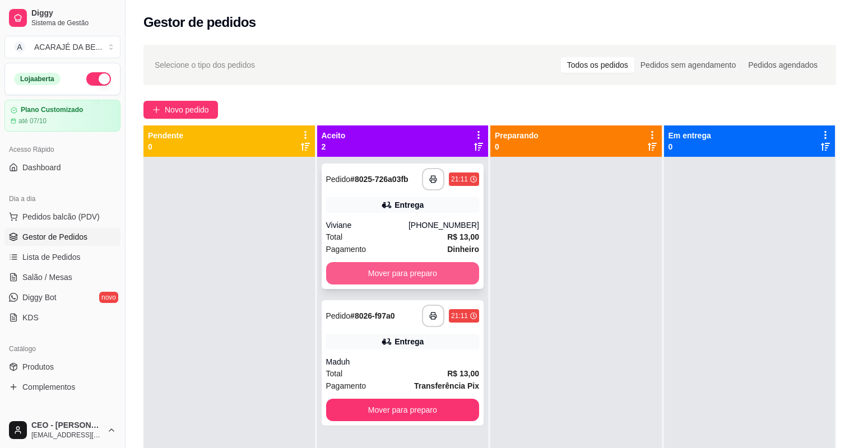
click at [396, 280] on button "Mover para preparo" at bounding box center [403, 273] width 154 height 22
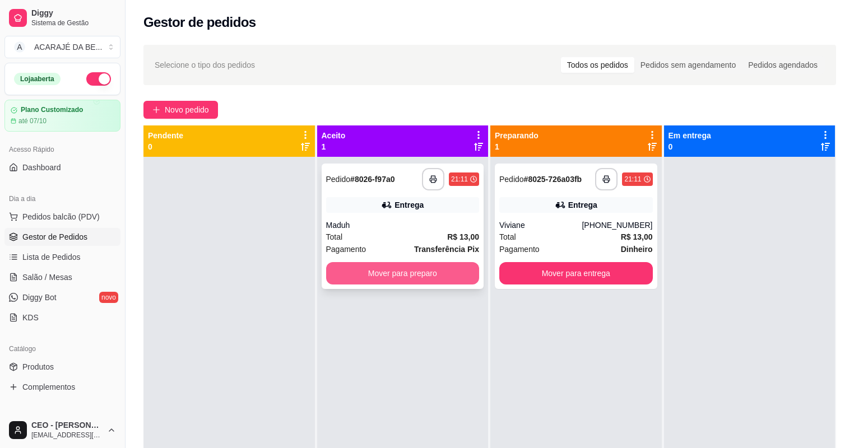
click at [432, 279] on button "Mover para preparo" at bounding box center [403, 273] width 154 height 22
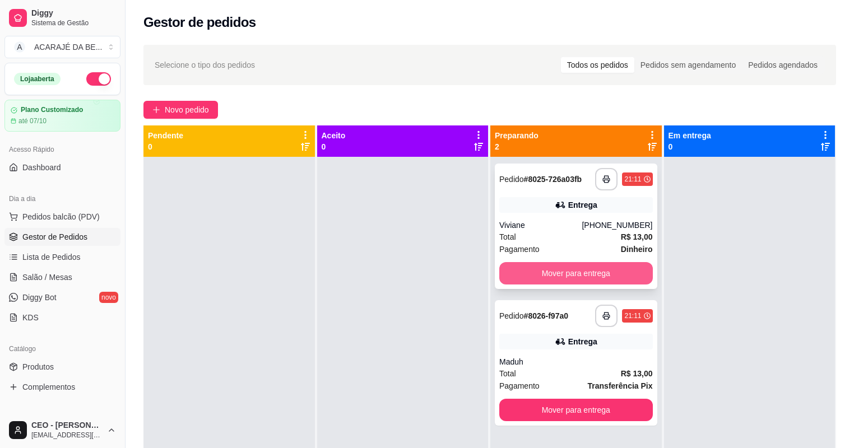
click at [551, 277] on button "Mover para entrega" at bounding box center [576, 273] width 154 height 22
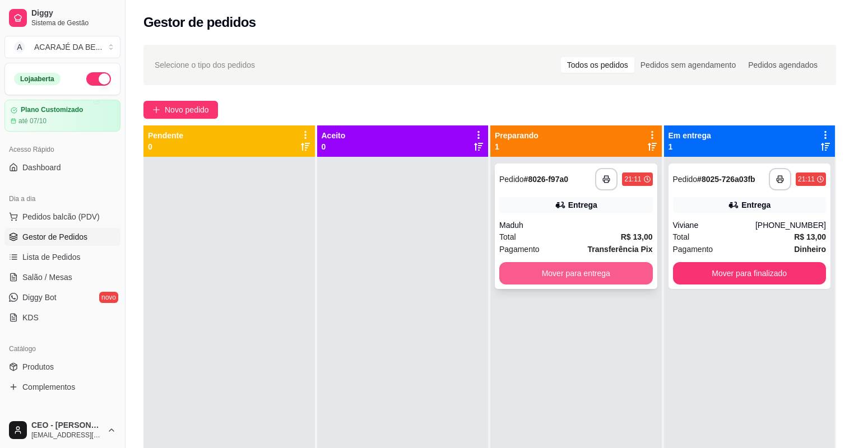
click at [553, 277] on button "Mover para entrega" at bounding box center [576, 273] width 154 height 22
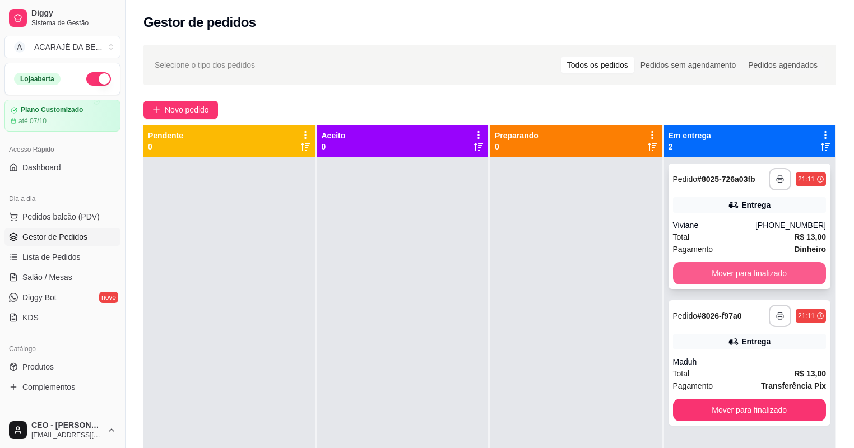
click at [734, 279] on button "Mover para finalizado" at bounding box center [750, 273] width 154 height 22
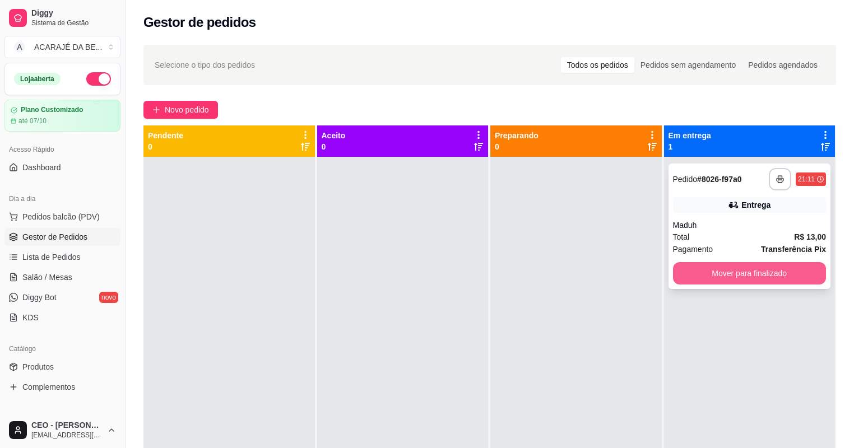
click at [736, 273] on button "Mover para finalizado" at bounding box center [750, 273] width 154 height 22
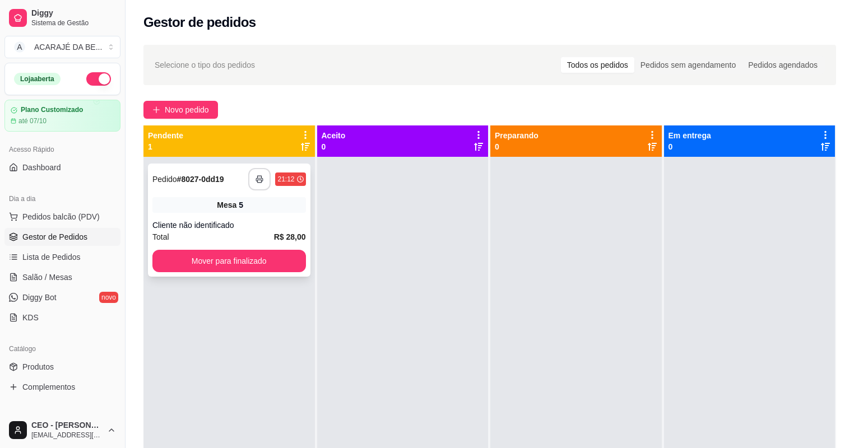
click at [253, 180] on button "button" at bounding box center [259, 179] width 22 height 22
click at [289, 258] on button "Mover para finalizado" at bounding box center [229, 261] width 154 height 22
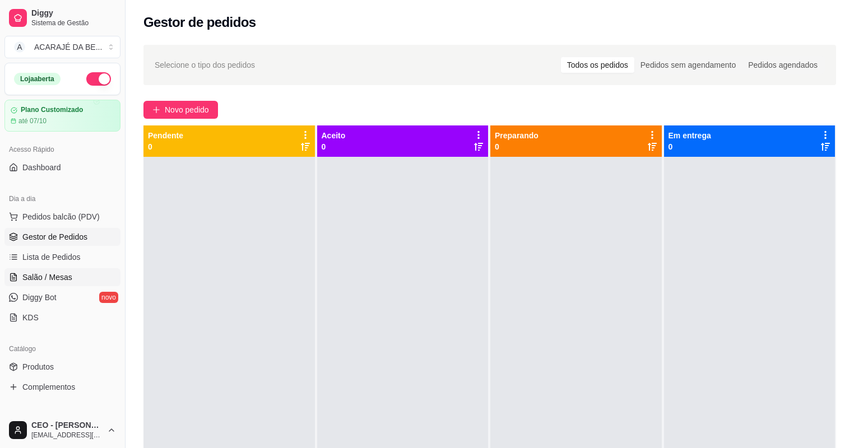
click at [34, 273] on span "Salão / Mesas" at bounding box center [47, 277] width 50 height 11
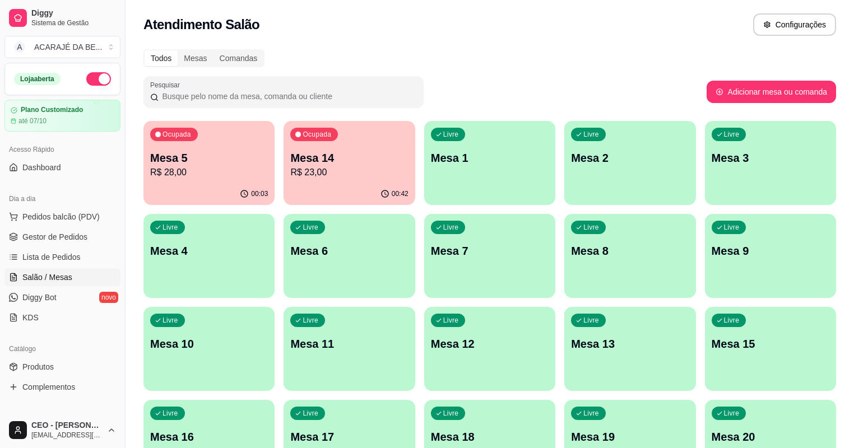
click at [296, 168] on p "R$ 23,00" at bounding box center [349, 172] width 118 height 13
click at [47, 244] on link "Gestor de Pedidos" at bounding box center [62, 237] width 116 height 18
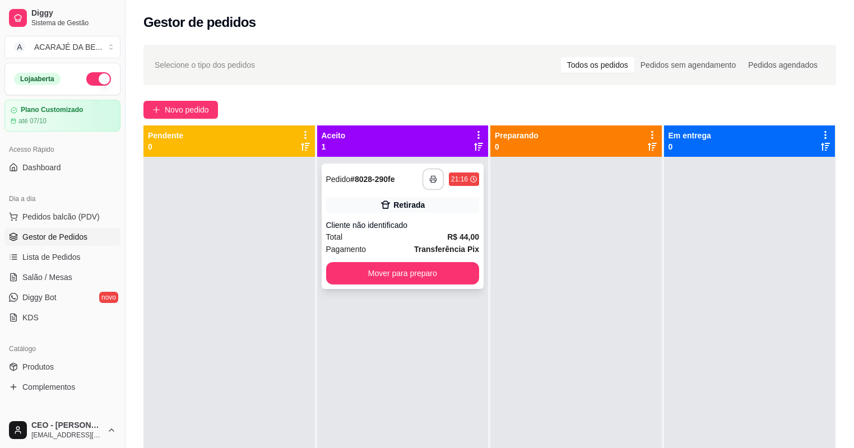
click at [434, 179] on icon "button" at bounding box center [433, 179] width 8 height 8
click at [446, 277] on button "Mover para preparo" at bounding box center [403, 273] width 154 height 22
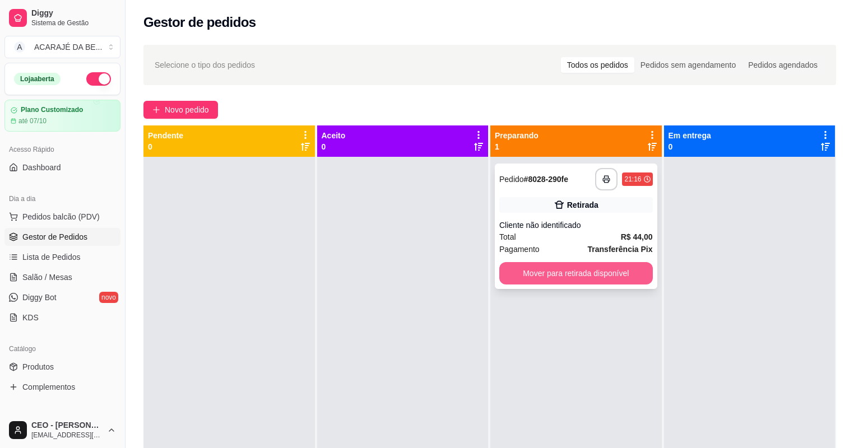
click at [586, 281] on button "Mover para retirada disponível" at bounding box center [576, 273] width 154 height 22
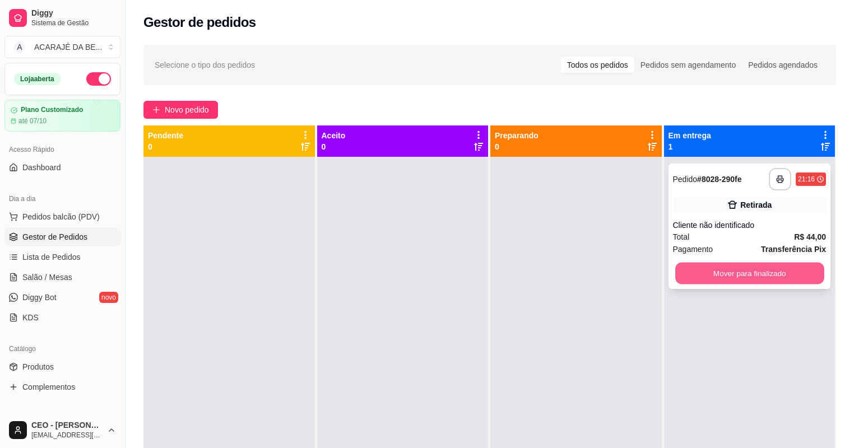
click at [729, 264] on button "Mover para finalizado" at bounding box center [749, 274] width 149 height 22
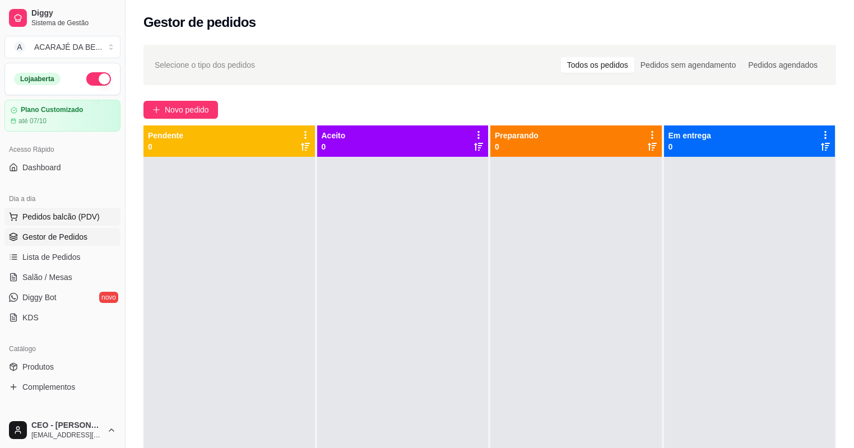
click at [36, 215] on span "Pedidos balcão (PDV)" at bounding box center [60, 216] width 77 height 11
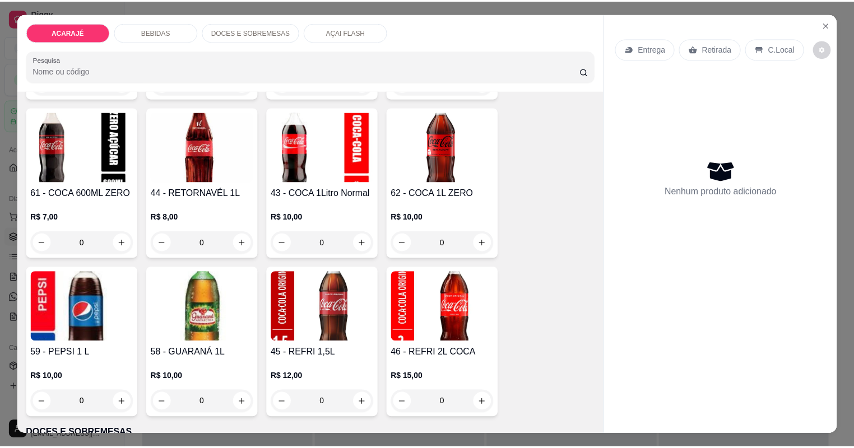
scroll to position [807, 0]
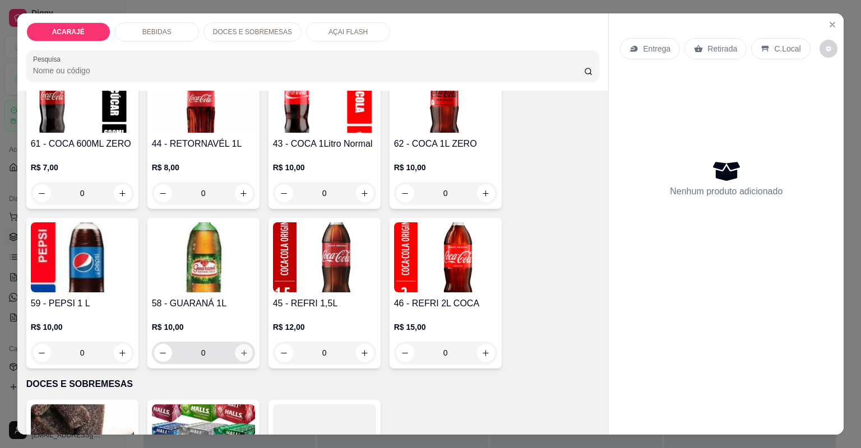
click at [239, 350] on icon "increase-product-quantity" at bounding box center [243, 353] width 8 height 8
type input "1"
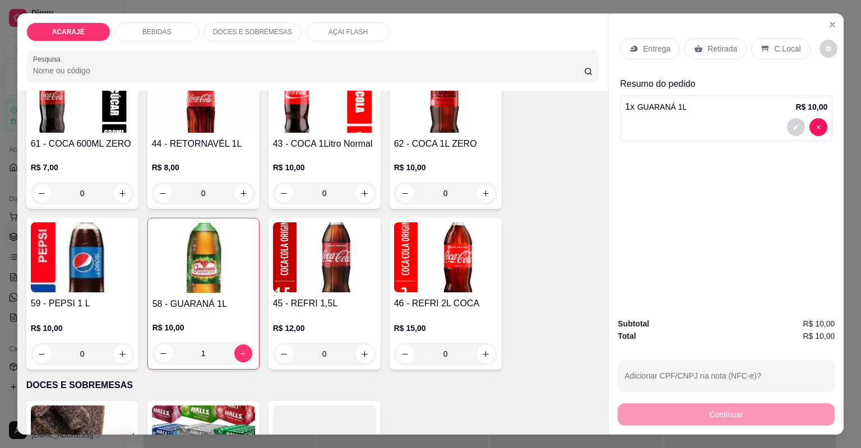
click at [696, 51] on icon at bounding box center [698, 48] width 8 height 7
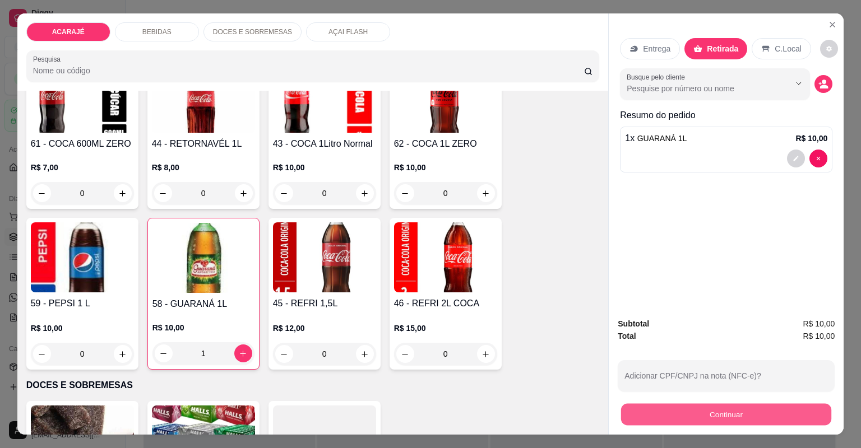
click at [629, 417] on button "Continuar" at bounding box center [726, 415] width 210 height 22
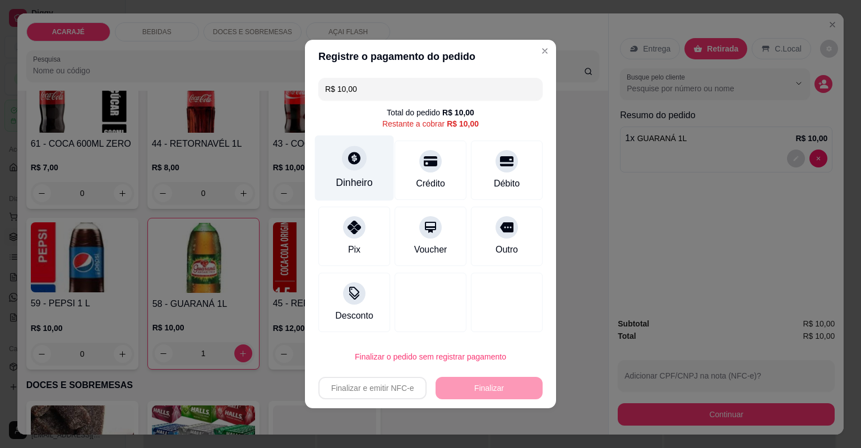
click at [344, 172] on div "Dinheiro" at bounding box center [354, 169] width 79 height 66
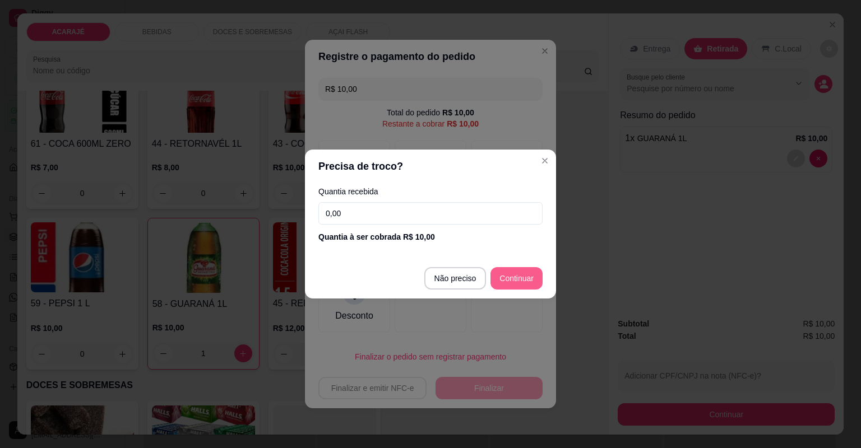
type input "R$ 0,00"
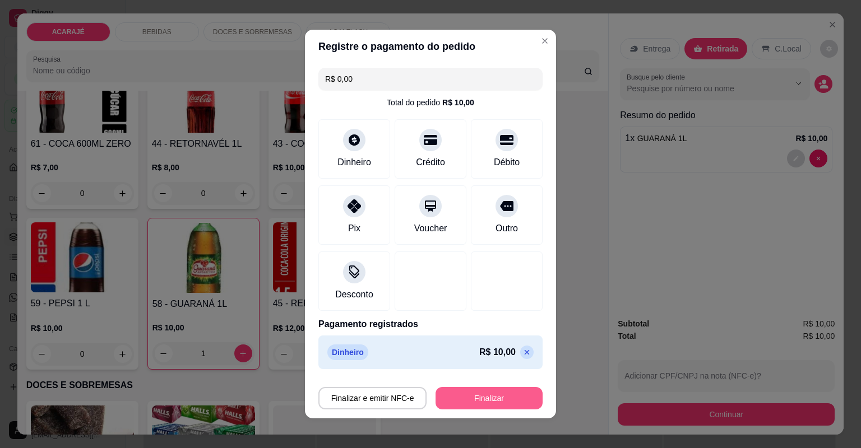
click at [459, 396] on button "Finalizar" at bounding box center [488, 398] width 107 height 22
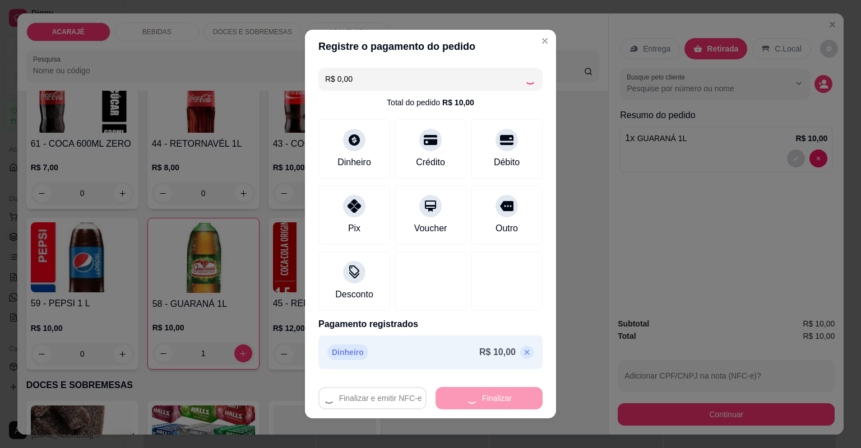
type input "0"
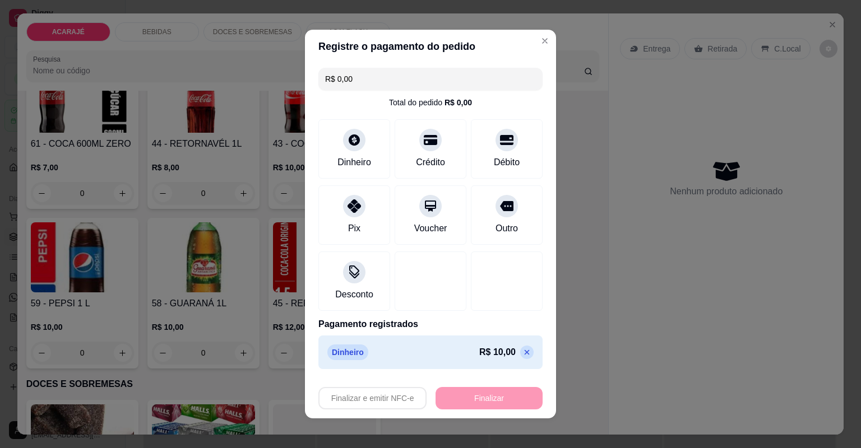
type input "-R$ 10,00"
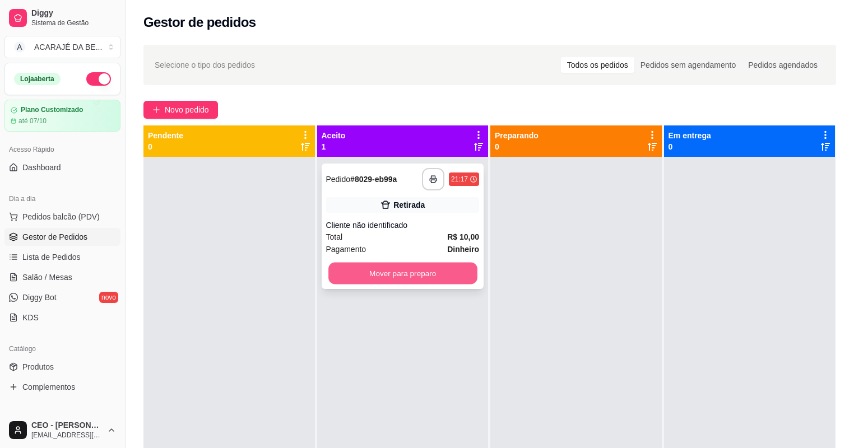
click at [453, 266] on button "Mover para preparo" at bounding box center [402, 274] width 149 height 22
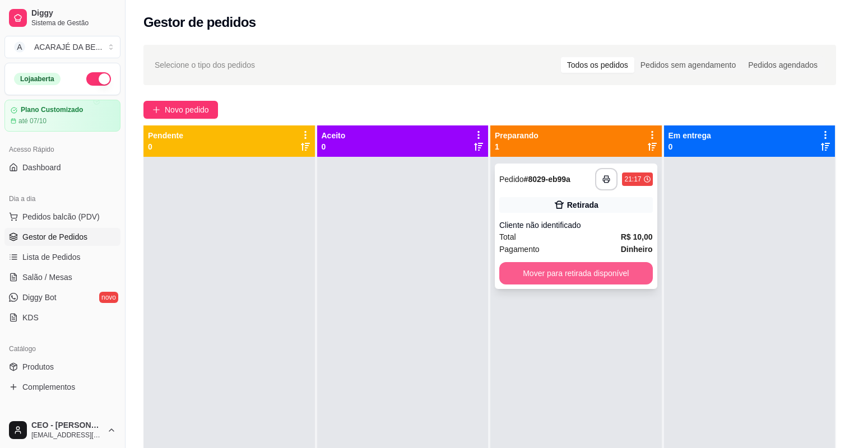
click at [551, 270] on button "Mover para retirada disponível" at bounding box center [576, 273] width 154 height 22
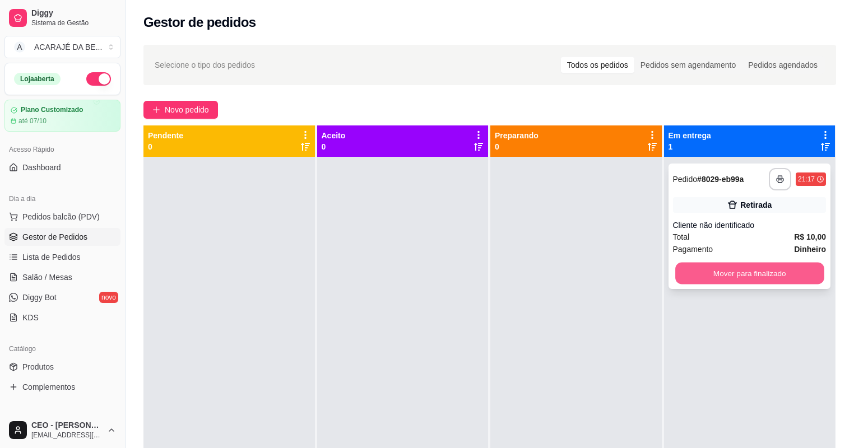
click at [708, 276] on button "Mover para finalizado" at bounding box center [749, 274] width 149 height 22
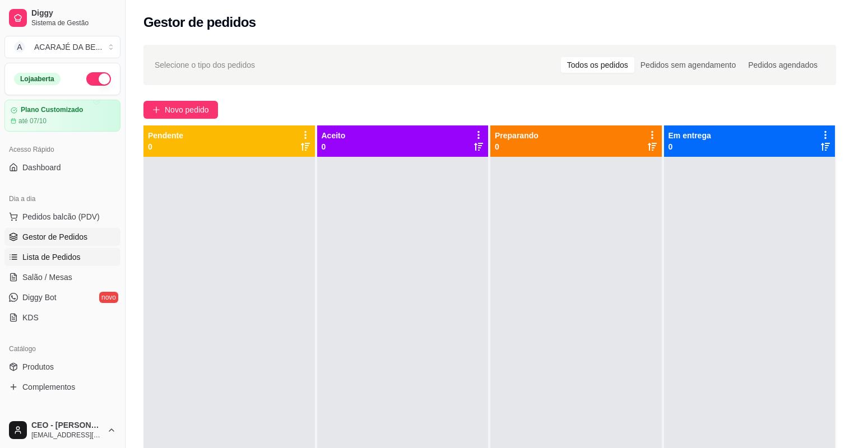
click at [36, 255] on span "Lista de Pedidos" at bounding box center [51, 257] width 58 height 11
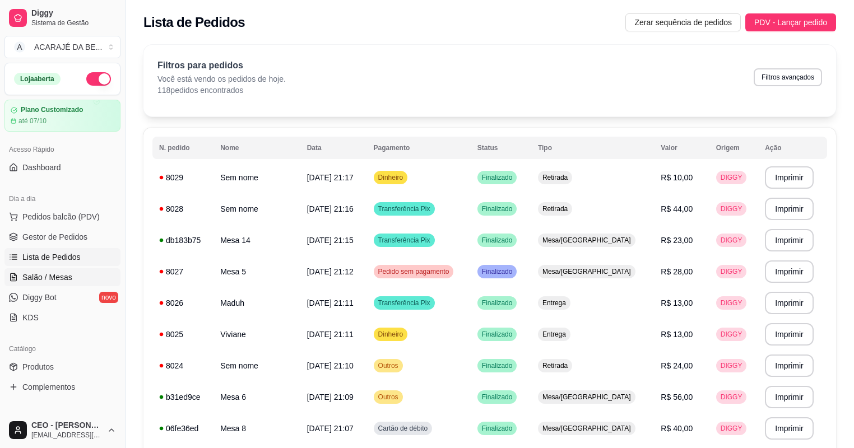
click at [37, 276] on span "Salão / Mesas" at bounding box center [47, 277] width 50 height 11
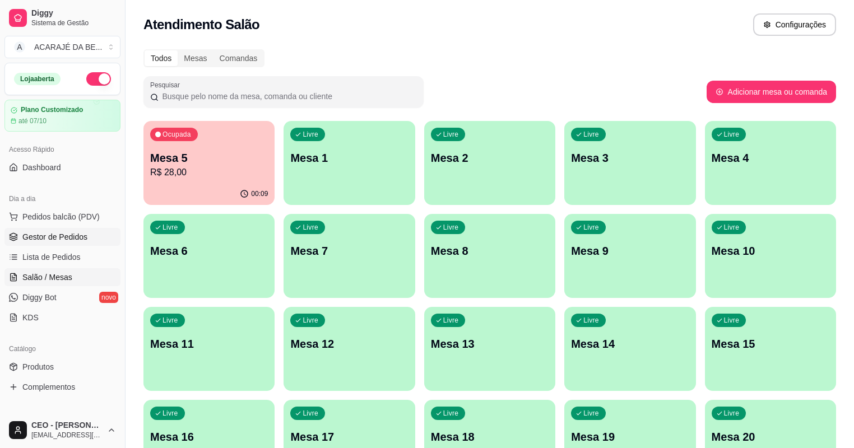
click at [40, 237] on span "Gestor de Pedidos" at bounding box center [54, 236] width 65 height 11
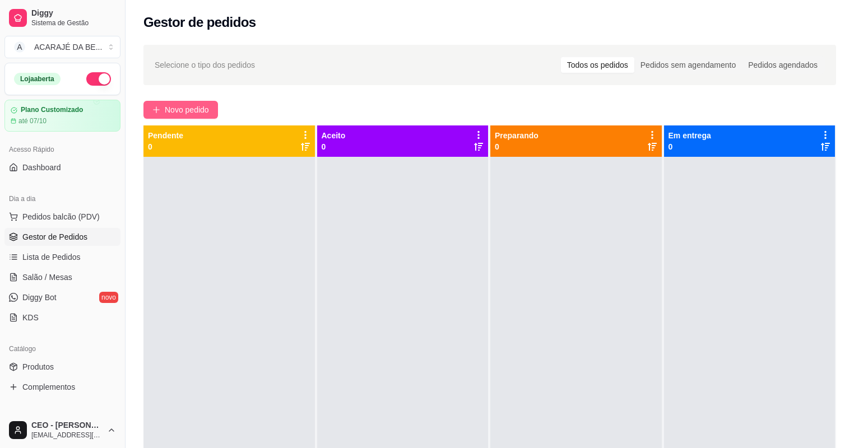
click at [196, 105] on span "Novo pedido" at bounding box center [187, 110] width 44 height 12
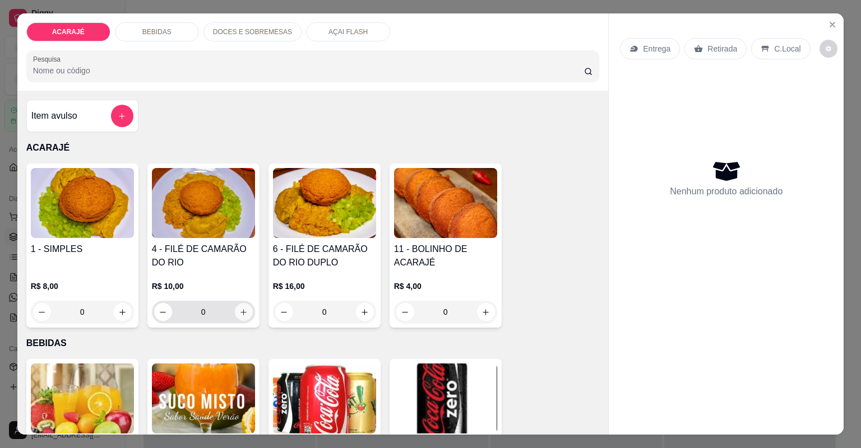
click at [245, 309] on button "increase-product-quantity" at bounding box center [244, 312] width 18 height 18
type input "2"
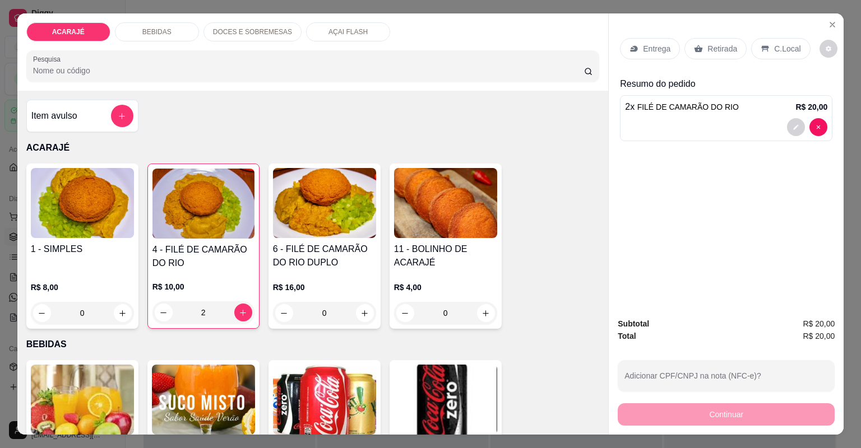
click at [650, 44] on p "Entrega" at bounding box center [656, 48] width 27 height 11
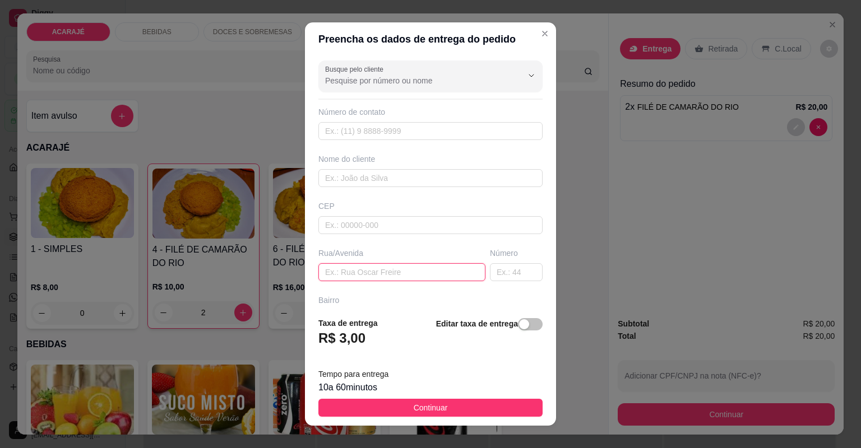
paste input "Endereço: Praça dos trabalhadores Bairro: [PERSON_NAME] aderne Número: 138"
type input "Endereço: Praça dos trabalhadores Bairro: [PERSON_NAME] aderne Número: 138"
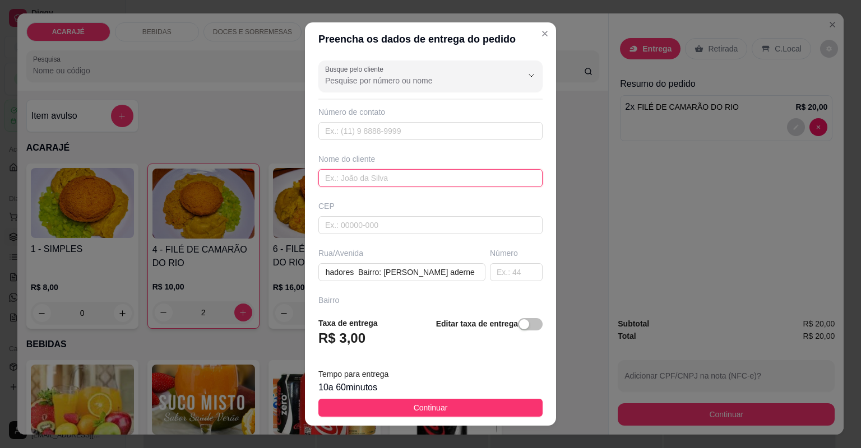
click at [415, 182] on input "text" at bounding box center [430, 178] width 224 height 18
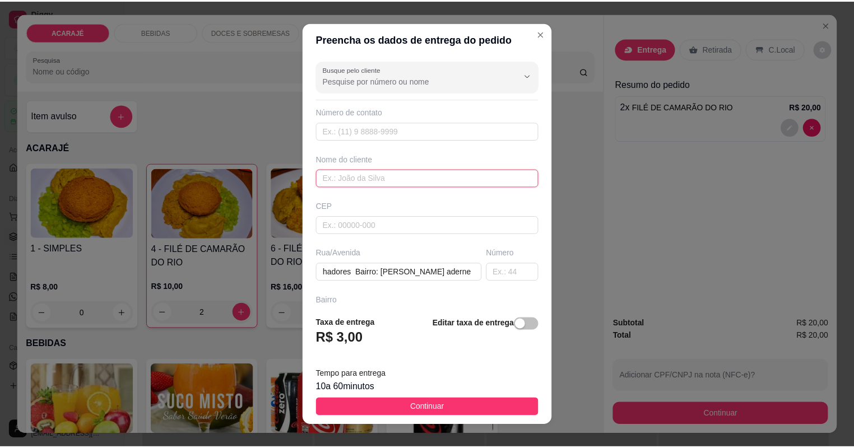
scroll to position [0, 0]
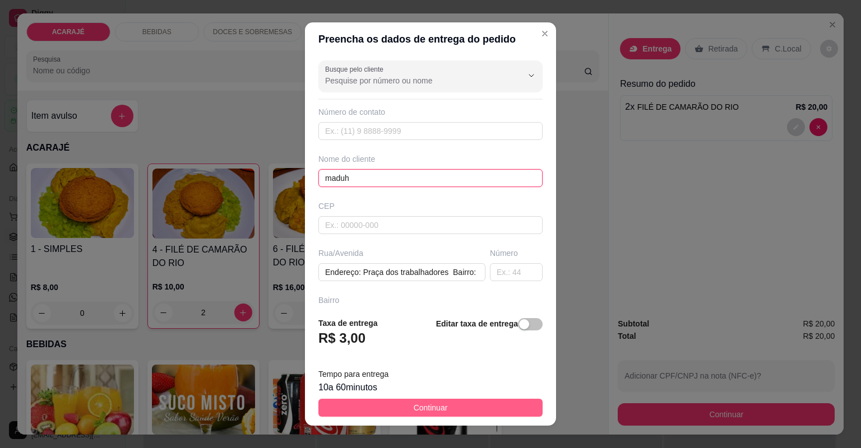
type input "maduh"
click at [457, 409] on button "Continuar" at bounding box center [430, 408] width 224 height 18
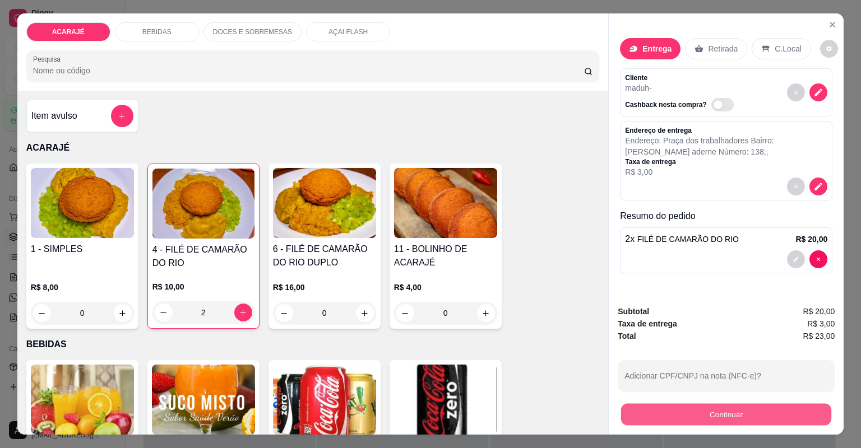
click at [628, 414] on button "Continuar" at bounding box center [726, 415] width 210 height 22
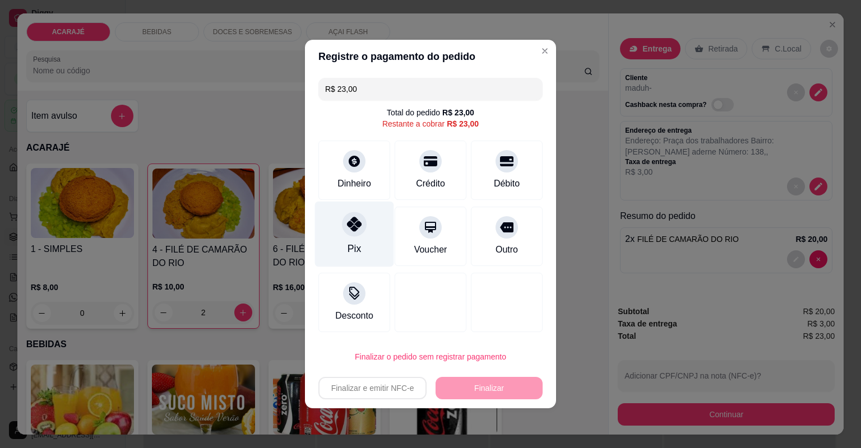
click at [365, 224] on div "Pix" at bounding box center [354, 235] width 79 height 66
type input "R$ 0,00"
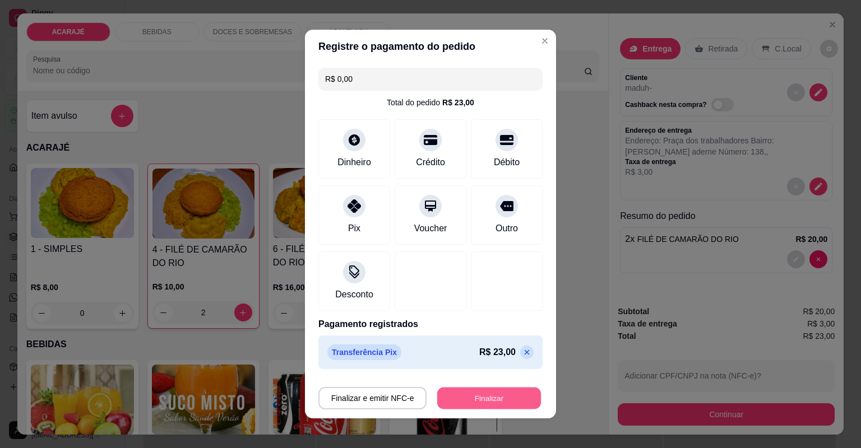
click at [470, 400] on button "Finalizar" at bounding box center [489, 399] width 104 height 22
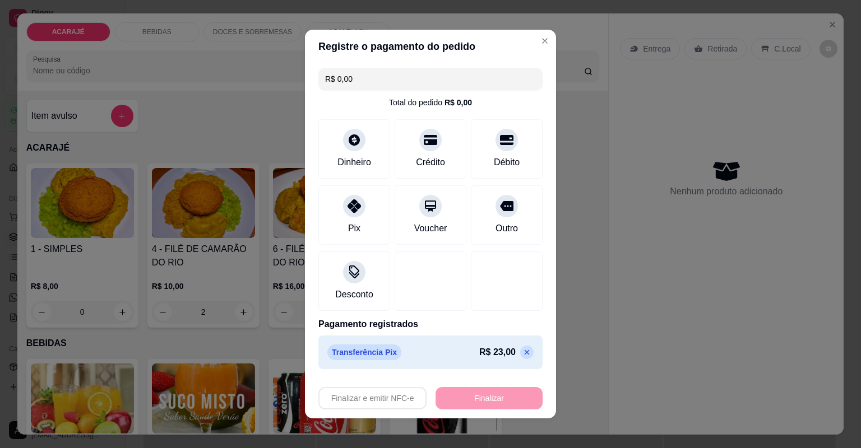
type input "0"
type input "-R$ 23,00"
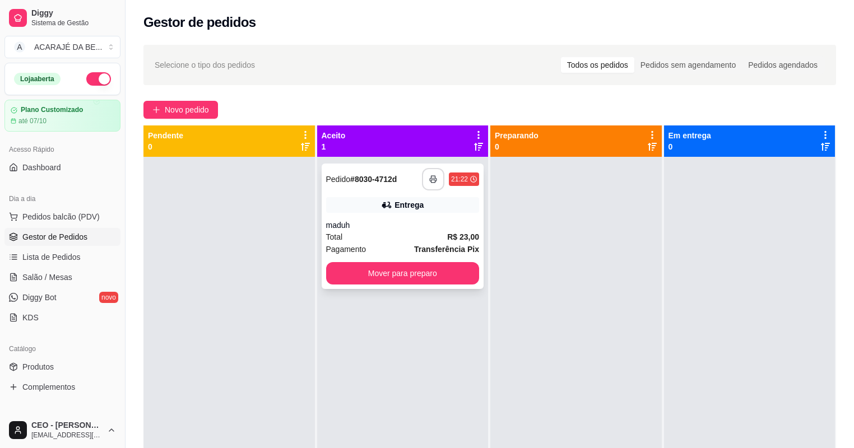
click at [432, 178] on icon "button" at bounding box center [433, 179] width 7 height 3
click at [382, 275] on button "Mover para preparo" at bounding box center [403, 273] width 154 height 22
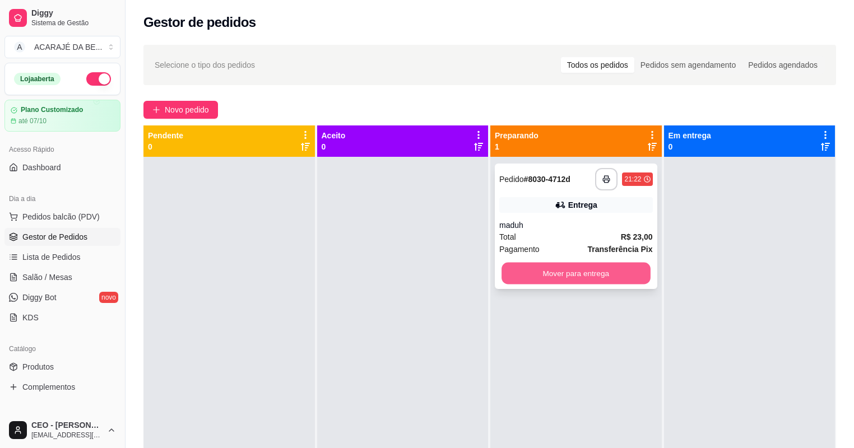
click at [536, 282] on button "Mover para entrega" at bounding box center [576, 274] width 149 height 22
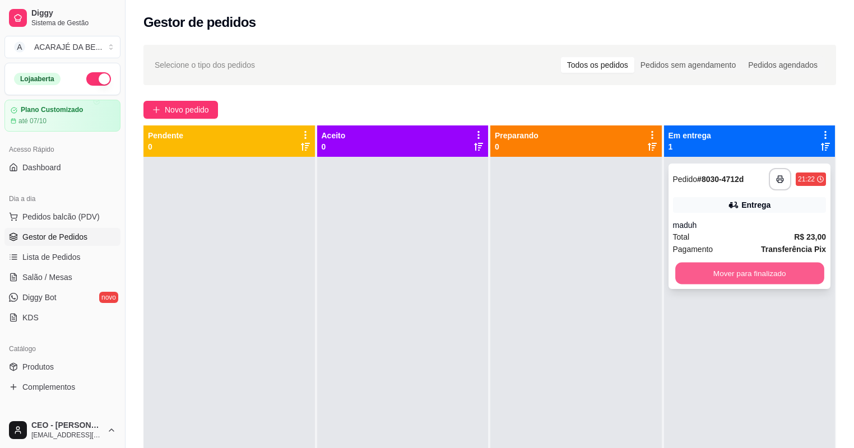
click at [685, 269] on button "Mover para finalizado" at bounding box center [749, 274] width 149 height 22
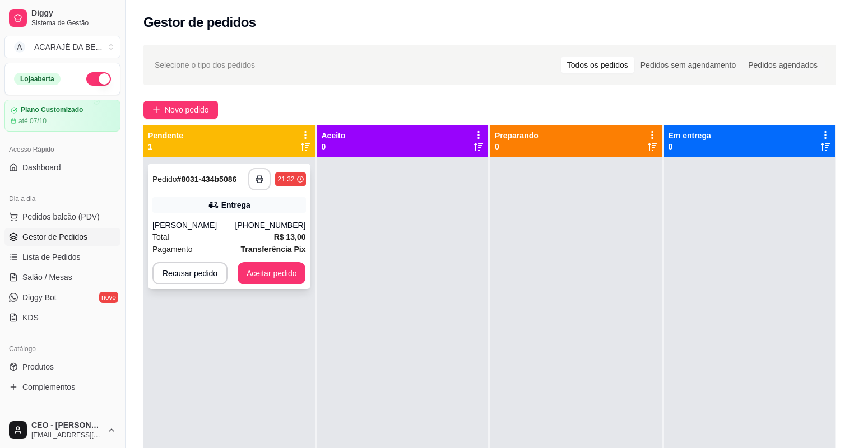
click at [265, 178] on button "button" at bounding box center [259, 179] width 22 height 22
click at [276, 285] on button "Aceitar pedido" at bounding box center [272, 273] width 68 height 22
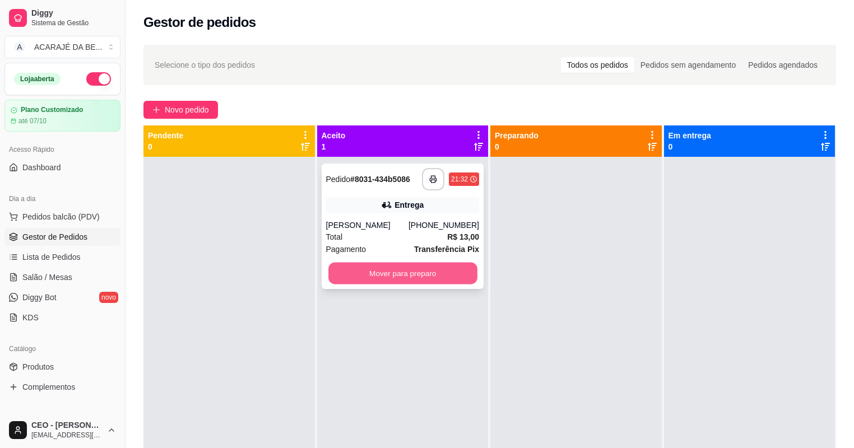
click at [457, 276] on button "Mover para preparo" at bounding box center [402, 274] width 149 height 22
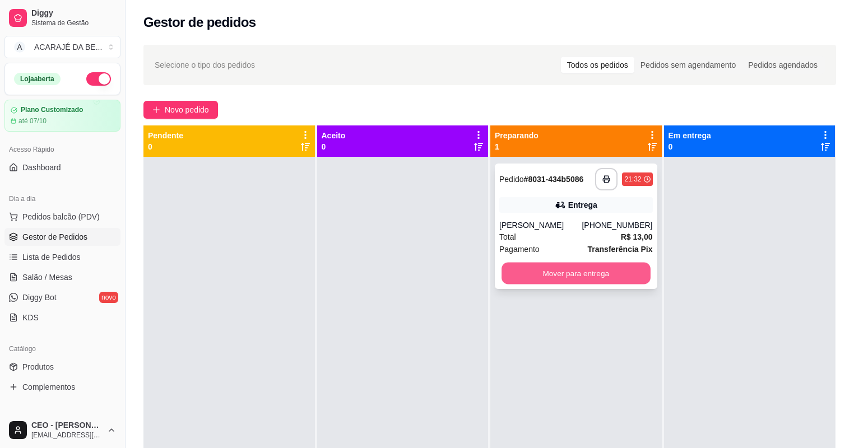
click at [518, 285] on button "Mover para entrega" at bounding box center [576, 274] width 149 height 22
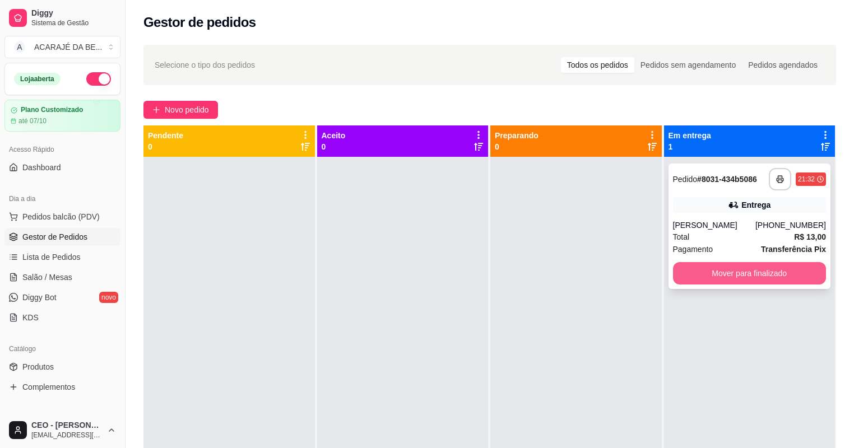
click at [684, 285] on button "Mover para finalizado" at bounding box center [750, 273] width 154 height 22
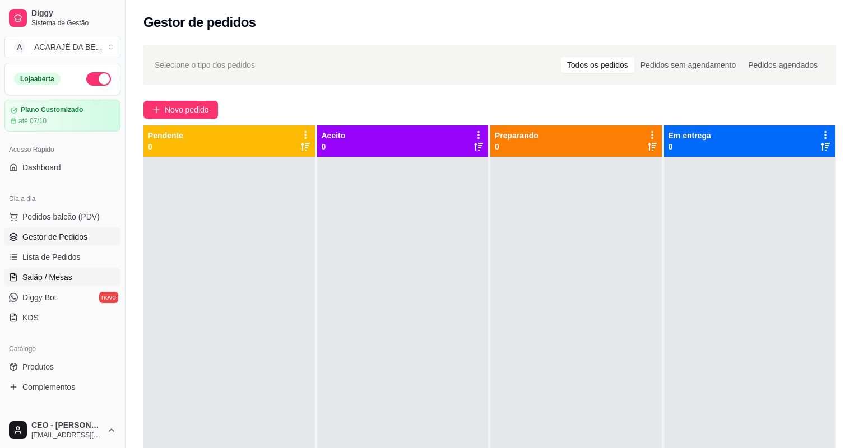
click at [40, 278] on span "Salão / Mesas" at bounding box center [47, 277] width 50 height 11
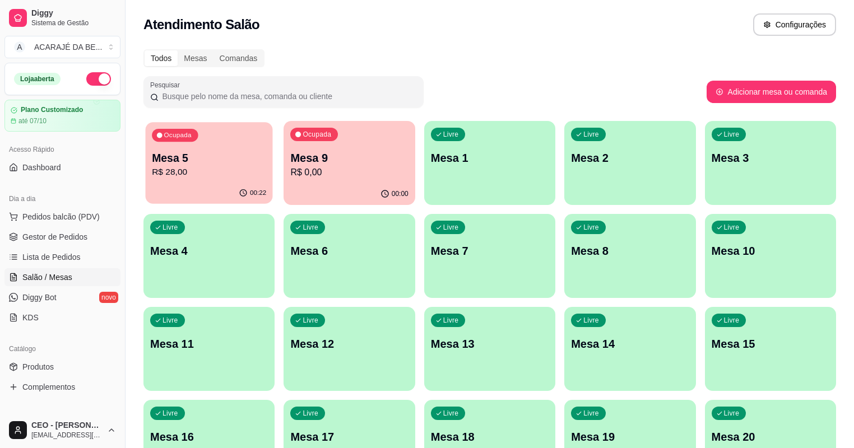
click at [176, 193] on div "00:22" at bounding box center [209, 193] width 127 height 21
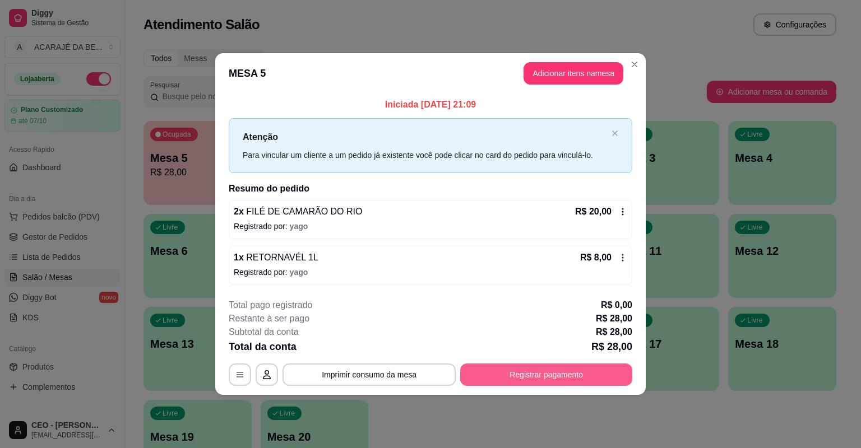
click at [527, 375] on button "Registrar pagamento" at bounding box center [546, 375] width 172 height 22
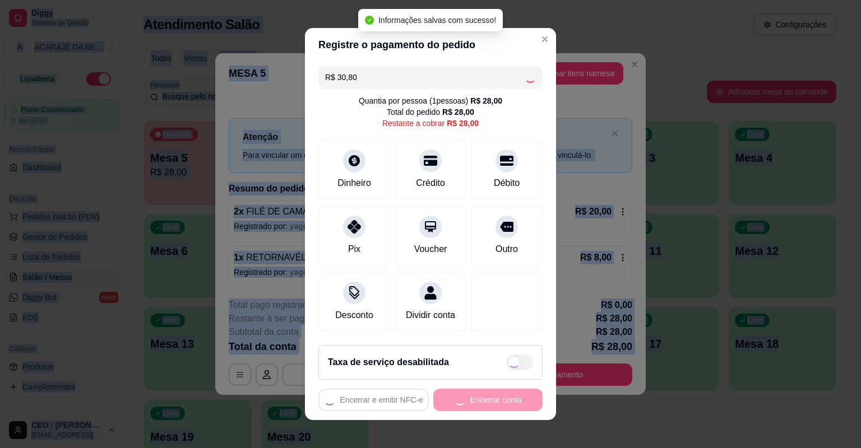
checkbox input "true"
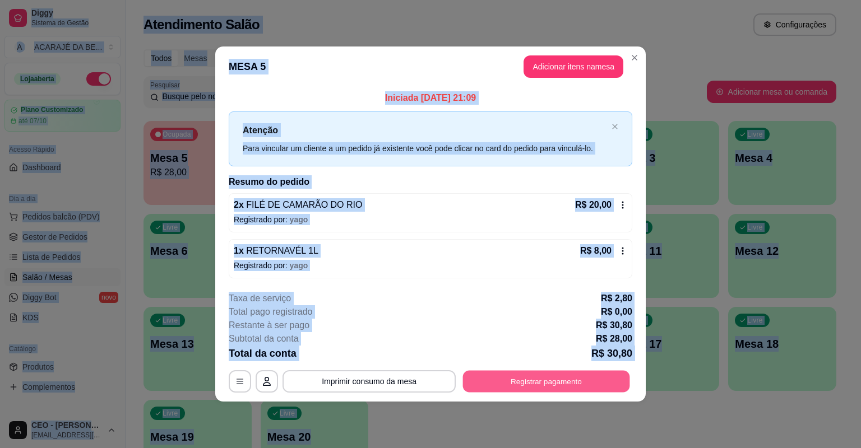
click at [578, 377] on button "Registrar pagamento" at bounding box center [546, 381] width 167 height 22
click at [548, 381] on button "Registrar pagamento" at bounding box center [546, 381] width 167 height 22
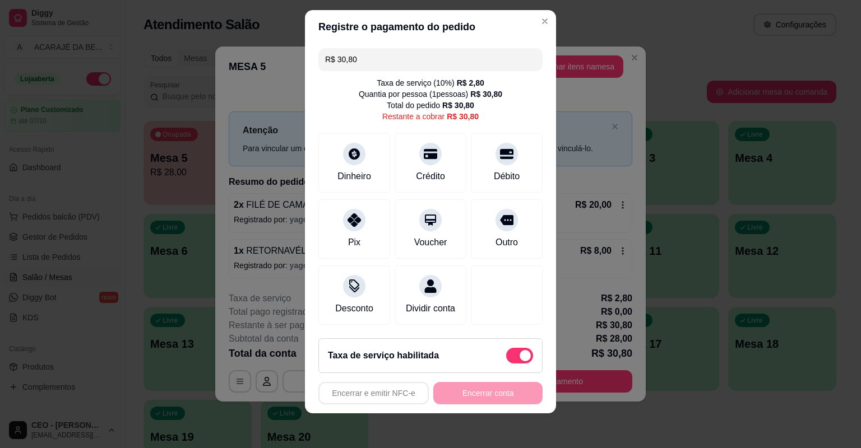
scroll to position [13, 0]
click at [493, 352] on div "Taxa de serviço habilitada" at bounding box center [430, 355] width 205 height 16
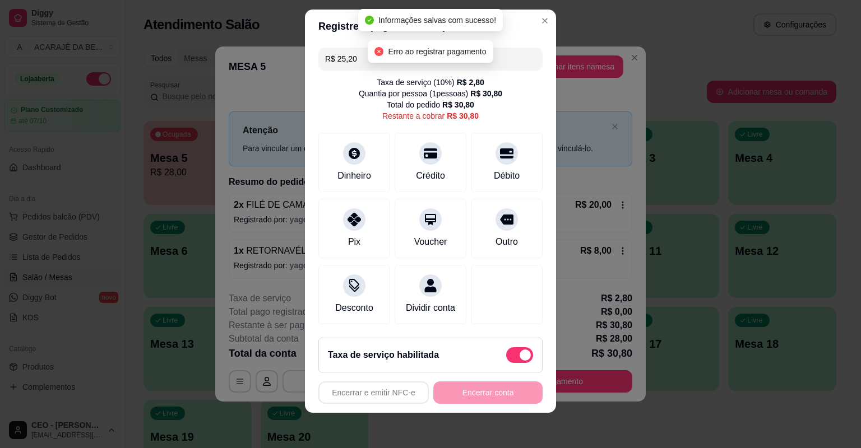
type input "R$ 28,00"
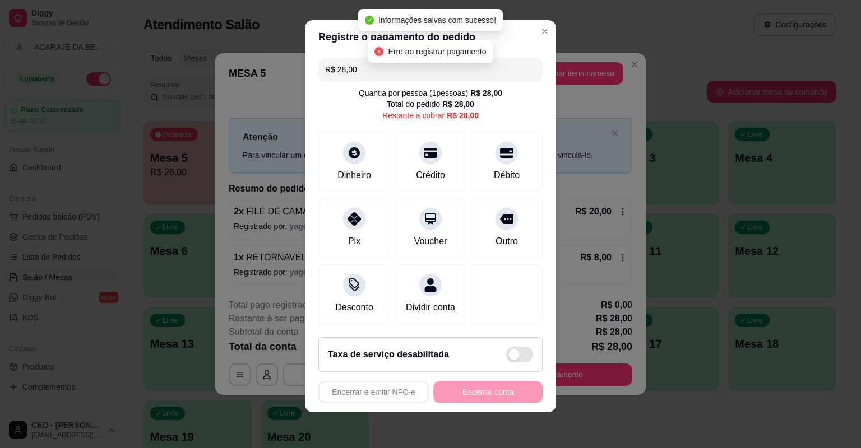
scroll to position [7, 0]
click at [512, 355] on span at bounding box center [519, 355] width 27 height 16
click at [512, 358] on input "checkbox" at bounding box center [508, 361] width 7 height 7
checkbox input "false"
type input "R$ 30,80"
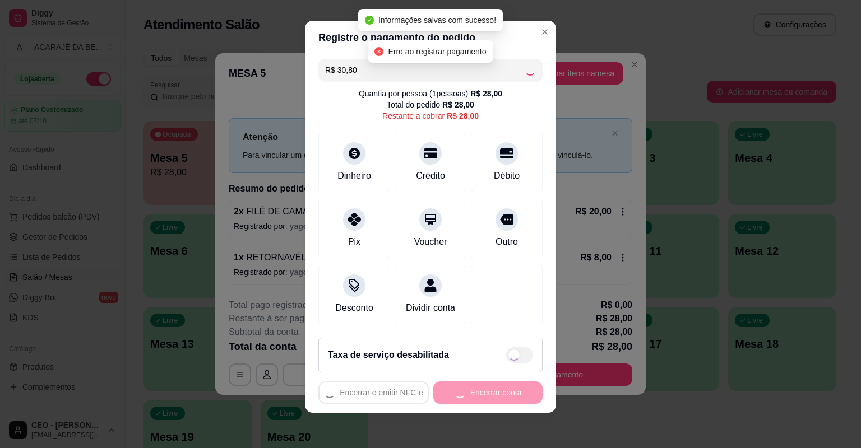
checkbox input "true"
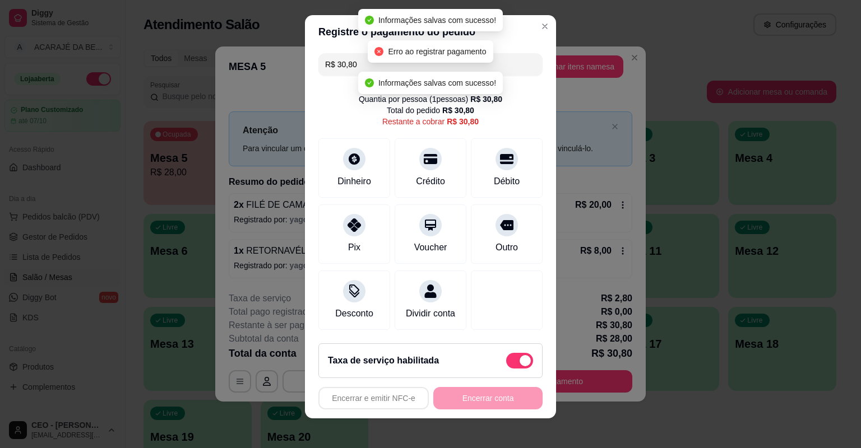
scroll to position [2, 0]
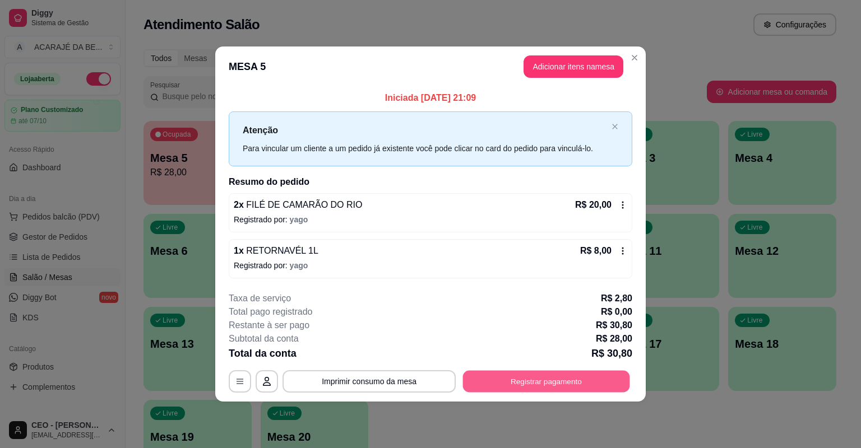
click at [576, 384] on button "Registrar pagamento" at bounding box center [546, 381] width 167 height 22
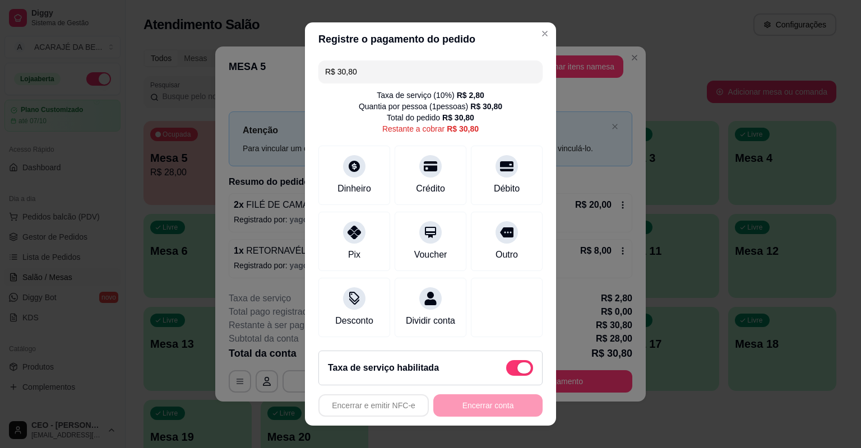
click at [517, 366] on span at bounding box center [523, 368] width 13 height 11
click at [509, 370] on input "checkbox" at bounding box center [508, 373] width 7 height 7
checkbox input "true"
type input "R$ 28,00"
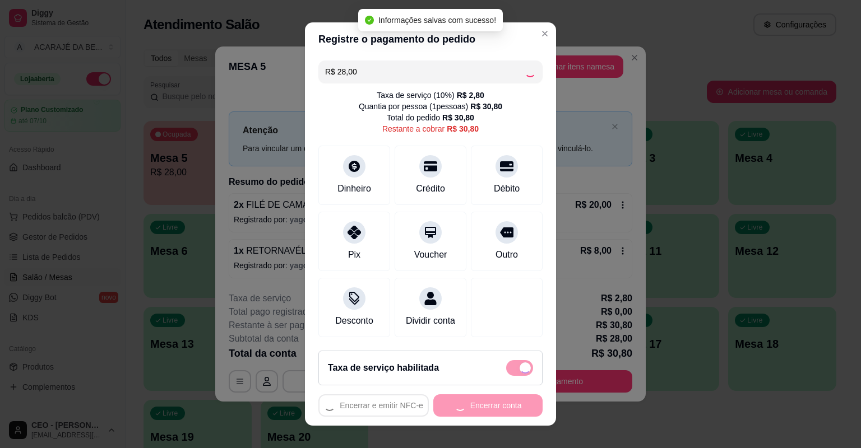
checkbox input "false"
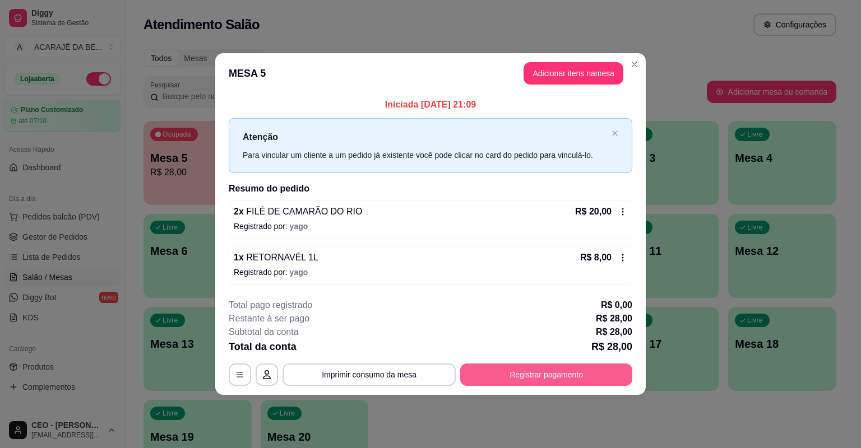
click at [586, 372] on button "Registrar pagamento" at bounding box center [546, 375] width 172 height 22
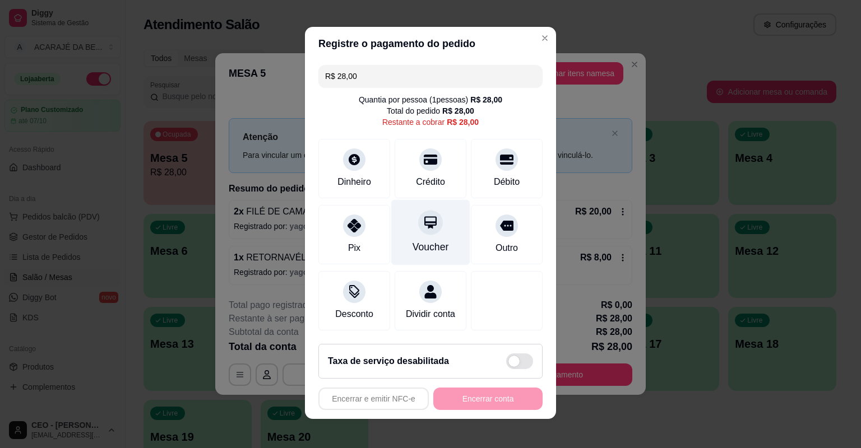
scroll to position [0, 0]
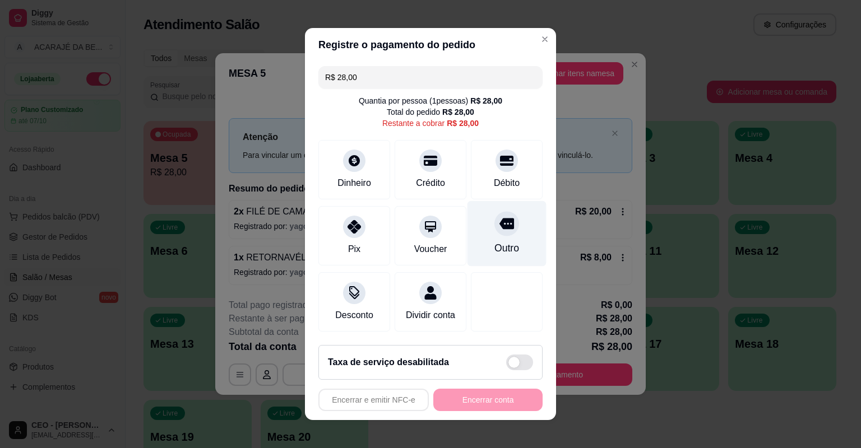
click at [497, 242] on div "Outro" at bounding box center [506, 248] width 25 height 15
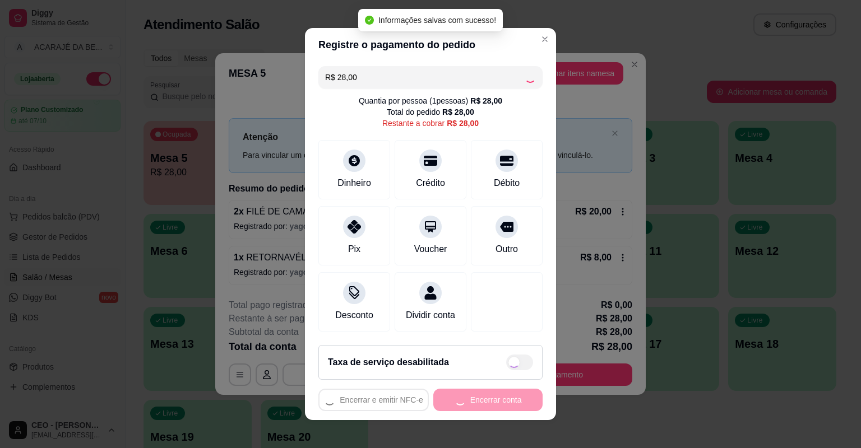
type input "R$ 0,00"
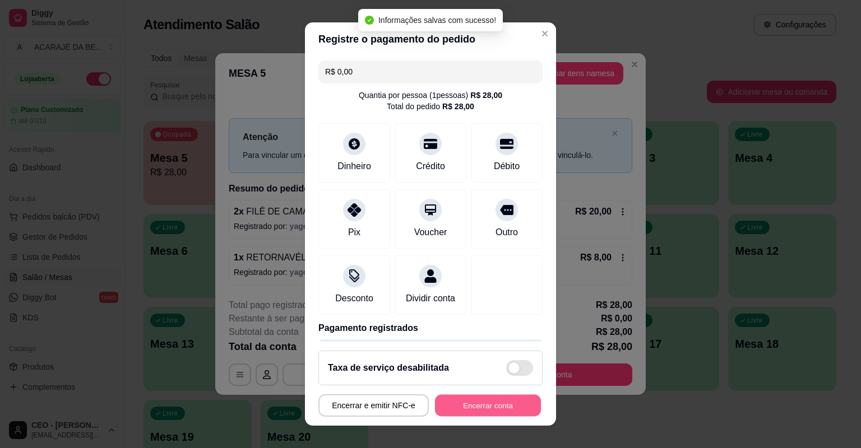
click at [483, 399] on button "Encerrar conta" at bounding box center [488, 406] width 106 height 22
click at [483, 399] on div "Encerrar e emitir NFC-e Encerrar conta" at bounding box center [430, 406] width 224 height 22
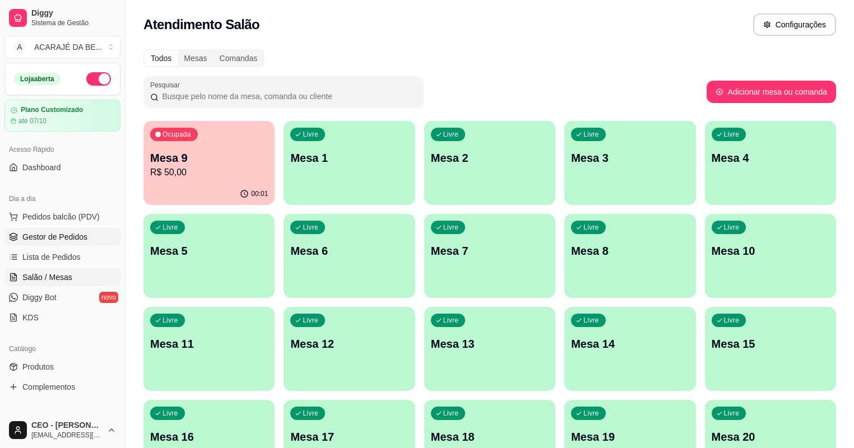
click at [43, 235] on span "Gestor de Pedidos" at bounding box center [54, 236] width 65 height 11
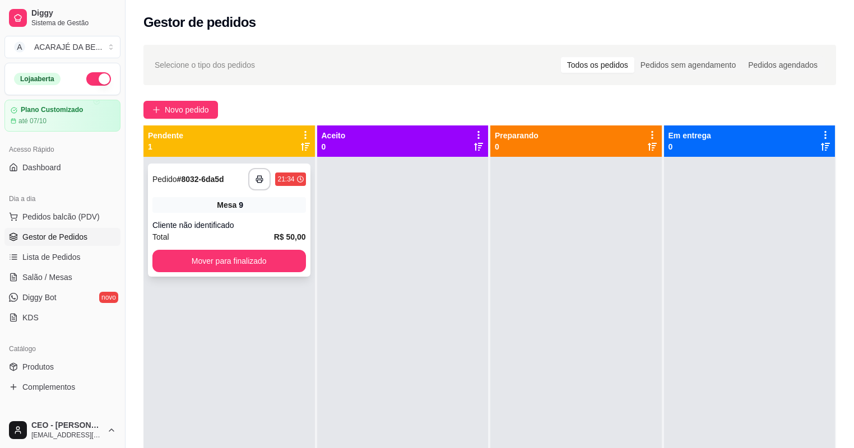
click at [250, 229] on div "Cliente não identificado" at bounding box center [229, 225] width 154 height 11
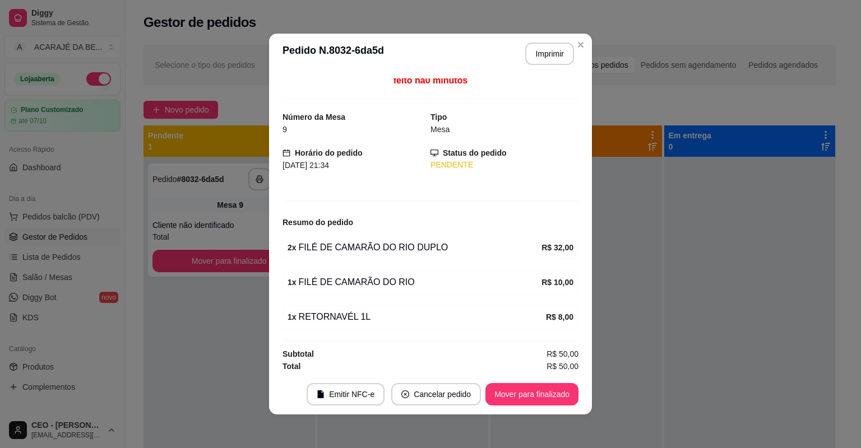
scroll to position [6, 0]
click at [556, 45] on button "Imprimir" at bounding box center [549, 54] width 47 height 22
click at [520, 396] on button "Mover para finalizado" at bounding box center [531, 394] width 93 height 22
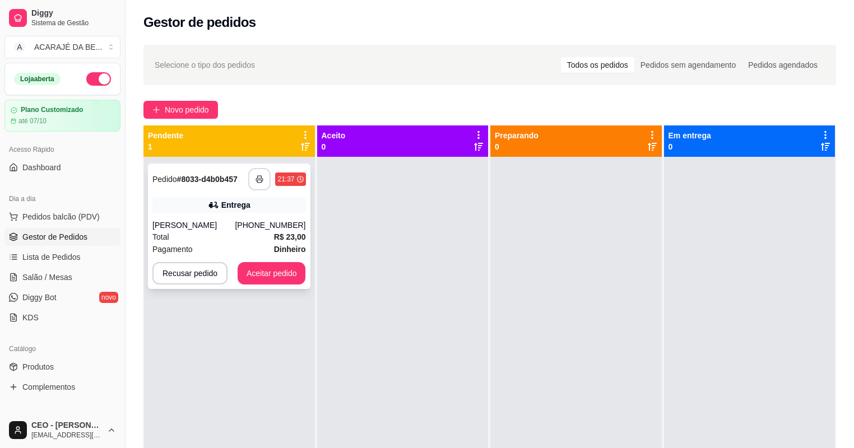
click at [256, 171] on button "button" at bounding box center [259, 179] width 22 height 22
click at [285, 276] on button "Aceitar pedido" at bounding box center [272, 274] width 66 height 22
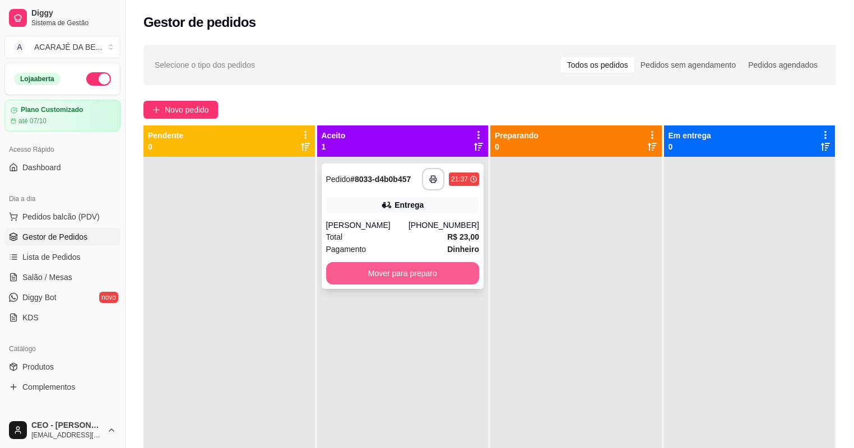
click at [396, 266] on button "Mover para preparo" at bounding box center [403, 273] width 154 height 22
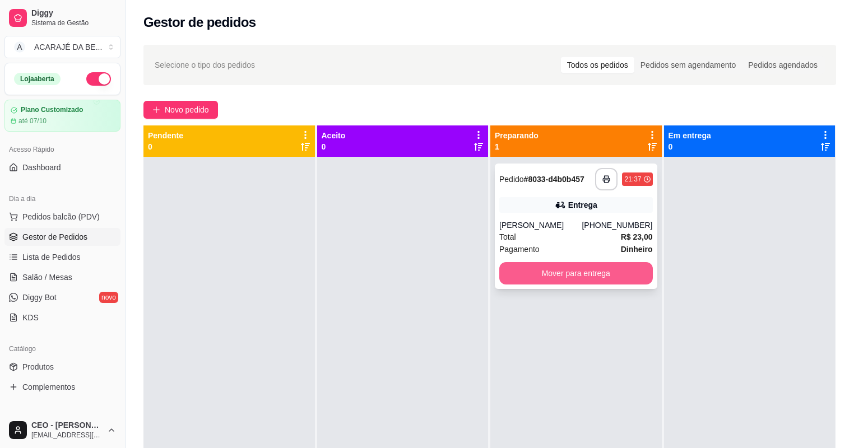
click at [570, 267] on button "Mover para entrega" at bounding box center [576, 273] width 154 height 22
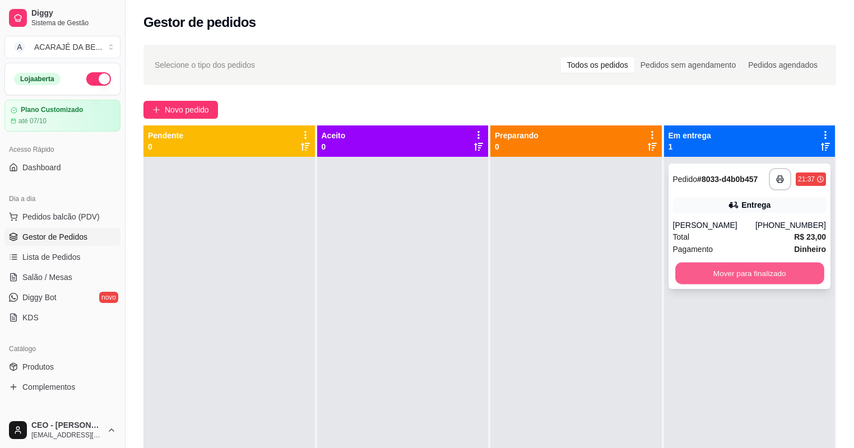
click at [680, 273] on button "Mover para finalizado" at bounding box center [749, 274] width 149 height 22
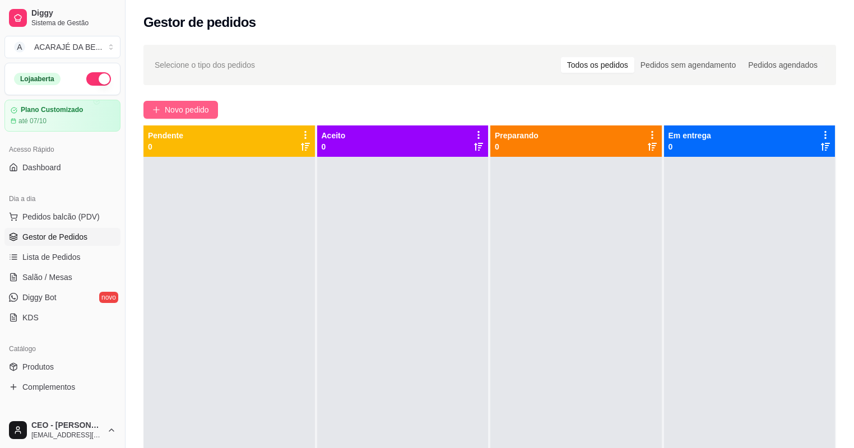
click at [177, 109] on span "Novo pedido" at bounding box center [187, 110] width 44 height 12
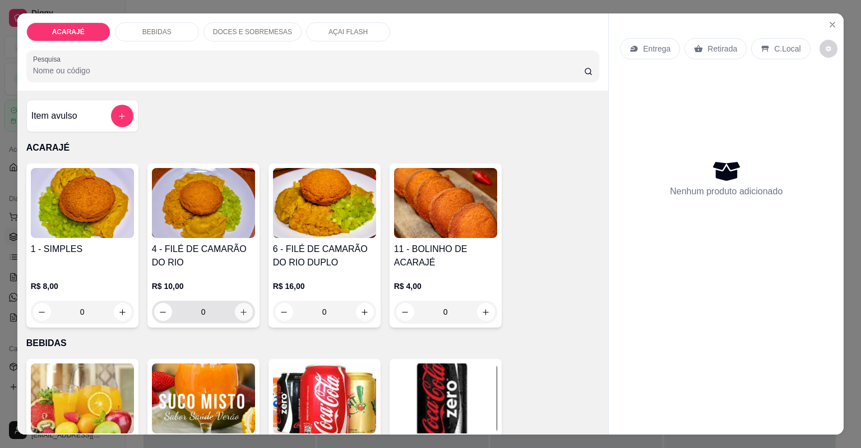
click at [239, 311] on icon "increase-product-quantity" at bounding box center [243, 312] width 8 height 8
type input "1"
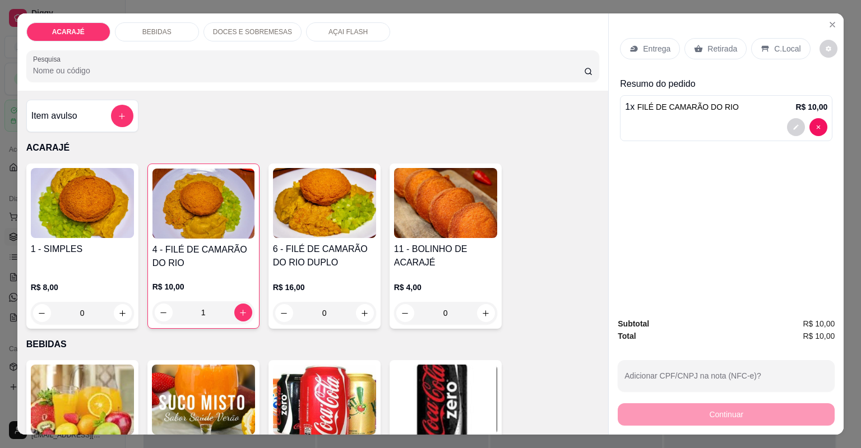
click at [688, 52] on div "Retirada" at bounding box center [715, 48] width 62 height 21
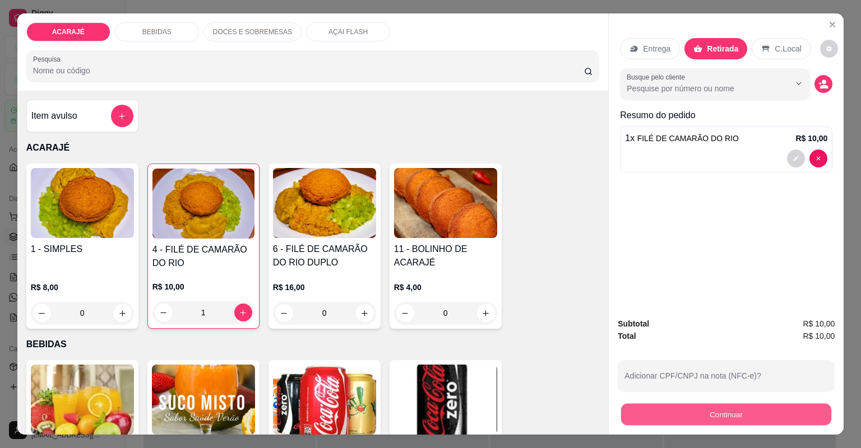
click at [637, 419] on button "Continuar" at bounding box center [726, 415] width 210 height 22
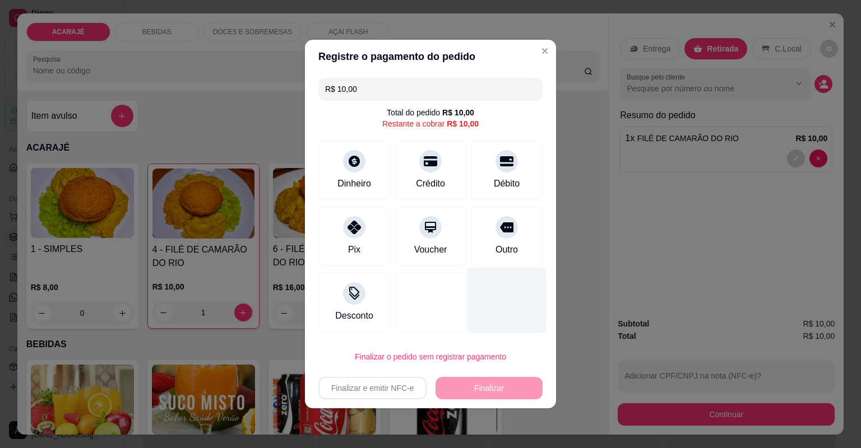
click at [495, 251] on div "Outro" at bounding box center [506, 249] width 22 height 13
type input "R$ 0,00"
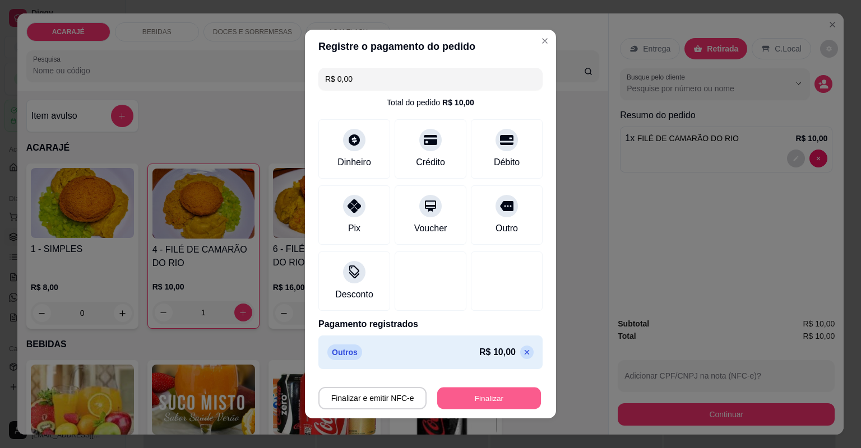
click at [468, 397] on button "Finalizar" at bounding box center [489, 399] width 104 height 22
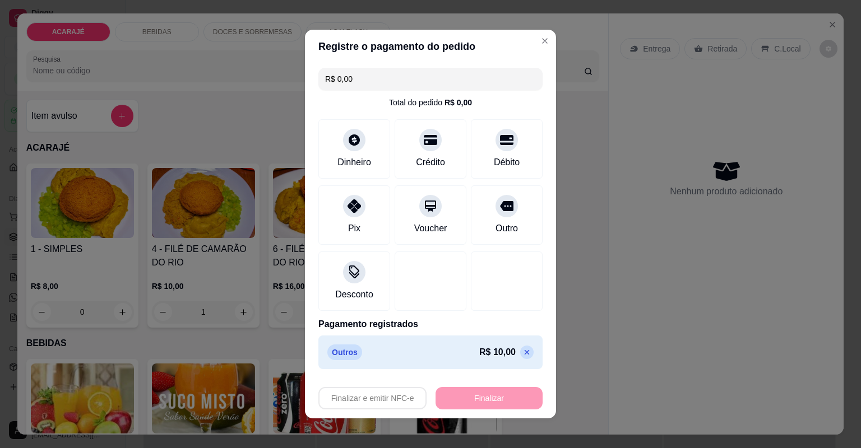
type input "0"
type input "-R$ 10,00"
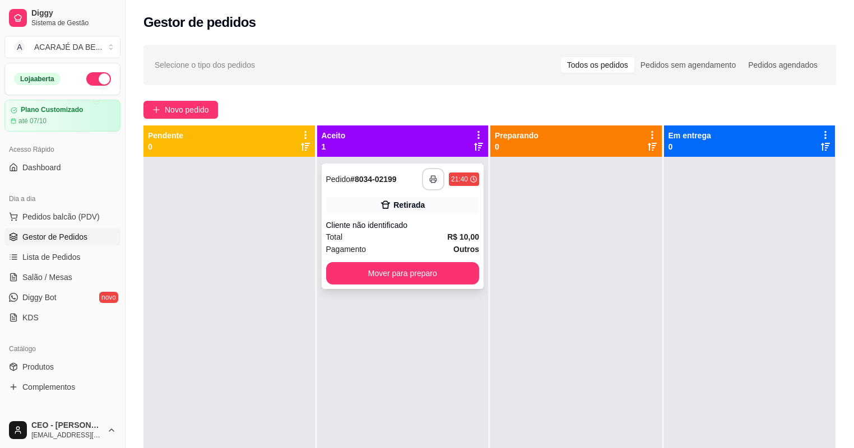
click at [432, 188] on button "button" at bounding box center [433, 179] width 22 height 22
click at [388, 270] on button "Mover para preparo" at bounding box center [403, 273] width 154 height 22
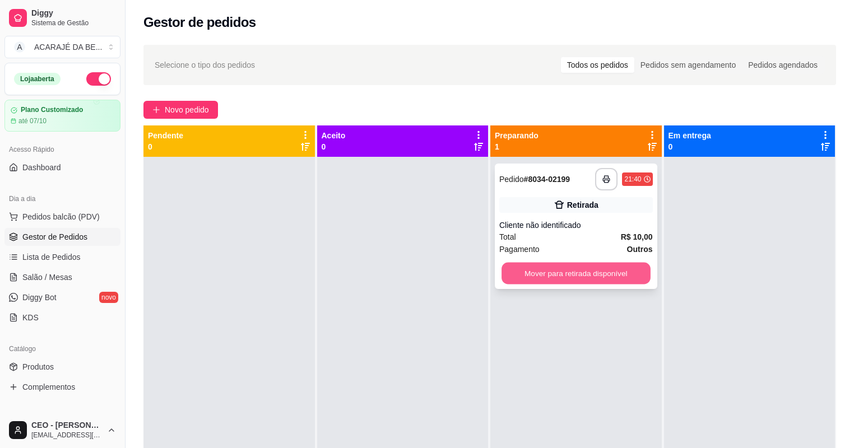
click at [513, 267] on button "Mover para retirada disponível" at bounding box center [576, 274] width 149 height 22
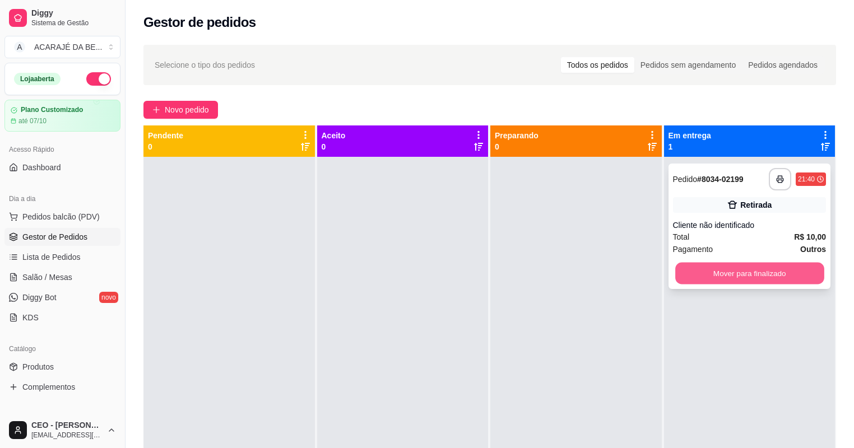
click at [778, 280] on button "Mover para finalizado" at bounding box center [749, 274] width 149 height 22
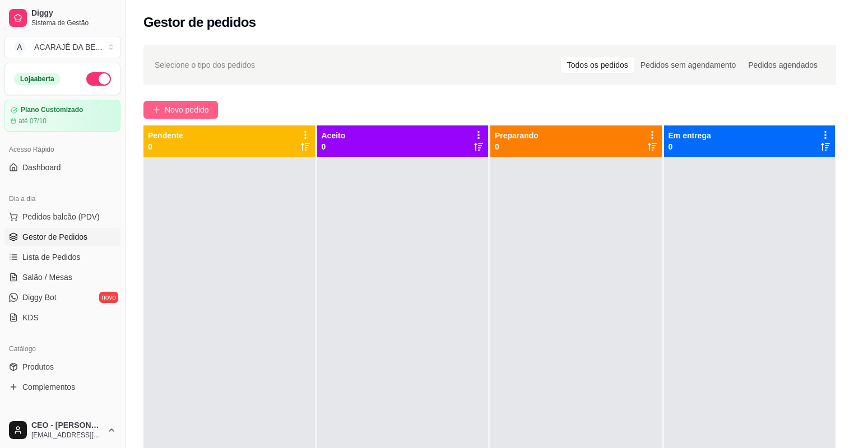
click at [198, 117] on button "Novo pedido" at bounding box center [180, 110] width 75 height 18
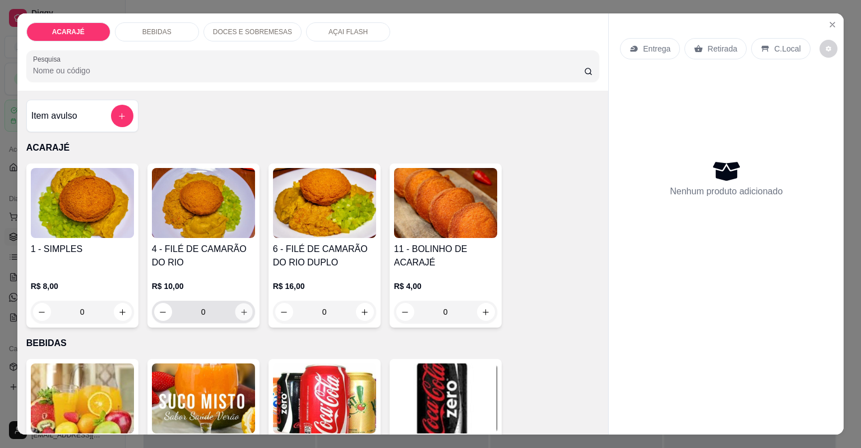
click at [239, 315] on icon "increase-product-quantity" at bounding box center [243, 312] width 8 height 8
type input "1"
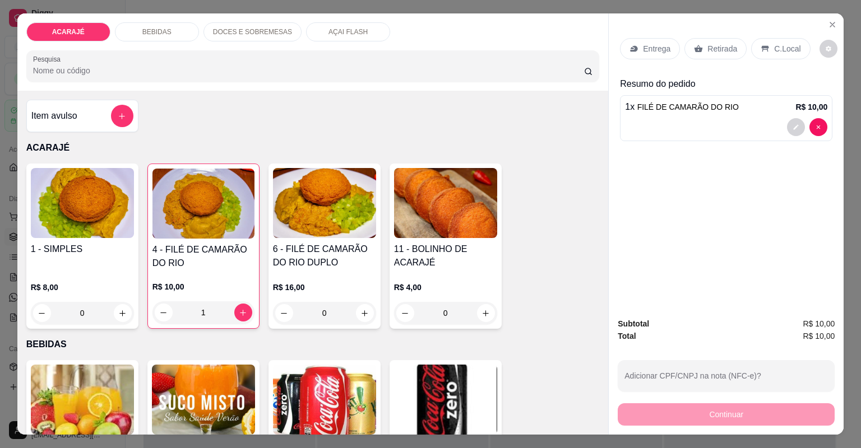
click at [694, 47] on icon at bounding box center [698, 48] width 9 height 9
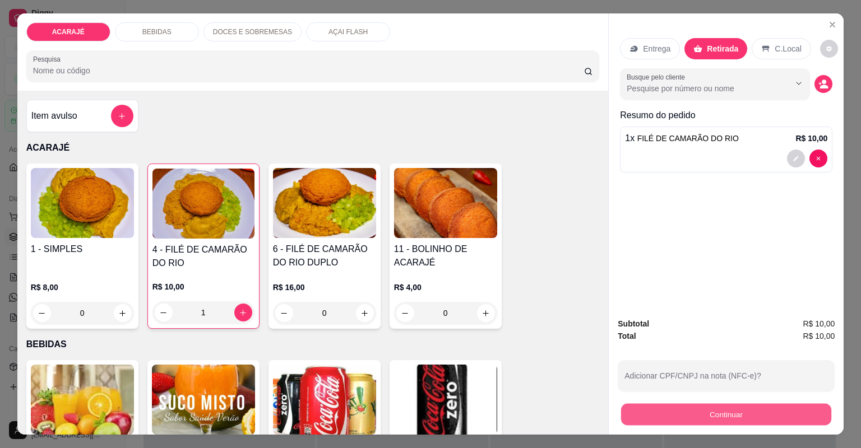
click at [694, 406] on button "Continuar" at bounding box center [726, 415] width 210 height 22
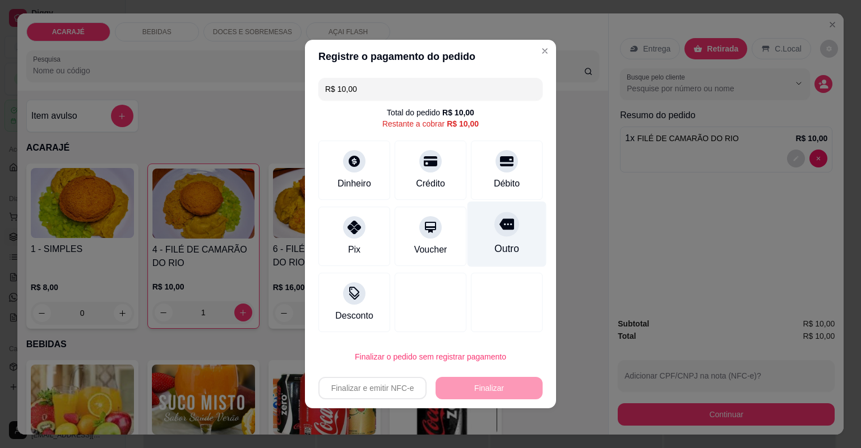
click at [494, 226] on div at bounding box center [506, 224] width 25 height 25
type input "R$ 0,00"
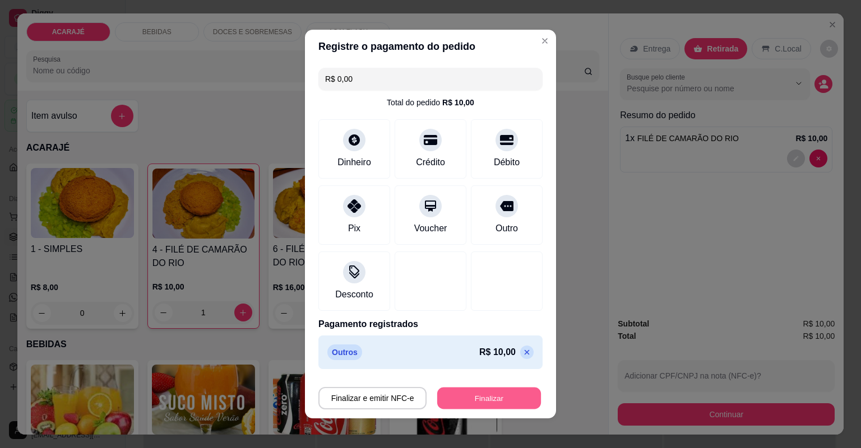
click at [493, 400] on button "Finalizar" at bounding box center [489, 399] width 104 height 22
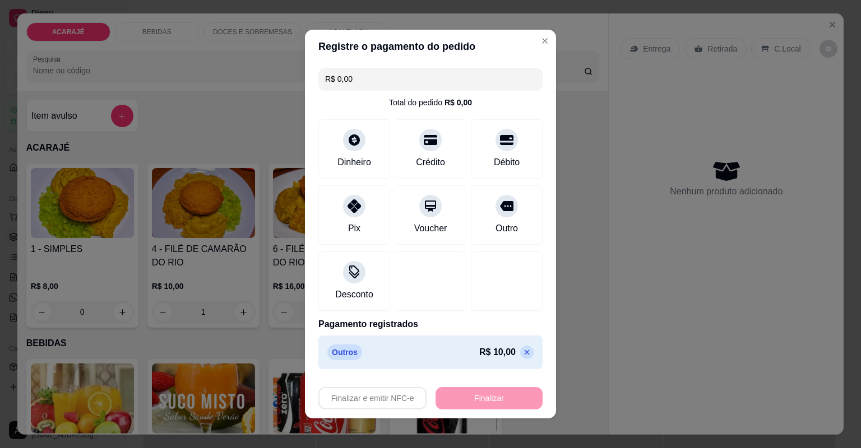
type input "0"
type input "-R$ 10,00"
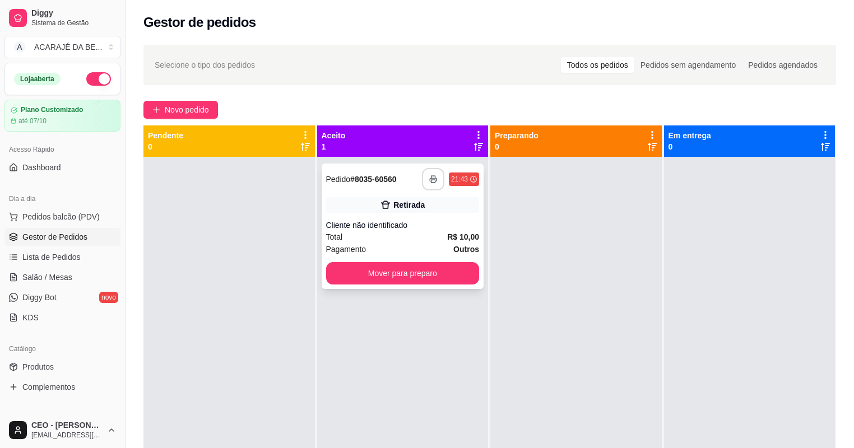
click at [438, 179] on button "button" at bounding box center [433, 179] width 22 height 22
click at [391, 275] on button "Mover para preparo" at bounding box center [403, 273] width 154 height 22
click at [421, 267] on button "Mover para preparo" at bounding box center [402, 274] width 149 height 22
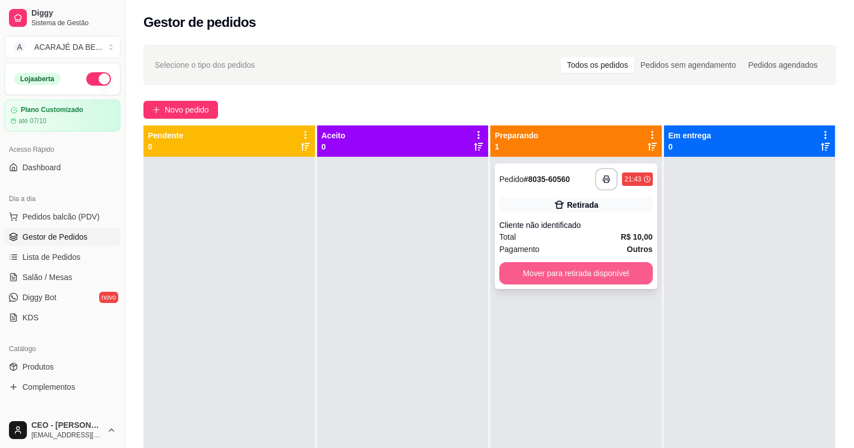
click at [587, 281] on button "Mover para retirada disponível" at bounding box center [576, 273] width 154 height 22
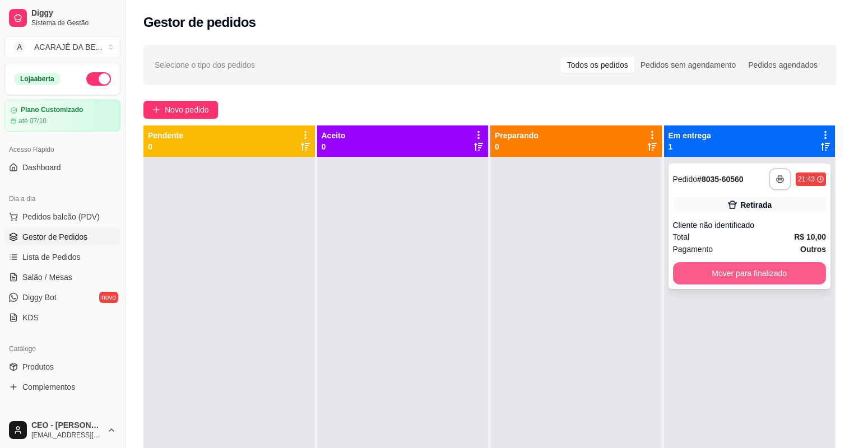
click at [698, 273] on button "Mover para finalizado" at bounding box center [750, 273] width 154 height 22
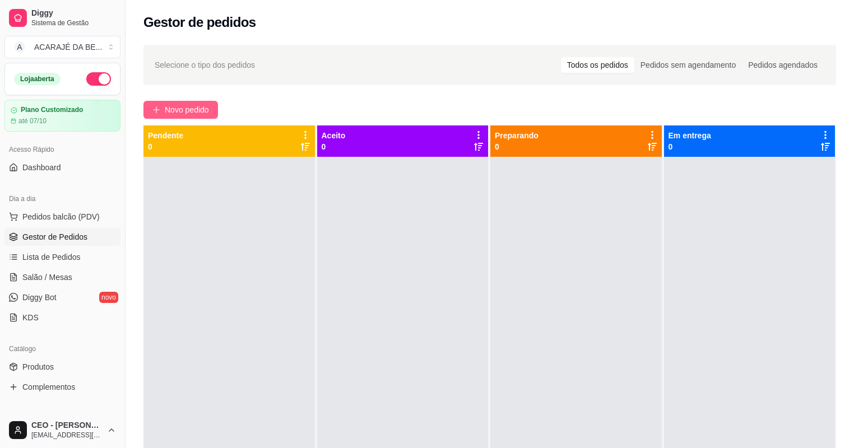
click at [194, 105] on span "Novo pedido" at bounding box center [187, 110] width 44 height 12
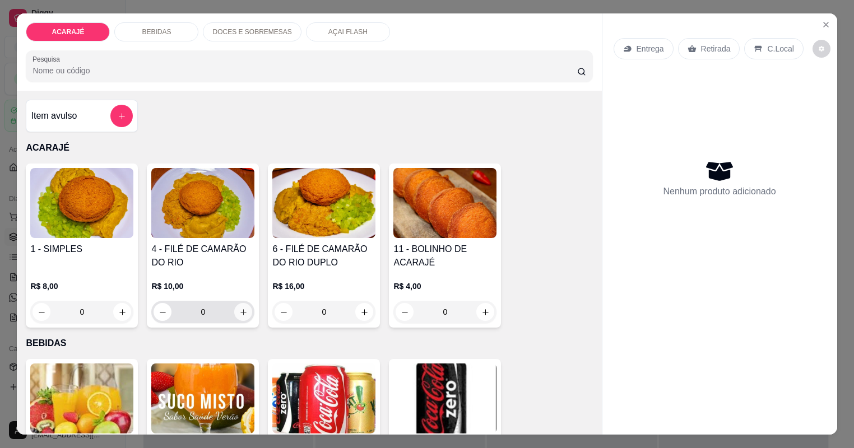
click at [239, 308] on icon "increase-product-quantity" at bounding box center [243, 312] width 8 height 8
type input "1"
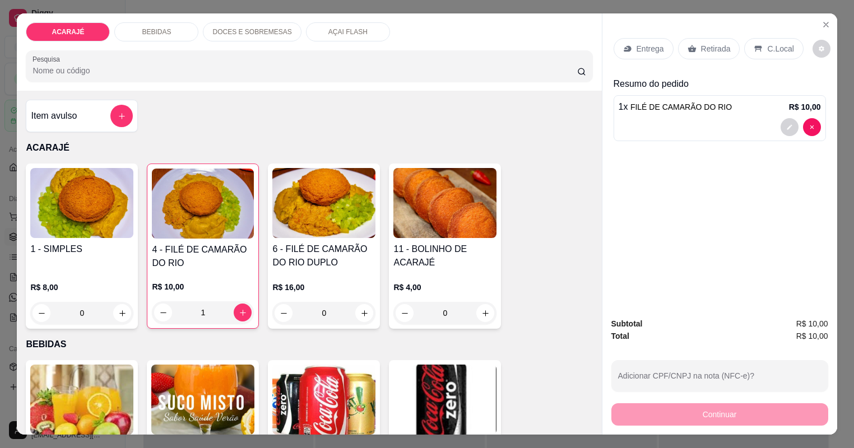
click at [696, 50] on icon at bounding box center [692, 48] width 8 height 7
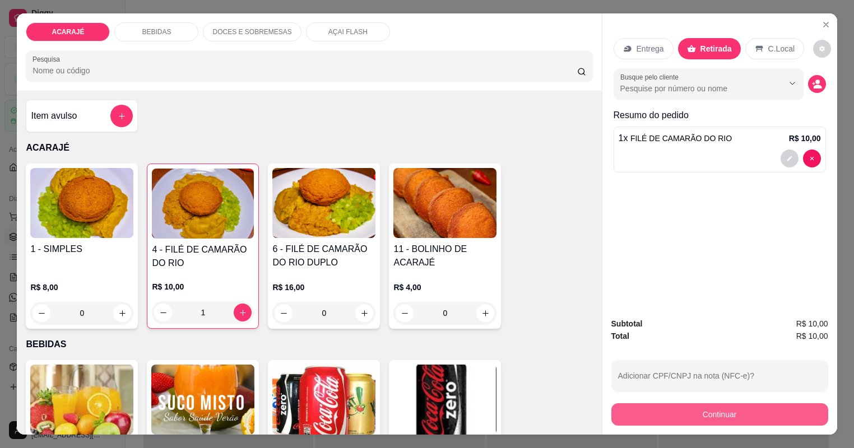
click at [699, 416] on button "Continuar" at bounding box center [719, 414] width 217 height 22
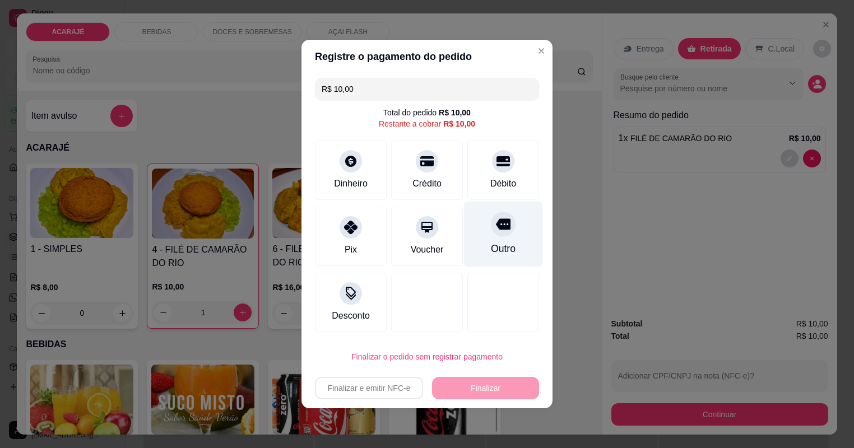
click at [516, 218] on div "Outro" at bounding box center [503, 235] width 79 height 66
type input "R$ 0,00"
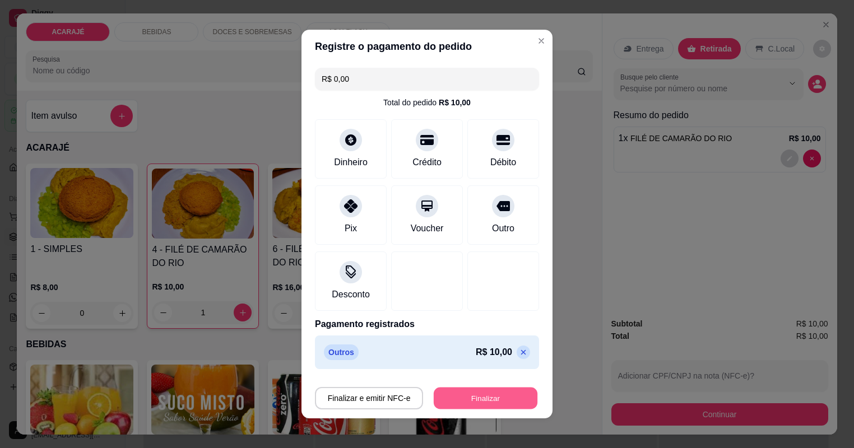
click at [471, 394] on button "Finalizar" at bounding box center [486, 399] width 104 height 22
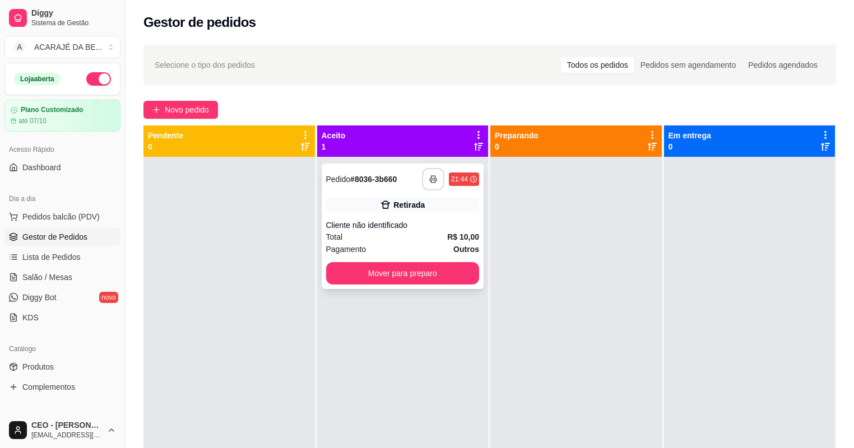
click at [429, 182] on icon "button" at bounding box center [433, 179] width 8 height 8
click at [424, 281] on button "Mover para preparo" at bounding box center [402, 274] width 149 height 22
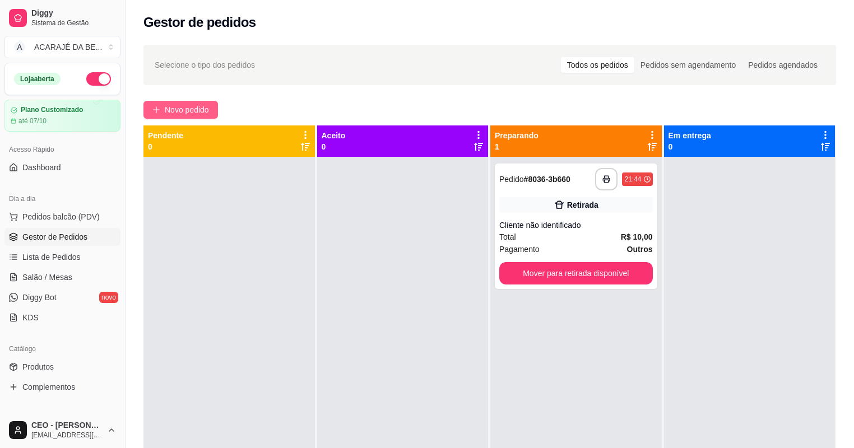
click at [177, 112] on span "Novo pedido" at bounding box center [187, 110] width 44 height 12
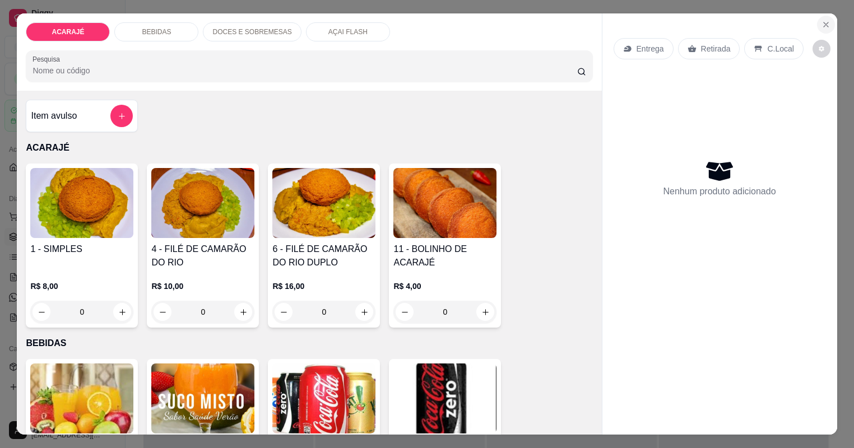
click at [828, 19] on button "Close" at bounding box center [826, 25] width 18 height 18
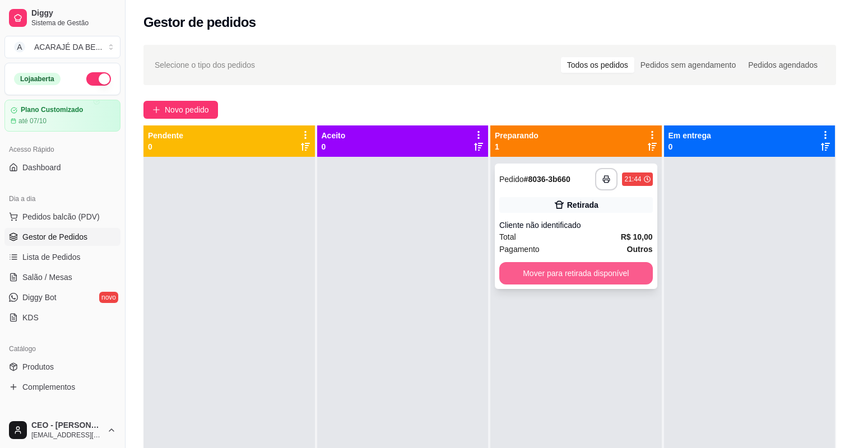
click at [527, 270] on button "Mover para retirada disponível" at bounding box center [576, 273] width 154 height 22
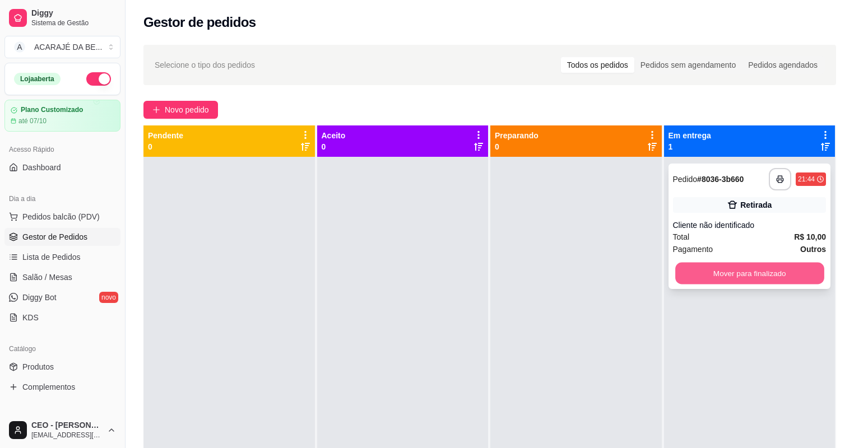
click at [763, 276] on button "Mover para finalizado" at bounding box center [749, 274] width 149 height 22
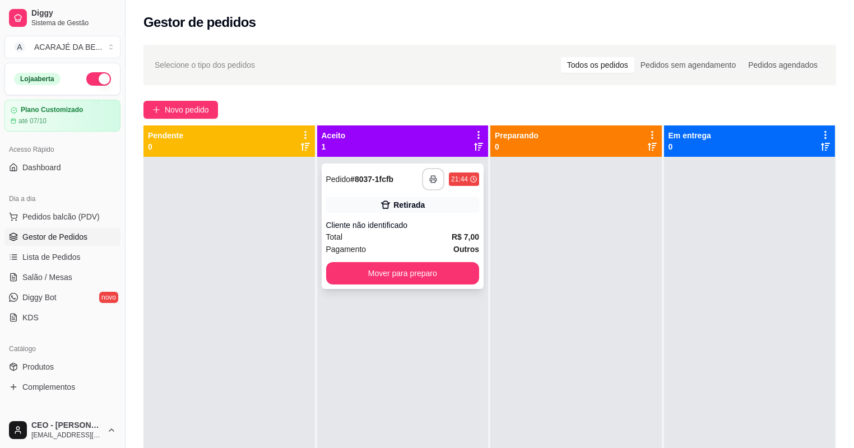
click at [429, 177] on icon "button" at bounding box center [433, 179] width 8 height 8
click at [369, 262] on button "Mover para preparo" at bounding box center [403, 273] width 154 height 22
click at [369, 262] on div "Mover para preparo" at bounding box center [403, 273] width 154 height 22
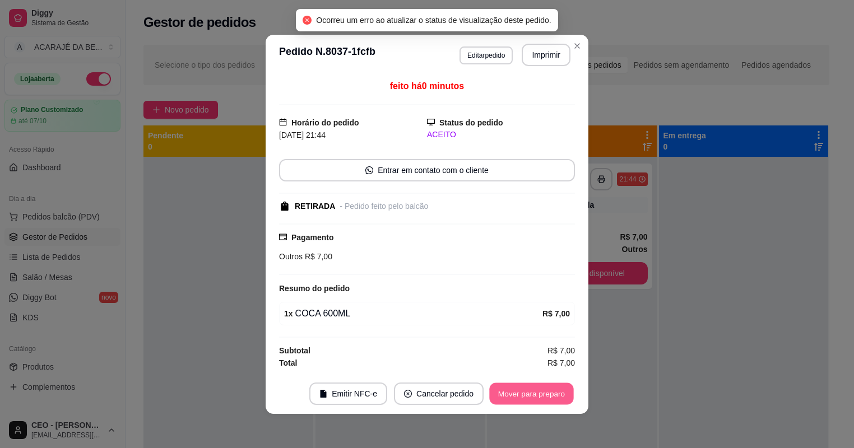
click at [509, 388] on button "Mover para preparo" at bounding box center [531, 394] width 84 height 22
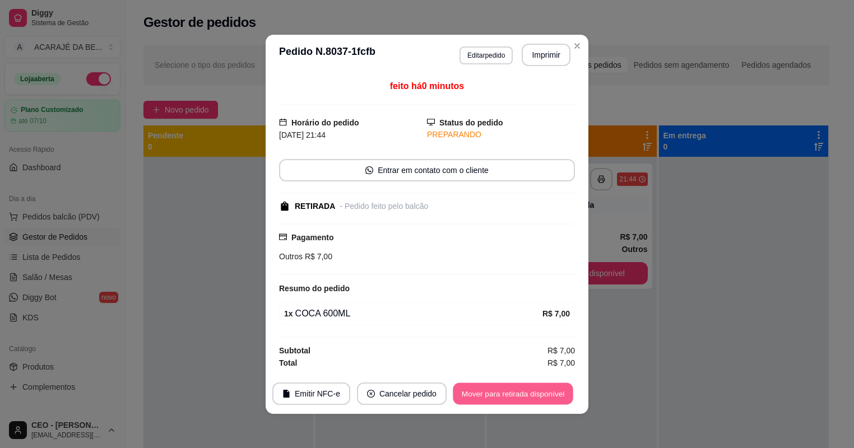
click at [509, 388] on button "Mover para retirada disponível" at bounding box center [513, 394] width 120 height 22
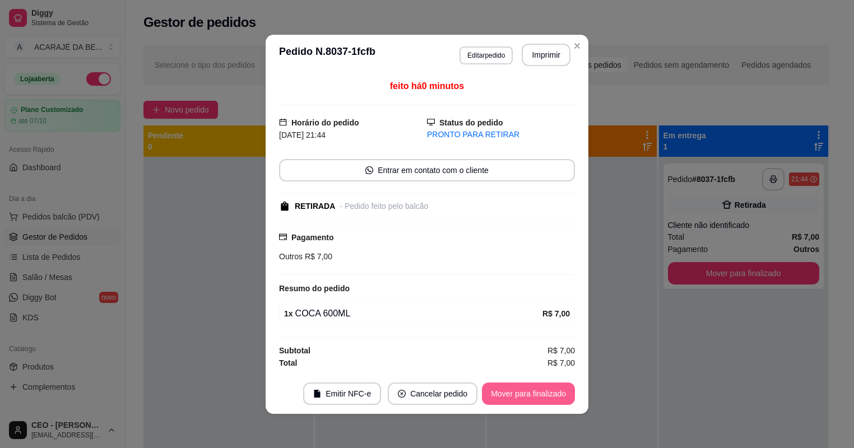
click at [509, 389] on button "Mover para finalizado" at bounding box center [528, 394] width 93 height 22
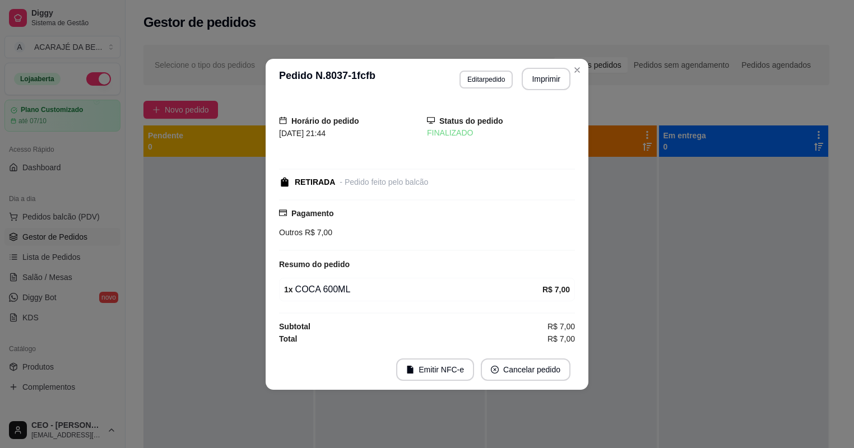
click at [509, 389] on footer "Emitir NFC-e Cancelar pedido" at bounding box center [427, 370] width 323 height 40
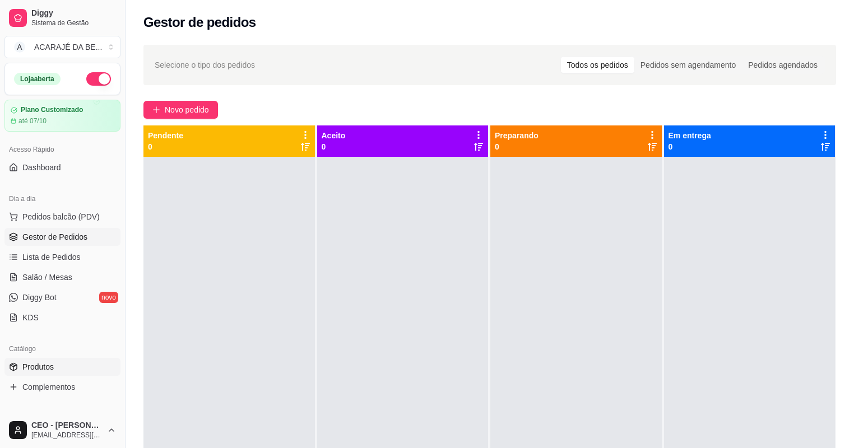
click at [29, 364] on span "Produtos" at bounding box center [37, 366] width 31 height 11
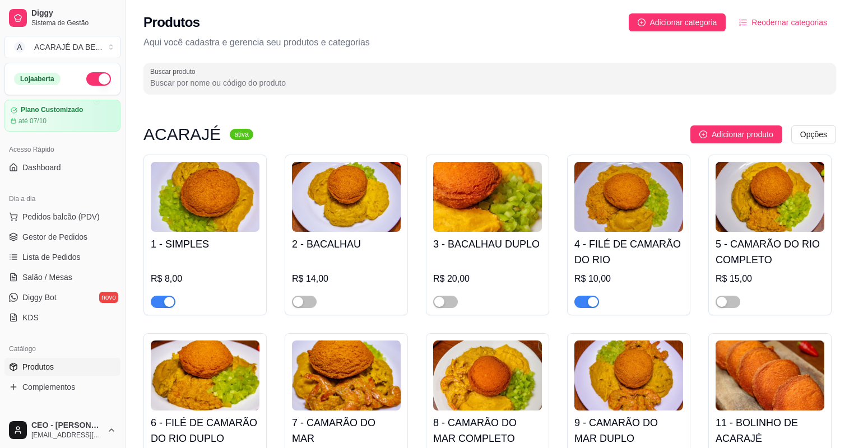
click at [164, 300] on button "button" at bounding box center [163, 302] width 25 height 12
click at [592, 304] on div "button" at bounding box center [593, 302] width 10 height 10
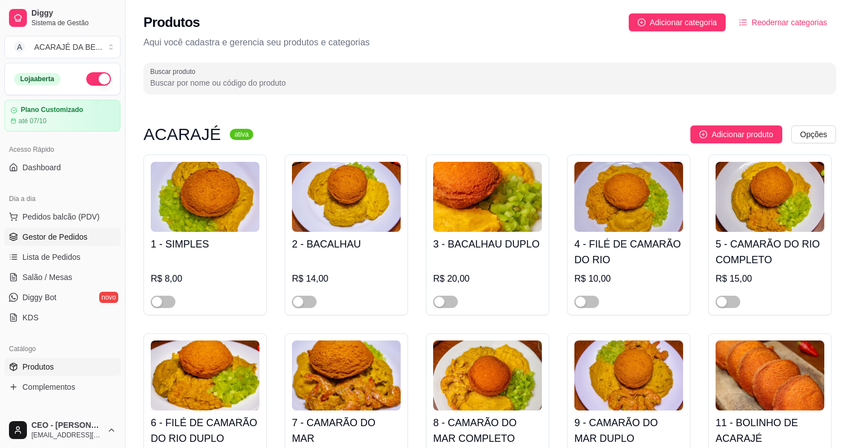
click at [54, 241] on span "Gestor de Pedidos" at bounding box center [54, 236] width 65 height 11
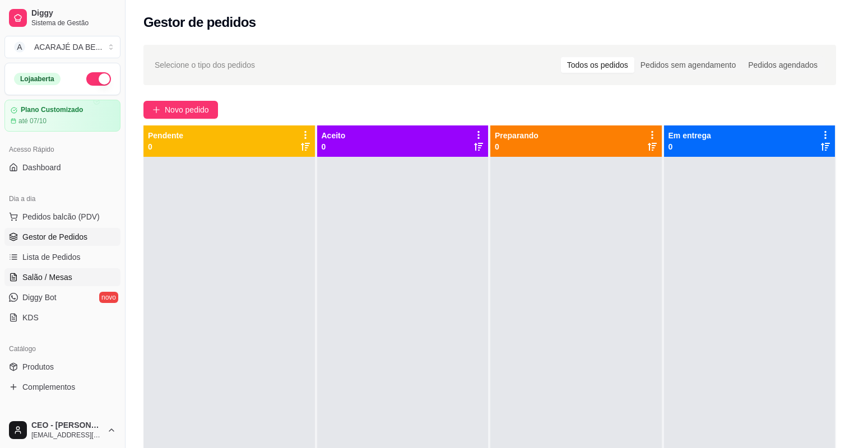
click at [45, 278] on span "Salão / Mesas" at bounding box center [47, 277] width 50 height 11
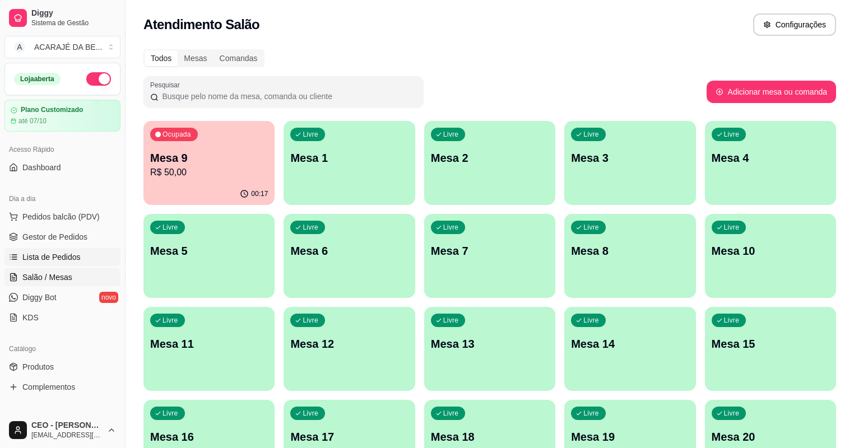
click at [60, 257] on span "Lista de Pedidos" at bounding box center [51, 257] width 58 height 11
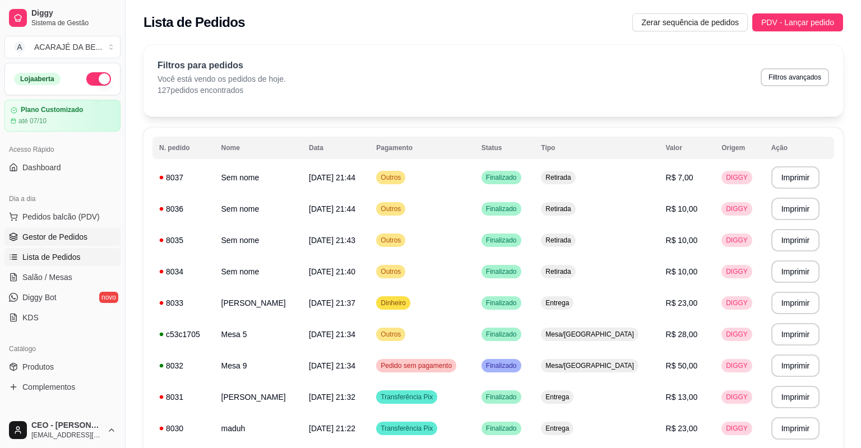
click at [68, 240] on span "Gestor de Pedidos" at bounding box center [54, 236] width 65 height 11
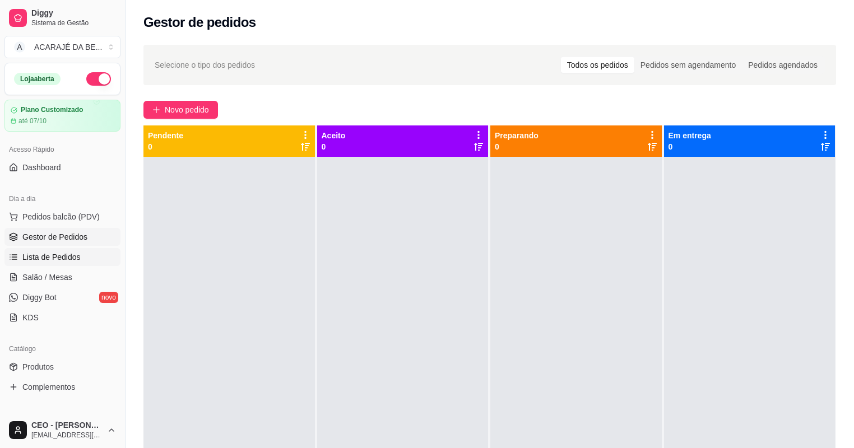
click at [22, 250] on link "Lista de Pedidos" at bounding box center [62, 257] width 116 height 18
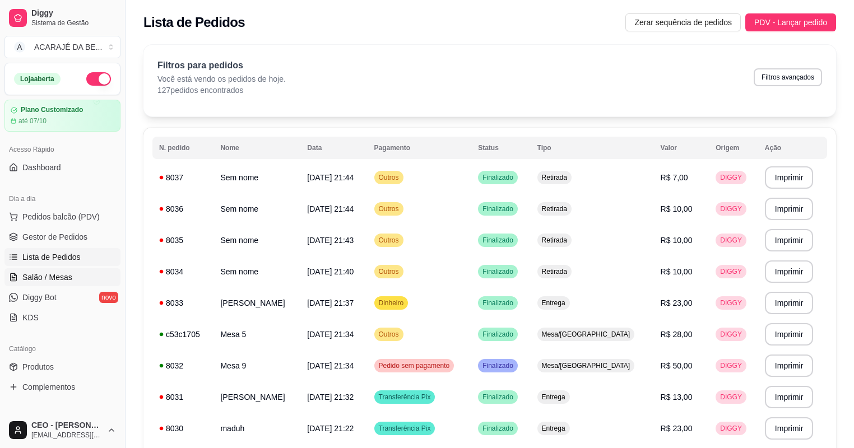
click at [32, 284] on link "Salão / Mesas" at bounding box center [62, 277] width 116 height 18
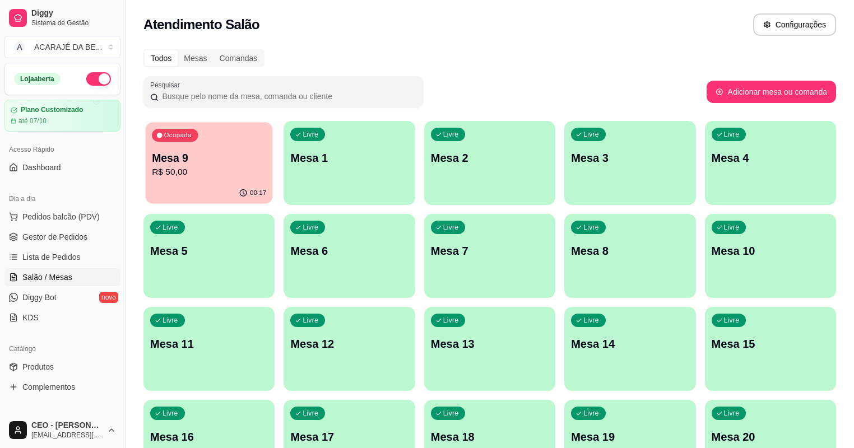
click at [182, 188] on div "00:17" at bounding box center [209, 193] width 127 height 21
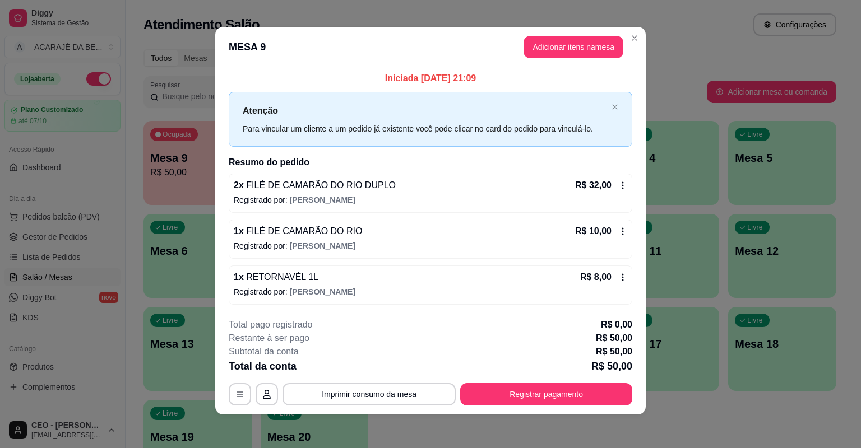
scroll to position [4, 0]
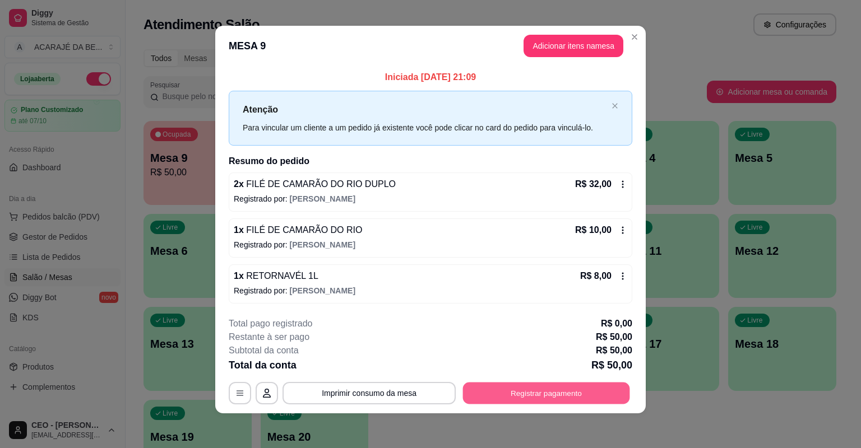
click at [535, 396] on button "Registrar pagamento" at bounding box center [546, 393] width 167 height 22
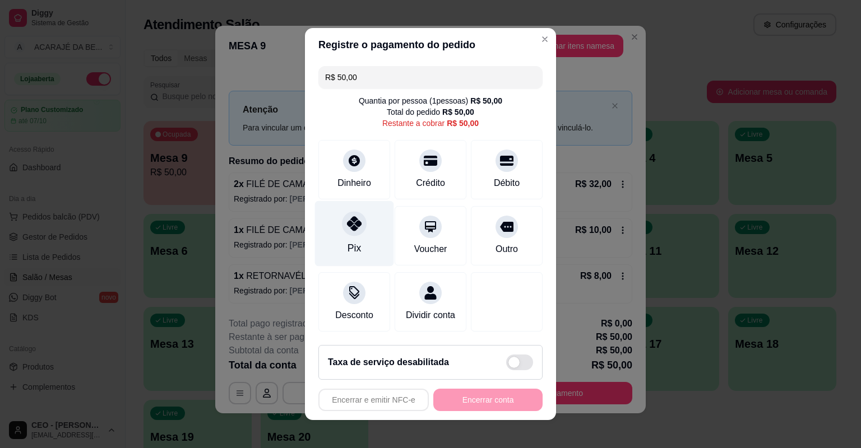
click at [342, 229] on div at bounding box center [354, 223] width 25 height 25
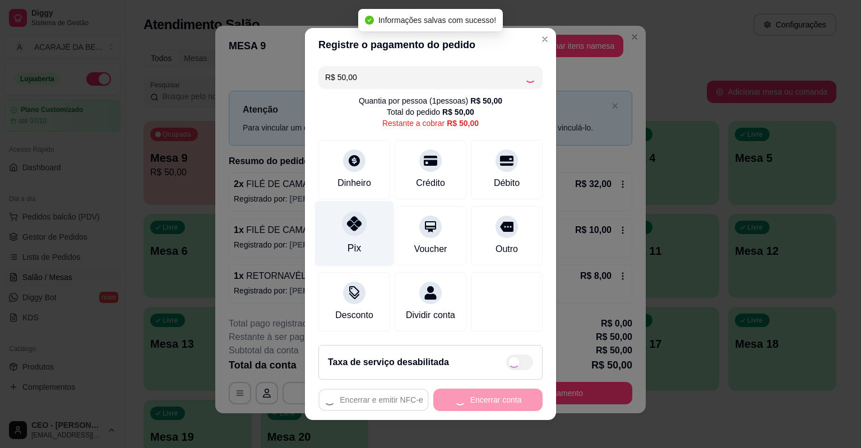
type input "R$ 0,00"
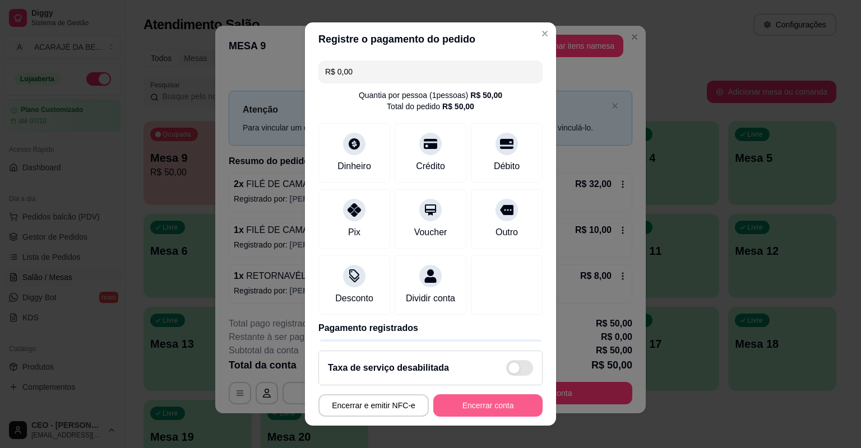
click at [468, 407] on button "Encerrar conta" at bounding box center [487, 406] width 109 height 22
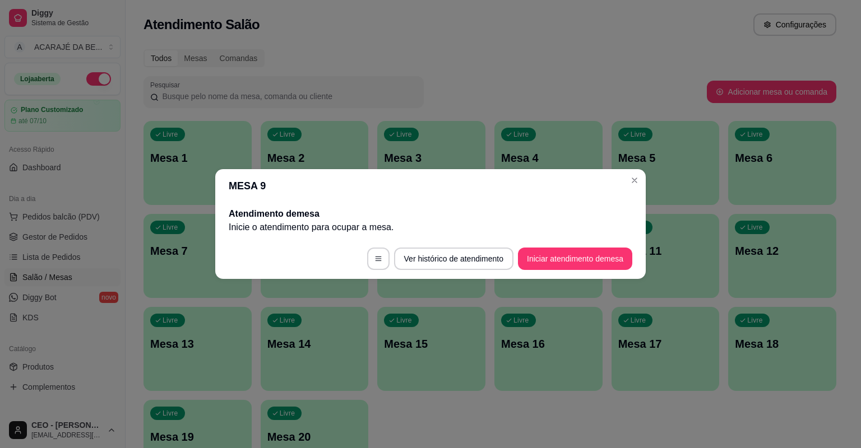
scroll to position [0, 0]
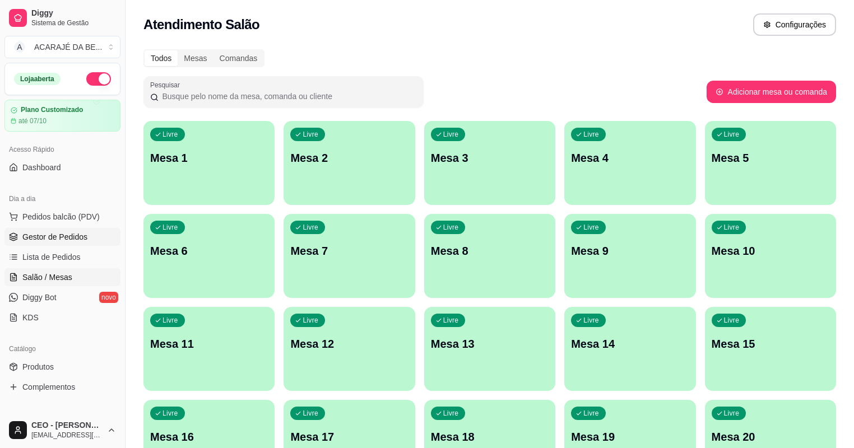
click at [47, 231] on span "Gestor de Pedidos" at bounding box center [54, 236] width 65 height 11
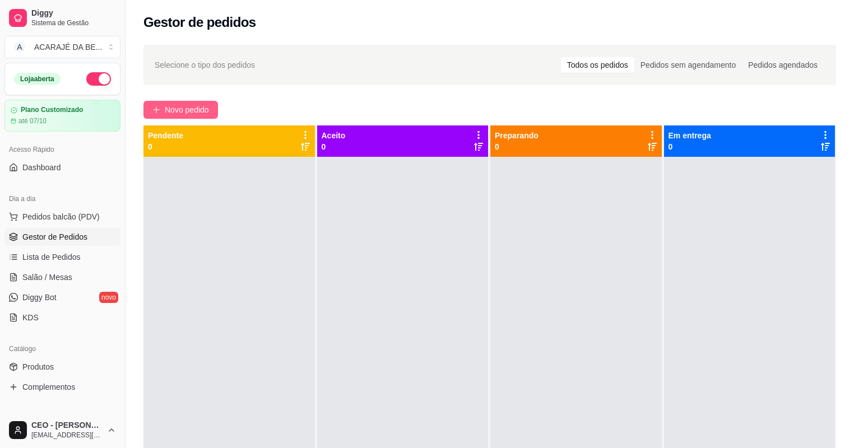
click at [182, 111] on span "Novo pedido" at bounding box center [187, 110] width 44 height 12
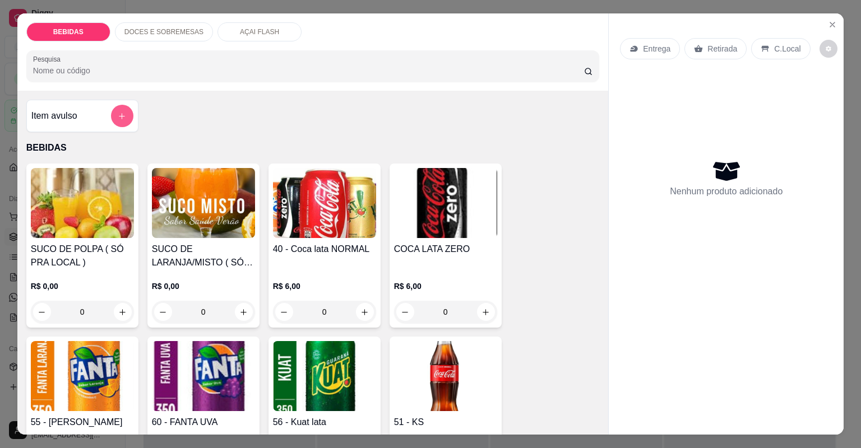
click at [118, 118] on icon "add-separate-item" at bounding box center [122, 116] width 8 height 8
click at [113, 117] on button "add-separate-item" at bounding box center [122, 116] width 22 height 22
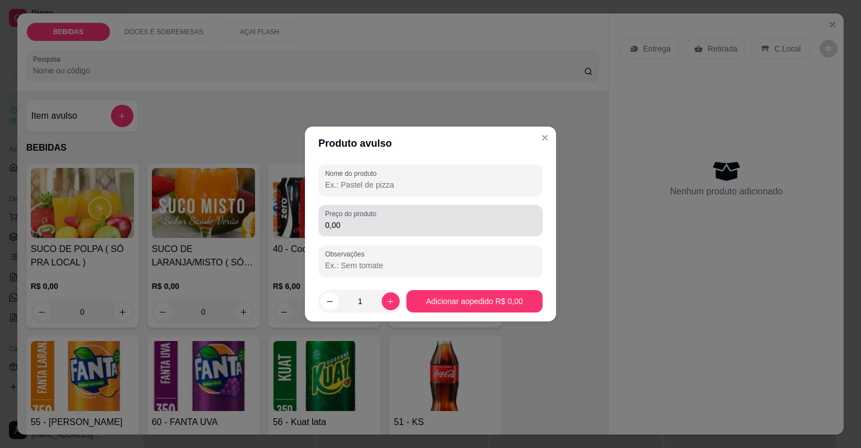
click at [434, 224] on input "0,00" at bounding box center [430, 225] width 211 height 11
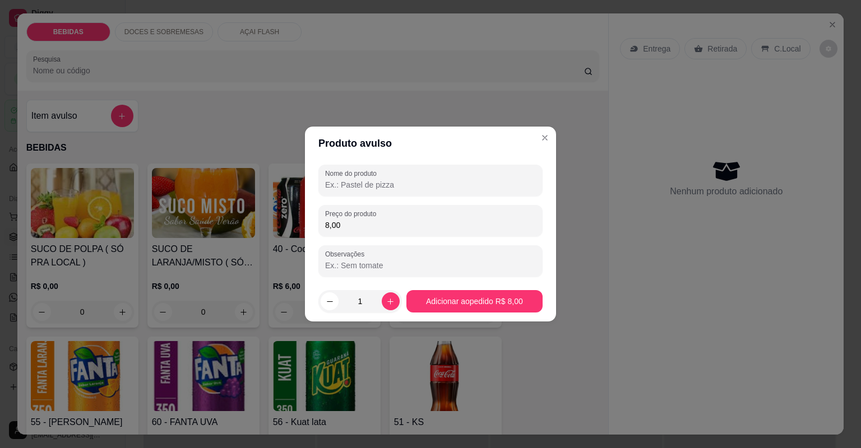
type input "8,00"
click at [417, 184] on input "Nome do produto" at bounding box center [430, 184] width 211 height 11
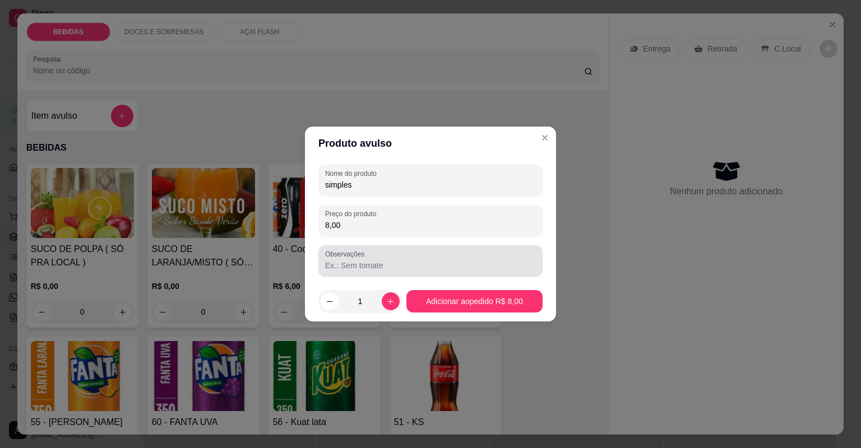
type input "simples"
click at [402, 267] on input "Observações" at bounding box center [430, 265] width 211 height 11
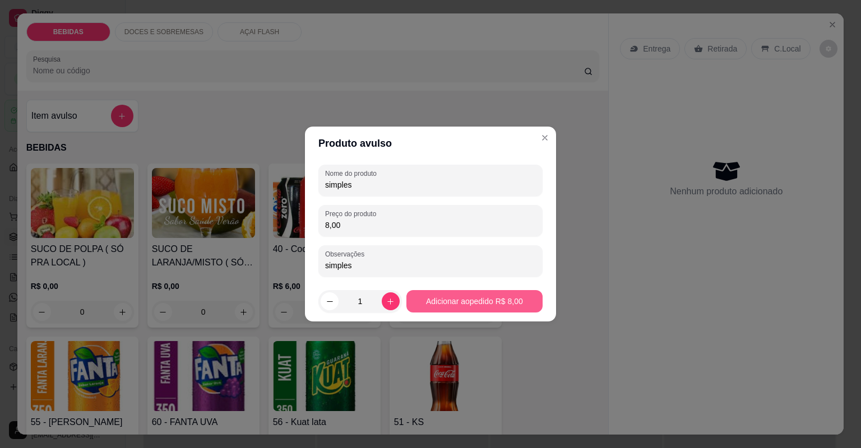
type input "simples"
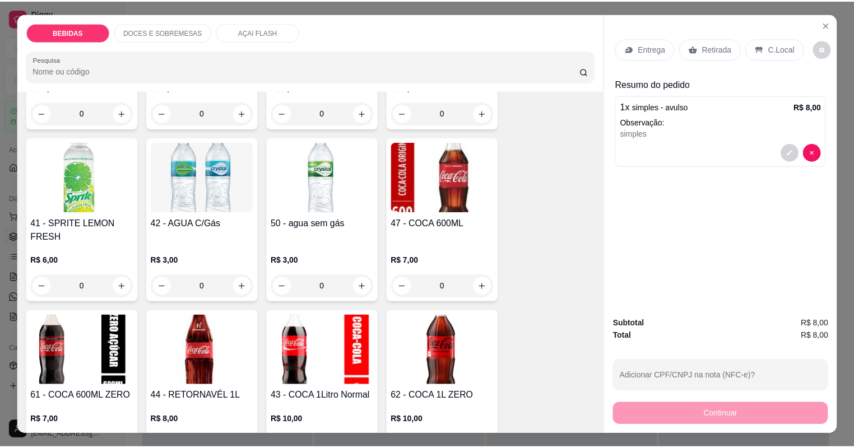
scroll to position [403, 0]
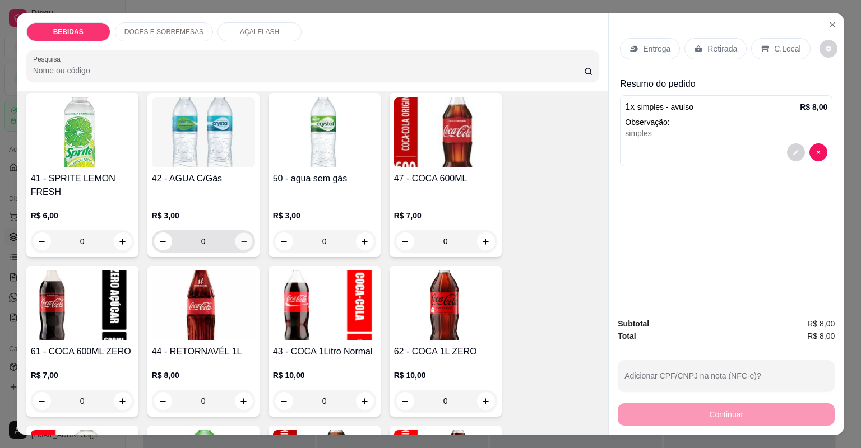
click at [241, 238] on icon "increase-product-quantity" at bounding box center [243, 242] width 8 height 8
type input "1"
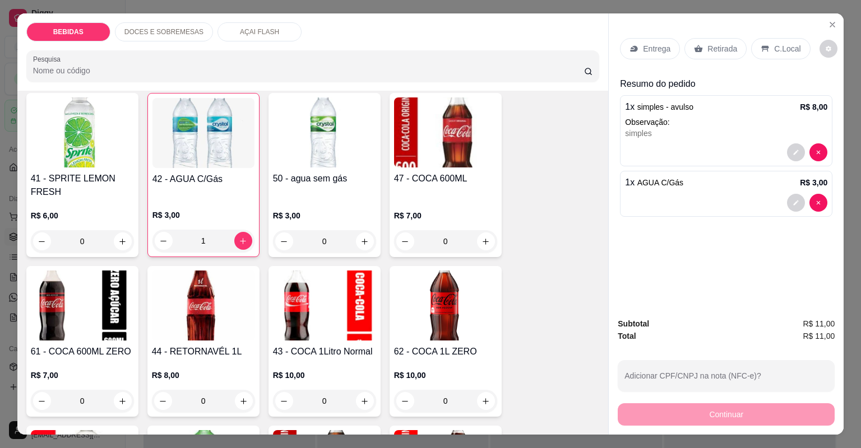
click at [646, 49] on p "Entrega" at bounding box center [656, 48] width 27 height 11
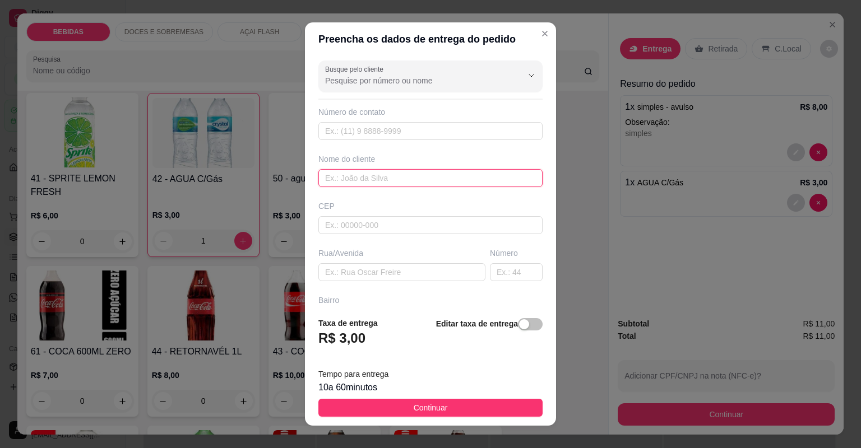
click at [355, 173] on input "text" at bounding box center [430, 178] width 224 height 18
type input "Néia"
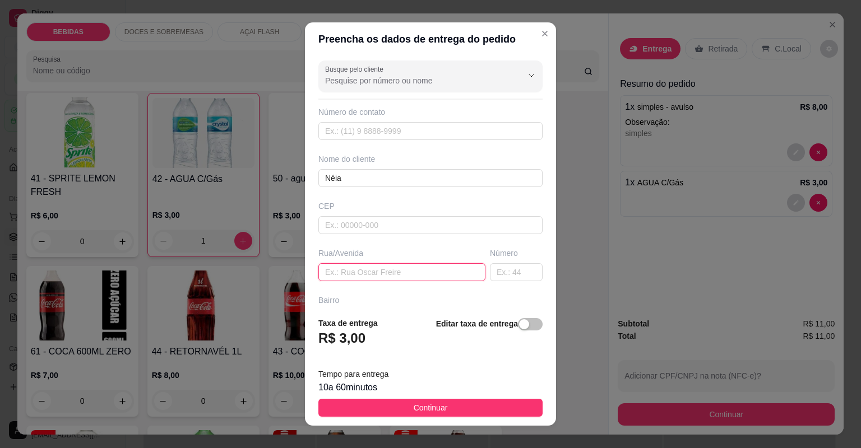
click at [396, 277] on input "text" at bounding box center [401, 272] width 167 height 18
paste input "[STREET_ADDRESS][PERSON_NAME]"
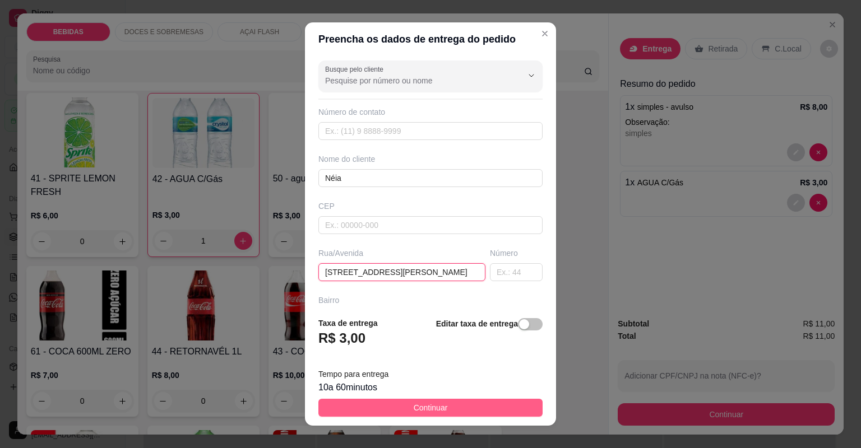
type input "[STREET_ADDRESS][PERSON_NAME]"
click at [455, 406] on button "Continuar" at bounding box center [430, 408] width 224 height 18
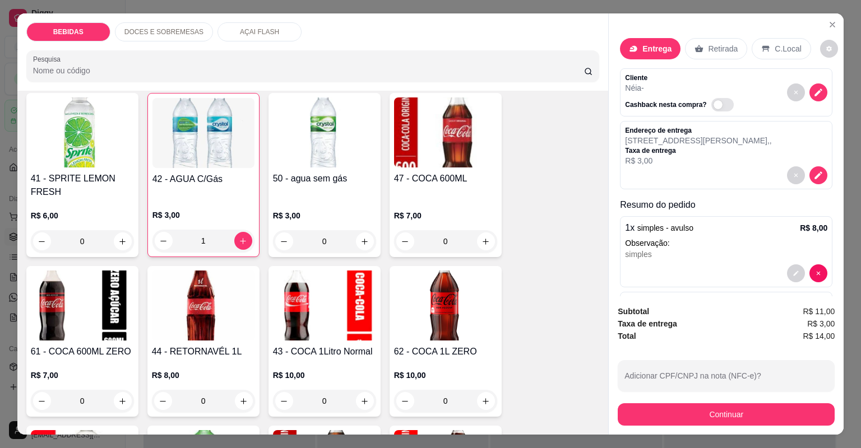
click at [667, 426] on div "Subtotal R$ 11,00 Taxa de entrega R$ 3,00 Total R$ 14,00 Adicionar CPF/CNPJ na …" at bounding box center [726, 365] width 235 height 138
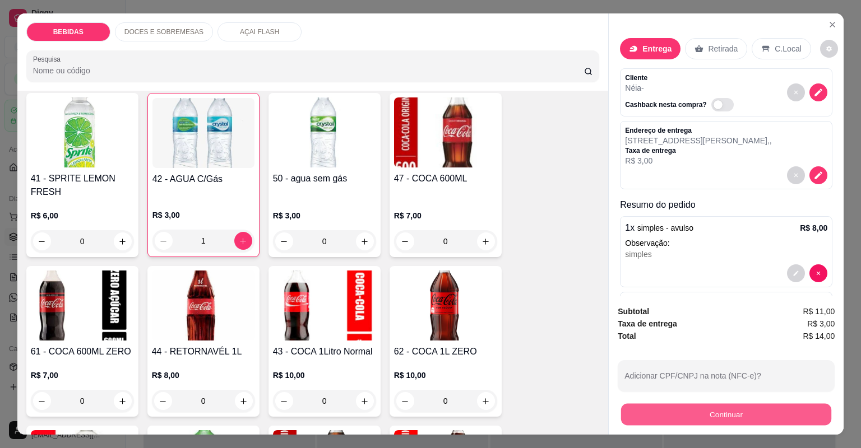
click at [666, 419] on button "Continuar" at bounding box center [726, 415] width 210 height 22
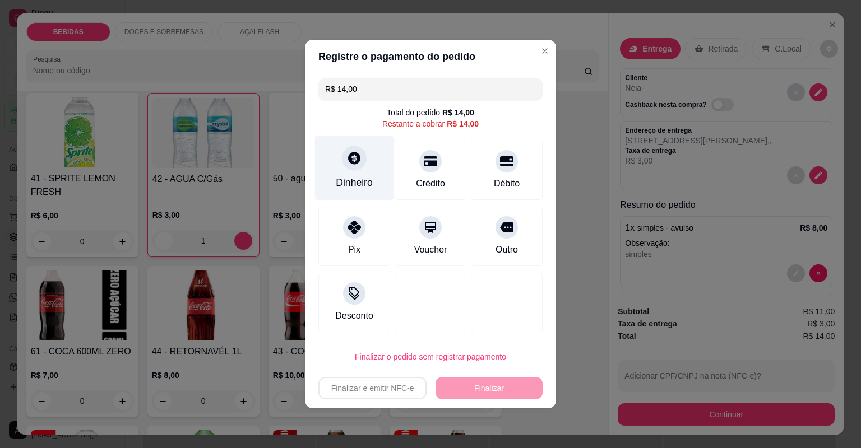
click at [363, 155] on div at bounding box center [354, 158] width 25 height 25
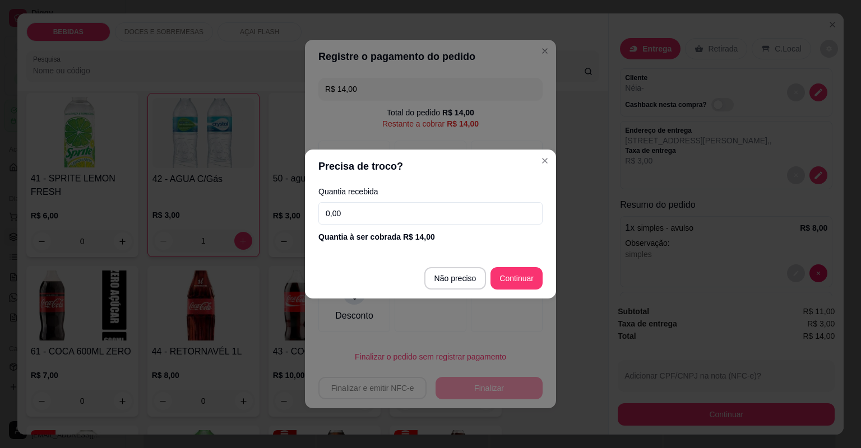
click at [372, 215] on input "0,00" at bounding box center [430, 213] width 224 height 22
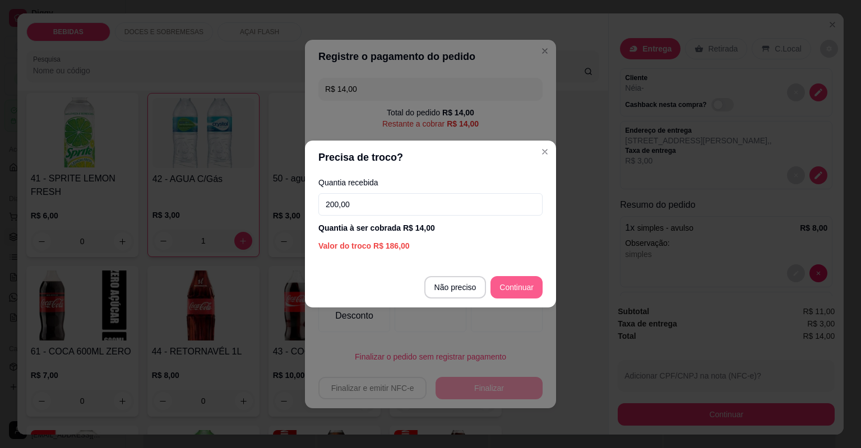
type input "200,00"
type input "R$ 0,00"
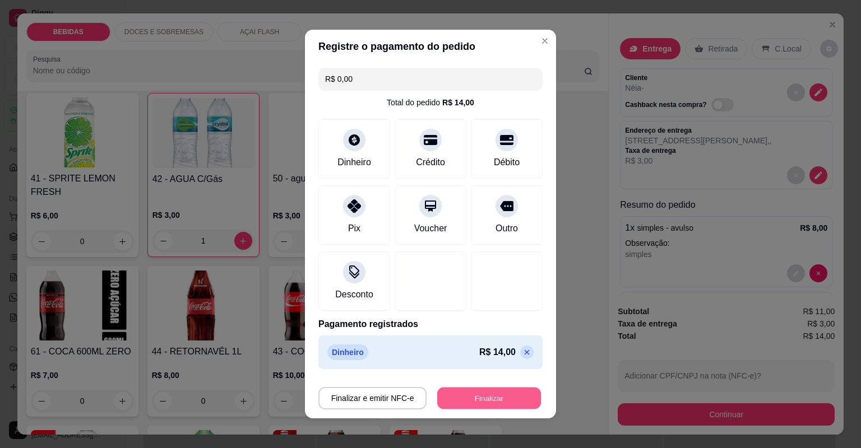
click at [489, 401] on button "Finalizar" at bounding box center [489, 399] width 104 height 22
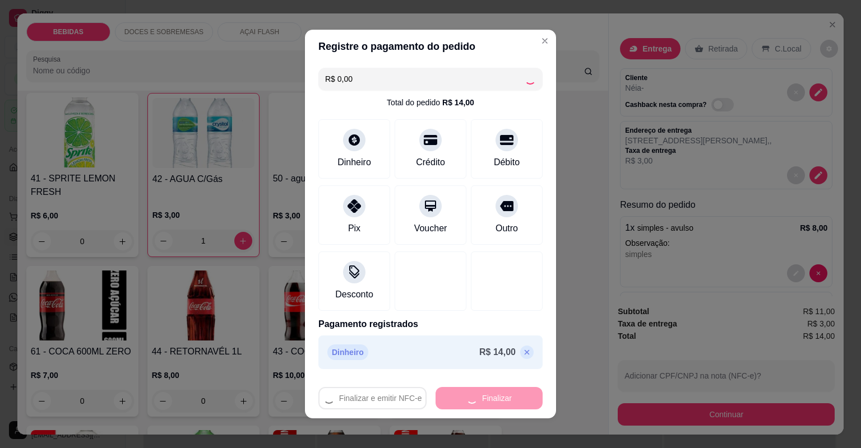
type input "0"
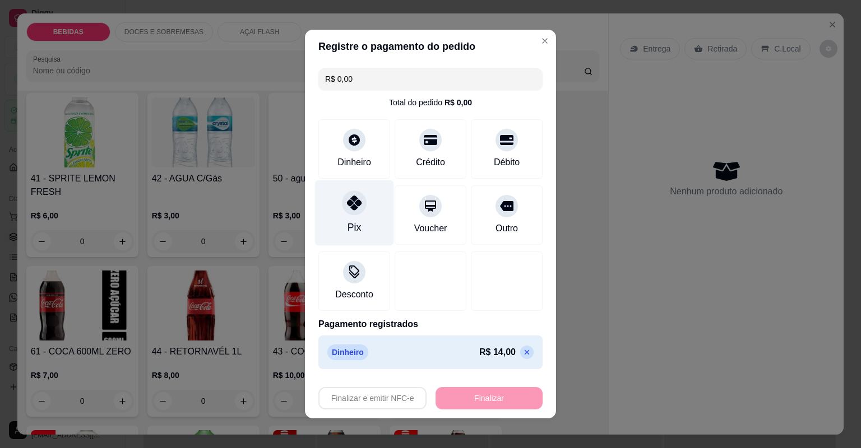
type input "-R$ 14,00"
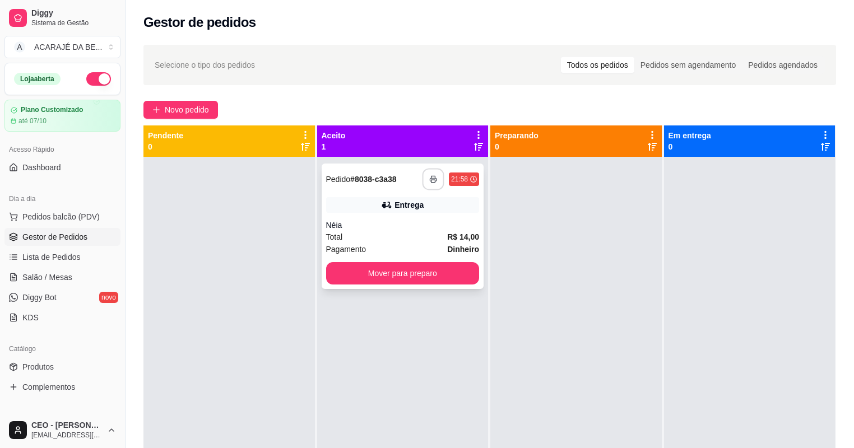
click at [438, 175] on button "button" at bounding box center [434, 180] width 22 height 22
click at [425, 270] on button "Mover para preparo" at bounding box center [402, 274] width 149 height 22
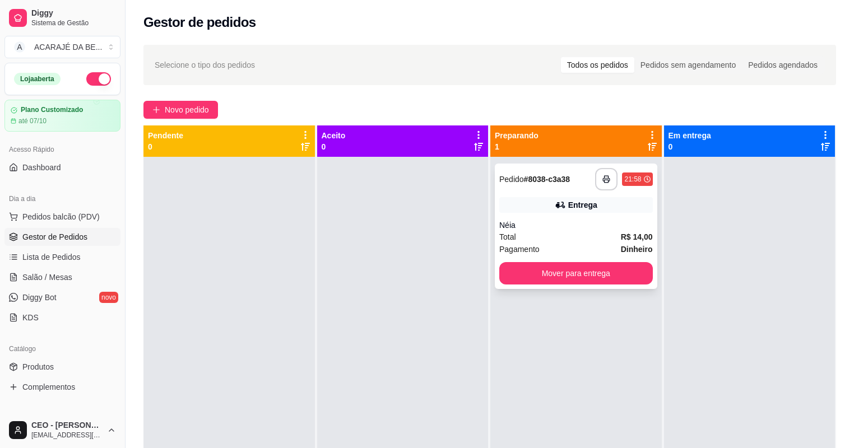
click at [548, 287] on div "**********" at bounding box center [576, 227] width 163 height 126
click at [614, 271] on button "Mover para entrega" at bounding box center [576, 274] width 149 height 22
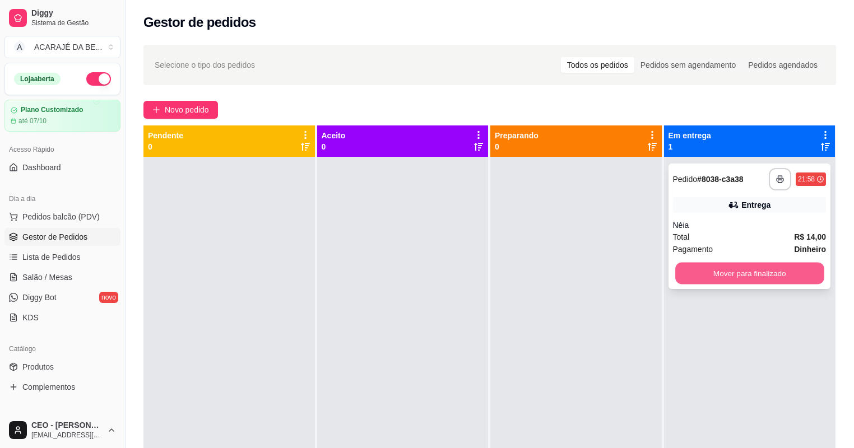
click at [678, 276] on button "Mover para finalizado" at bounding box center [749, 274] width 149 height 22
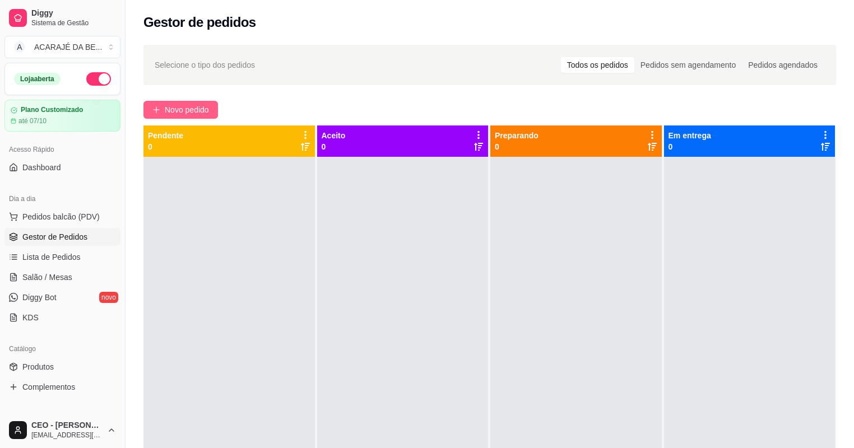
click at [204, 104] on span "Novo pedido" at bounding box center [187, 110] width 44 height 12
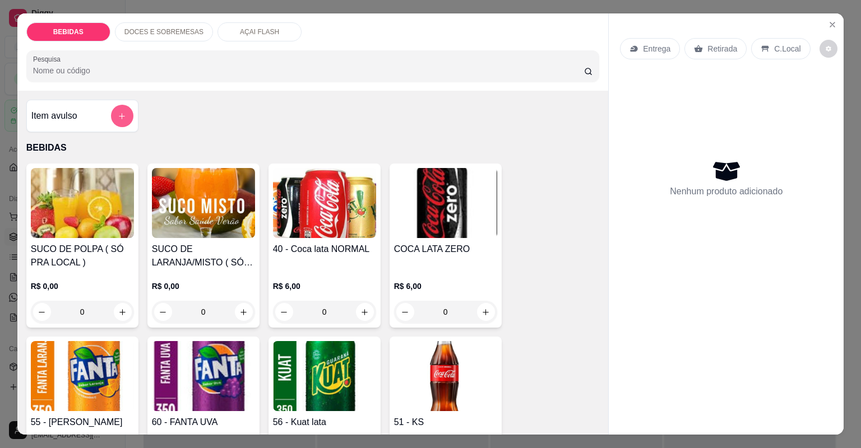
click at [117, 110] on button "add-separate-item" at bounding box center [122, 116] width 22 height 22
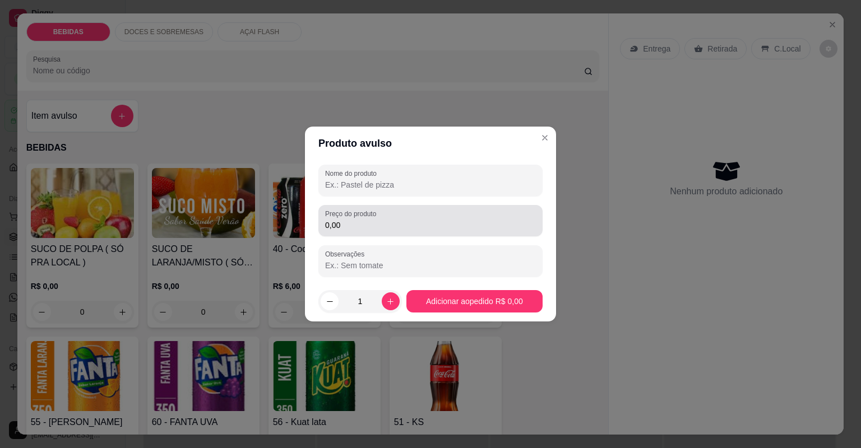
click at [438, 224] on input "0,00" at bounding box center [430, 225] width 211 height 11
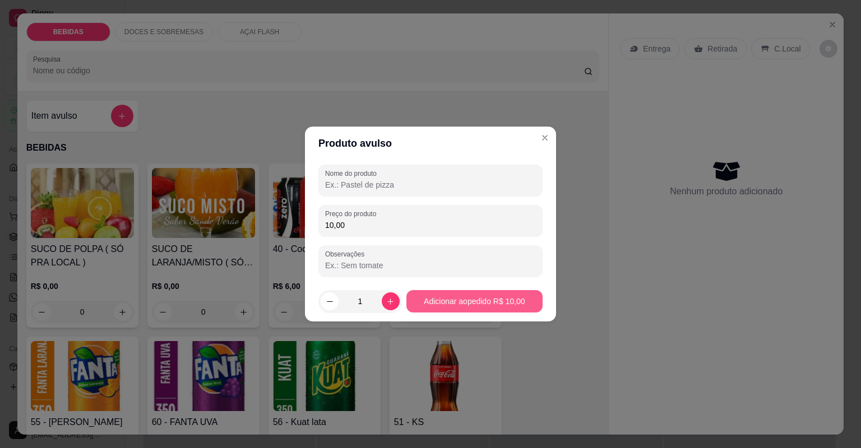
type input "10,00"
click at [432, 307] on button "Adicionar ao pedido R$ 10,00" at bounding box center [474, 302] width 132 height 22
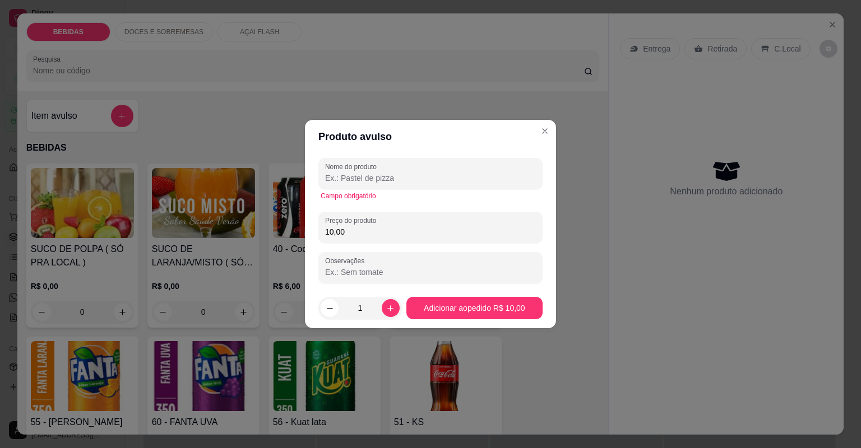
click at [379, 175] on input "Nome do produto" at bounding box center [430, 178] width 211 height 11
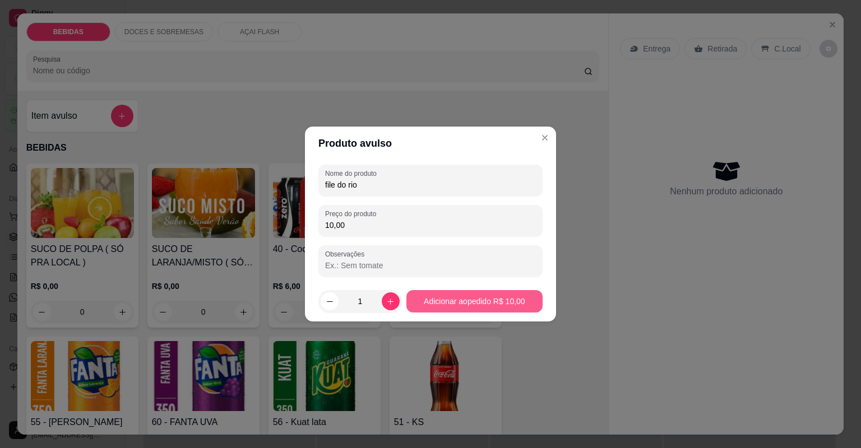
type input "file do rio"
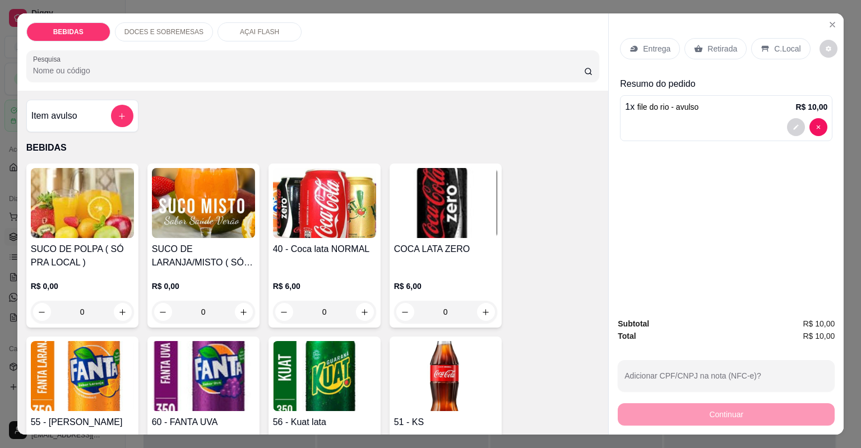
click at [654, 50] on p "Entrega" at bounding box center [656, 48] width 27 height 11
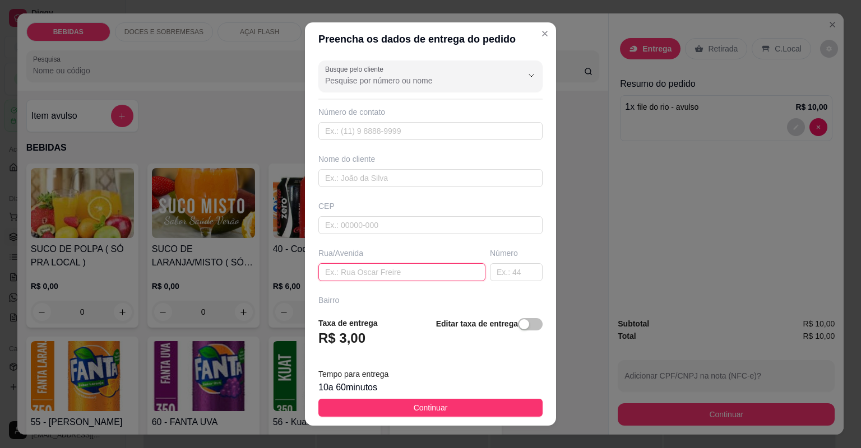
paste input "[STREET_ADDRESS][PERSON_NAME] branco na esquina"
type input "[STREET_ADDRESS][PERSON_NAME] branco na esquina"
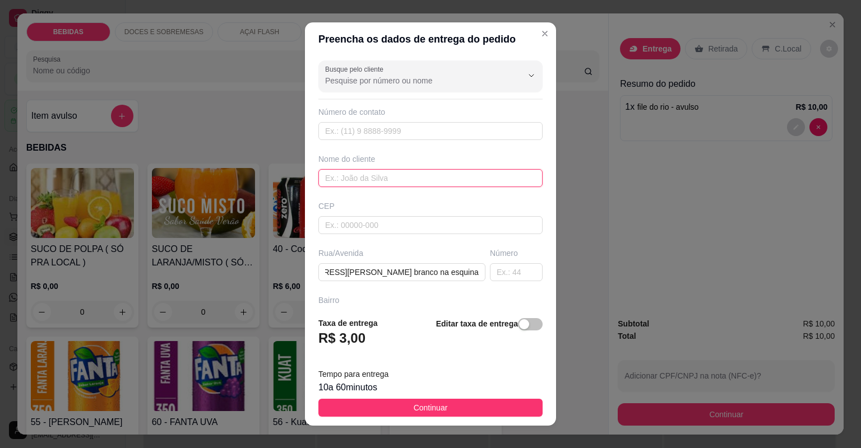
click at [420, 180] on input "text" at bounding box center [430, 178] width 224 height 18
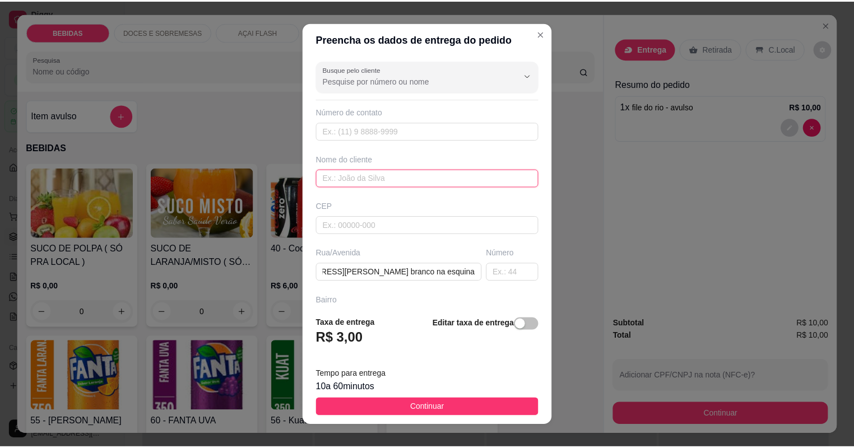
scroll to position [0, 0]
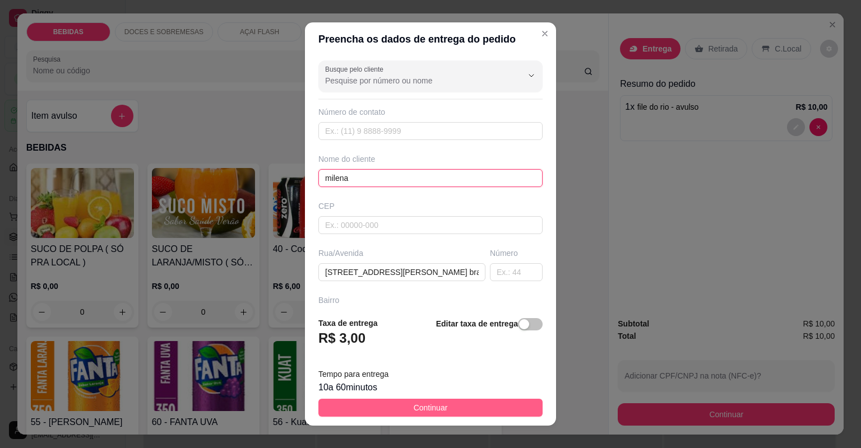
type input "milena"
click at [400, 410] on button "Continuar" at bounding box center [430, 408] width 224 height 18
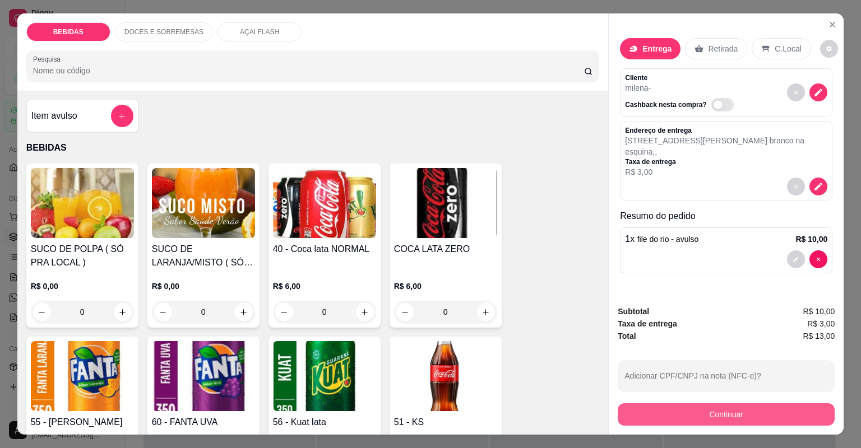
click at [643, 421] on button "Continuar" at bounding box center [726, 414] width 217 height 22
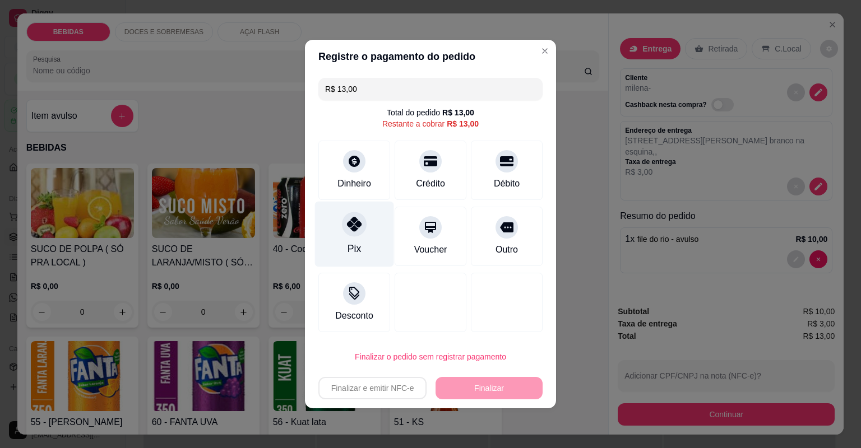
click at [359, 229] on icon at bounding box center [354, 224] width 15 height 15
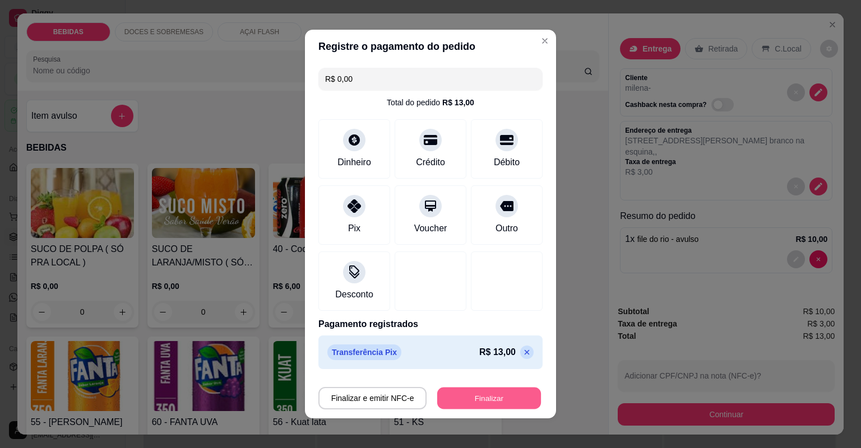
click at [451, 390] on button "Finalizar" at bounding box center [489, 399] width 104 height 22
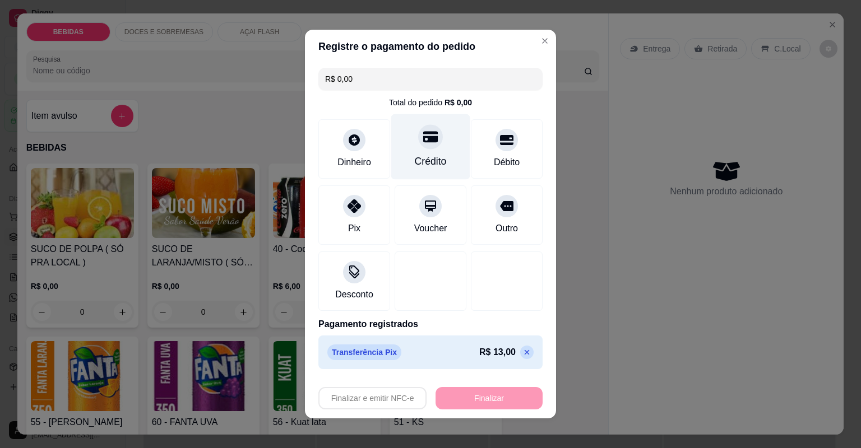
type input "-R$ 13,00"
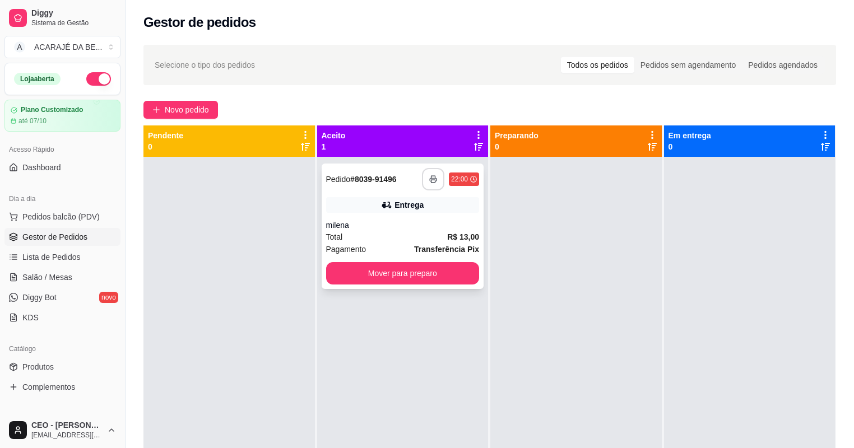
click at [433, 177] on polyline "button" at bounding box center [433, 177] width 4 height 2
click at [452, 274] on button "Mover para preparo" at bounding box center [402, 274] width 149 height 22
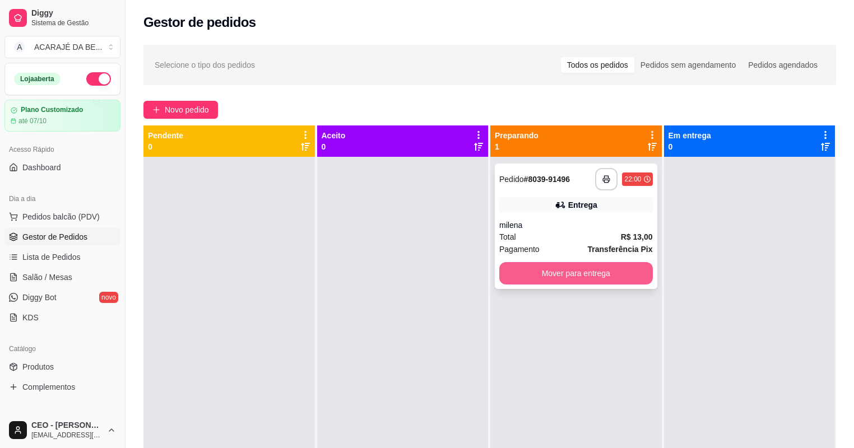
click at [578, 267] on button "Mover para entrega" at bounding box center [576, 273] width 154 height 22
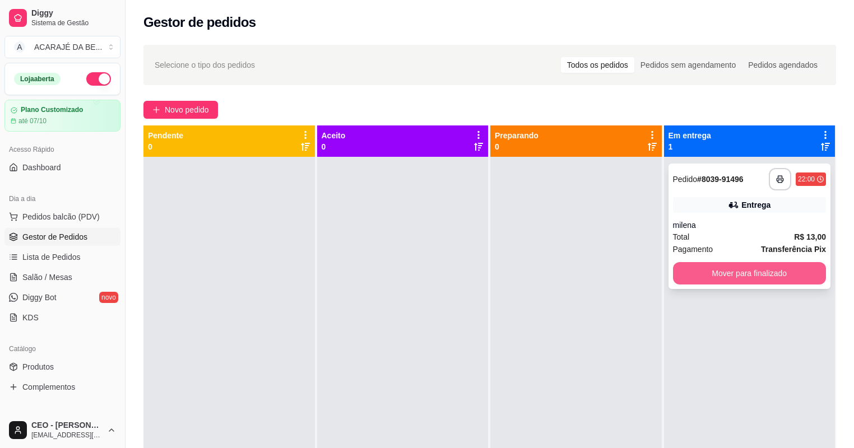
click at [715, 269] on button "Mover para finalizado" at bounding box center [750, 273] width 154 height 22
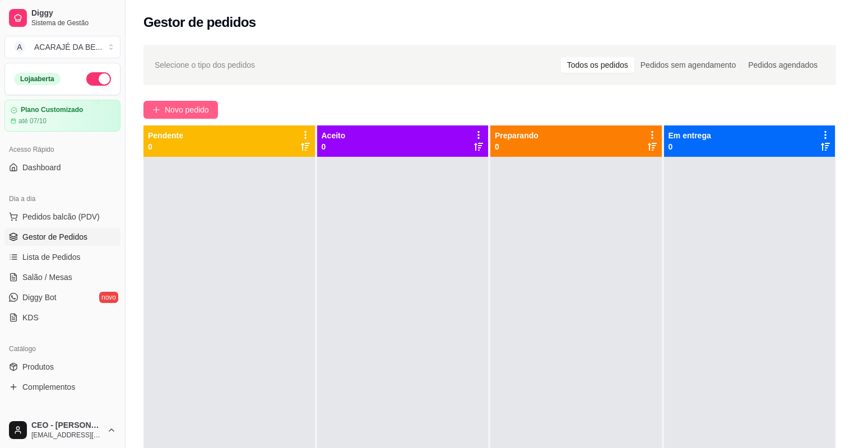
click at [165, 114] on span "Novo pedido" at bounding box center [187, 110] width 44 height 12
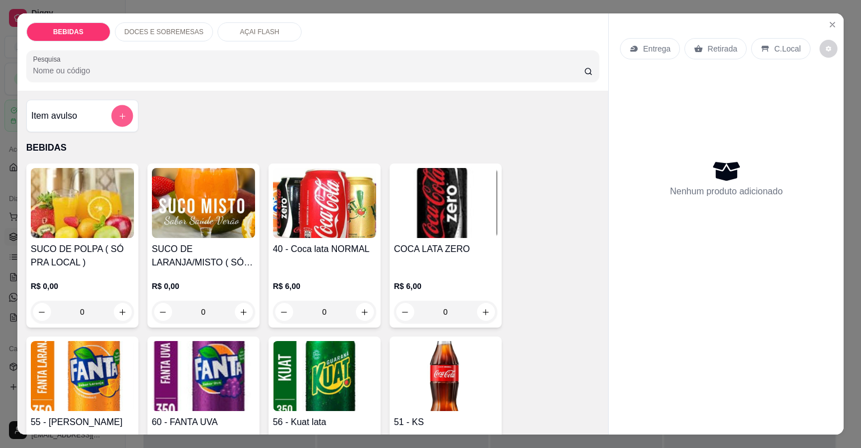
click at [118, 121] on button "add-separate-item" at bounding box center [122, 116] width 22 height 22
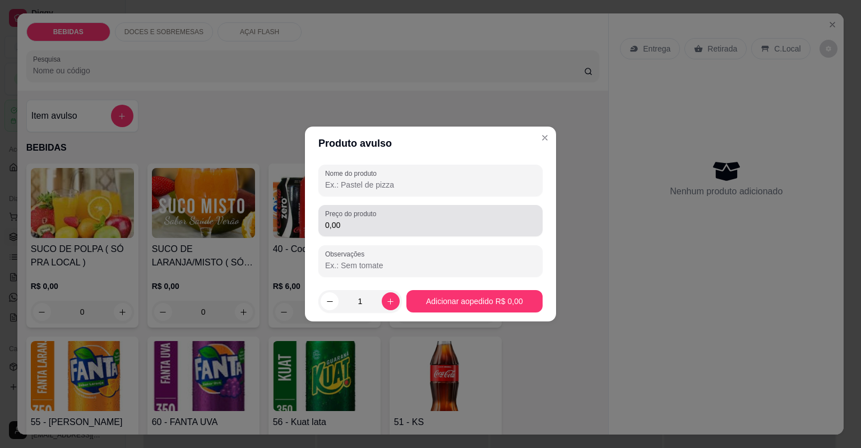
click at [338, 217] on label "Preço do produto" at bounding box center [352, 214] width 55 height 10
click at [338, 220] on input "0,00" at bounding box center [430, 225] width 211 height 11
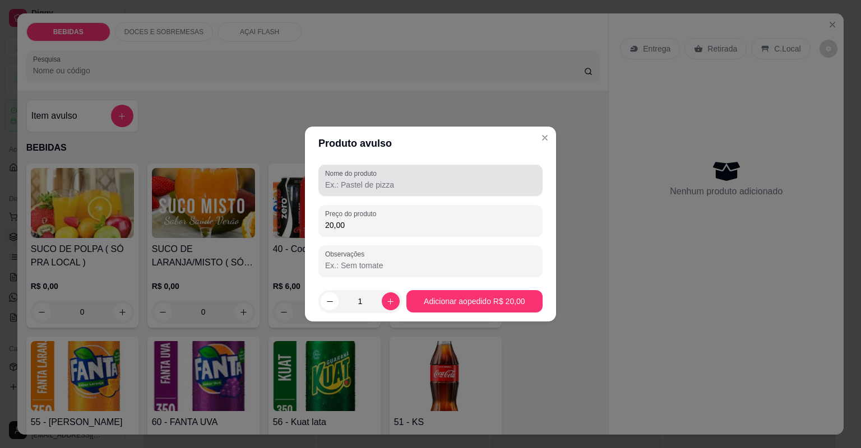
type input "20,00"
click at [362, 173] on label "Nome do produto" at bounding box center [352, 174] width 55 height 10
click at [362, 179] on input "Nome do produto" at bounding box center [430, 184] width 211 height 11
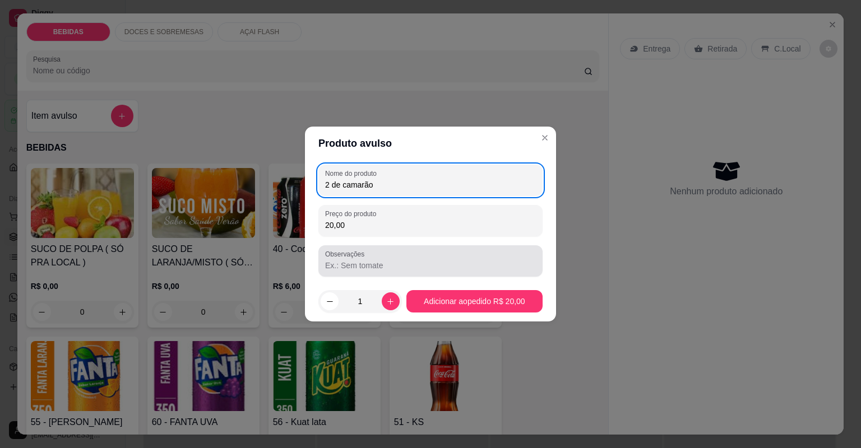
type input "2 de camarão"
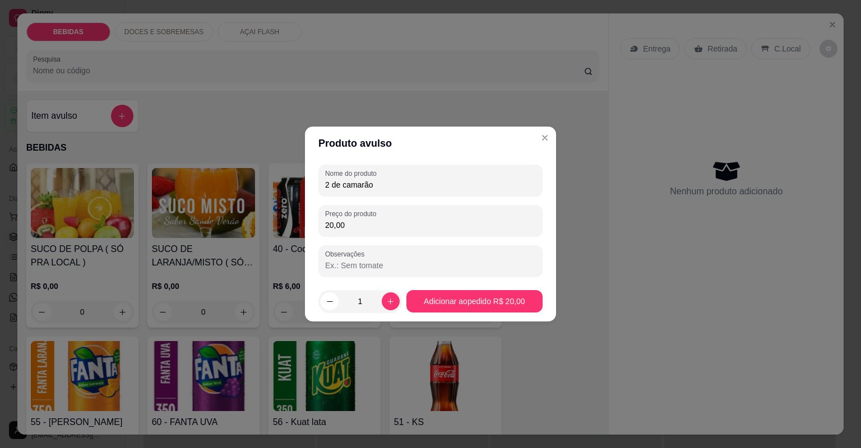
click at [365, 260] on input "Observações" at bounding box center [430, 265] width 211 height 11
type input "2 de camarão"
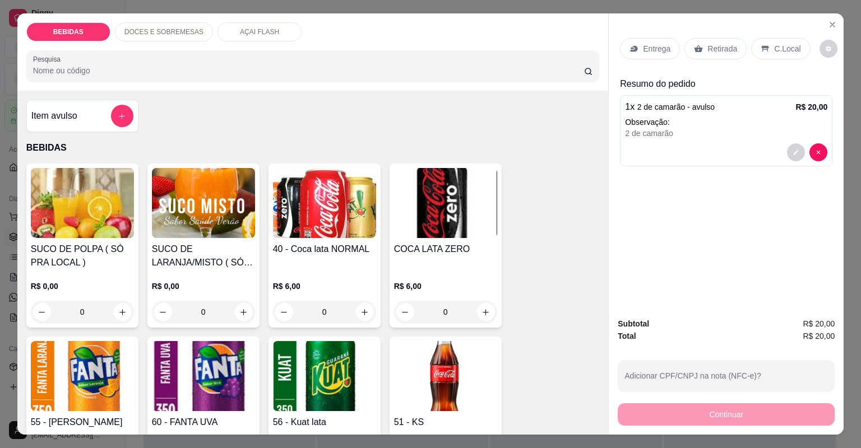
click at [648, 49] on p "Entrega" at bounding box center [656, 48] width 27 height 11
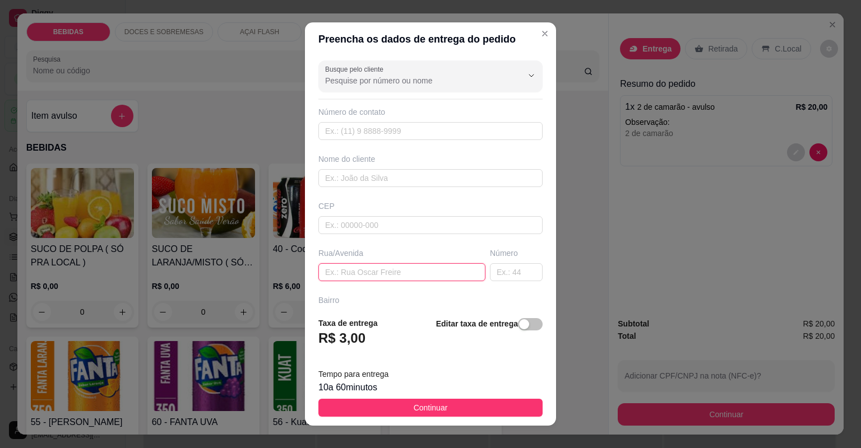
paste input "[STREET_ADDRESS][PERSON_NAME]"
type input "[STREET_ADDRESS][PERSON_NAME]"
drag, startPoint x: 361, startPoint y: 161, endPoint x: 360, endPoint y: 175, distance: 14.1
click at [361, 161] on div "Nome do cliente" at bounding box center [430, 159] width 224 height 11
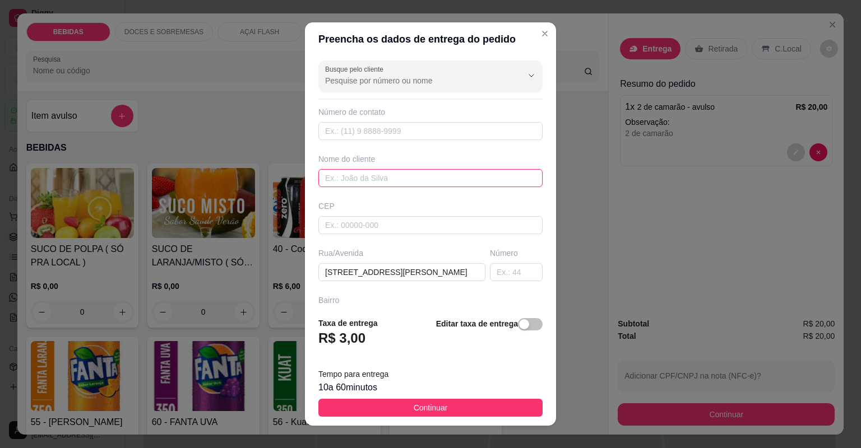
click at [360, 175] on input "text" at bounding box center [430, 178] width 224 height 18
paste input "Uellinton"
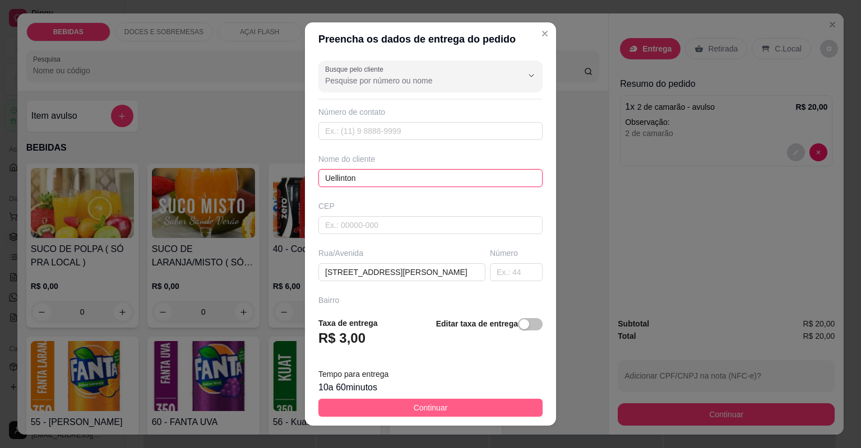
type input "Uellinton"
click at [476, 412] on button "Continuar" at bounding box center [430, 408] width 224 height 18
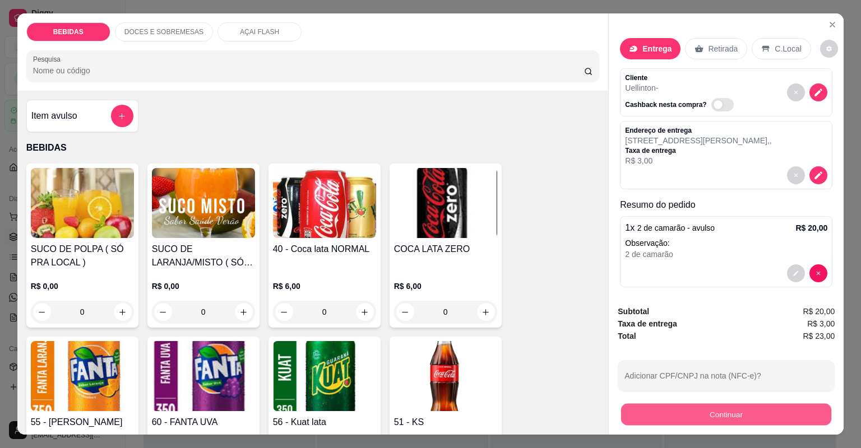
click at [638, 416] on button "Continuar" at bounding box center [726, 415] width 210 height 22
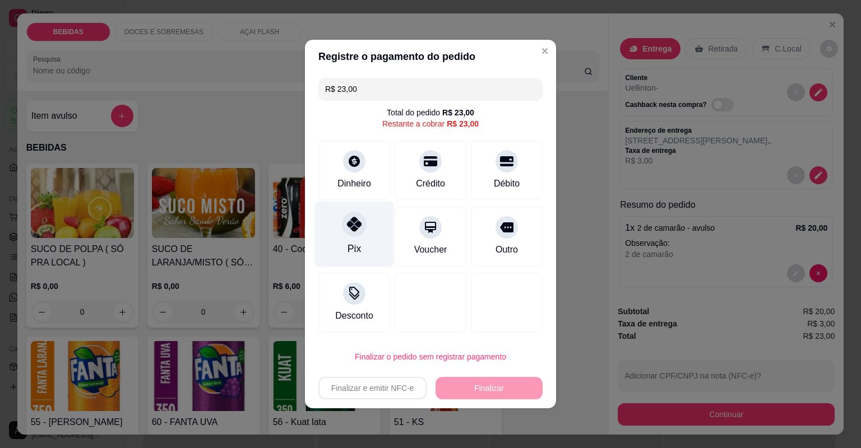
click at [356, 248] on div "Pix" at bounding box center [353, 249] width 13 height 15
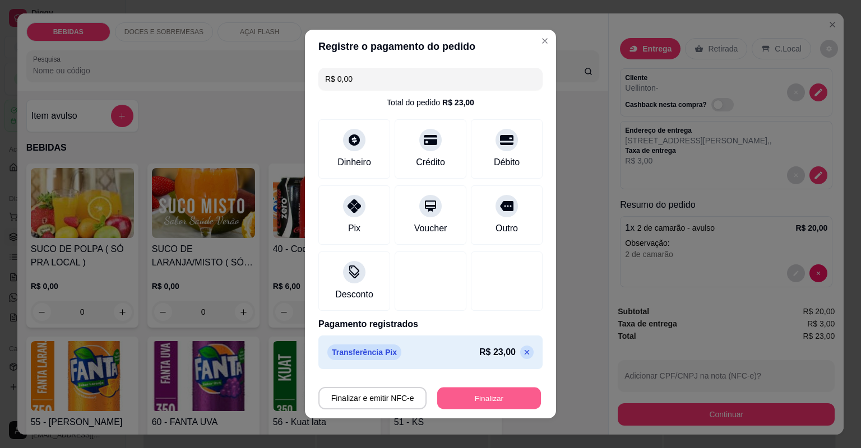
click at [494, 397] on button "Finalizar" at bounding box center [489, 399] width 104 height 22
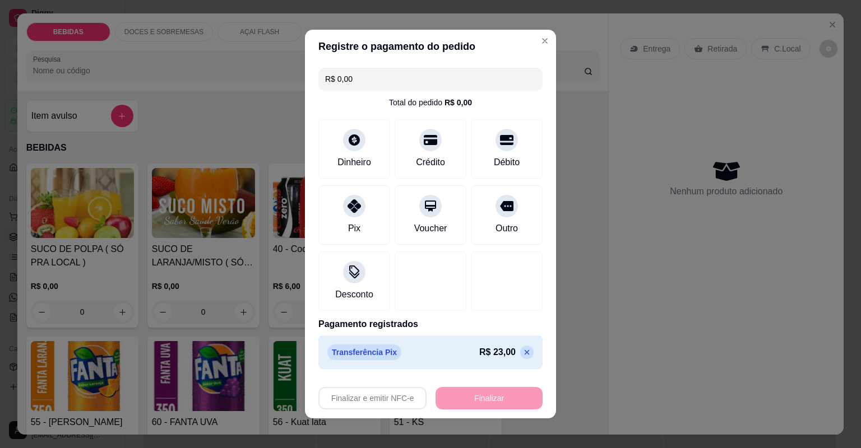
type input "-R$ 23,00"
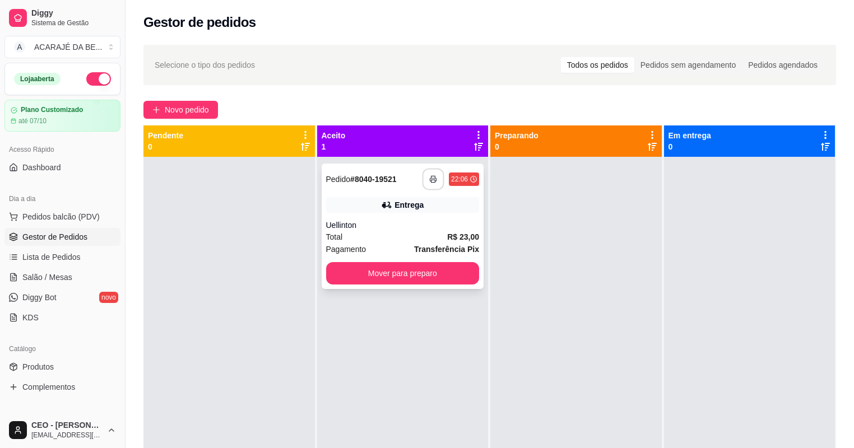
click at [433, 177] on icon "button" at bounding box center [433, 179] width 8 height 8
click at [379, 271] on button "Mover para preparo" at bounding box center [402, 274] width 149 height 22
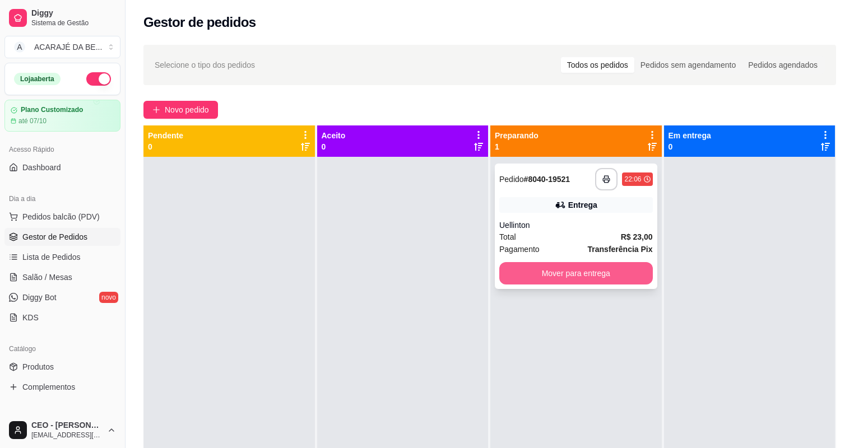
click at [563, 280] on button "Mover para entrega" at bounding box center [576, 273] width 154 height 22
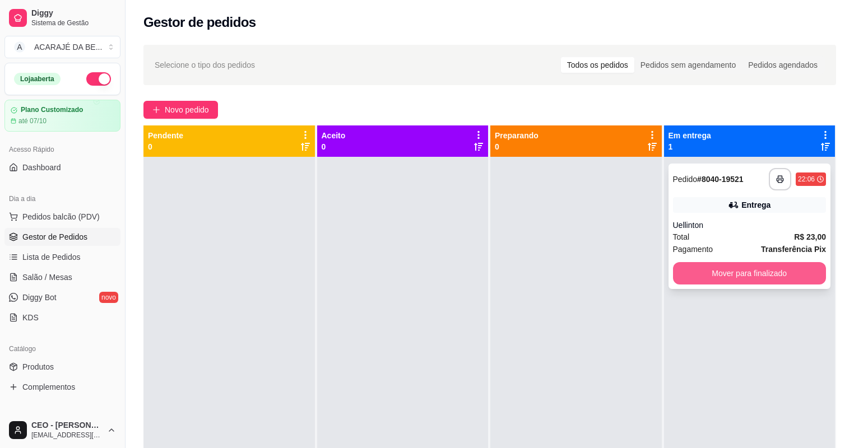
click at [685, 279] on button "Mover para finalizado" at bounding box center [750, 273] width 154 height 22
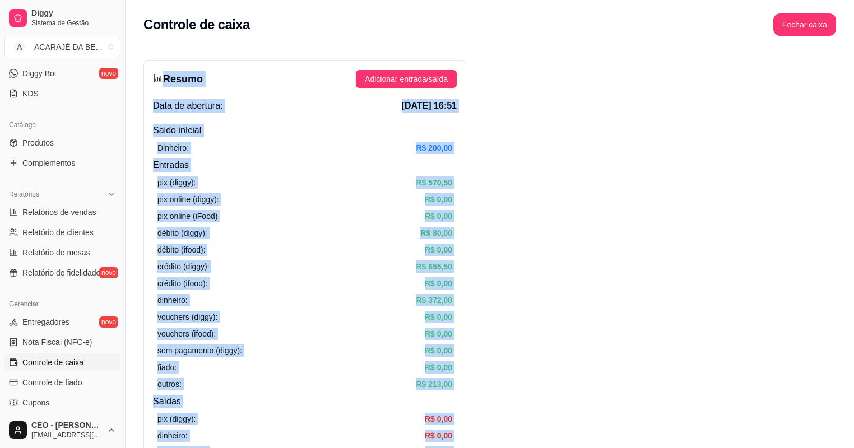
drag, startPoint x: 715, startPoint y: 426, endPoint x: 160, endPoint y: 72, distance: 657.7
drag, startPoint x: 160, startPoint y: 72, endPoint x: 174, endPoint y: 81, distance: 16.9
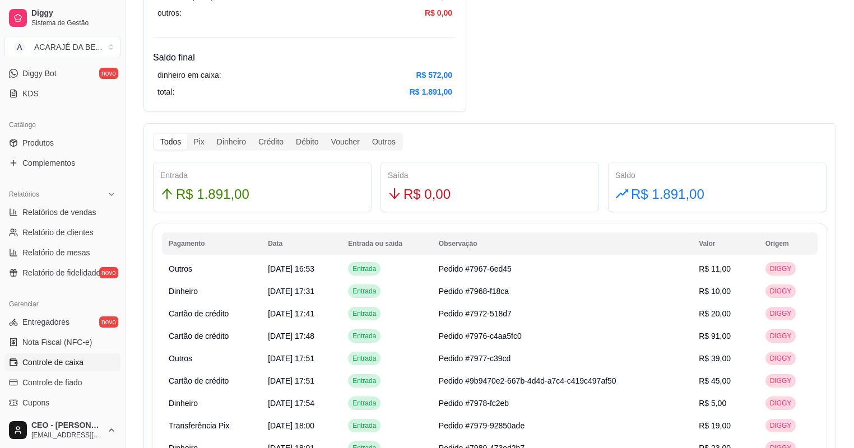
scroll to position [538, 0]
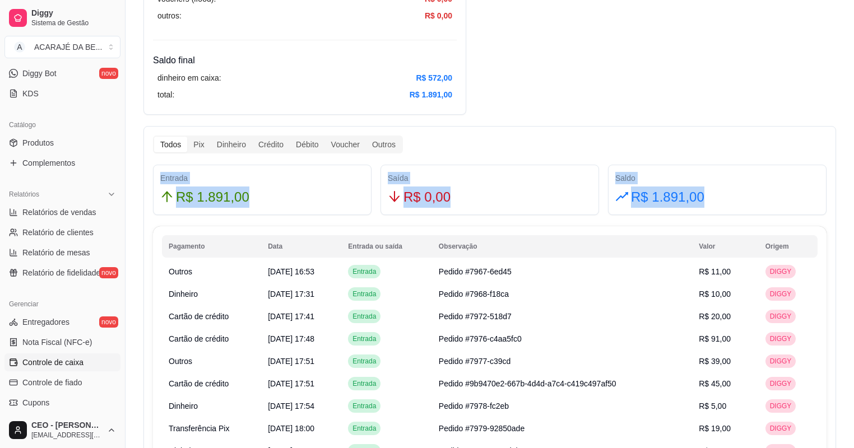
drag, startPoint x: 726, startPoint y: 196, endPoint x: 159, endPoint y: 180, distance: 566.8
click at [159, 180] on div "Entrada R$ 1.891,00 Saída R$ 0,00 Saldo R$ 1.891,00" at bounding box center [490, 190] width 683 height 50
copy div "Entrada R$ 1.891,00 Saída R$ 0,00 Saldo R$ 1.891,00"
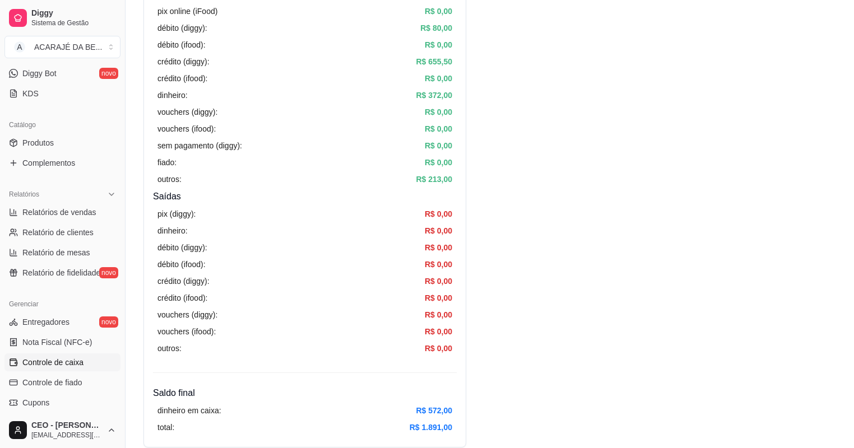
scroll to position [0, 0]
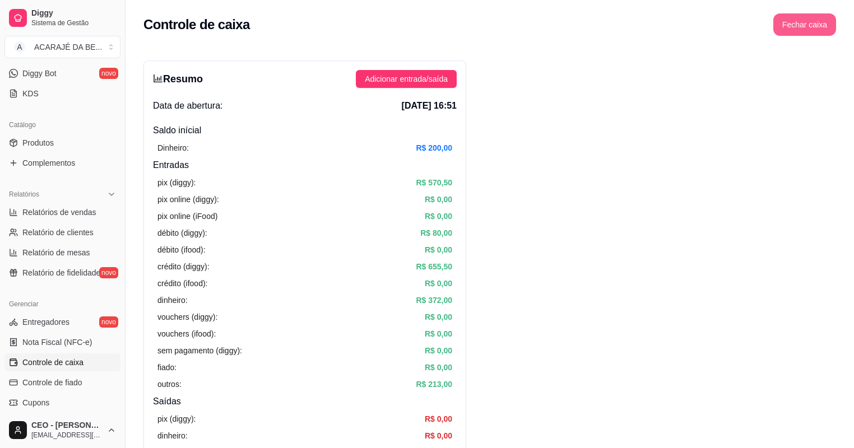
click at [786, 25] on button "Fechar caixa" at bounding box center [804, 24] width 63 height 22
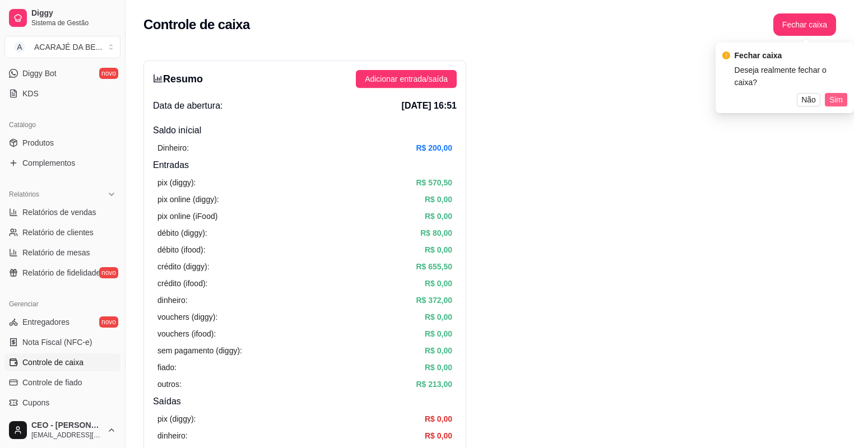
click at [831, 94] on span "Sim" at bounding box center [835, 100] width 13 height 12
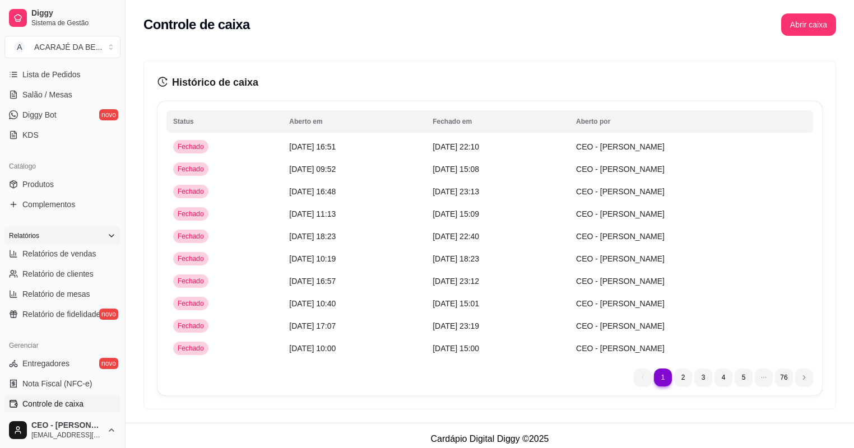
scroll to position [45, 0]
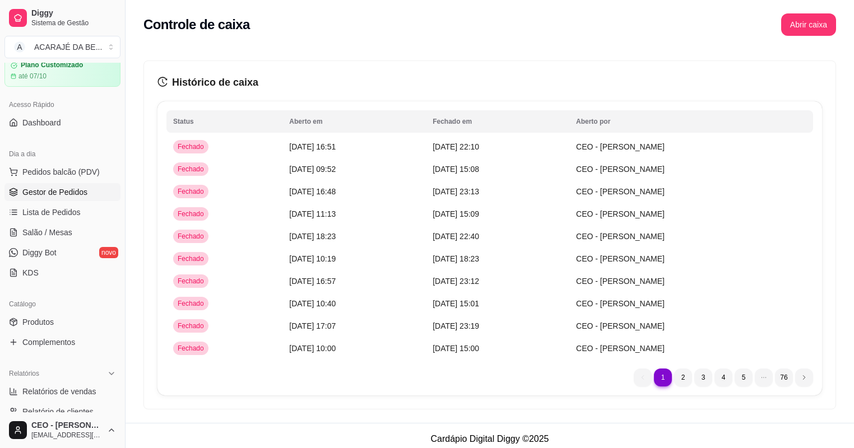
click at [67, 194] on span "Gestor de Pedidos" at bounding box center [54, 192] width 65 height 11
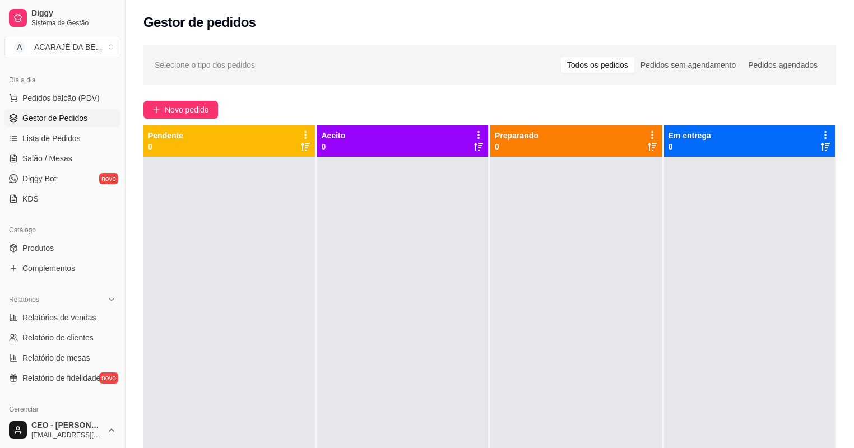
scroll to position [179, 0]
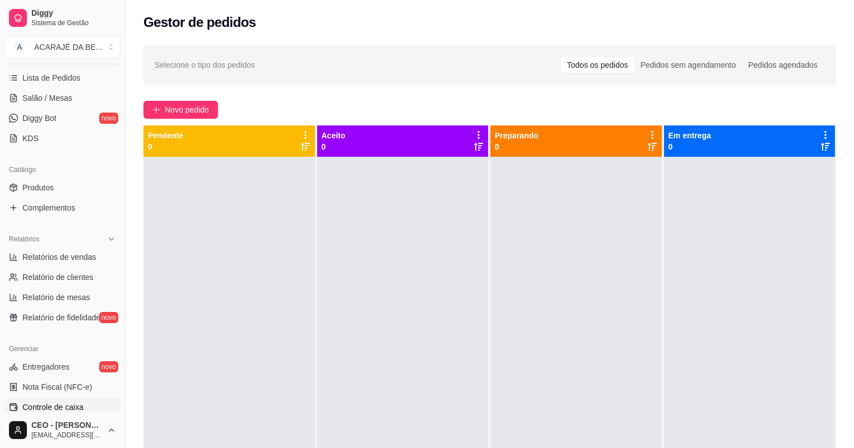
click at [75, 403] on span "Controle de caixa" at bounding box center [52, 407] width 61 height 11
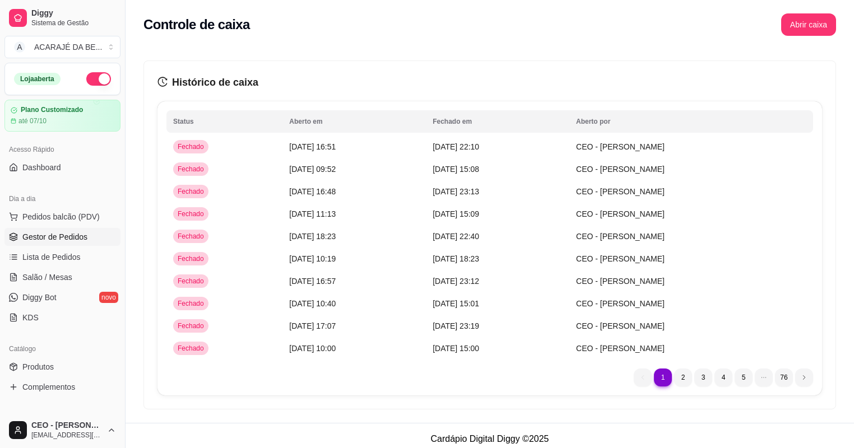
click at [35, 236] on span "Gestor de Pedidos" at bounding box center [54, 236] width 65 height 11
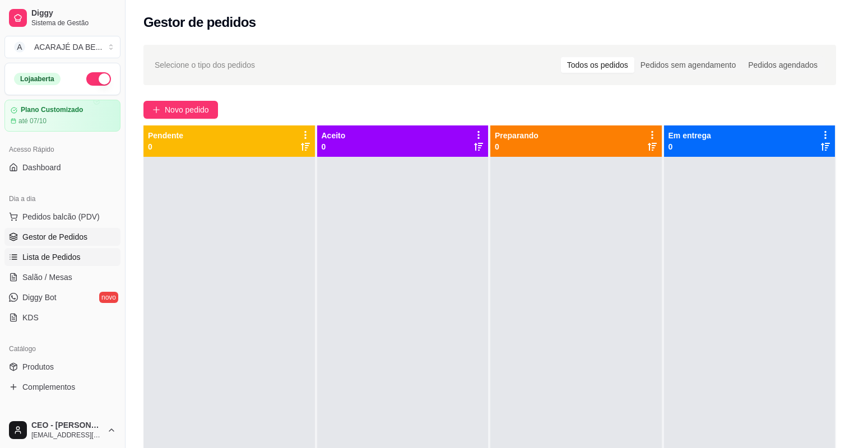
click at [79, 257] on link "Lista de Pedidos" at bounding box center [62, 257] width 116 height 18
